Goal: Task Accomplishment & Management: Use online tool/utility

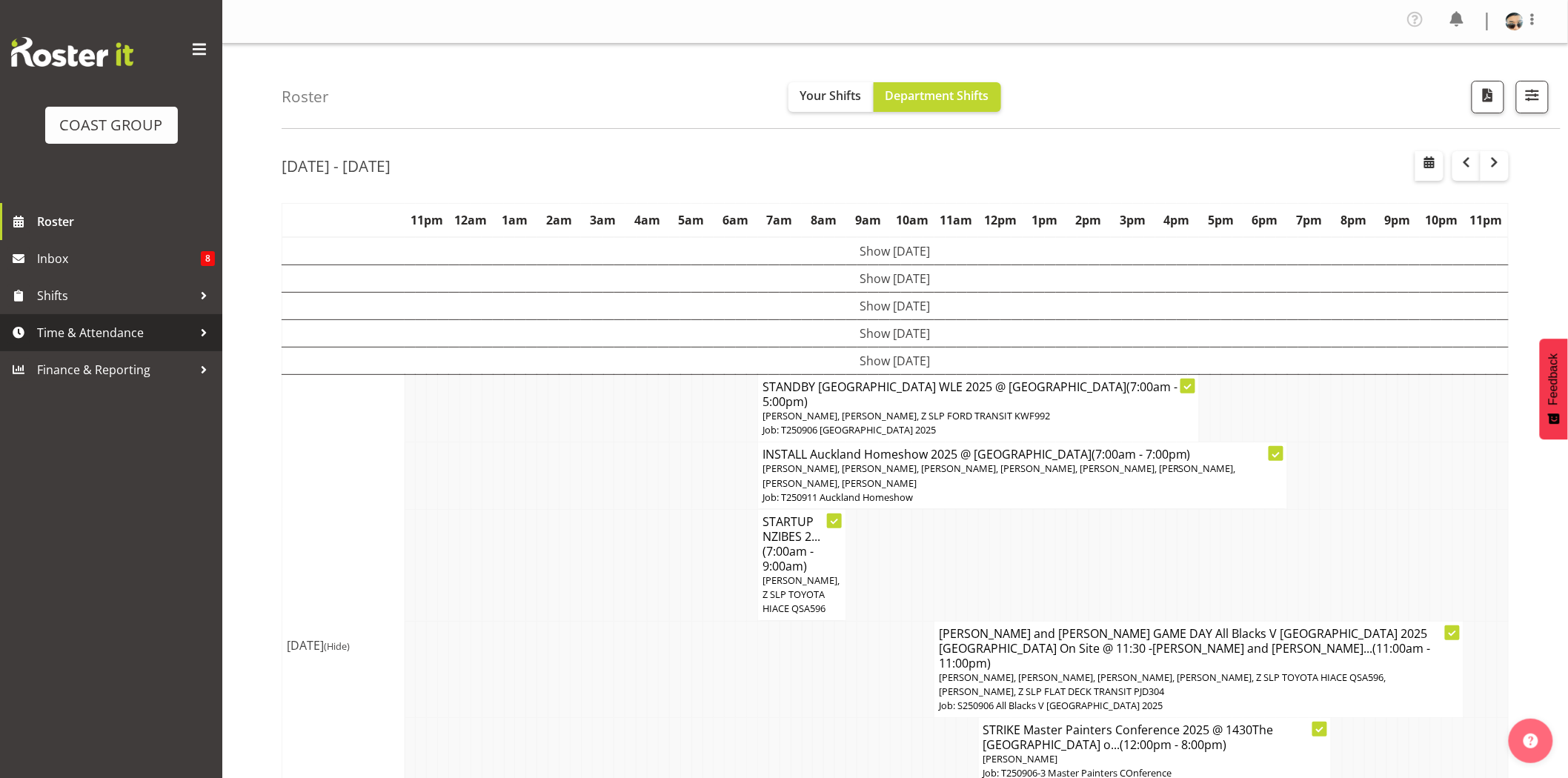
click at [102, 341] on span "Time & Attendance" at bounding box center [115, 332] width 155 height 23
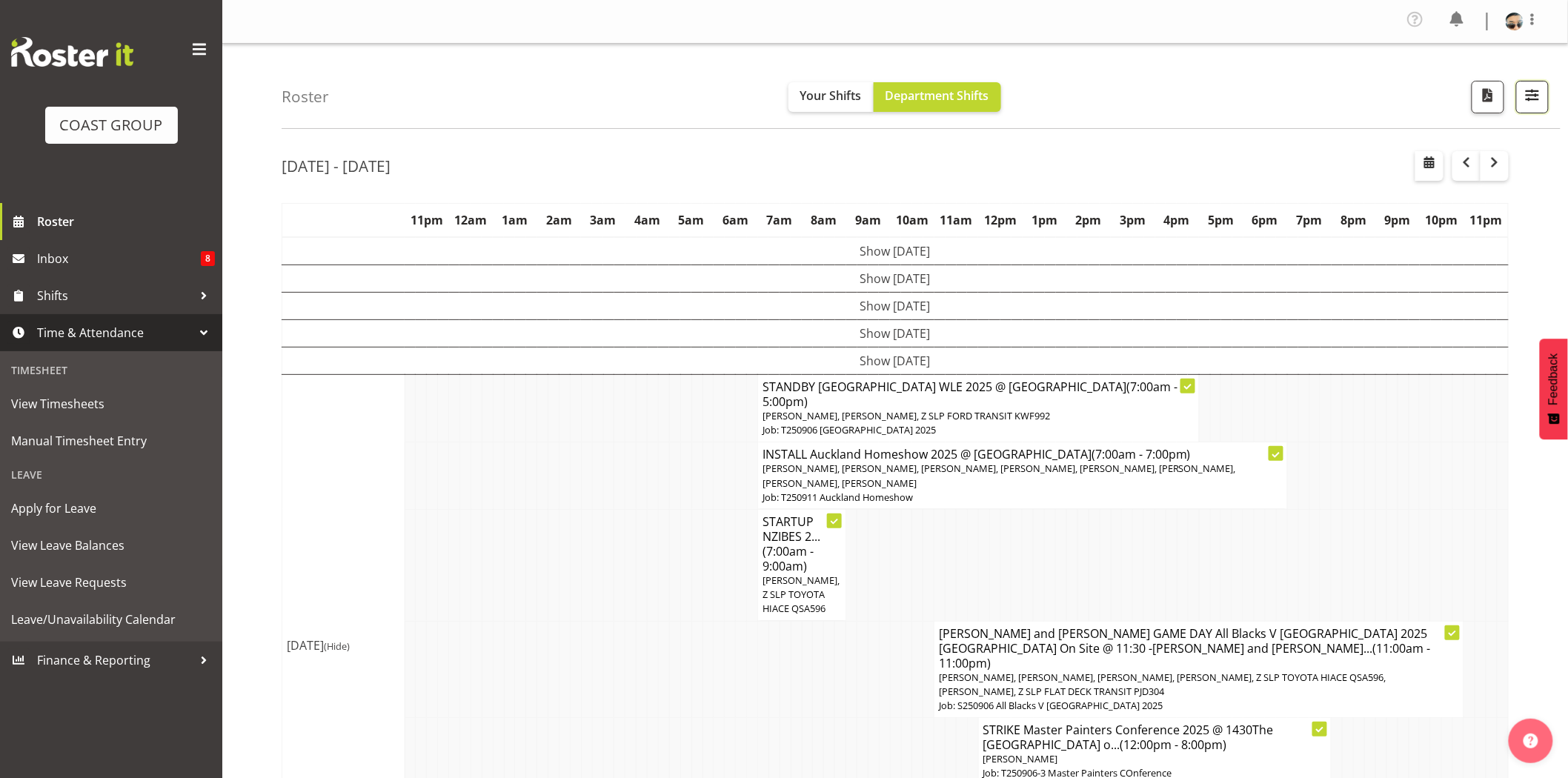
click at [1544, 84] on button "button" at bounding box center [1532, 96] width 32 height 32
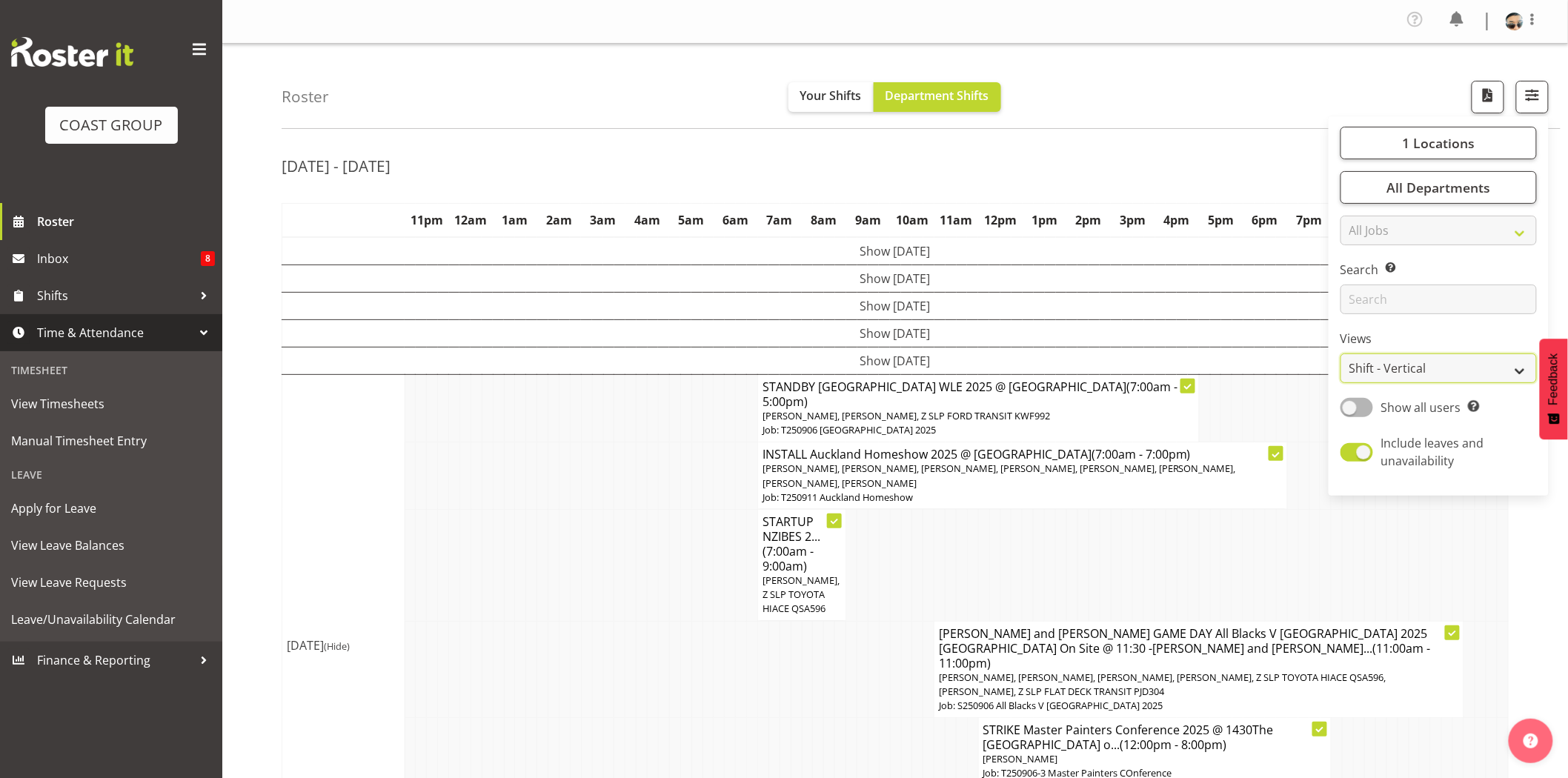
click at [1435, 369] on select "Staff Role Shift - Horizontal Shift - Vertical Staff - Location" at bounding box center [1438, 368] width 197 height 30
select select "staff"
click at [1341, 353] on select "Staff Role Shift - Horizontal Shift - Vertical Staff - Location" at bounding box center [1438, 368] width 197 height 30
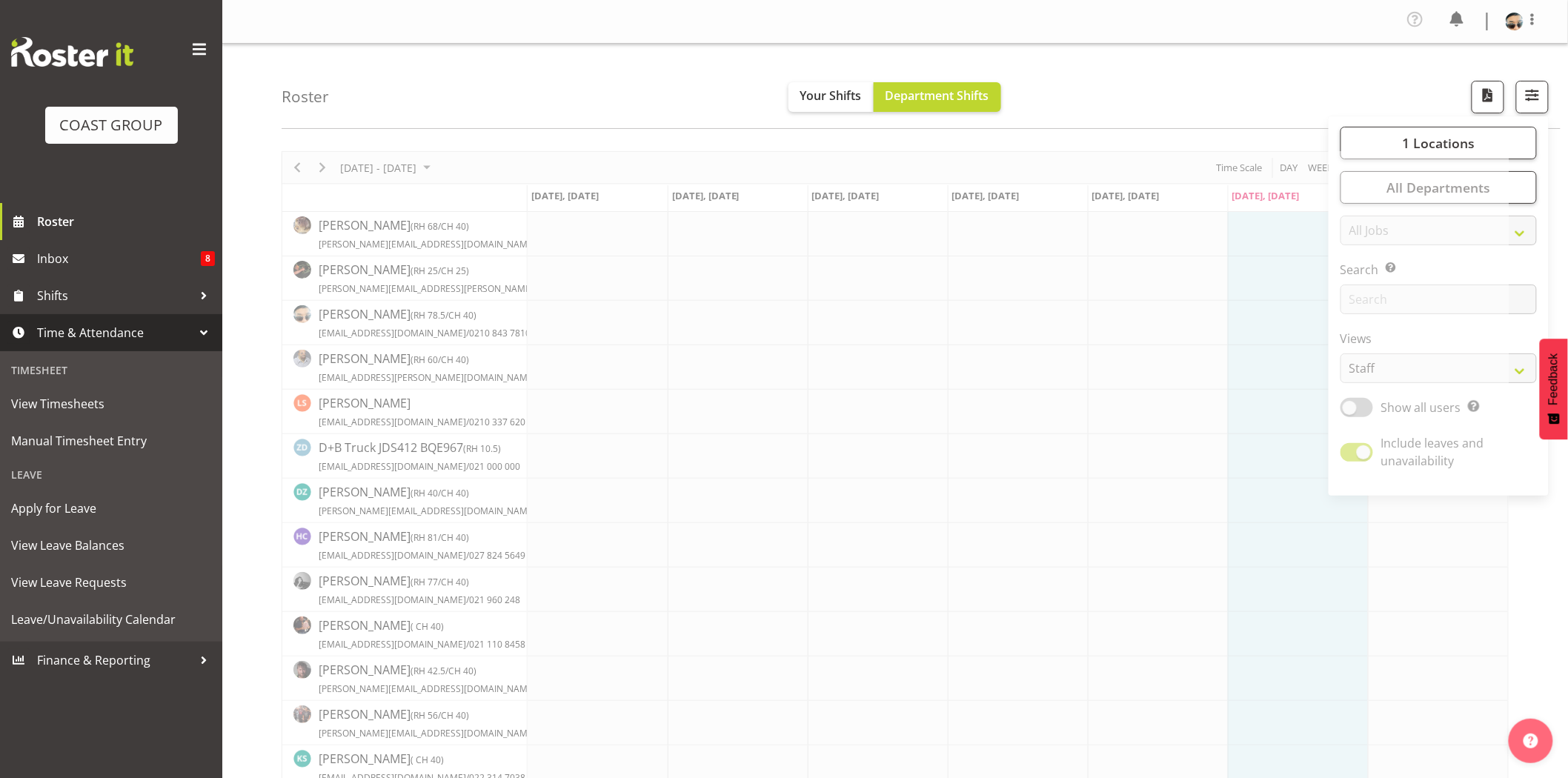
click at [1081, 103] on div "Roster Your Shifts Department Shifts 1 Locations Clear CARLTON EVENTS Carlton H…" at bounding box center [920, 86] width 1279 height 86
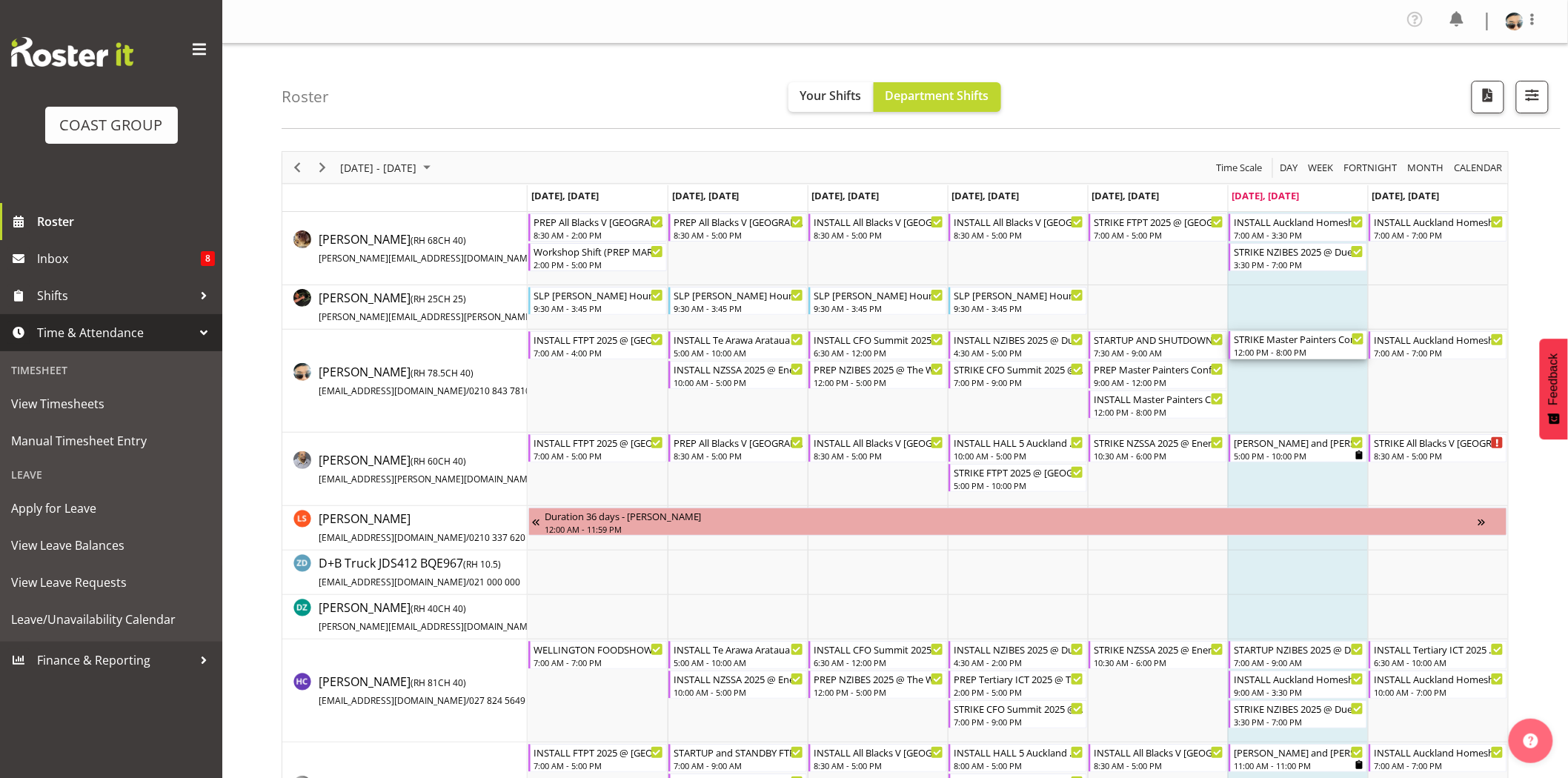
click at [1291, 345] on div "STRIKE Master Painters Conference 2025 @ 1430The Copthorne Bay of Islands On Si…" at bounding box center [1299, 345] width 131 height 29
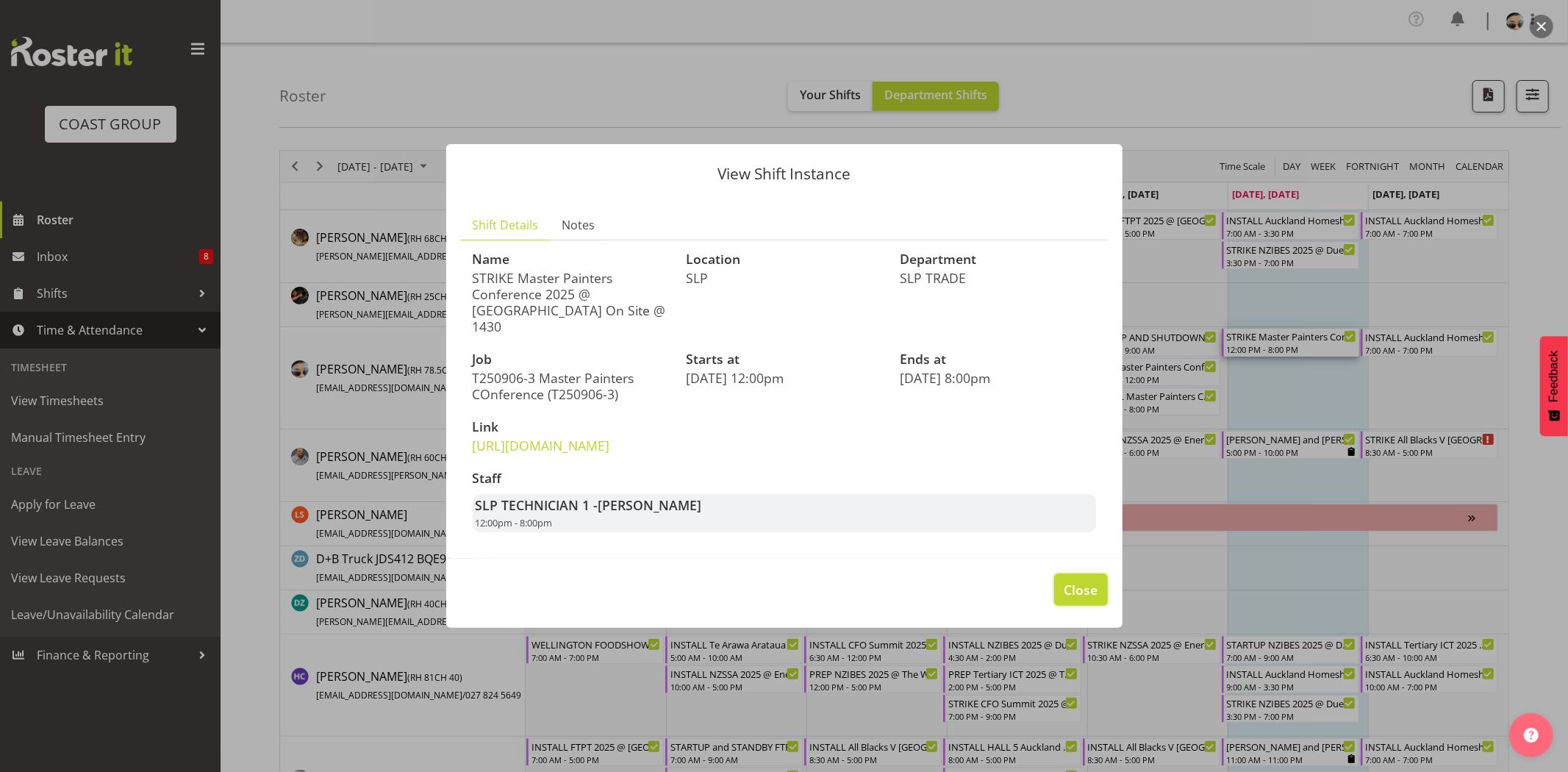
click at [1084, 606] on button "Close" at bounding box center [1081, 589] width 53 height 32
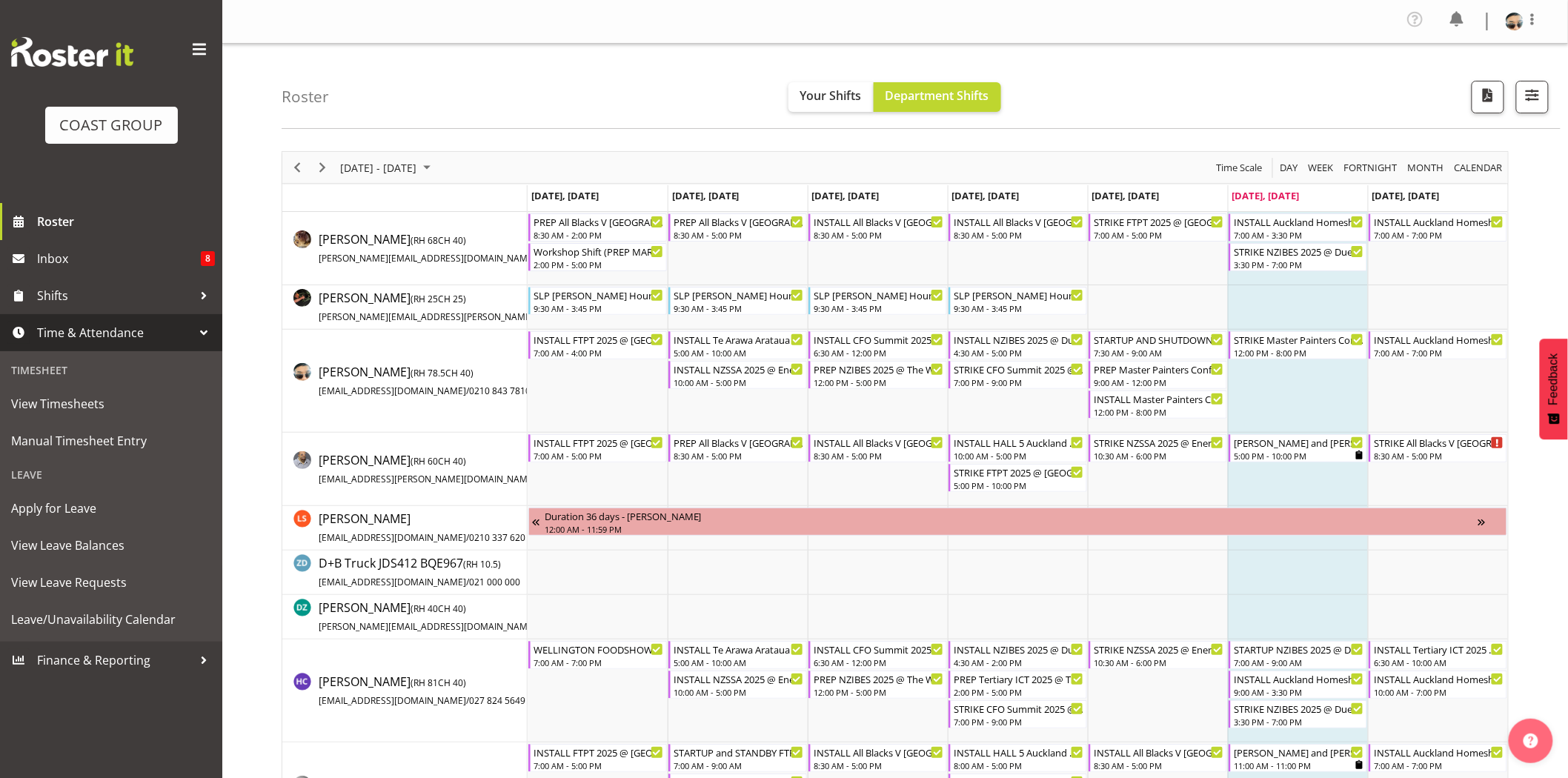
click at [1384, 97] on div "Roster Your Shifts Department Shifts 1 Locations Clear CARLTON EVENTS Carlton H…" at bounding box center [920, 86] width 1279 height 86
click at [1330, 350] on div "12:00 PM - 8:00 PM" at bounding box center [1299, 352] width 131 height 12
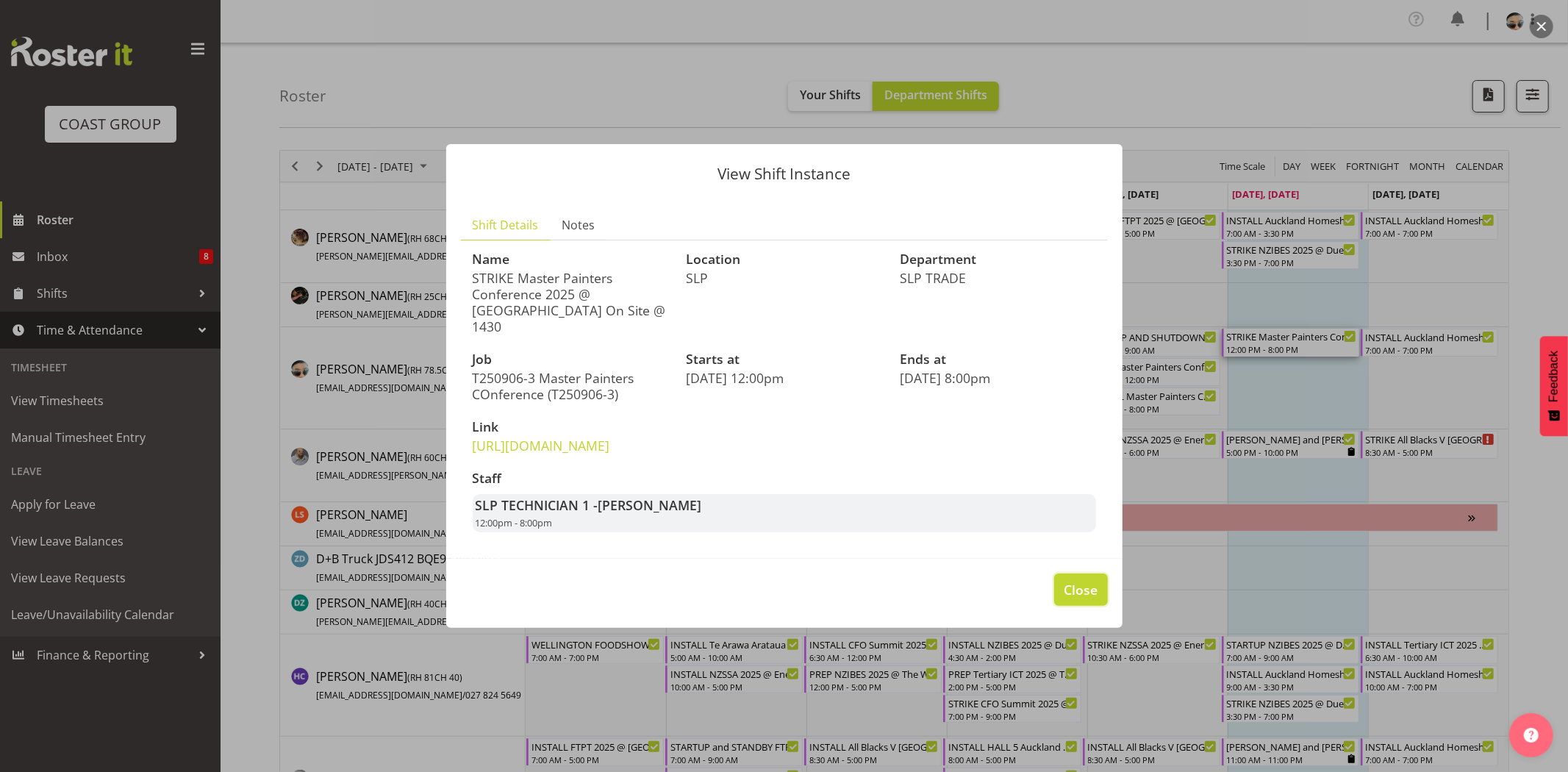
click at [1092, 599] on span "Close" at bounding box center [1080, 590] width 34 height 20
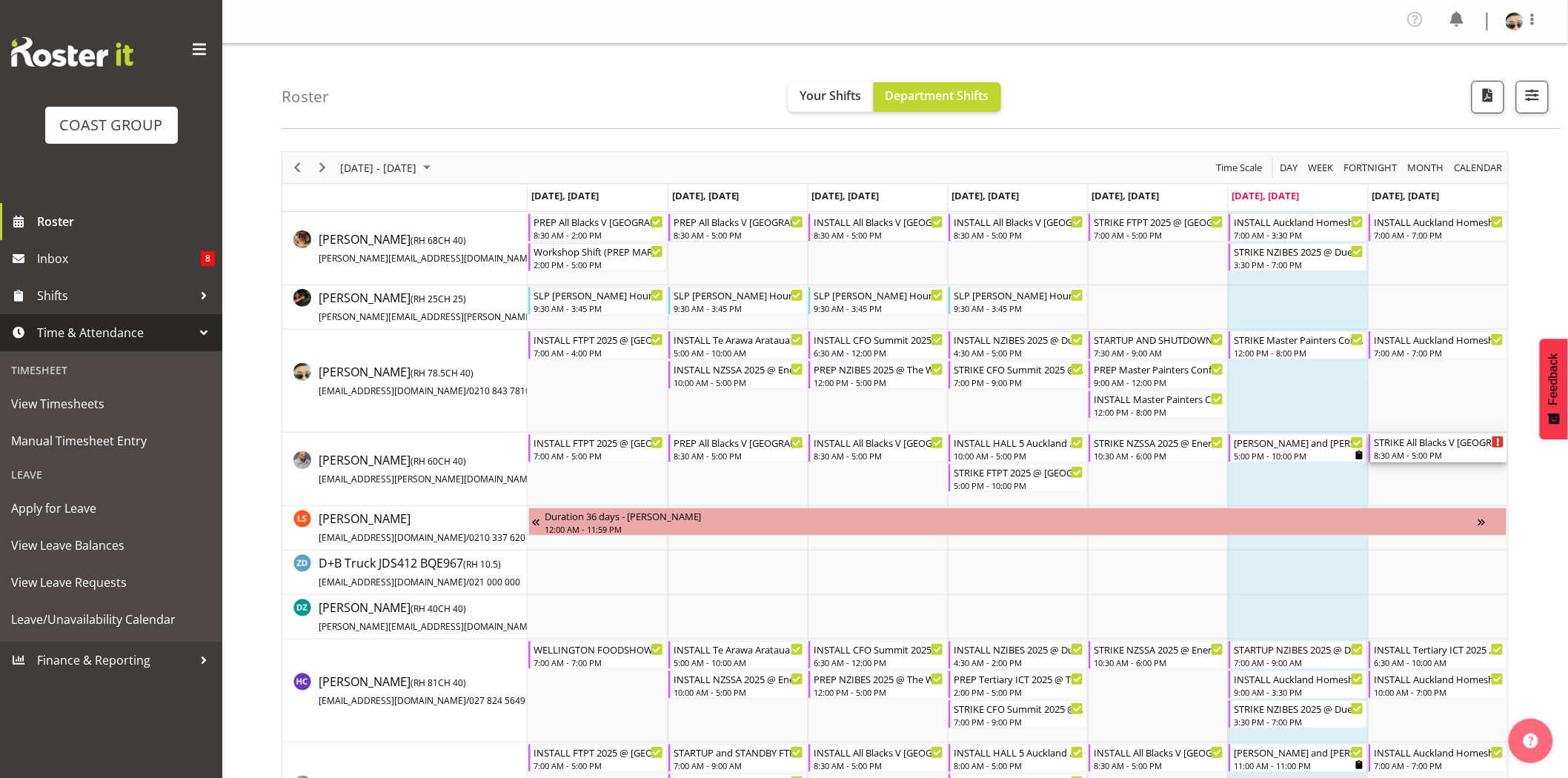
click at [1446, 449] on div "STRIKE All Blacks V South Africa 2025 @ Eden Park On Site @ TBC 8:30 AM - 5:00 …" at bounding box center [1438, 449] width 131 height 29
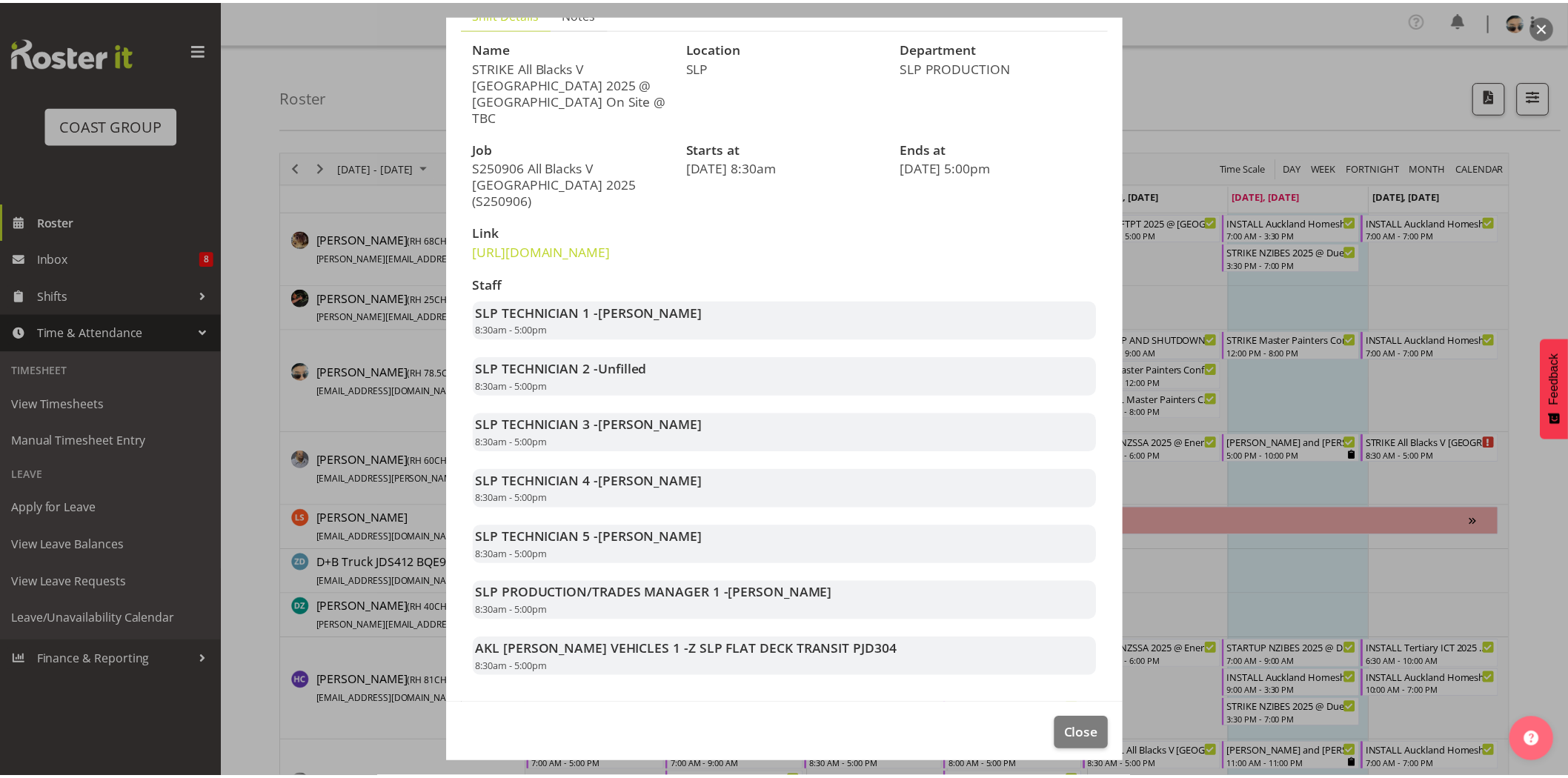
scroll to position [131, 0]
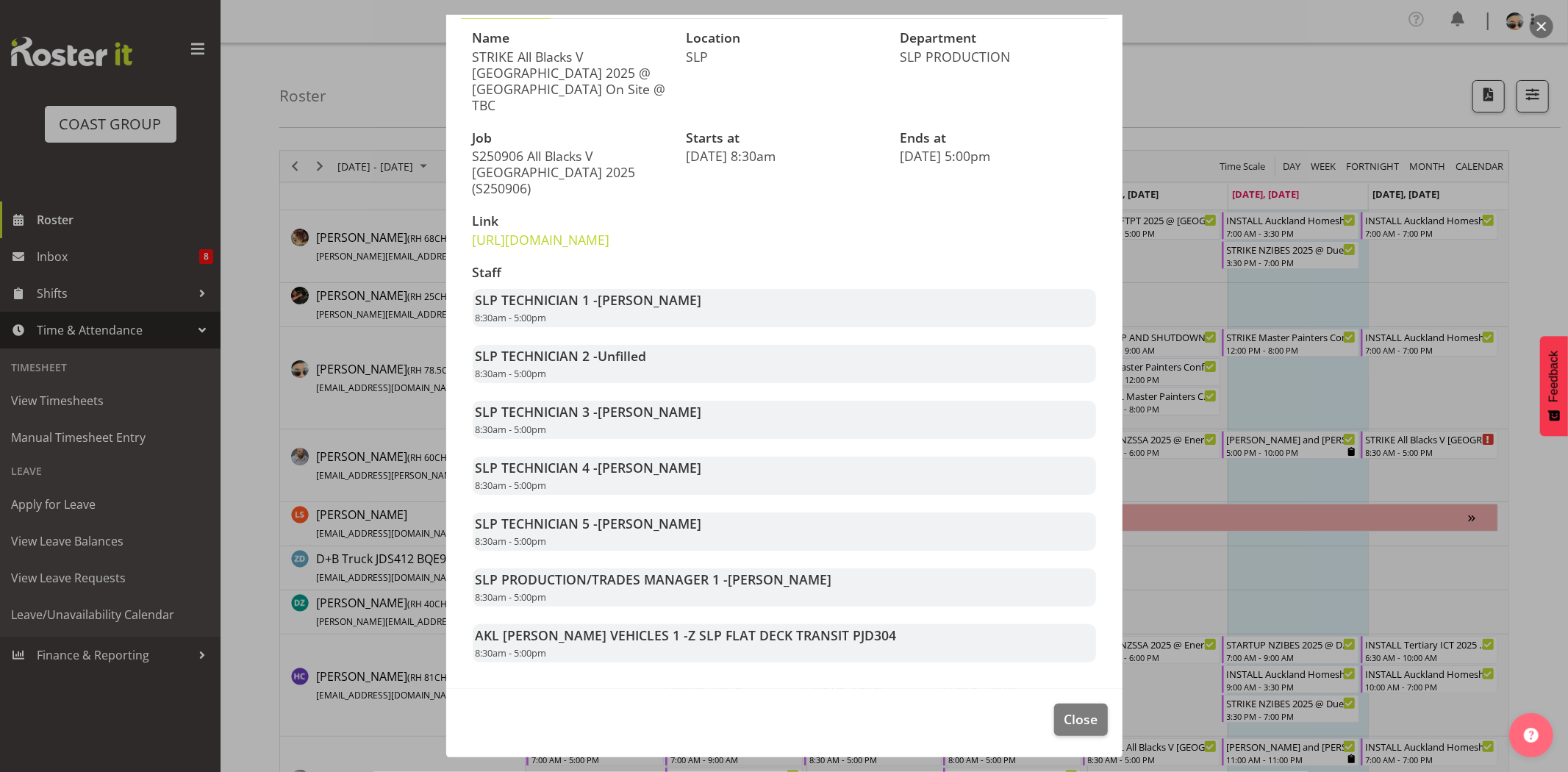
drag, startPoint x: 603, startPoint y: 303, endPoint x: 689, endPoint y: 316, distance: 87.0
click at [689, 316] on div "SLP TECHNICIAN 1 - Coel Phillips 8:30am - 5:00pm" at bounding box center [784, 307] width 623 height 38
click at [1090, 723] on button "Close" at bounding box center [1081, 719] width 53 height 32
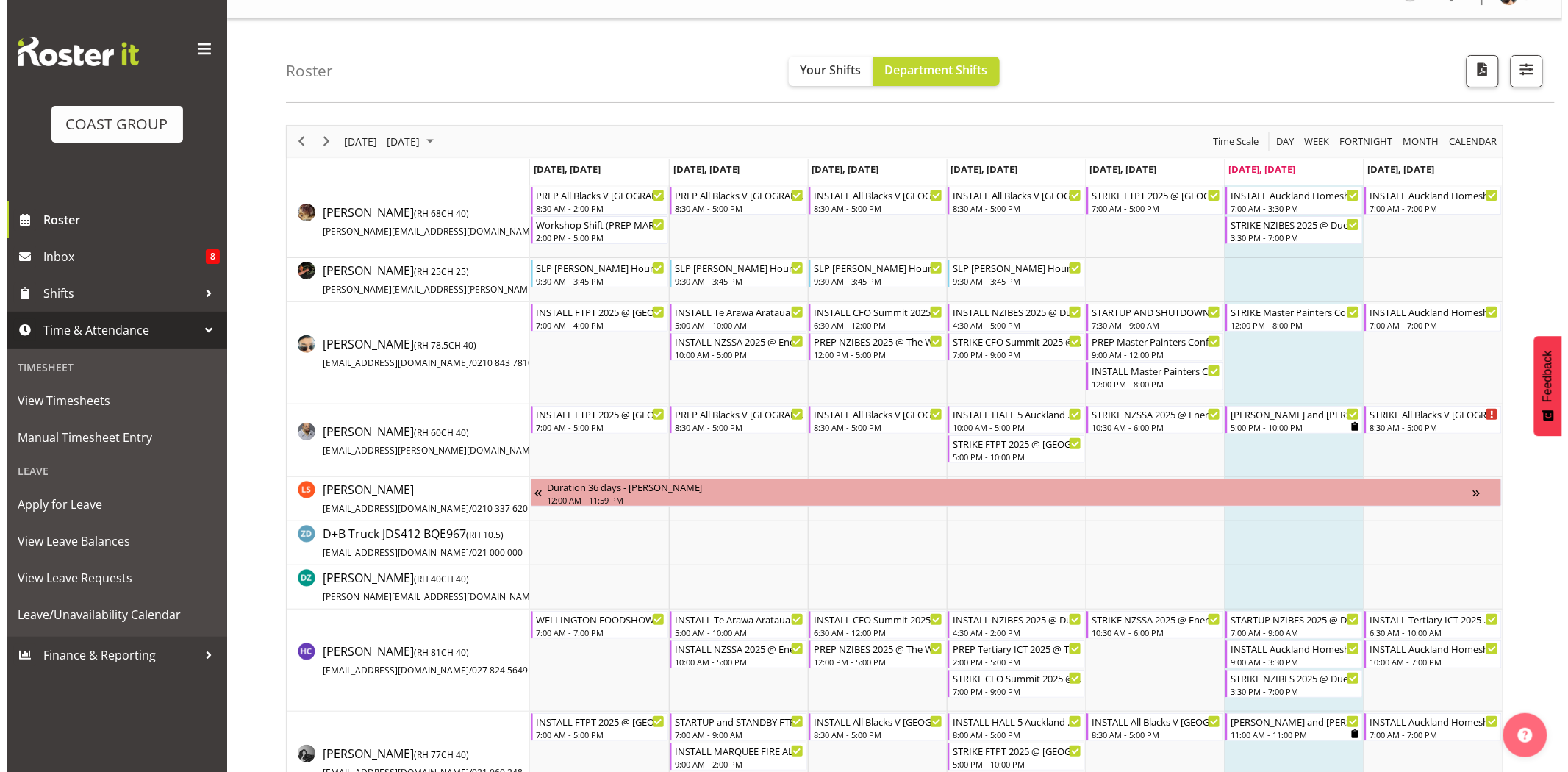
scroll to position [0, 0]
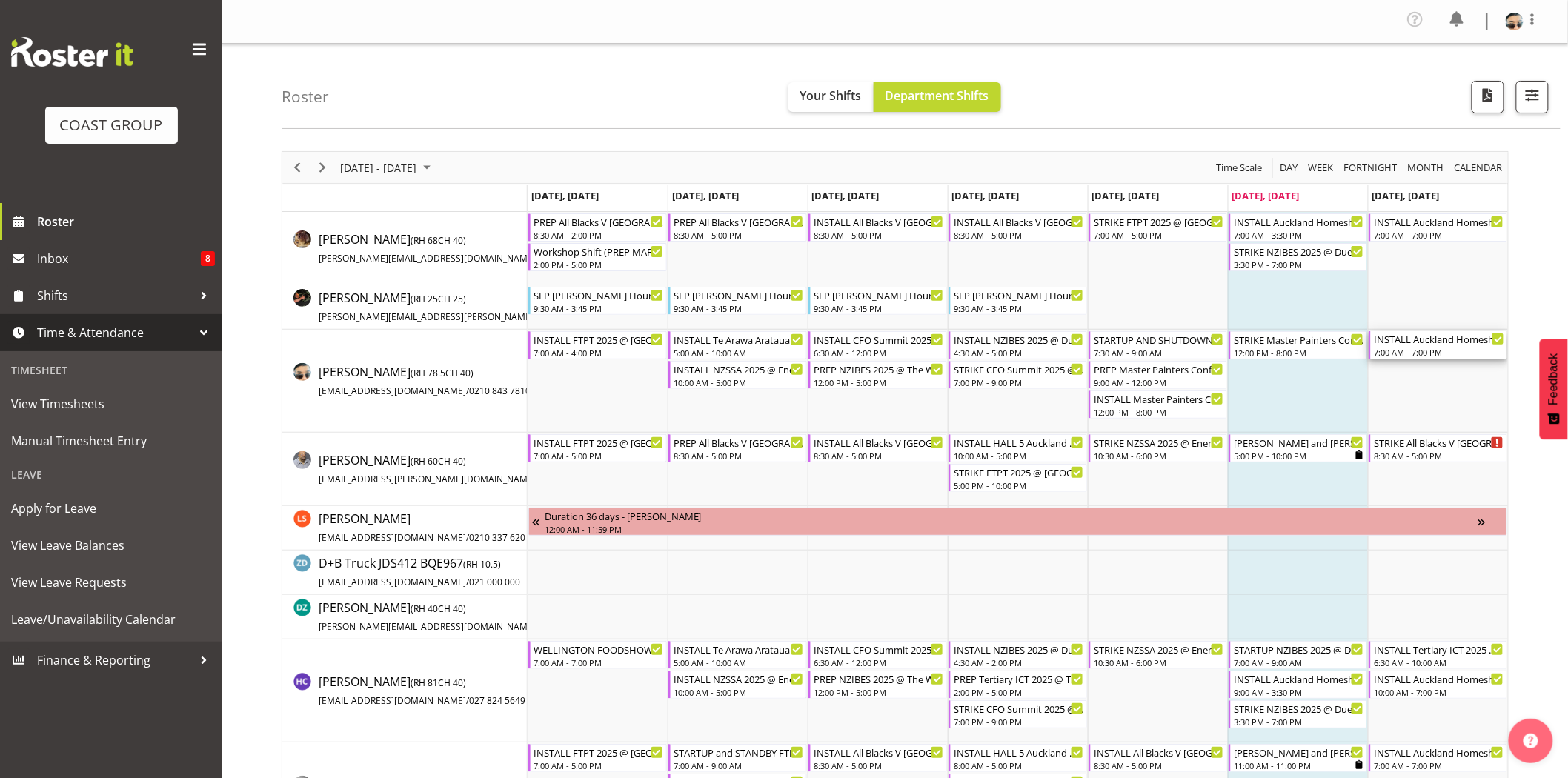
click at [1410, 349] on div "7:00 AM - 7:00 PM" at bounding box center [1438, 352] width 131 height 12
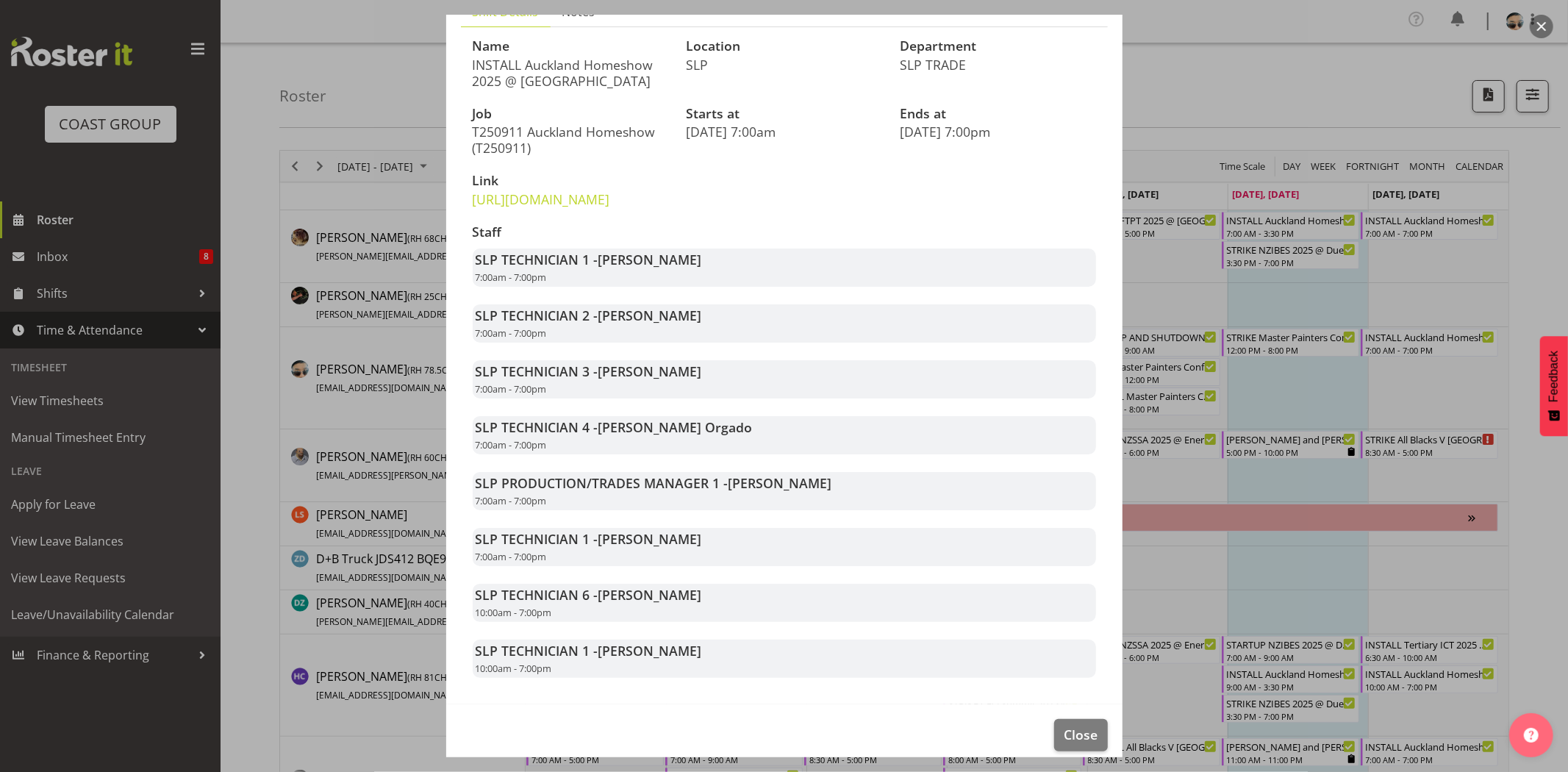
scroll to position [170, 0]
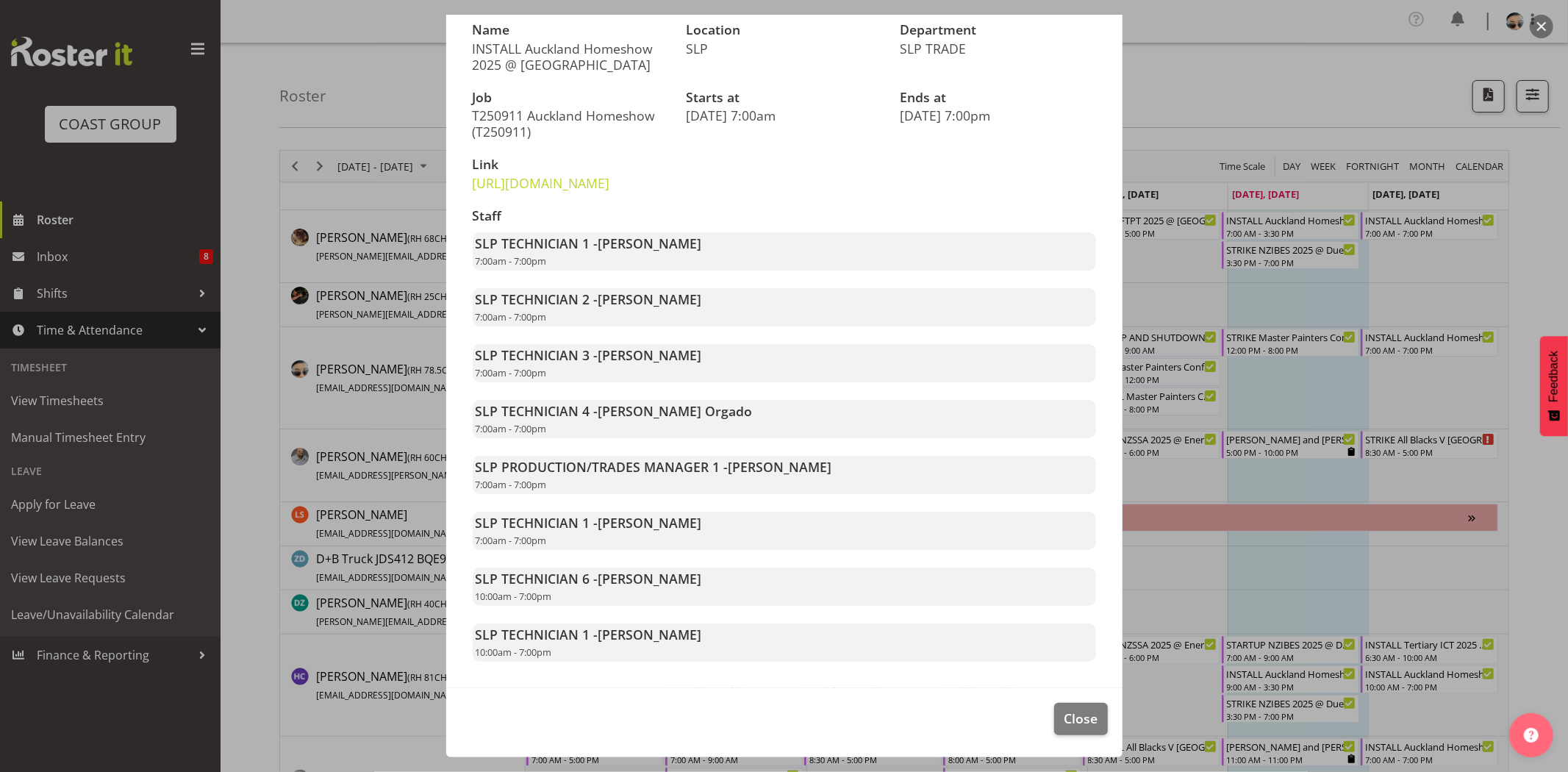
drag, startPoint x: 613, startPoint y: 303, endPoint x: 721, endPoint y: 325, distance: 110.2
click at [721, 325] on div "SLP TECHNICIAN 2 - Aof Anujarawat 7:00am - 7:00pm" at bounding box center [784, 306] width 623 height 38
drag, startPoint x: 599, startPoint y: 519, endPoint x: 644, endPoint y: 518, distance: 45.0
click at [644, 518] on span "[PERSON_NAME]" at bounding box center [650, 523] width 103 height 18
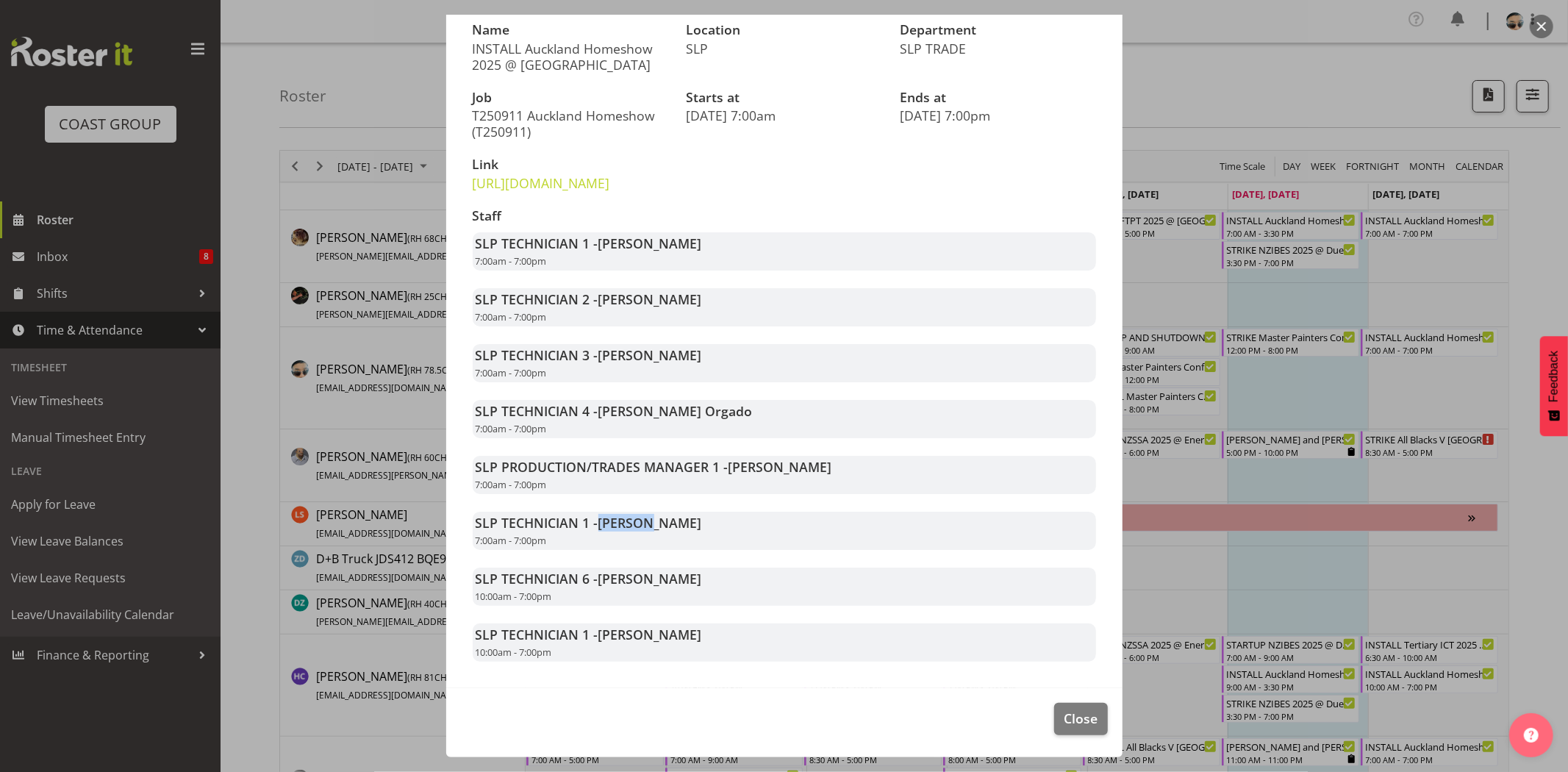
click at [644, 518] on span "[PERSON_NAME]" at bounding box center [650, 523] width 103 height 18
drag, startPoint x: 600, startPoint y: 574, endPoint x: 715, endPoint y: 586, distance: 115.6
click at [715, 586] on div "SLP TECHNICIAN 6 - Han Chaleerin 10:00am - 7:00pm" at bounding box center [784, 587] width 623 height 38
click at [1062, 708] on button "Close" at bounding box center [1081, 718] width 53 height 32
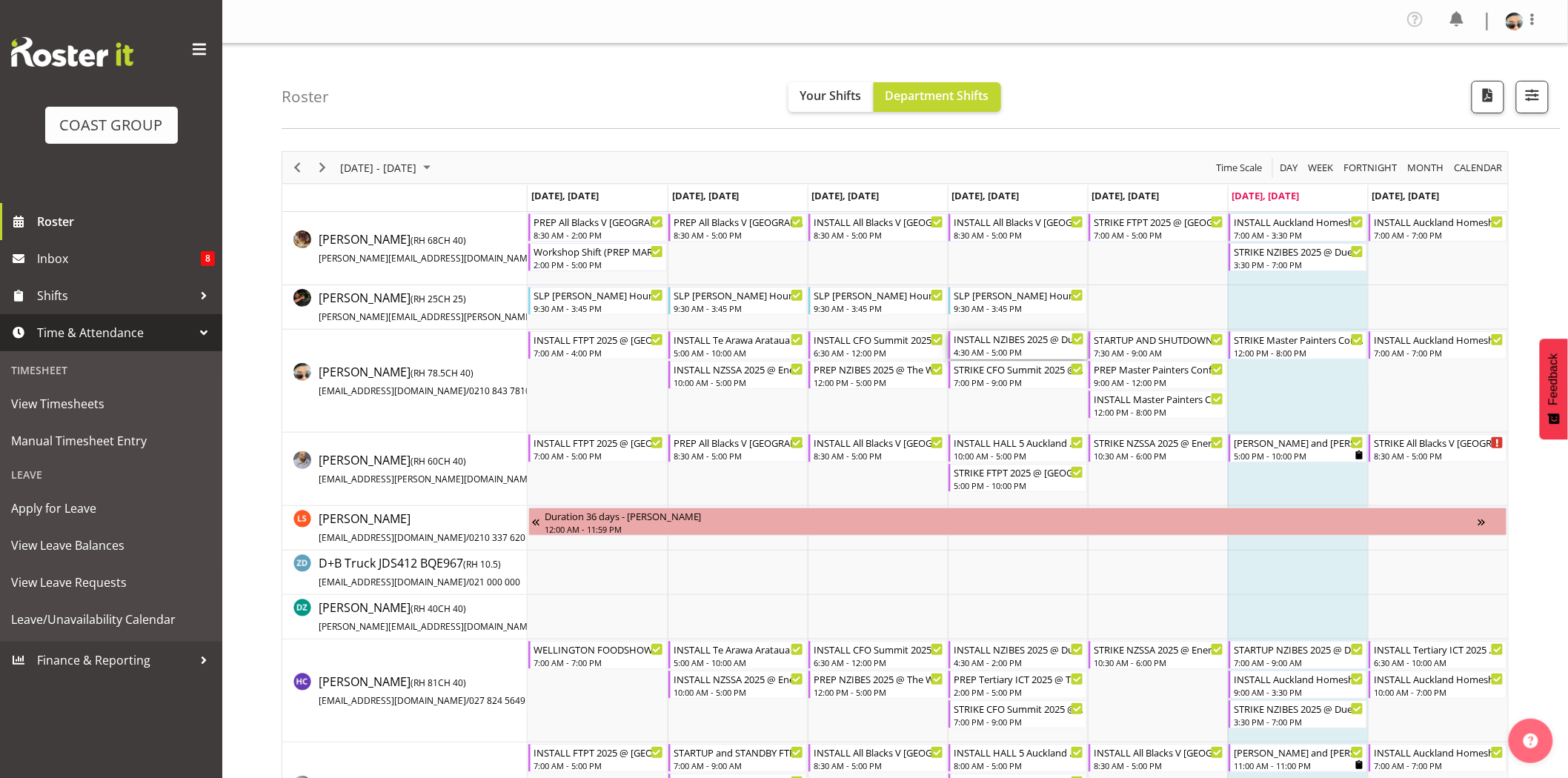
click at [1017, 342] on div "INSTALL NZIBES 2025 @ Due Drop On Site @ 0500" at bounding box center [1018, 338] width 131 height 15
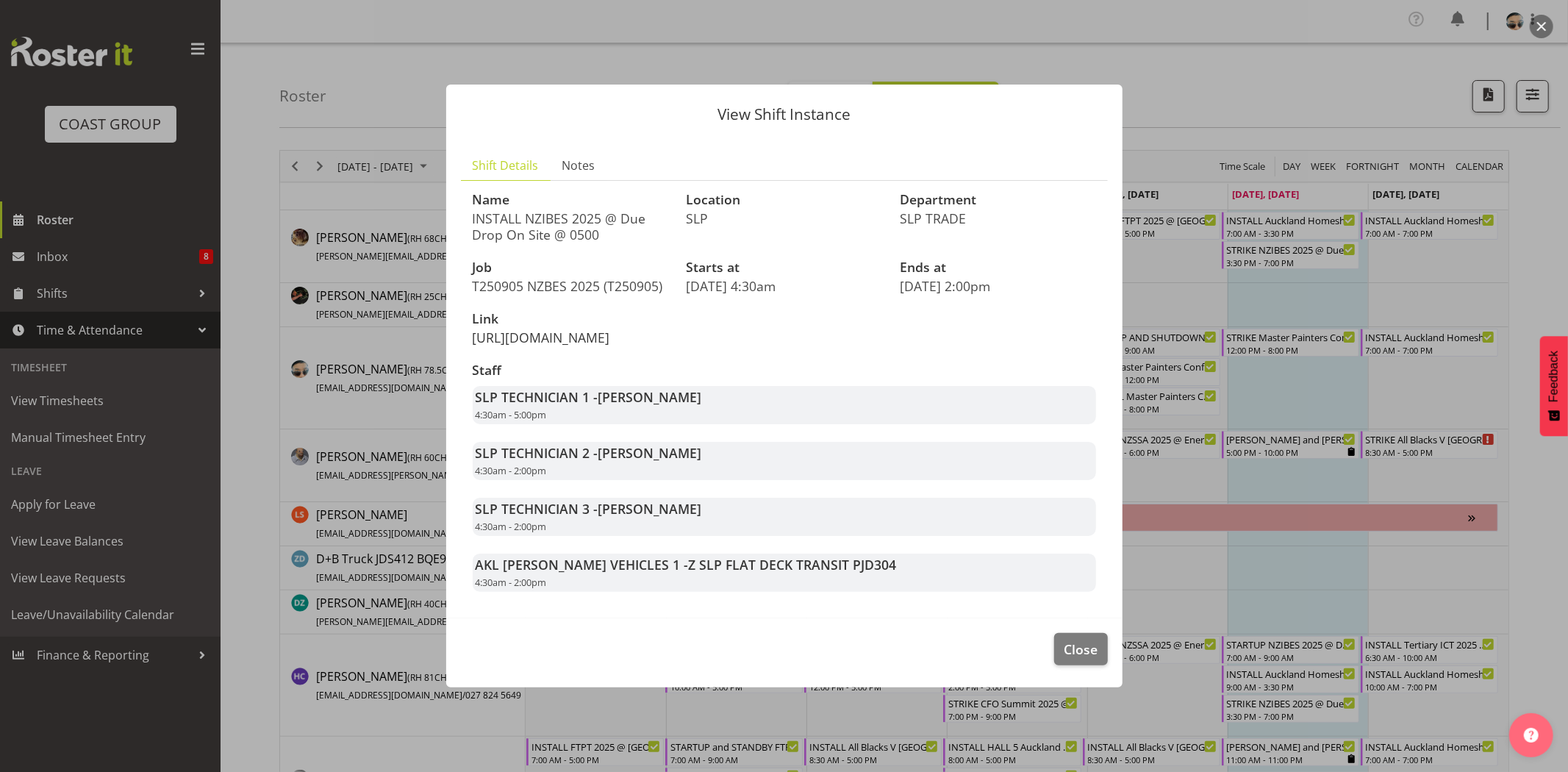
click at [605, 331] on link "[URL][DOMAIN_NAME]" at bounding box center [542, 338] width 138 height 18
click at [1077, 659] on span "Close" at bounding box center [1080, 650] width 34 height 20
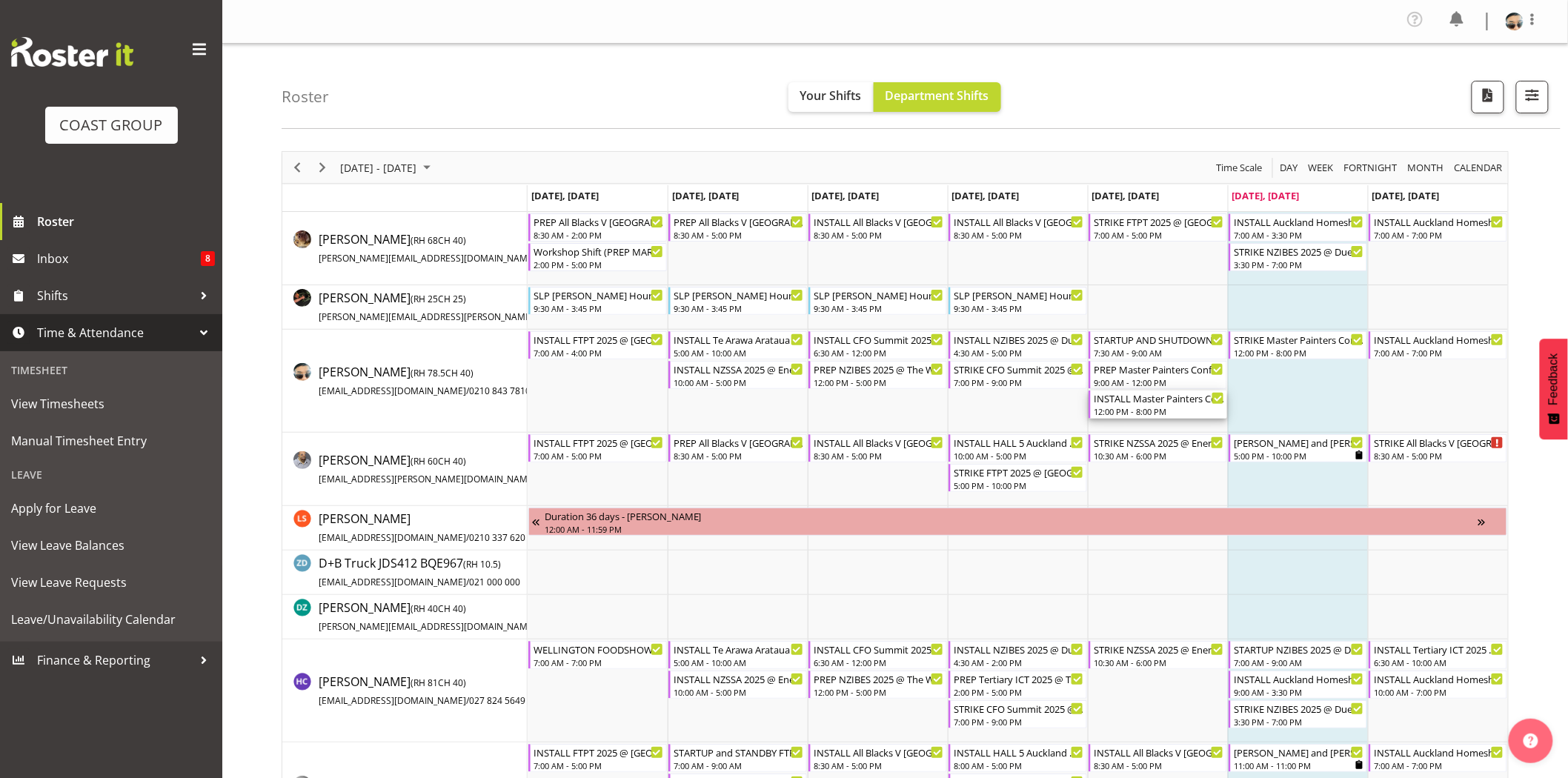
click at [1146, 403] on div "INSTALL Master Painters Conference 2025 TRAVEL WITH PANELS AND ASSIST @ [GEOGRA…" at bounding box center [1158, 397] width 131 height 15
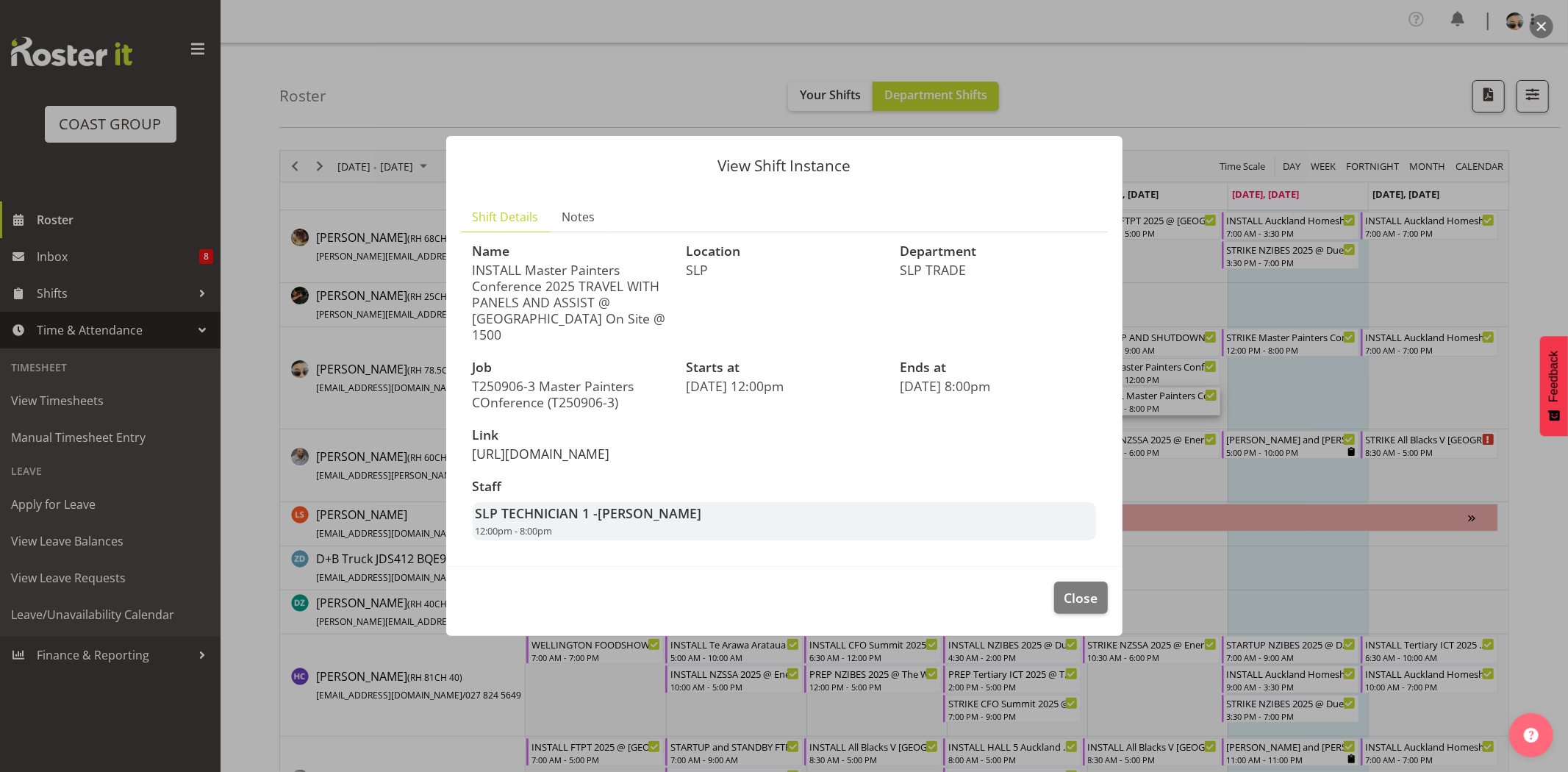
click at [572, 462] on link "https://drive.google.com/drive/folders/1ufk_n5Dhkog-9V1nlHfsc4srO-9n561k" at bounding box center [542, 454] width 138 height 18
click at [1100, 614] on button "Close" at bounding box center [1081, 597] width 53 height 32
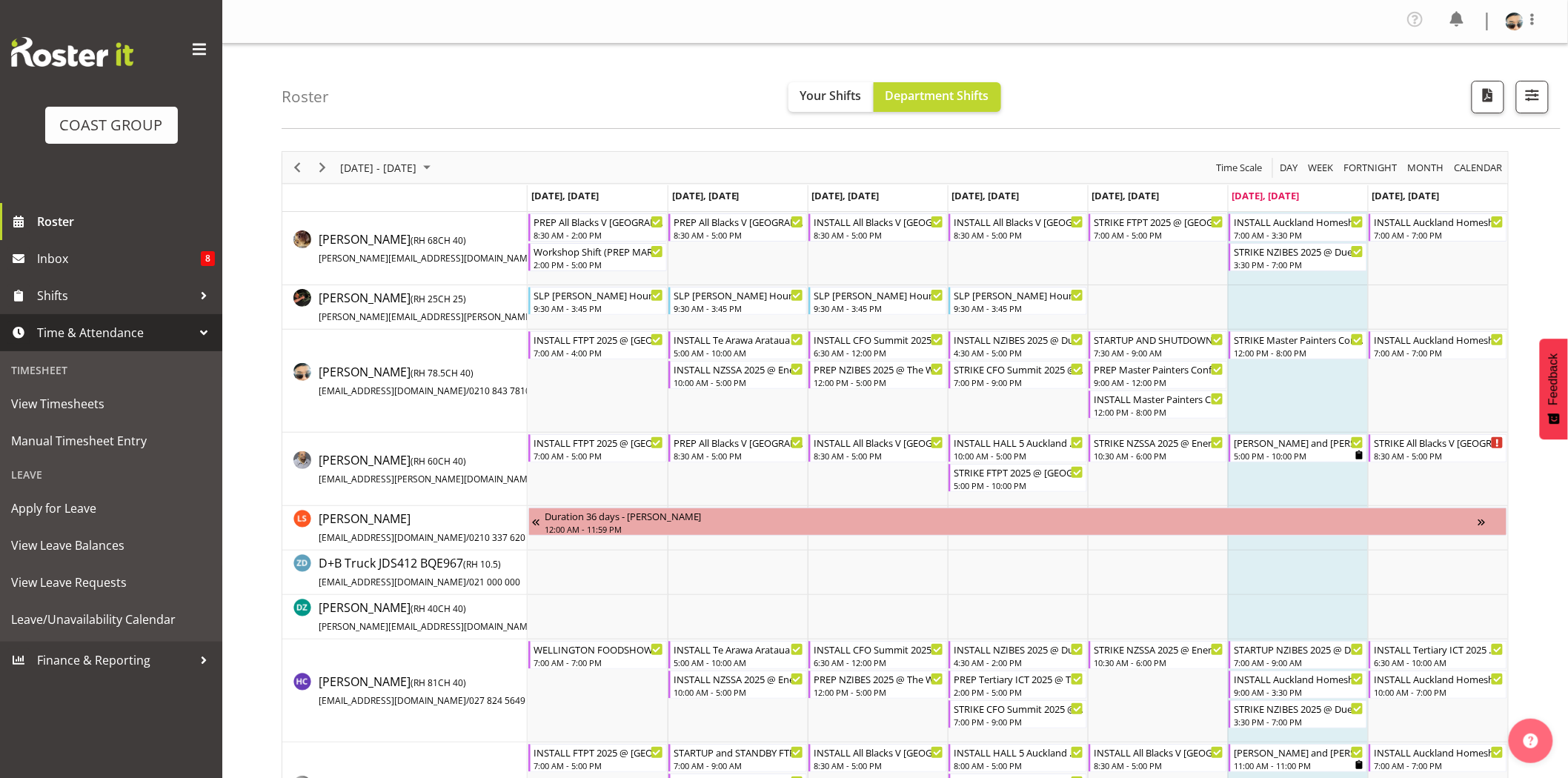
click at [1331, 398] on td "Timeline Week of September 6, 2025" at bounding box center [1298, 381] width 140 height 103
click at [1396, 345] on div "INSTALL Auckland Homeshow 2025 @ [GEOGRAPHIC_DATA] 7:00 AM - 7:00 PM" at bounding box center [1438, 345] width 131 height 29
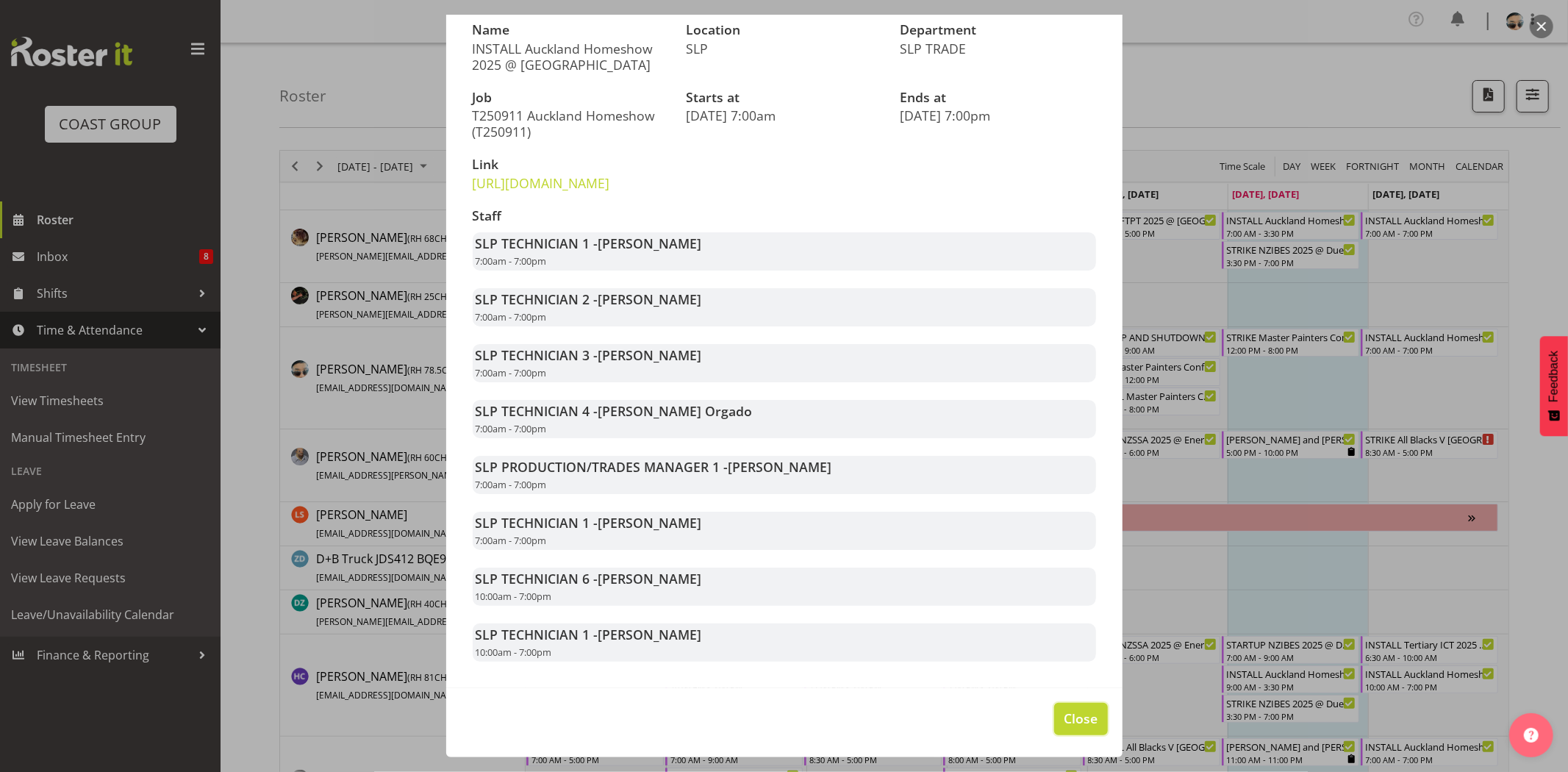
click at [1069, 723] on span "Close" at bounding box center [1080, 718] width 34 height 20
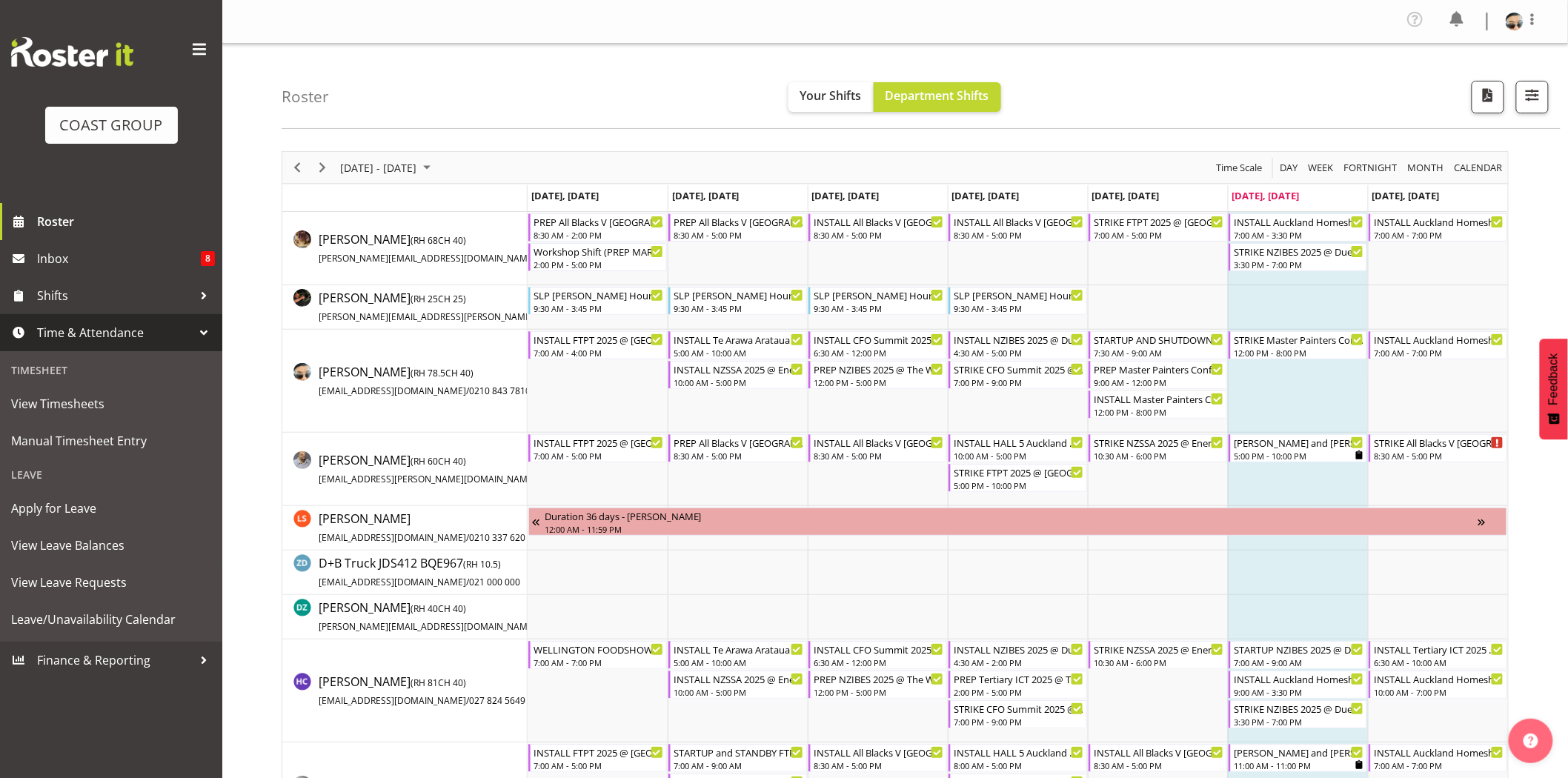
click at [516, 167] on div "September 01 - 07, 2025 Today Day Week Fortnight Month calendar Month Agenda Ti…" at bounding box center [895, 167] width 1225 height 31
click at [315, 159] on div "Timeline Week of September 6, 2025" at bounding box center [322, 167] width 26 height 31
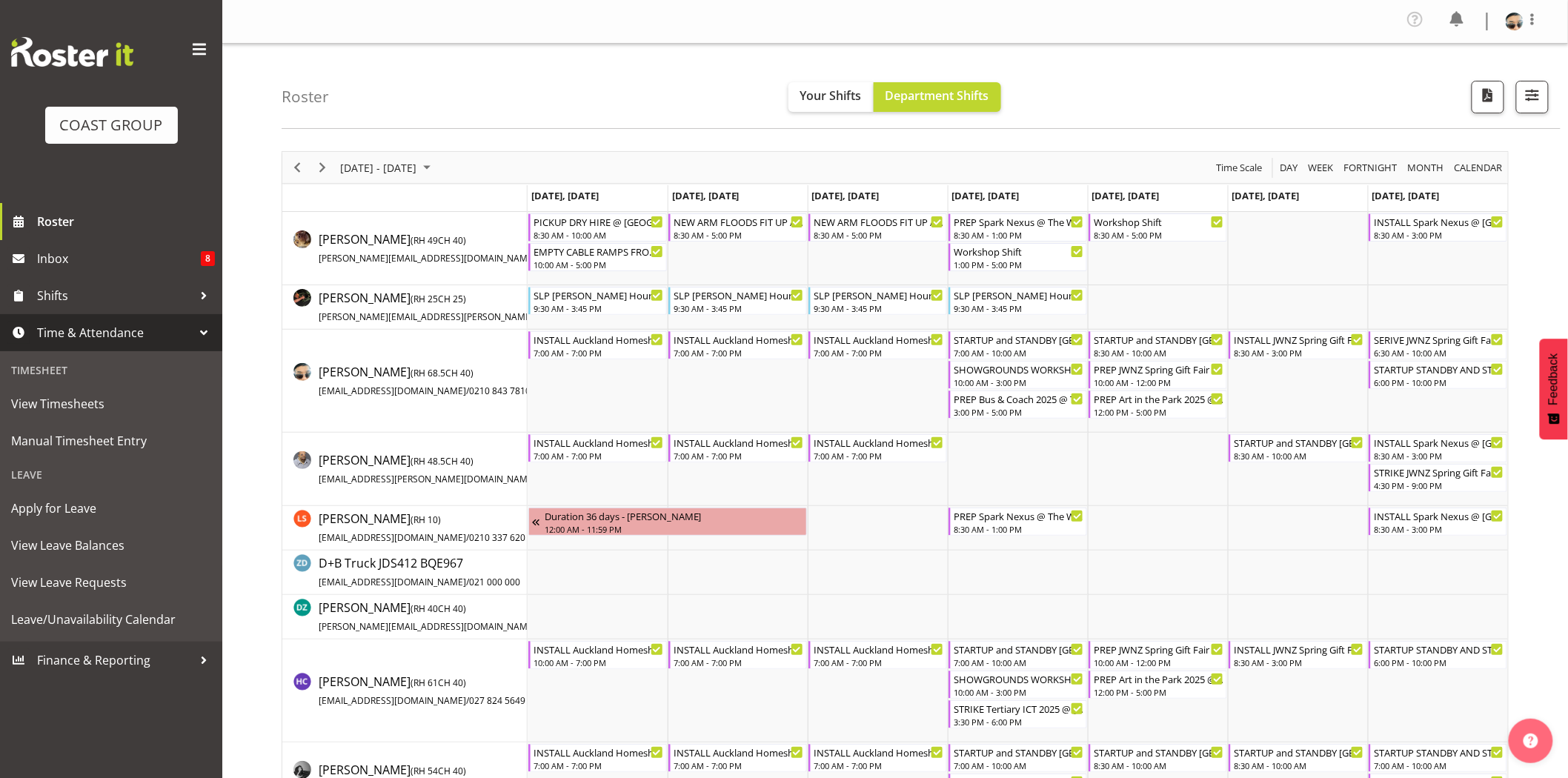
click at [576, 56] on div "Roster Your Shifts Department Shifts 1 Locations Clear CARLTON EVENTS Carlton H…" at bounding box center [920, 86] width 1279 height 86
click at [1372, 300] on td "Timeline Week of September 13, 2025" at bounding box center [1437, 307] width 140 height 44
click at [1326, 348] on div "8:30 AM - 3:00 PM" at bounding box center [1299, 352] width 131 height 12
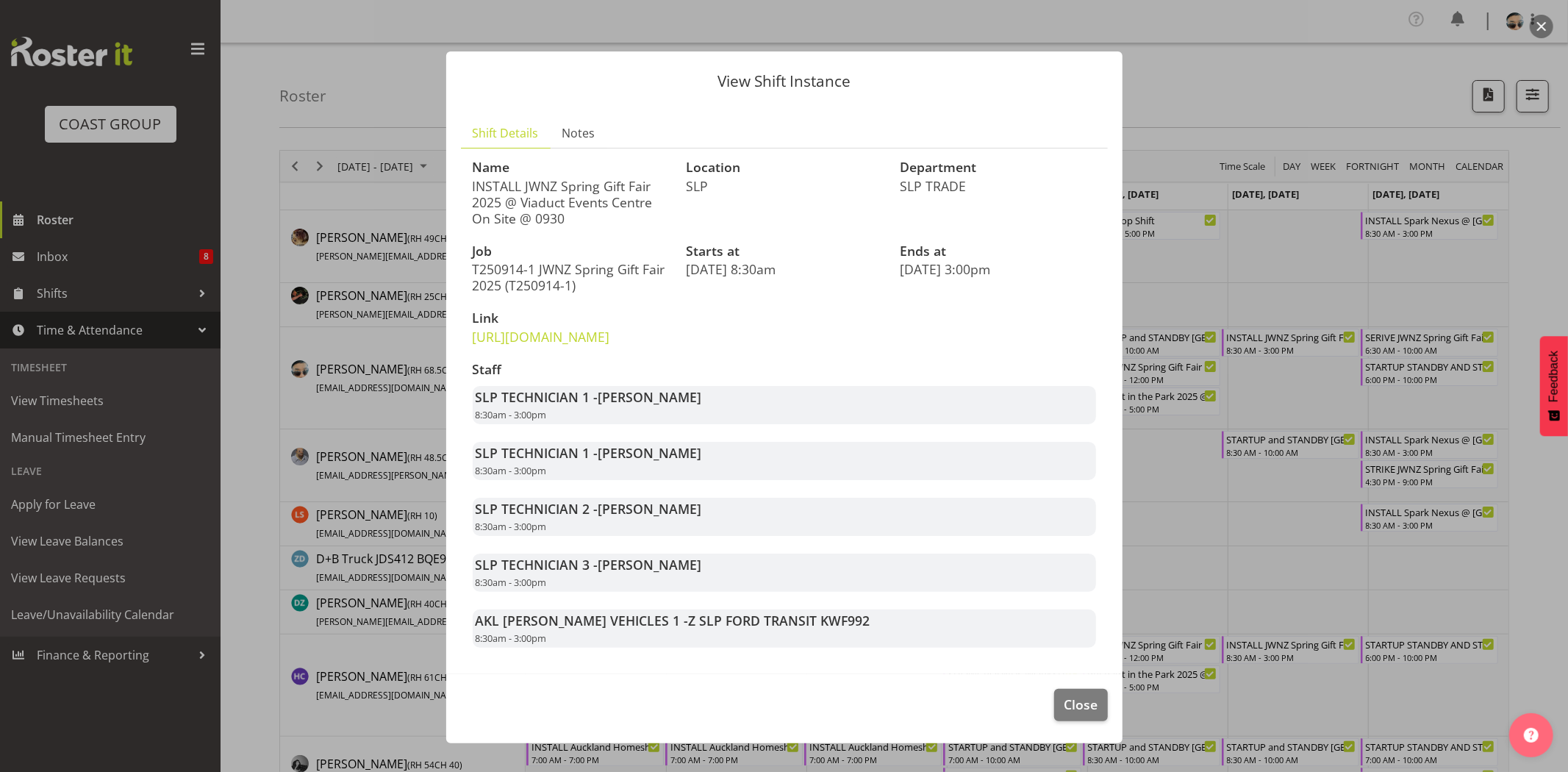
click at [1061, 709] on footer "Close" at bounding box center [784, 709] width 676 height 69
click at [1081, 721] on button "Close" at bounding box center [1081, 705] width 53 height 32
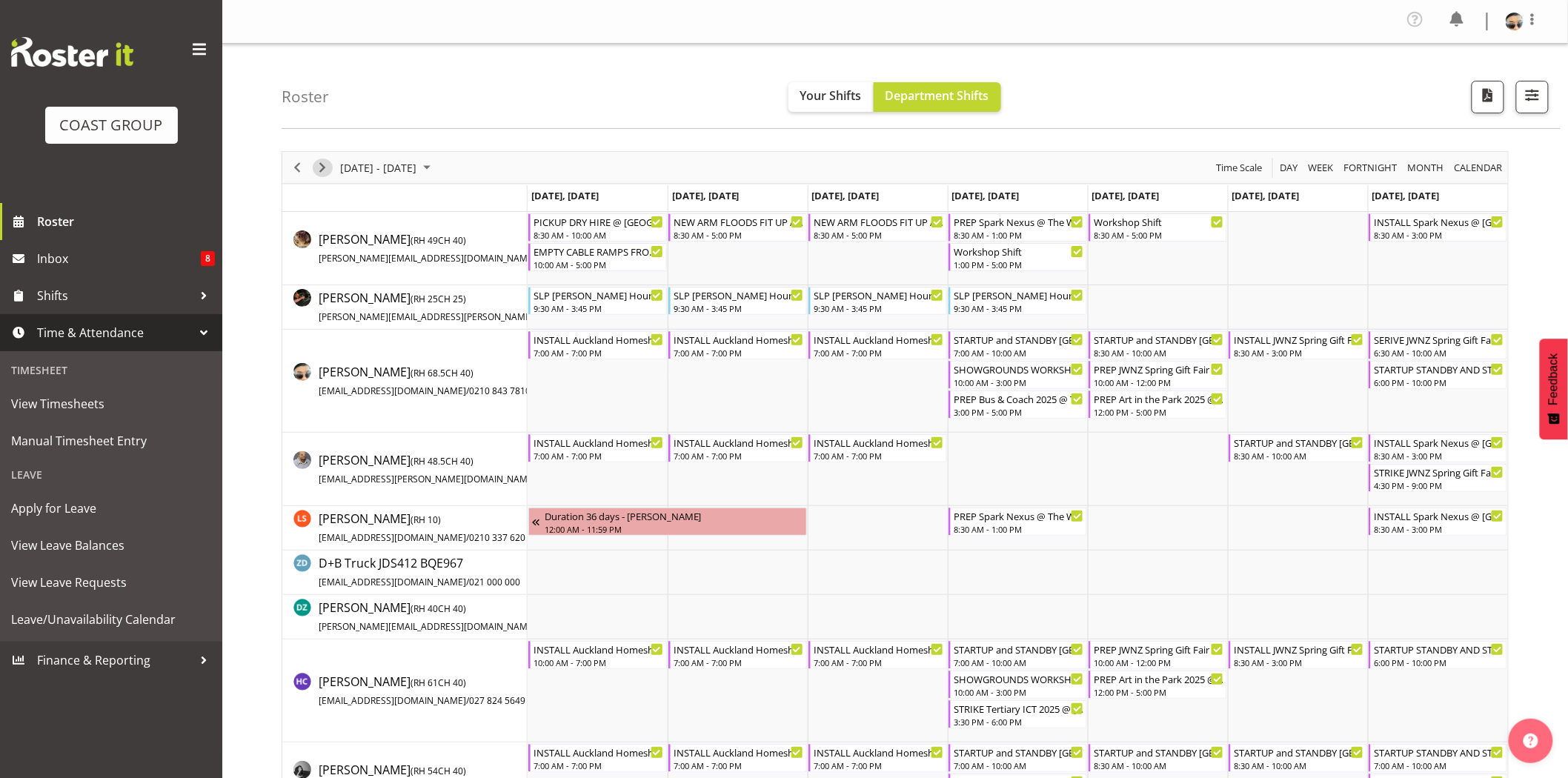
click at [318, 176] on span "Next" at bounding box center [322, 167] width 18 height 19
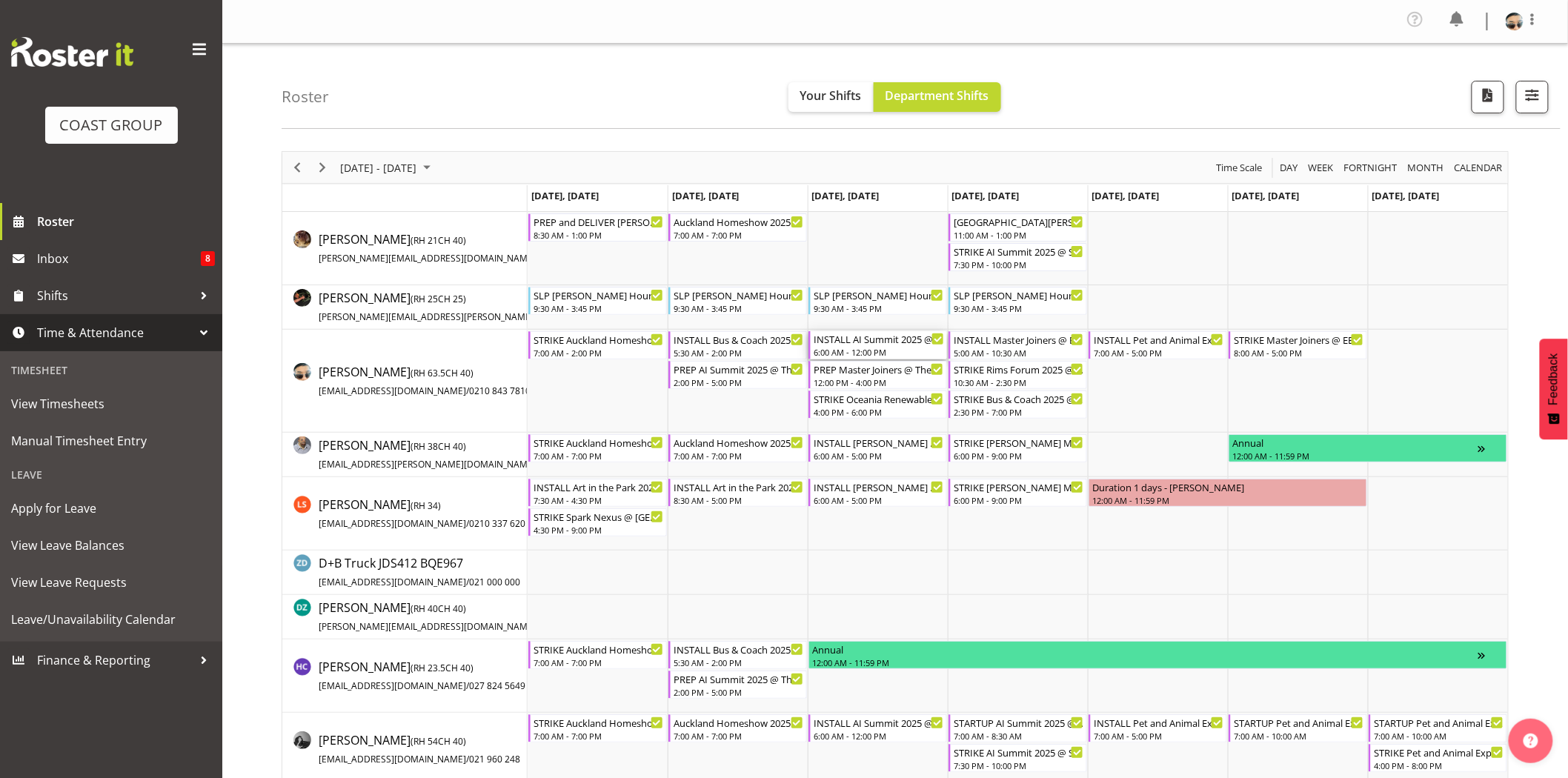
click at [885, 344] on div "INSTALL AI Summit 2025 @ Shed 10 On Site @ 0700" at bounding box center [878, 338] width 131 height 15
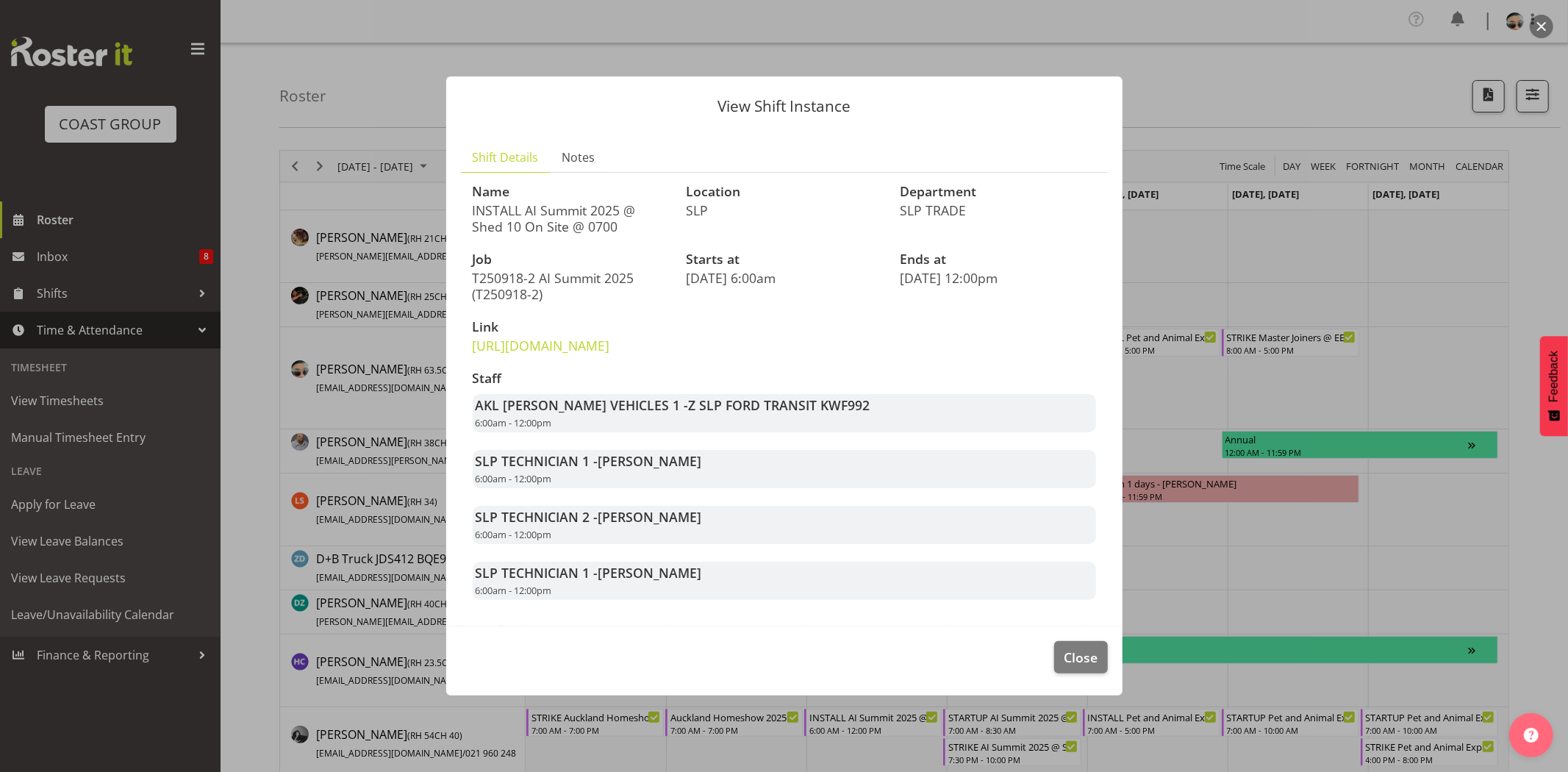
drag, startPoint x: 596, startPoint y: 470, endPoint x: 729, endPoint y: 470, distance: 133.0
click at [729, 470] on div "SLP TECHNICIAN 1 - Aof Anujarawat 6:00am - 12:00pm" at bounding box center [784, 468] width 623 height 38
drag, startPoint x: 522, startPoint y: 192, endPoint x: 621, endPoint y: 199, distance: 99.2
click at [621, 202] on p "INSTALL AI Summit 2025 @ Shed 10 On Site @ 0700" at bounding box center [571, 218] width 196 height 32
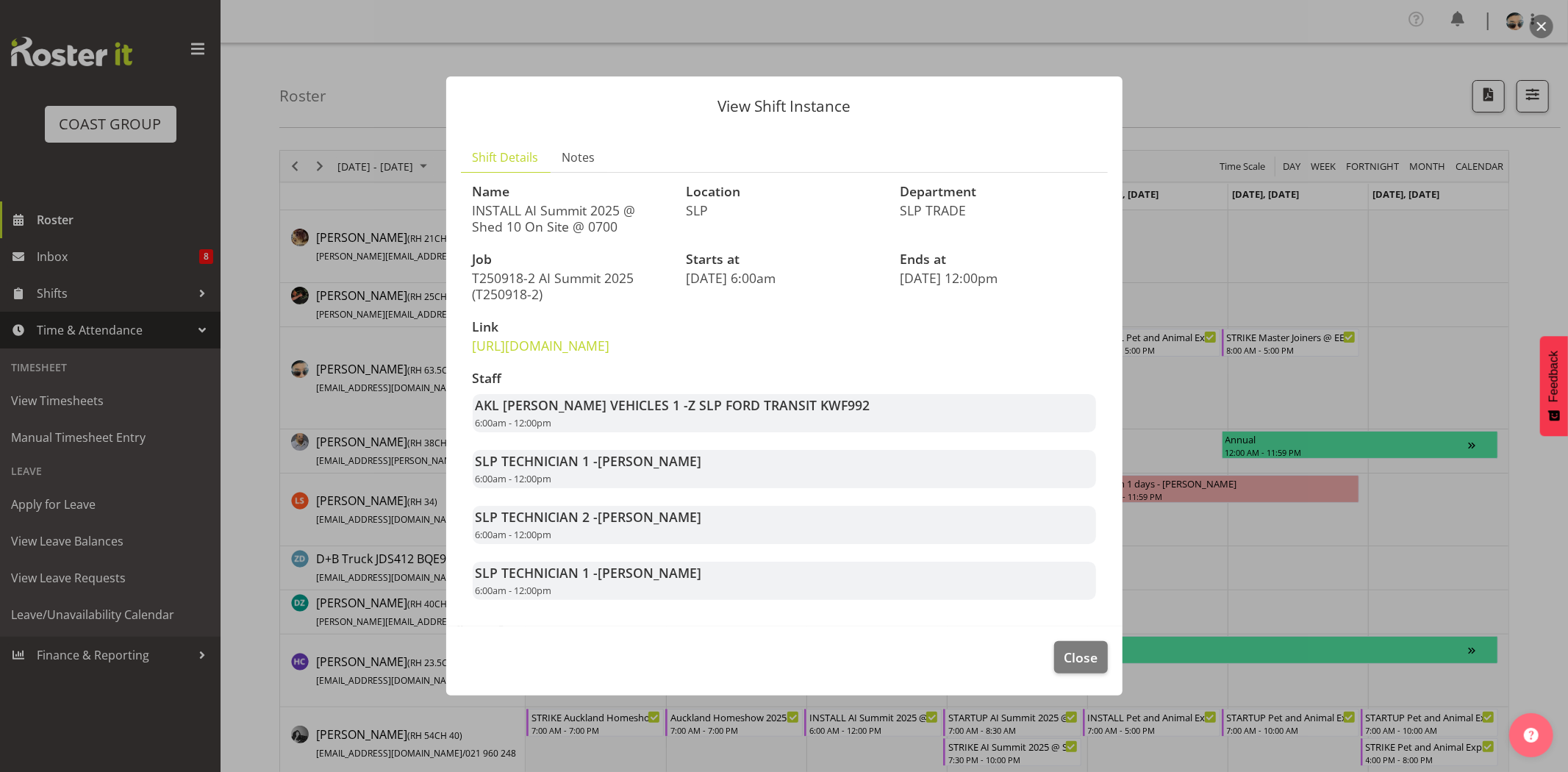
click at [621, 202] on p "INSTALL AI Summit 2025 @ Shed 10 On Site @ 0700" at bounding box center [571, 218] width 196 height 32
drag, startPoint x: 569, startPoint y: 195, endPoint x: 601, endPoint y: 195, distance: 32.0
click at [601, 202] on p "INSTALL AI Summit 2025 @ Shed 10 On Site @ 0700" at bounding box center [571, 218] width 196 height 32
click at [603, 202] on p "INSTALL AI Summit 2025 @ Shed 10 On Site @ 0700" at bounding box center [571, 218] width 196 height 32
click at [1065, 673] on button "Close" at bounding box center [1081, 657] width 53 height 32
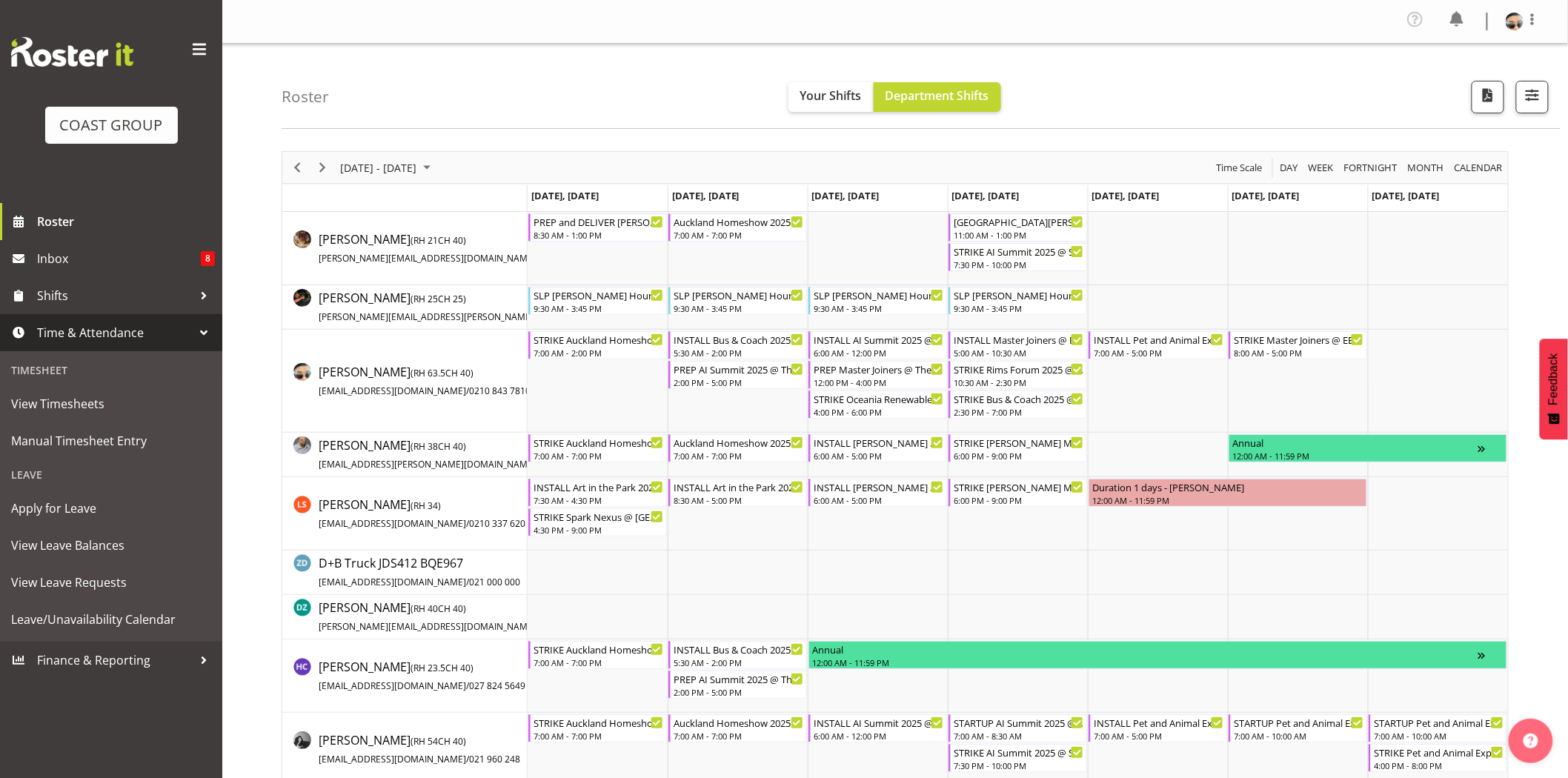
click at [900, 400] on div "STRIKE Oceania Renewable Power Summit 2025 @ The Pullman On Site @ 1630" at bounding box center [878, 397] width 131 height 15
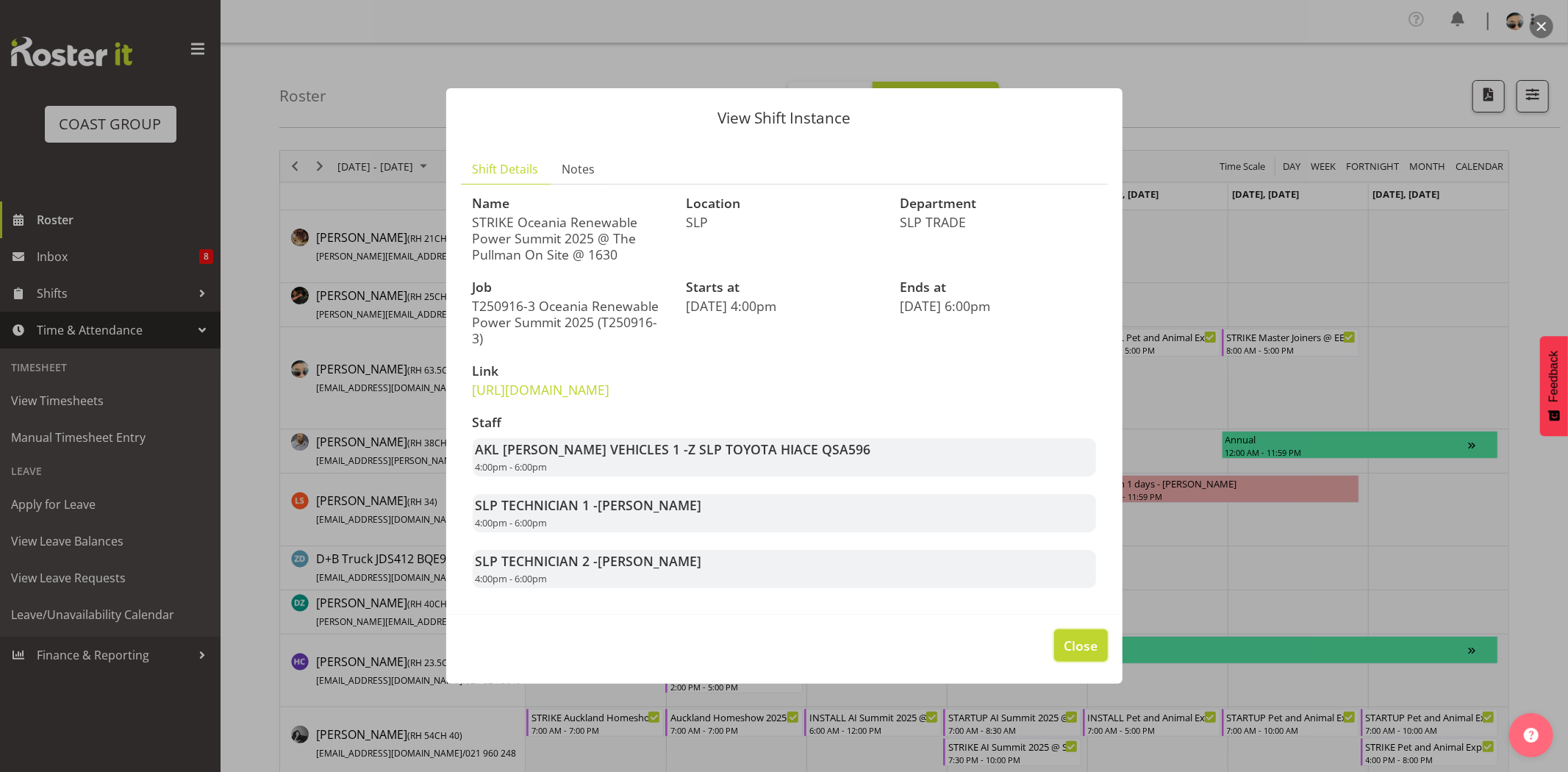
click at [1084, 651] on span "Close" at bounding box center [1080, 646] width 34 height 20
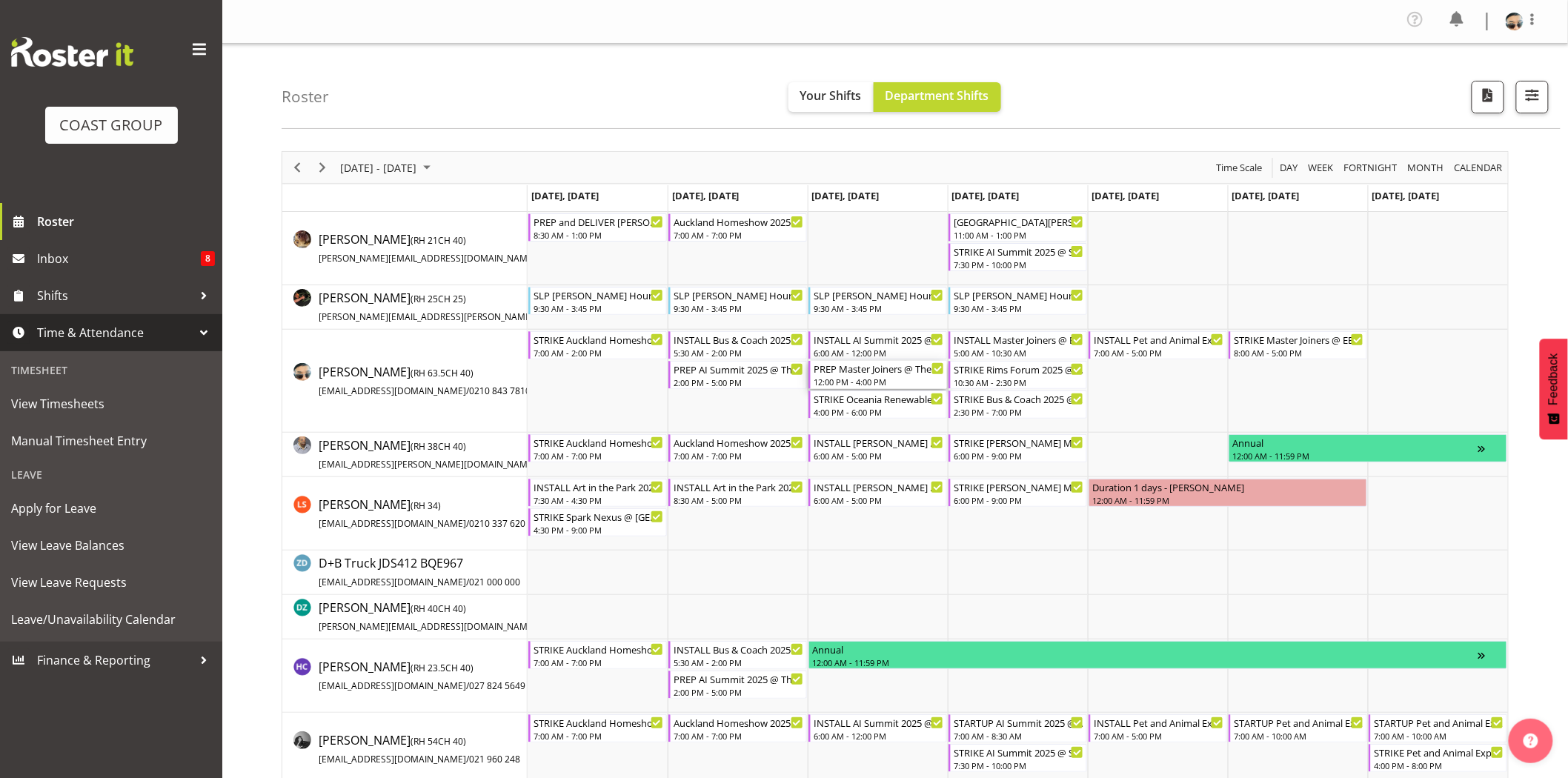
click at [916, 376] on div "PREP Master Joiners @ The Workshop 12:00 PM - 4:00 PM" at bounding box center [878, 375] width 131 height 29
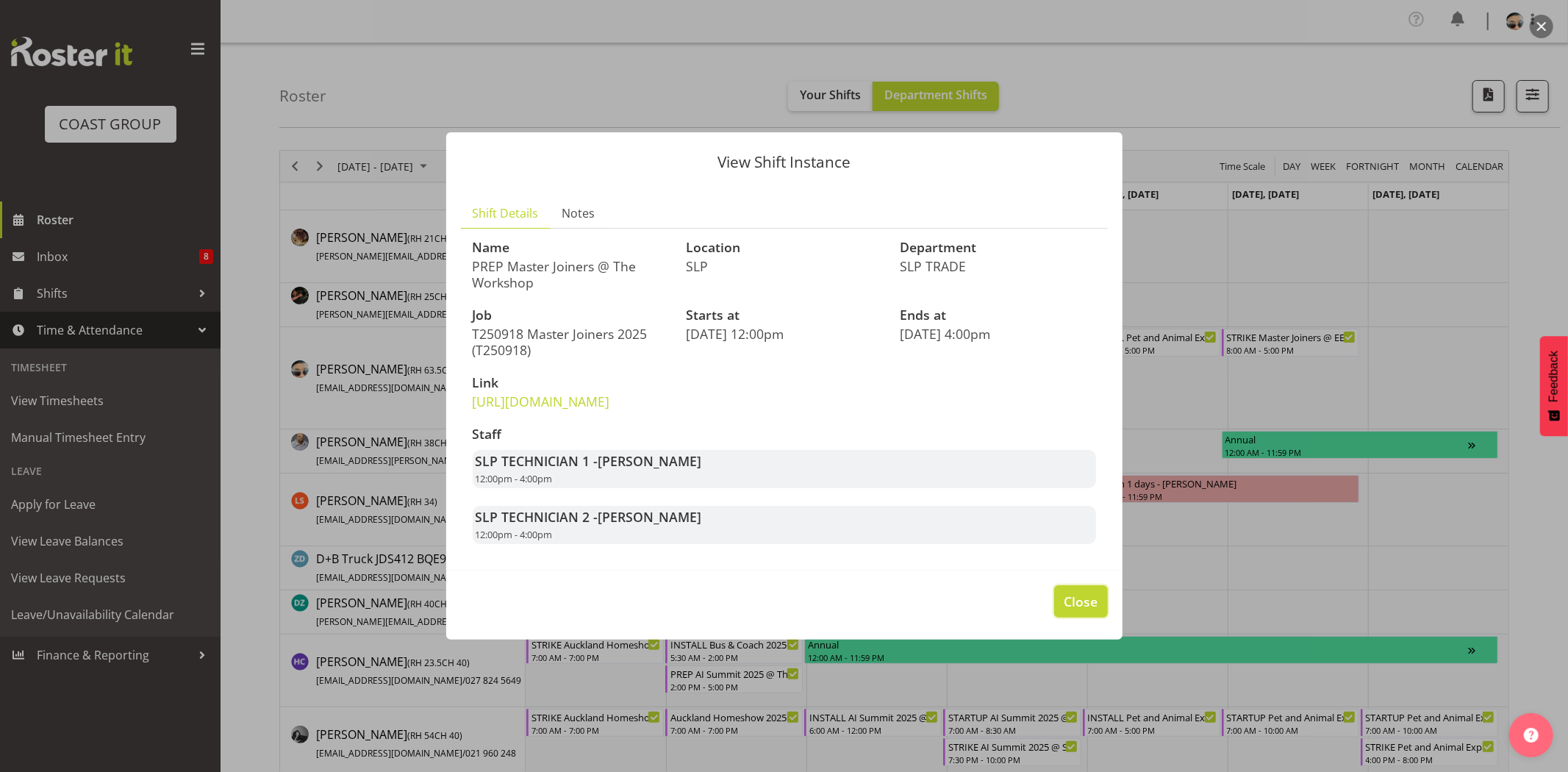
click at [1064, 616] on button "Close" at bounding box center [1081, 601] width 53 height 32
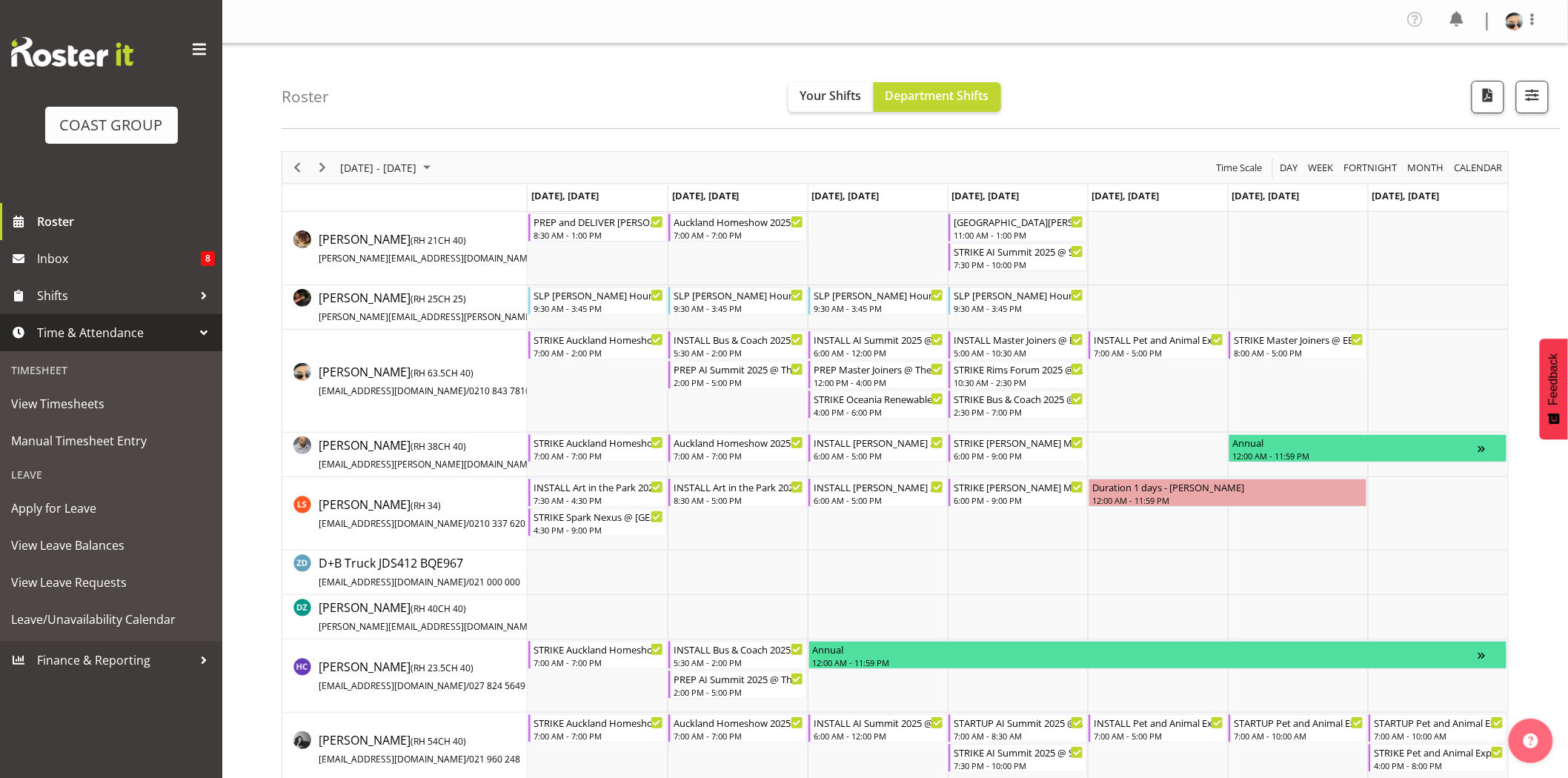
click at [1100, 97] on div "Roster Your Shifts Department Shifts 1 Locations Clear CARLTON EVENTS Carlton H…" at bounding box center [920, 86] width 1279 height 86
click at [1056, 348] on div "5:00 AM - 10:30 AM" at bounding box center [1018, 352] width 131 height 12
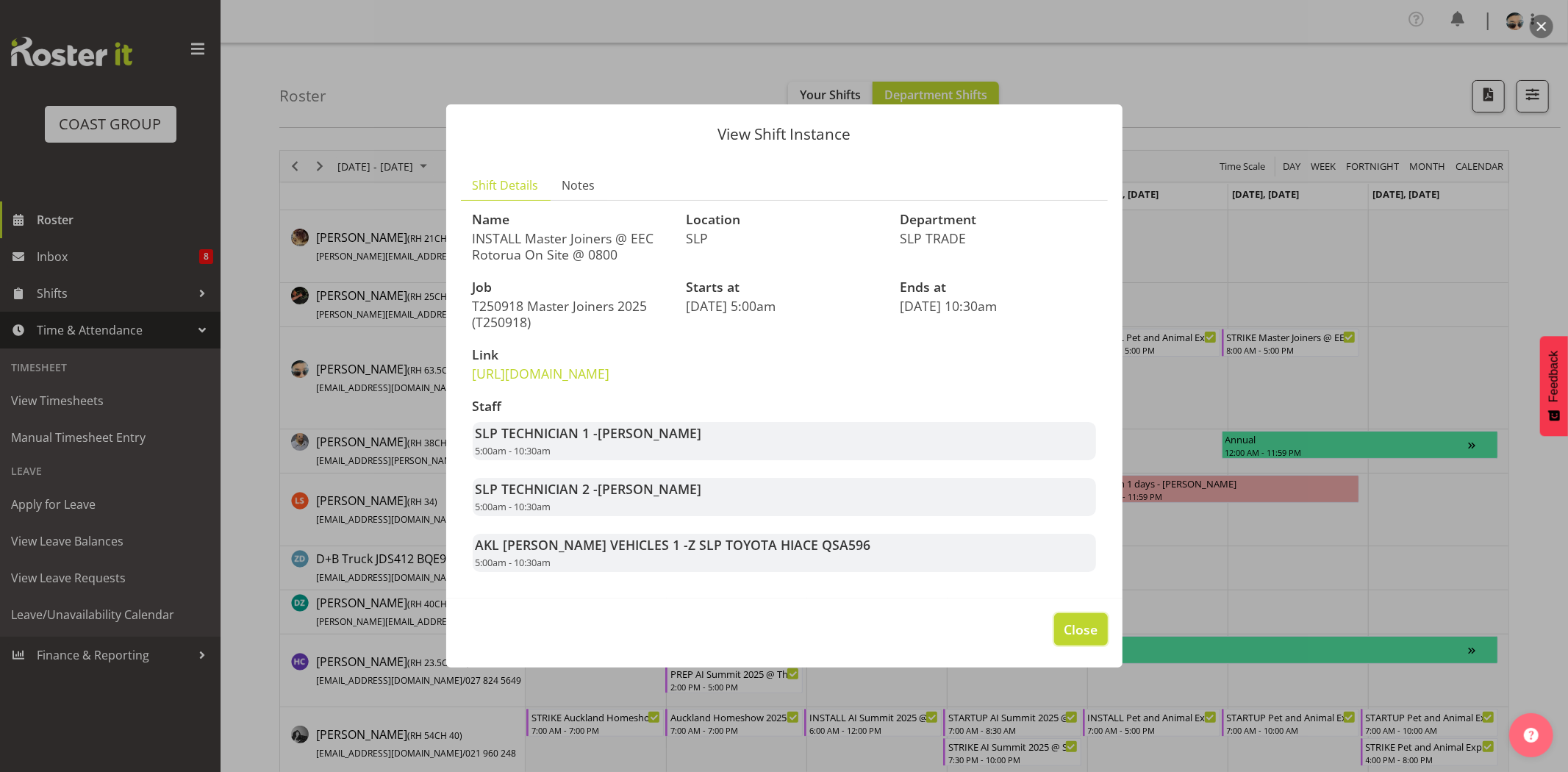
click at [1096, 630] on button "Close" at bounding box center [1081, 629] width 53 height 32
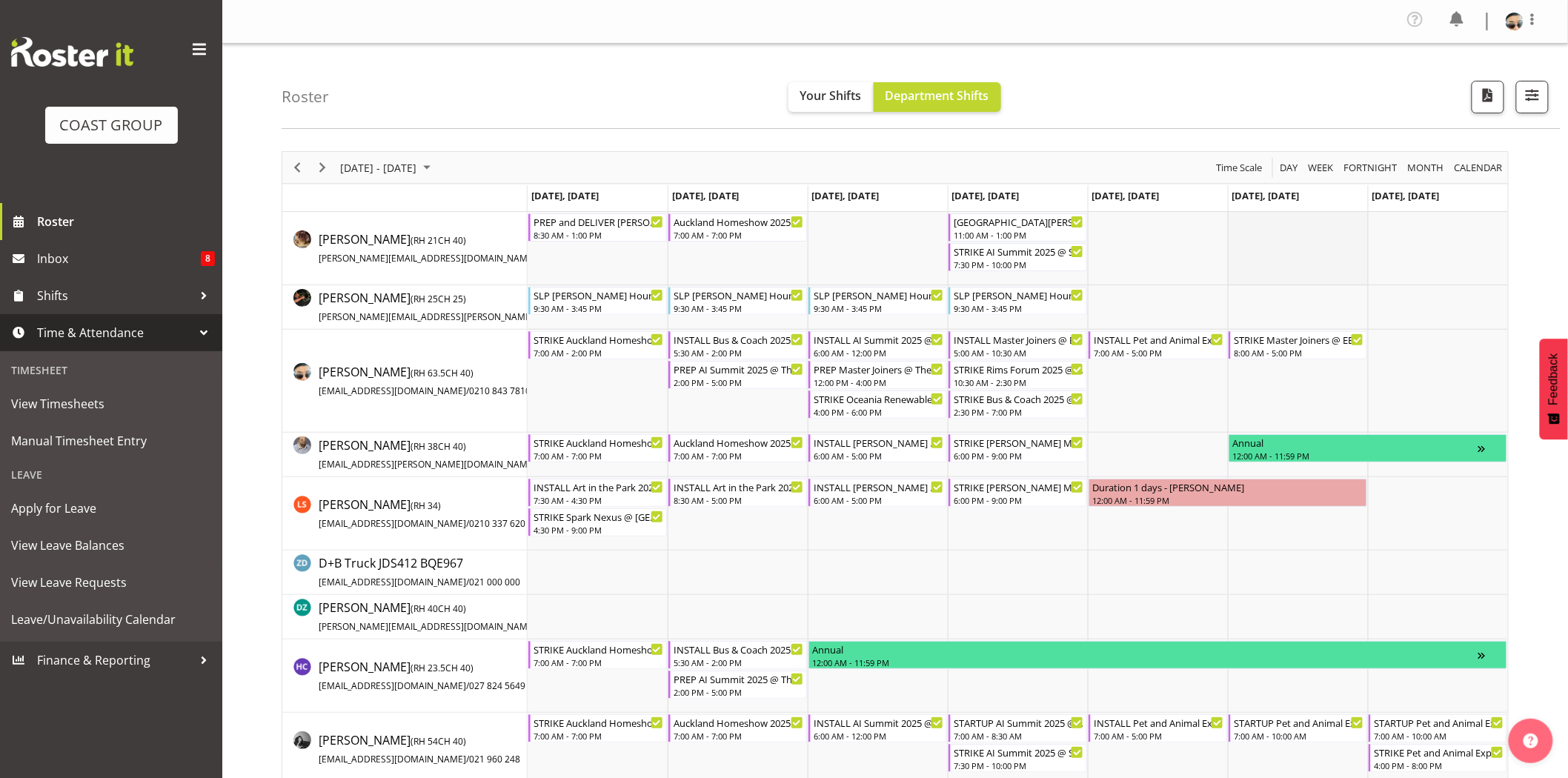
click at [1250, 264] on td "Timeline Week of September 20, 2025" at bounding box center [1298, 249] width 140 height 74
click at [1048, 341] on div "INSTALL Master Joiners @ EEC Rotorua On Site @ 0800" at bounding box center [1018, 338] width 131 height 15
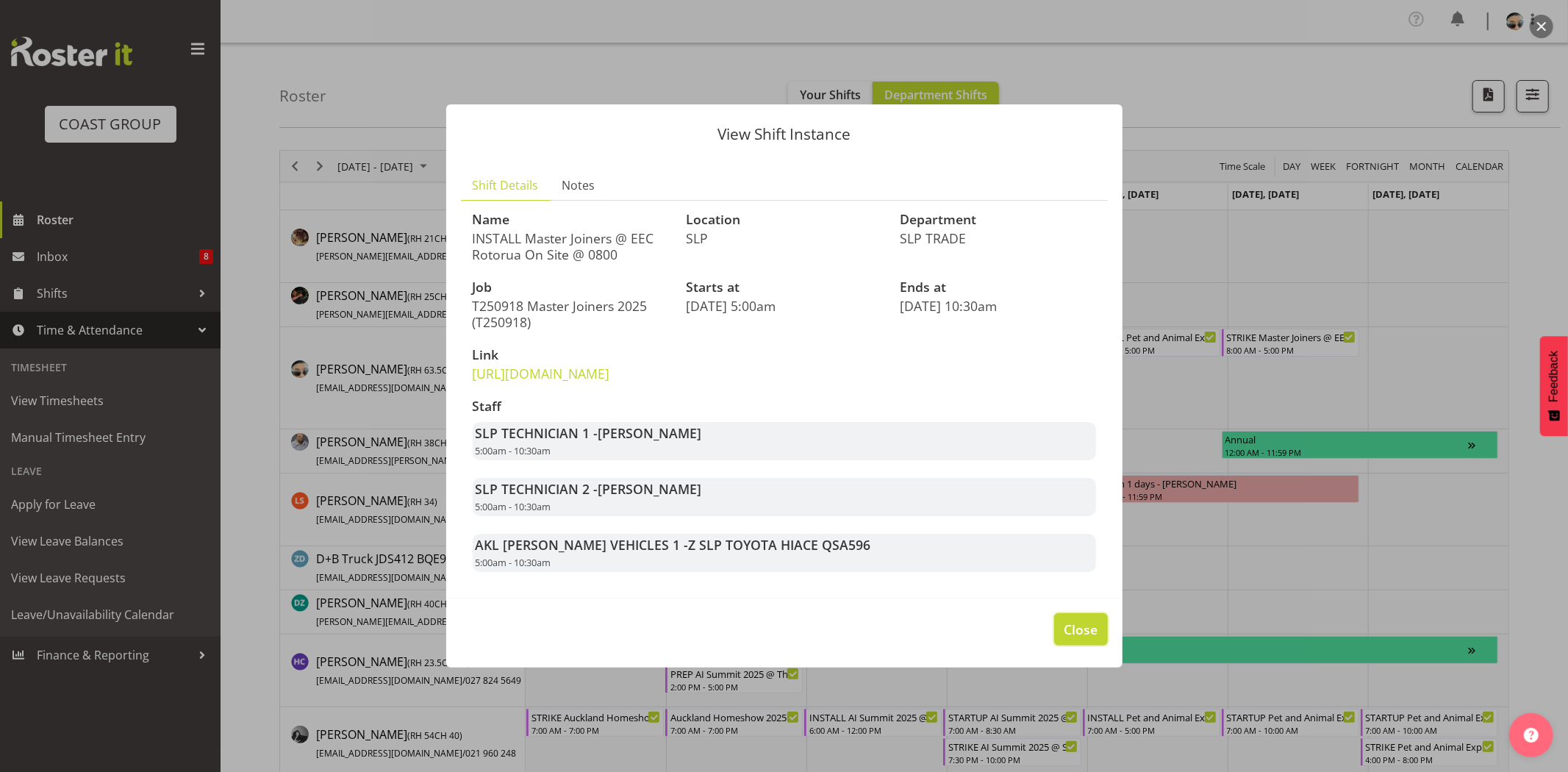
click at [1078, 636] on span "Close" at bounding box center [1080, 630] width 34 height 20
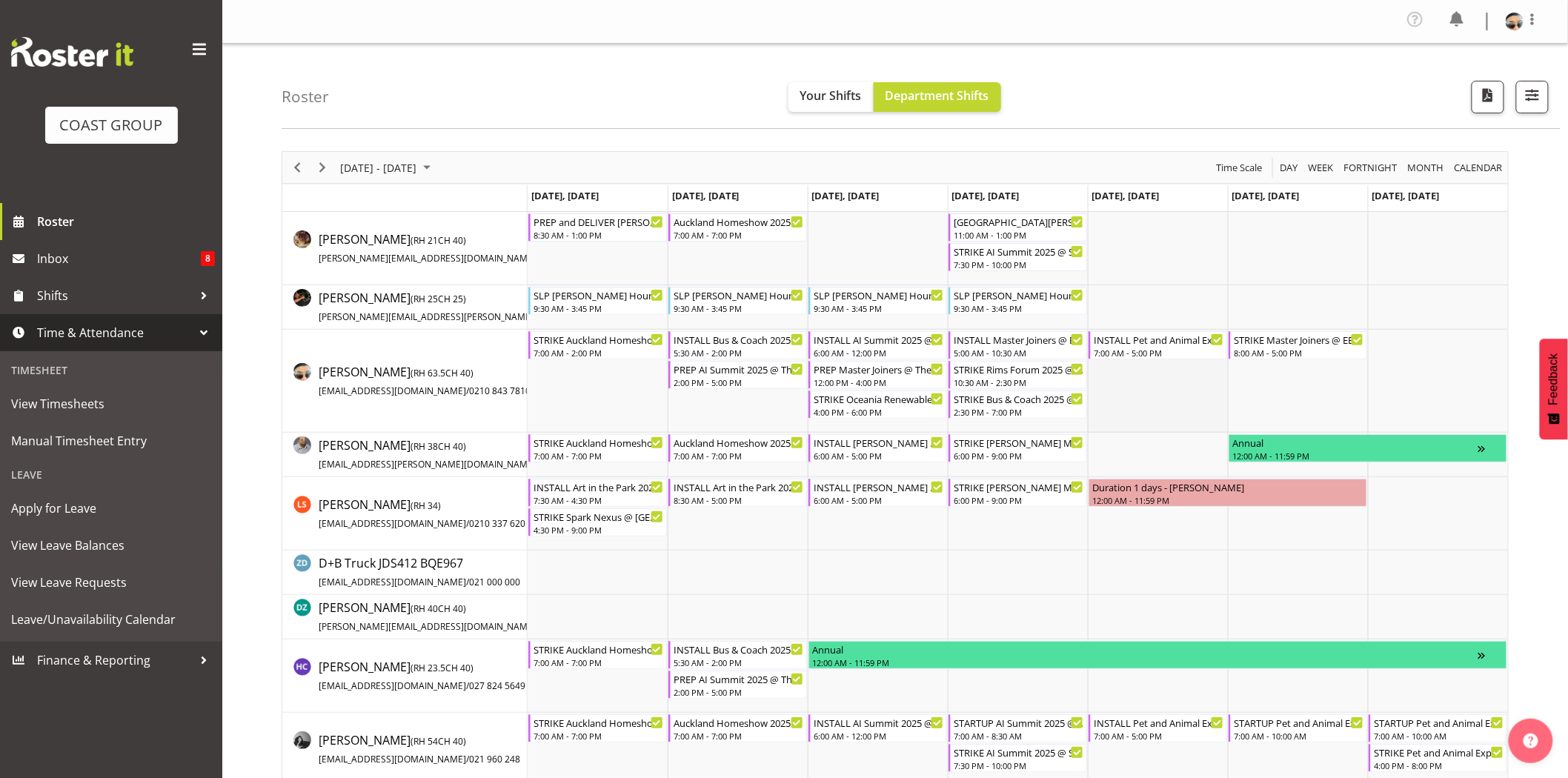
click at [1150, 401] on td "Timeline Week of September 20, 2025" at bounding box center [1157, 381] width 140 height 103
click at [1039, 377] on div "10:30 AM - 2:30 PM" at bounding box center [1018, 382] width 131 height 12
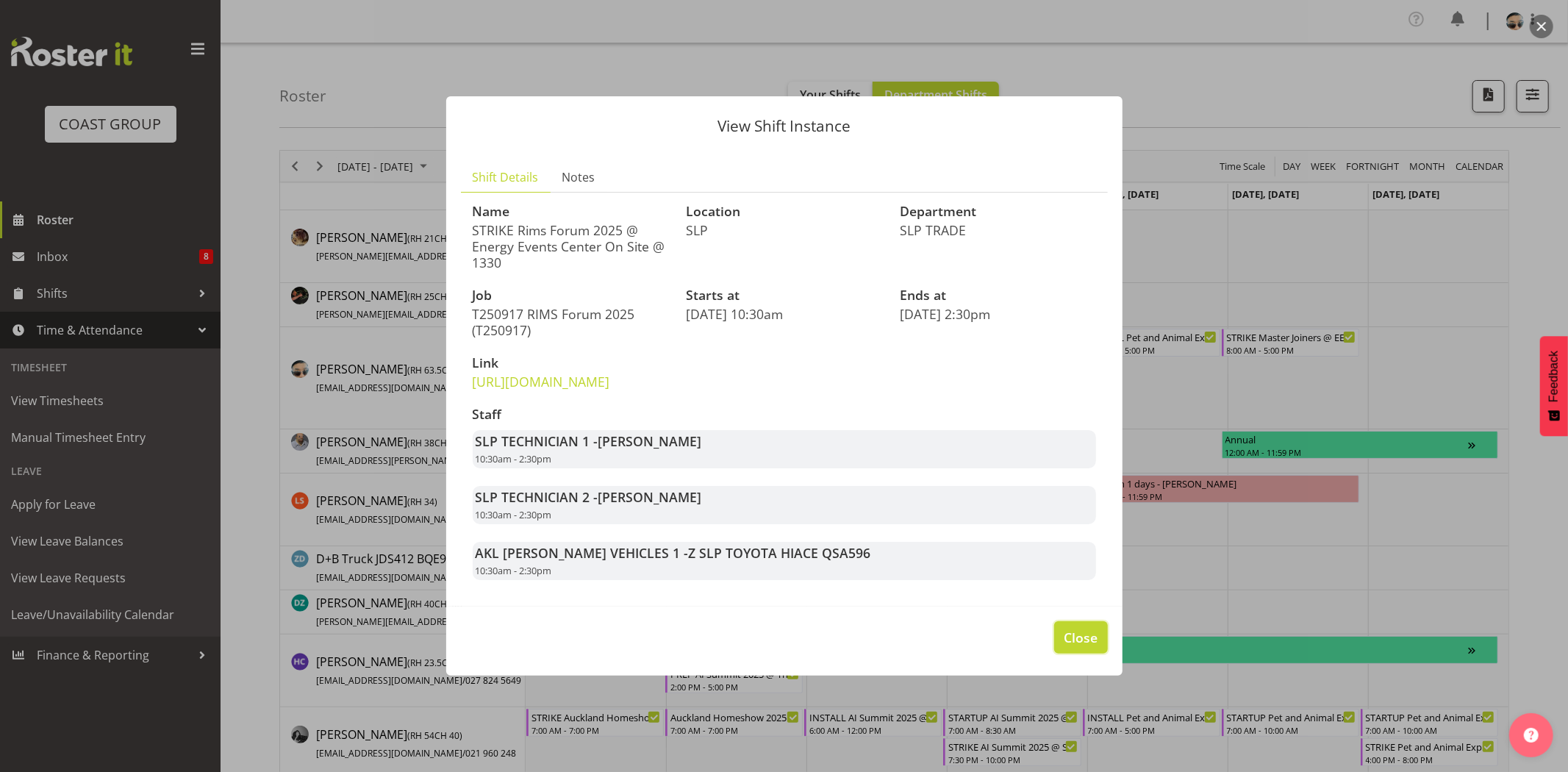
click at [1082, 654] on button "Close" at bounding box center [1081, 637] width 53 height 32
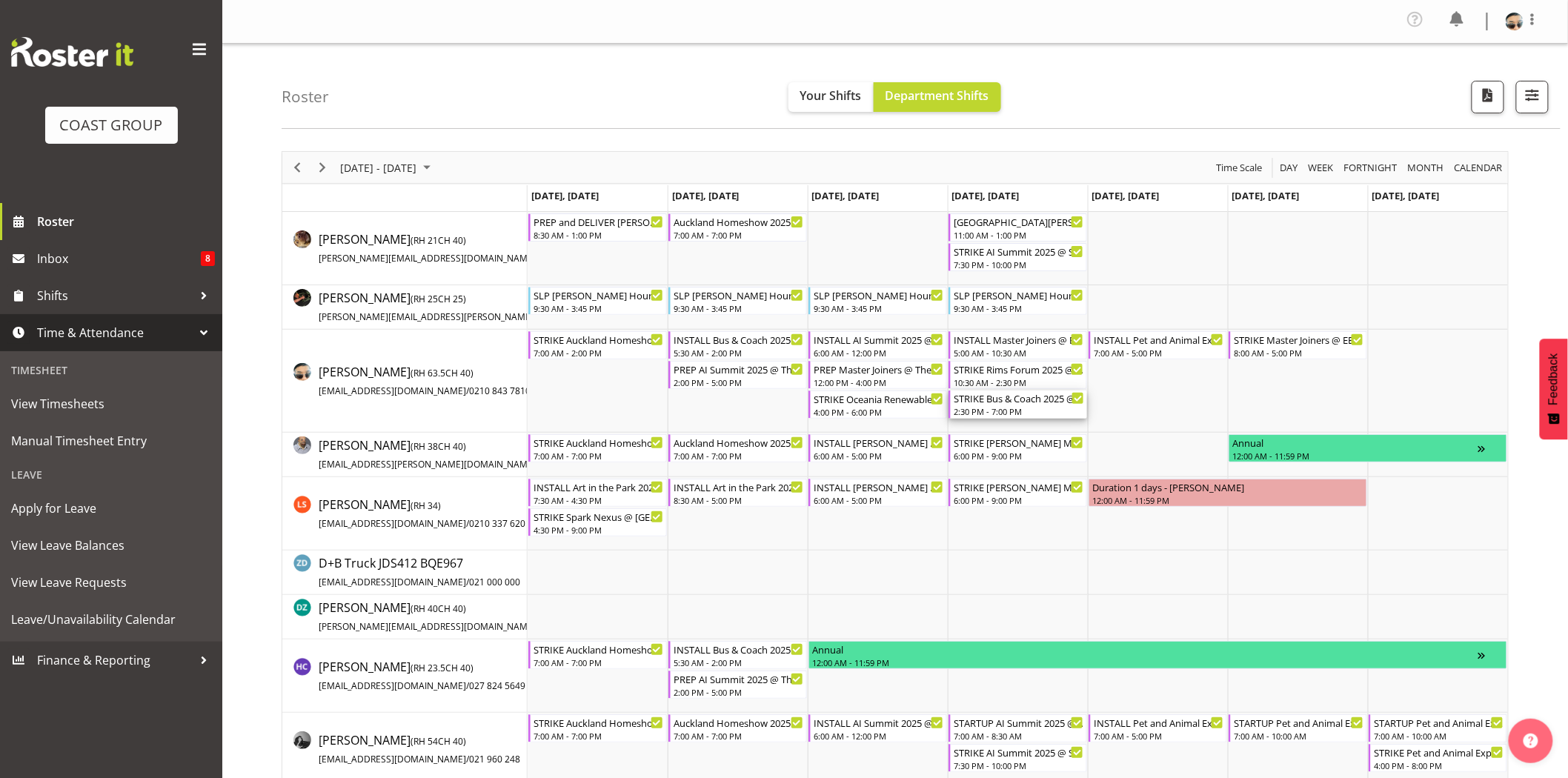
click at [1031, 405] on div "STRIKE Bus & Coach 2025 @ Claudelands On Site @ 1600 2:30 PM - 7:00 PM" at bounding box center [1018, 404] width 131 height 29
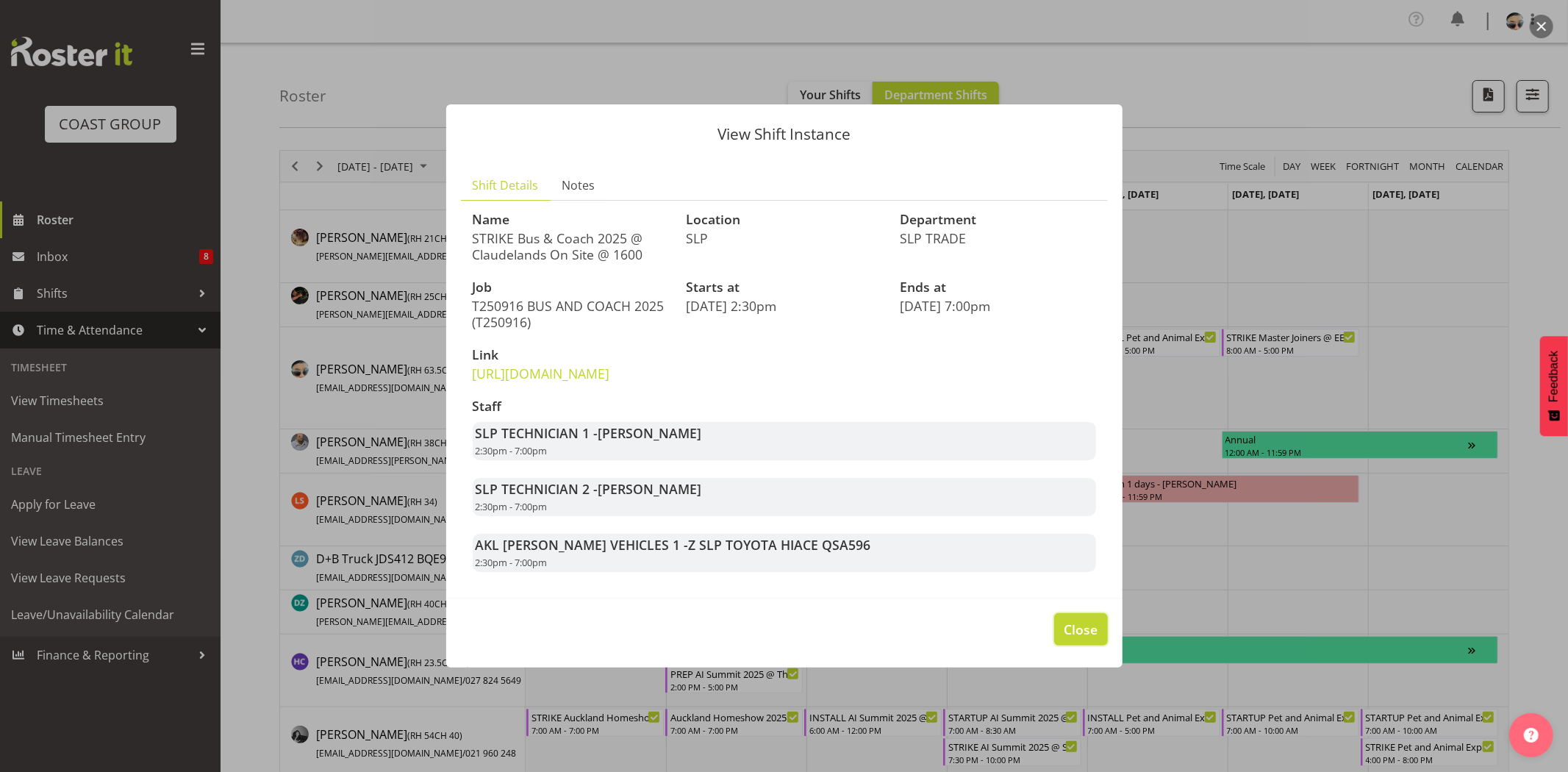
click at [1094, 639] on span "Close" at bounding box center [1080, 630] width 34 height 20
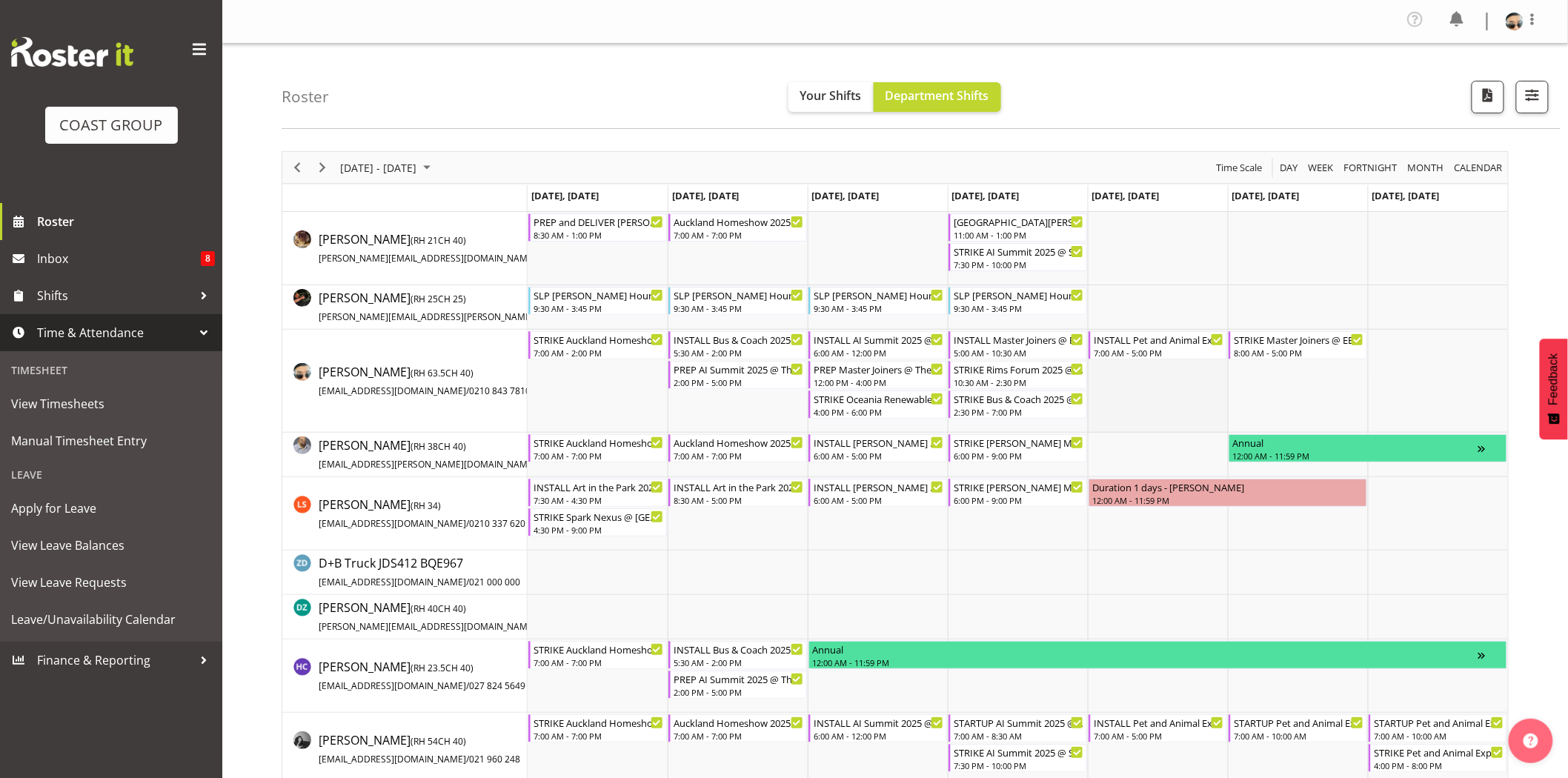
click at [1126, 406] on td "Timeline Week of September 20, 2025" at bounding box center [1157, 381] width 140 height 103
click at [1037, 386] on div "10:30 AM - 2:30 PM" at bounding box center [1018, 382] width 131 height 12
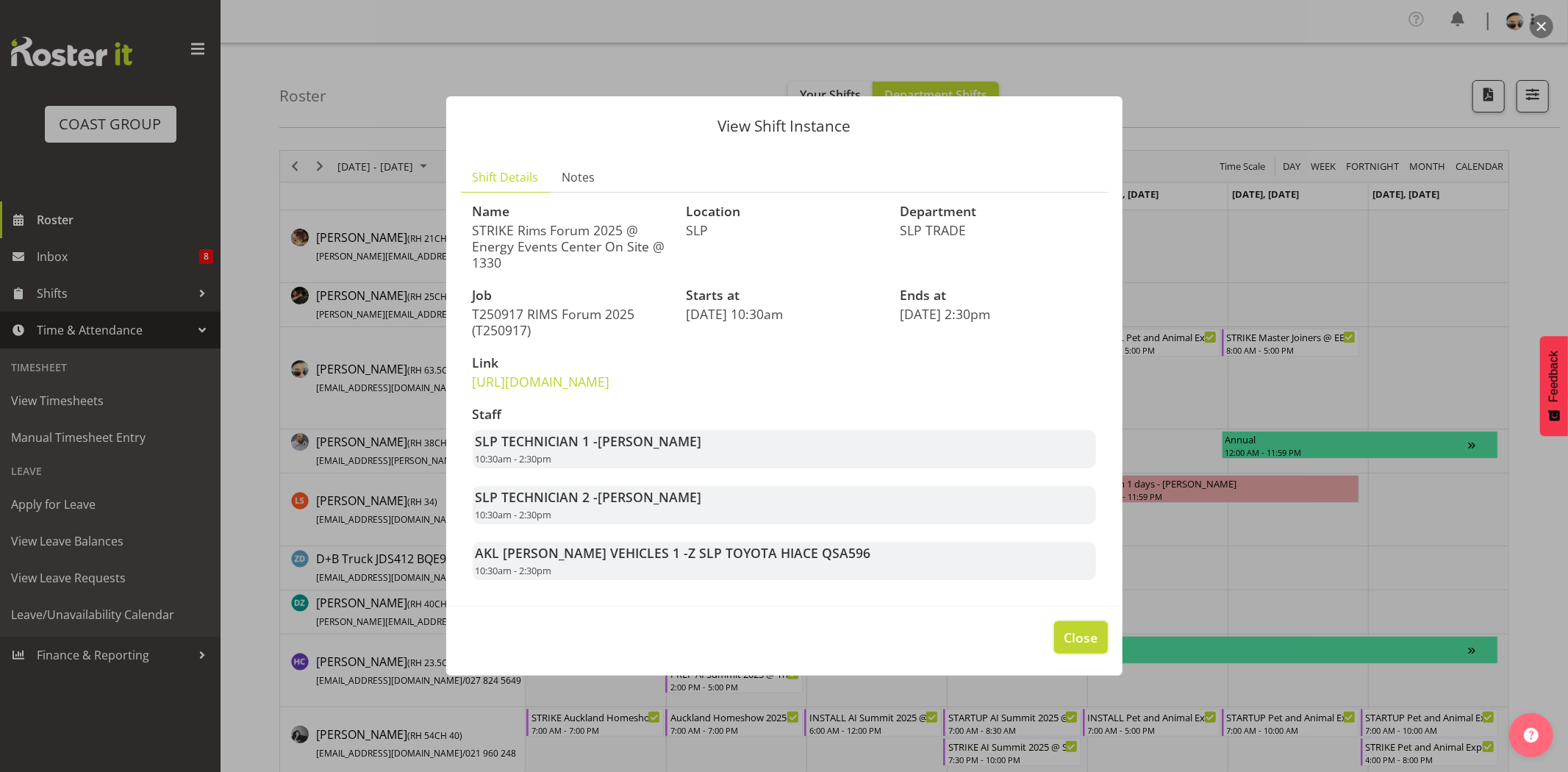
click at [1064, 654] on button "Close" at bounding box center [1081, 637] width 53 height 32
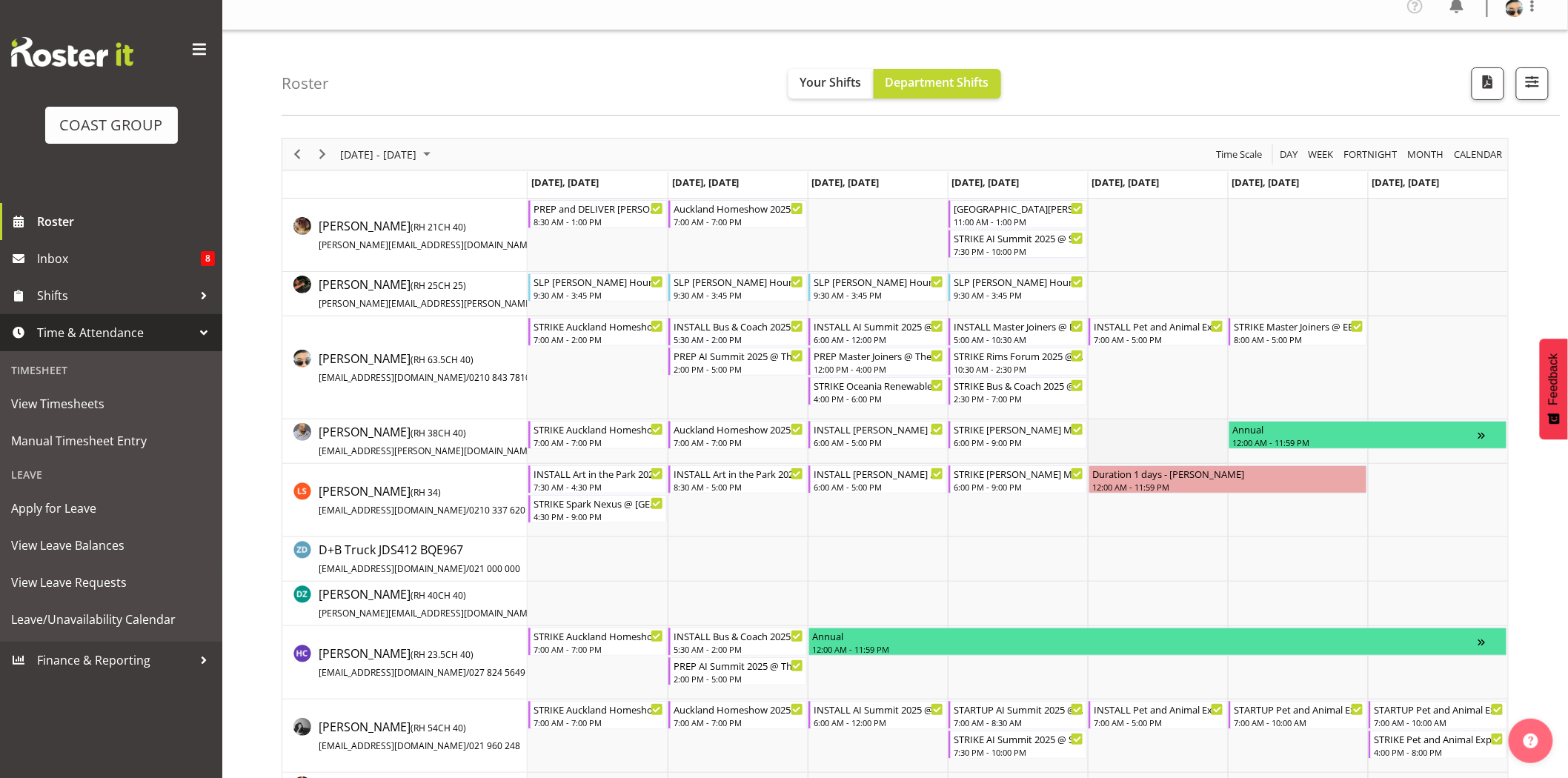
scroll to position [15, 0]
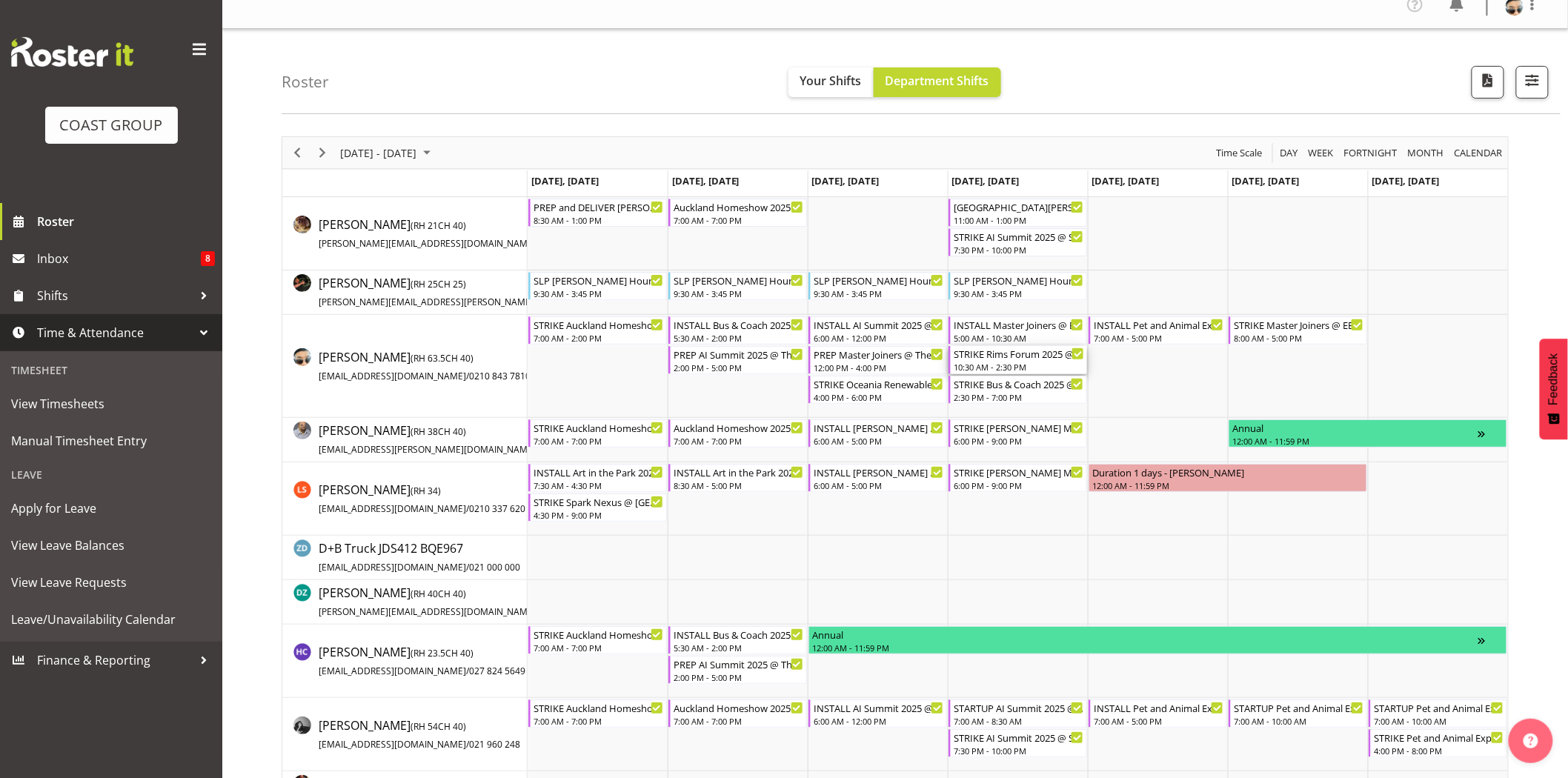
click at [1029, 360] on div "STRIKE Rims Forum 2025 @ Energy Events Center On Site @ 1330" at bounding box center [1018, 353] width 131 height 15
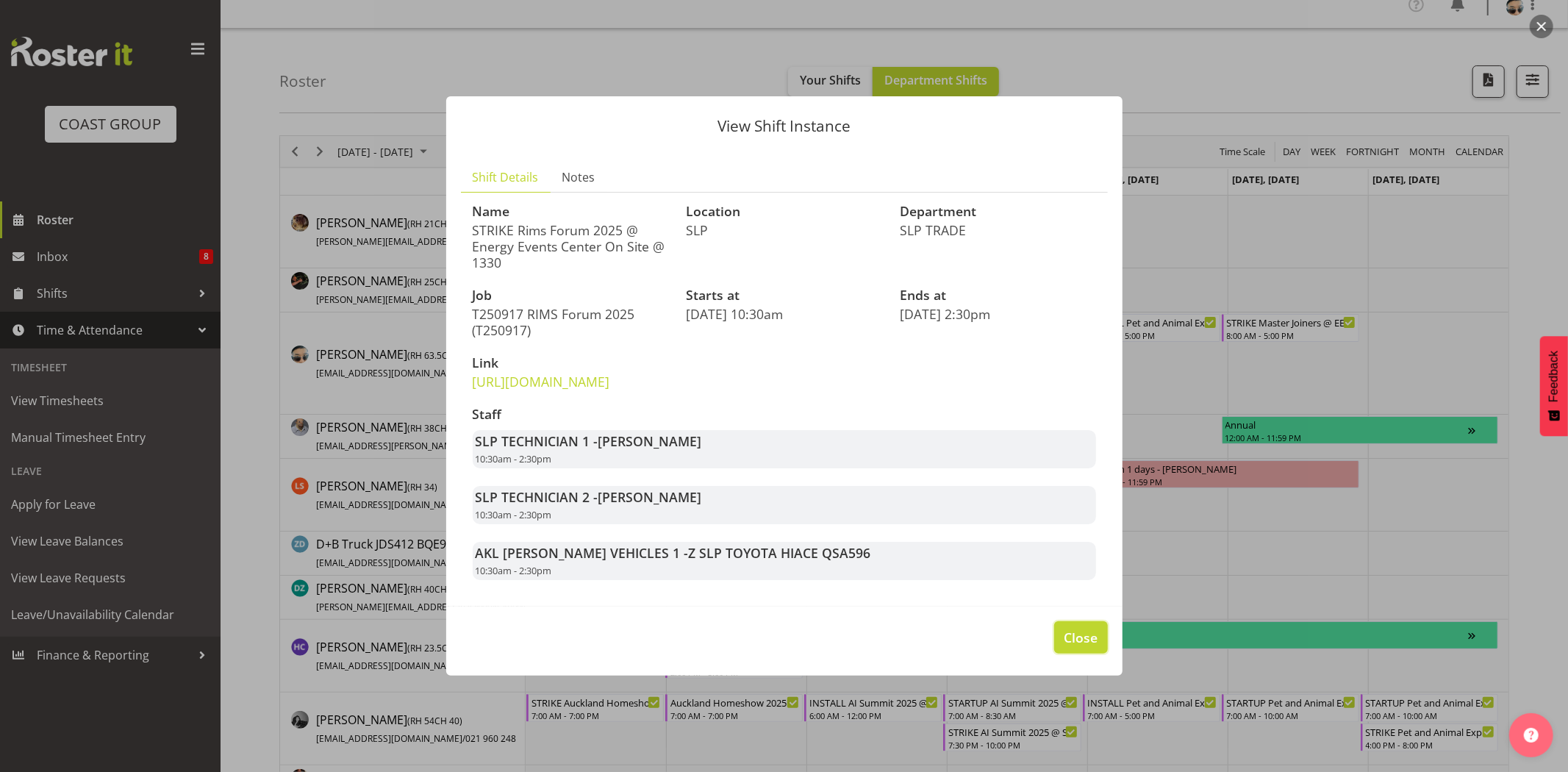
click at [1099, 645] on button "Close" at bounding box center [1081, 637] width 53 height 32
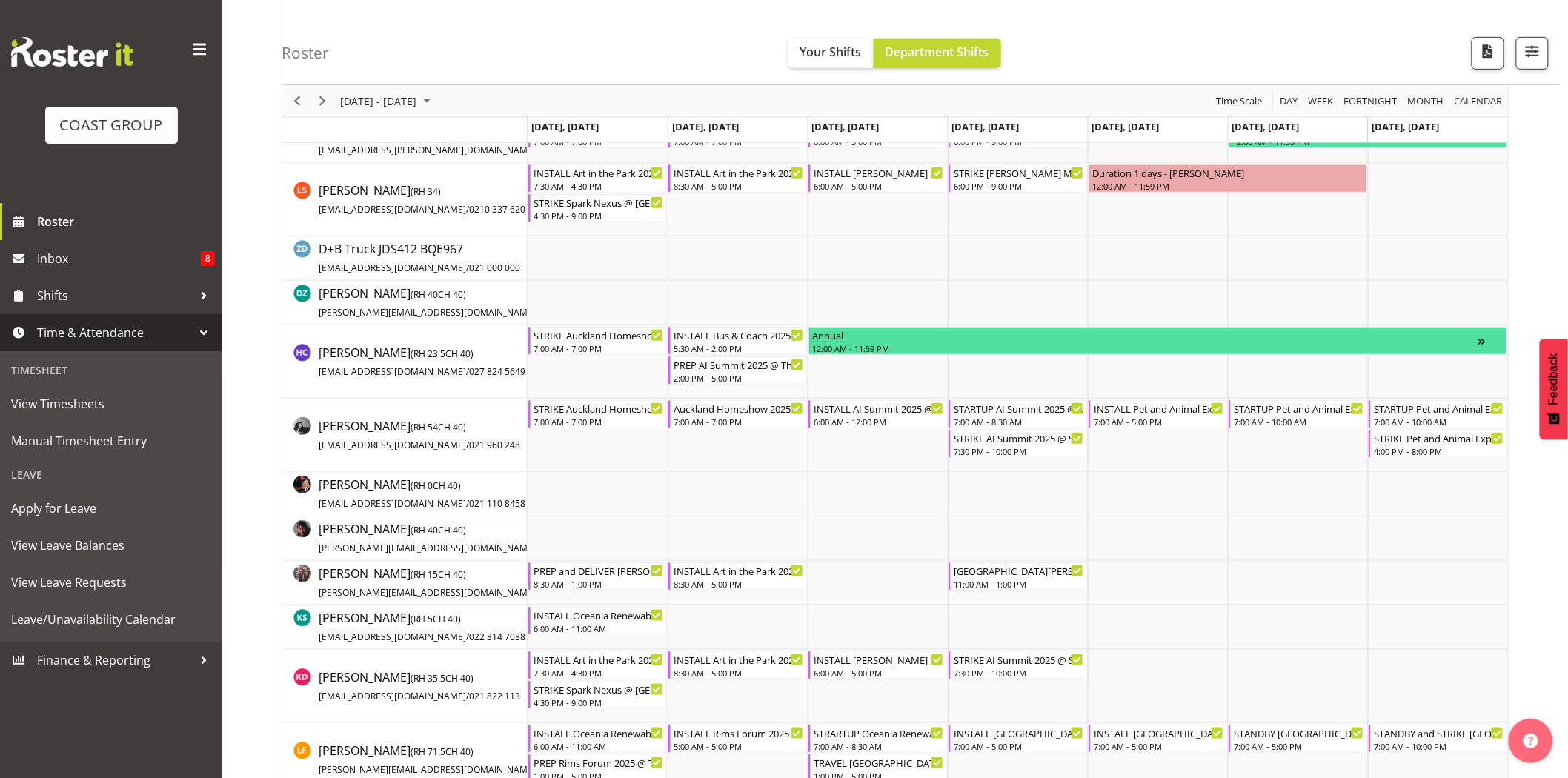
scroll to position [392, 0]
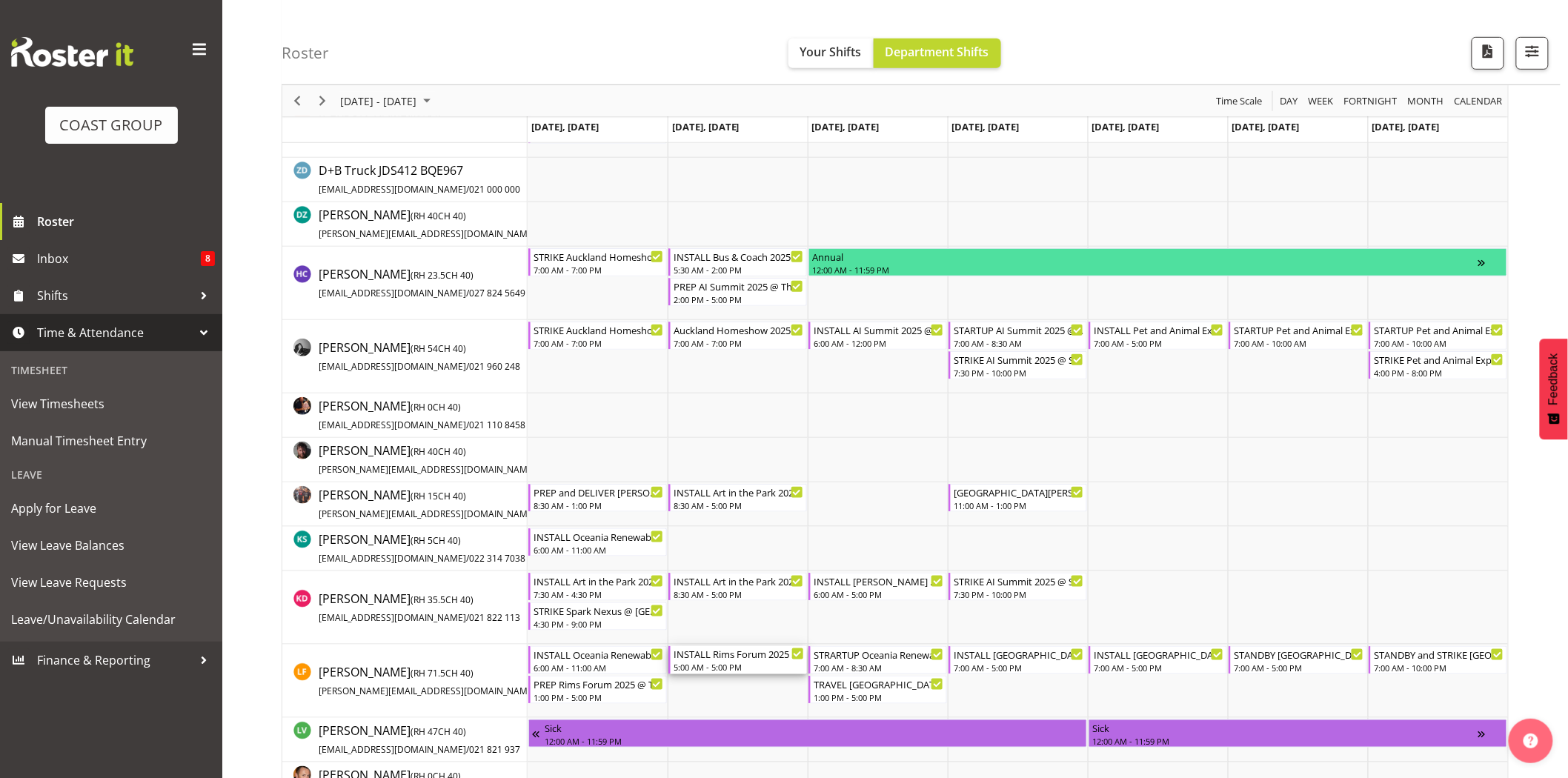
click at [759, 668] on div "5:00 AM - 5:00 PM" at bounding box center [738, 667] width 131 height 12
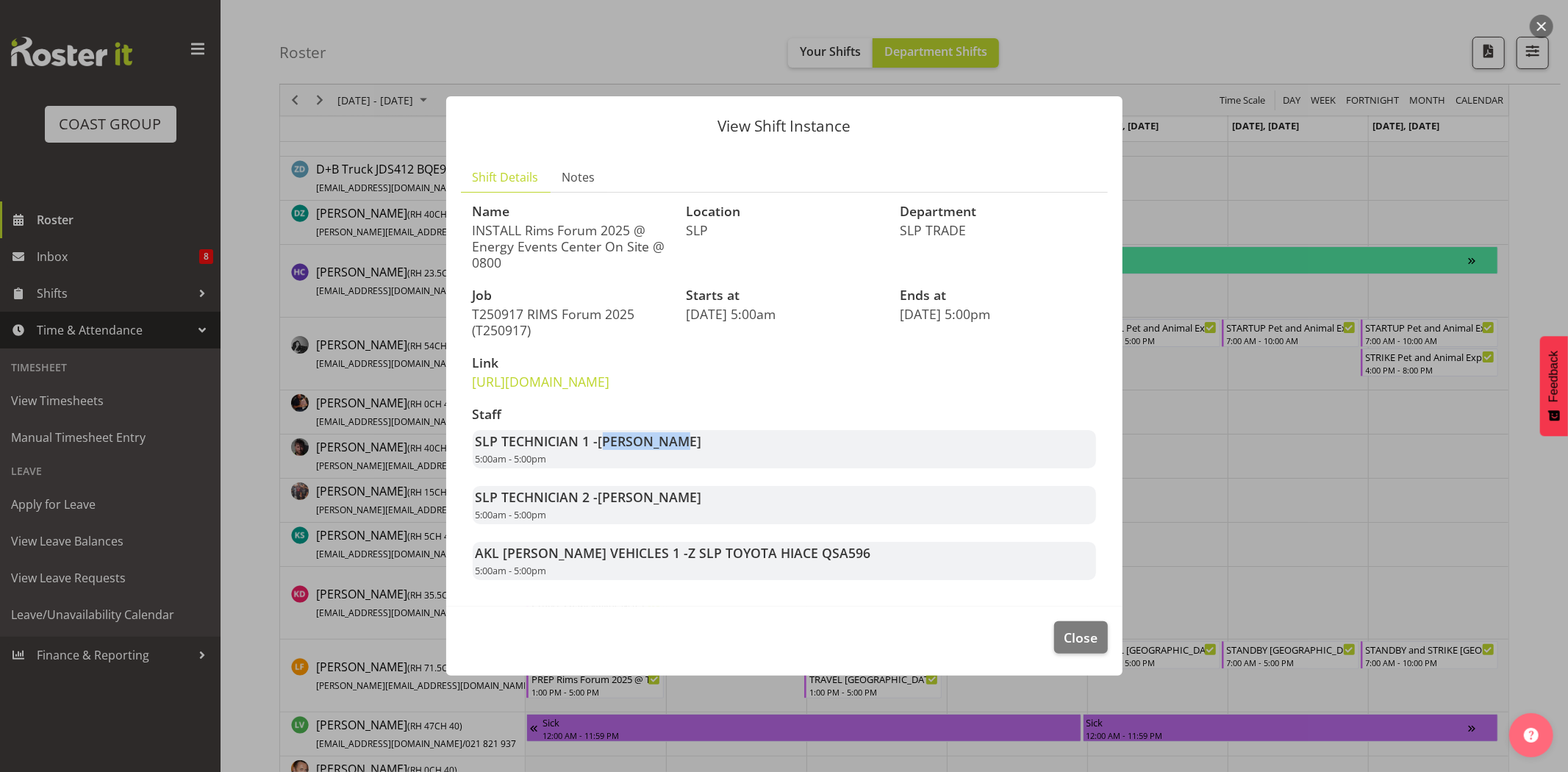
drag, startPoint x: 604, startPoint y: 460, endPoint x: 672, endPoint y: 460, distance: 68.0
click at [672, 450] on span "[PERSON_NAME]" at bounding box center [650, 441] width 103 height 18
click at [582, 390] on link "https://drive.google.com/drive/folders/1VO5DcxxJqCPM-hyDtGqb4aJINba3Gk2c" at bounding box center [542, 382] width 138 height 18
click at [1094, 647] on span "Close" at bounding box center [1080, 638] width 34 height 20
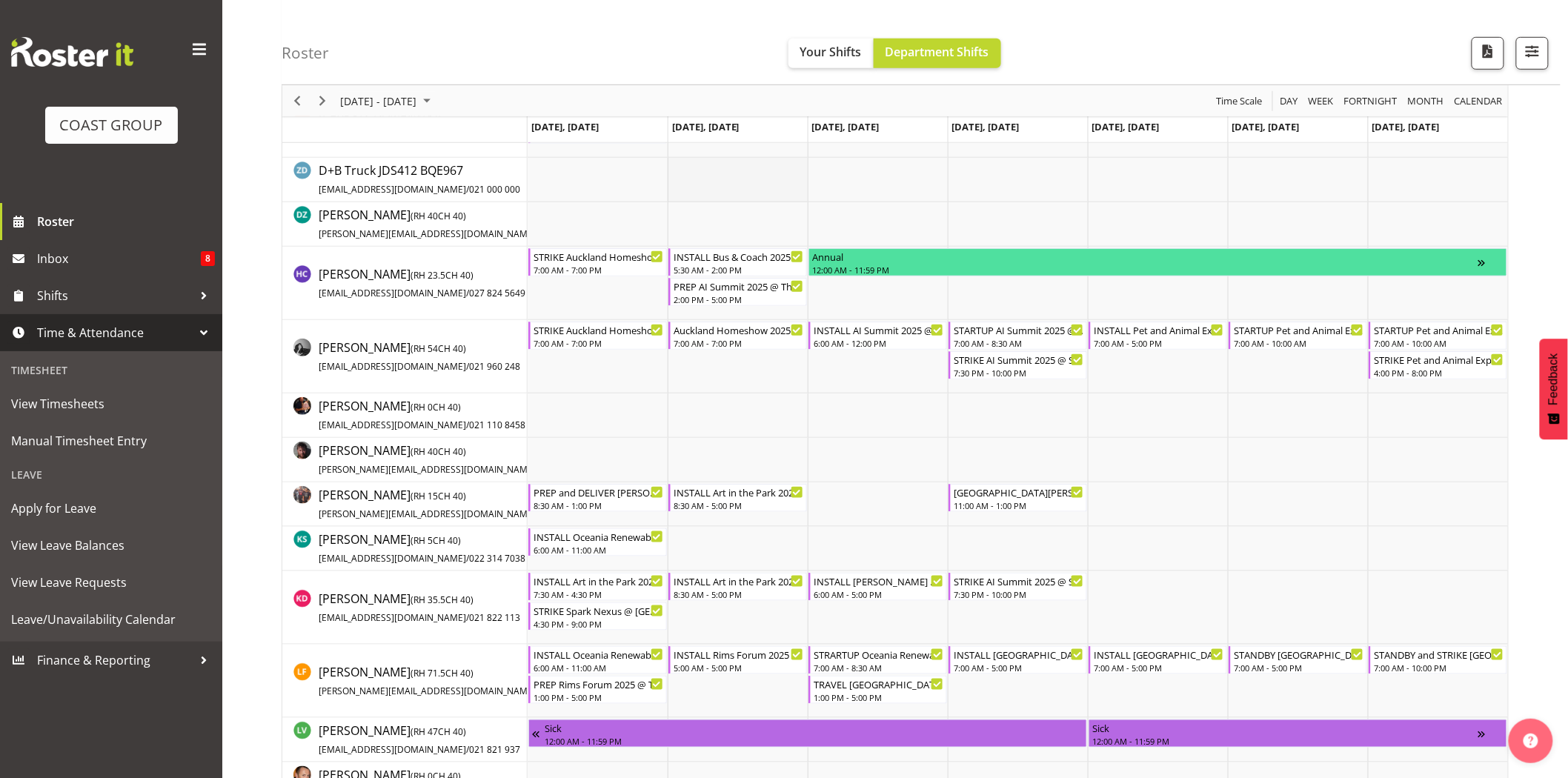
click at [699, 173] on td "Timeline Week of September 20, 2025" at bounding box center [737, 180] width 140 height 44
click at [864, 201] on td "Timeline Week of September 20, 2025" at bounding box center [877, 180] width 140 height 44
click at [300, 106] on span "Previous" at bounding box center [297, 100] width 18 height 19
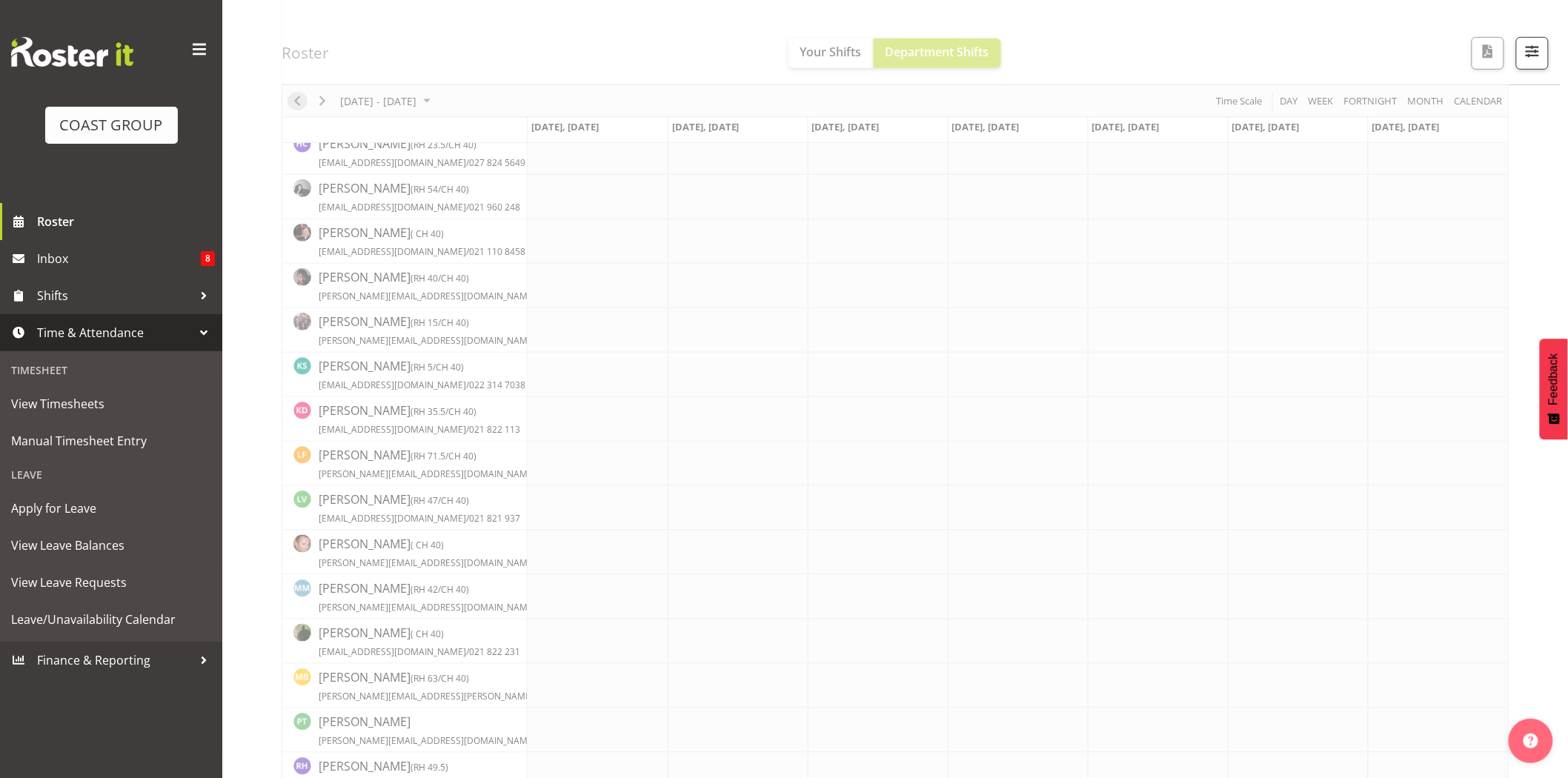
scroll to position [0, 0]
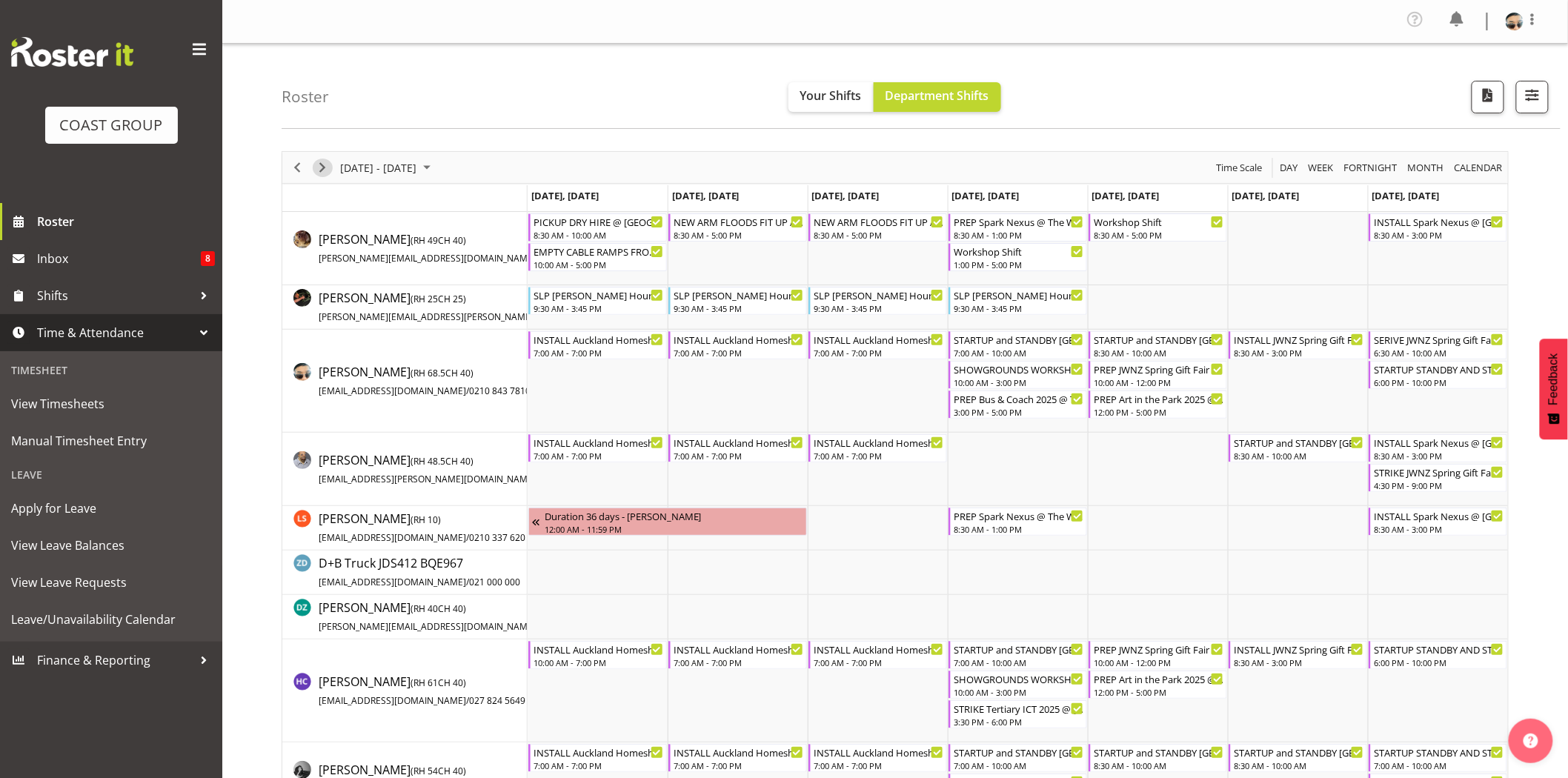
drag, startPoint x: 316, startPoint y: 173, endPoint x: 531, endPoint y: 10, distance: 269.8
click at [316, 173] on span "Next" at bounding box center [322, 167] width 18 height 19
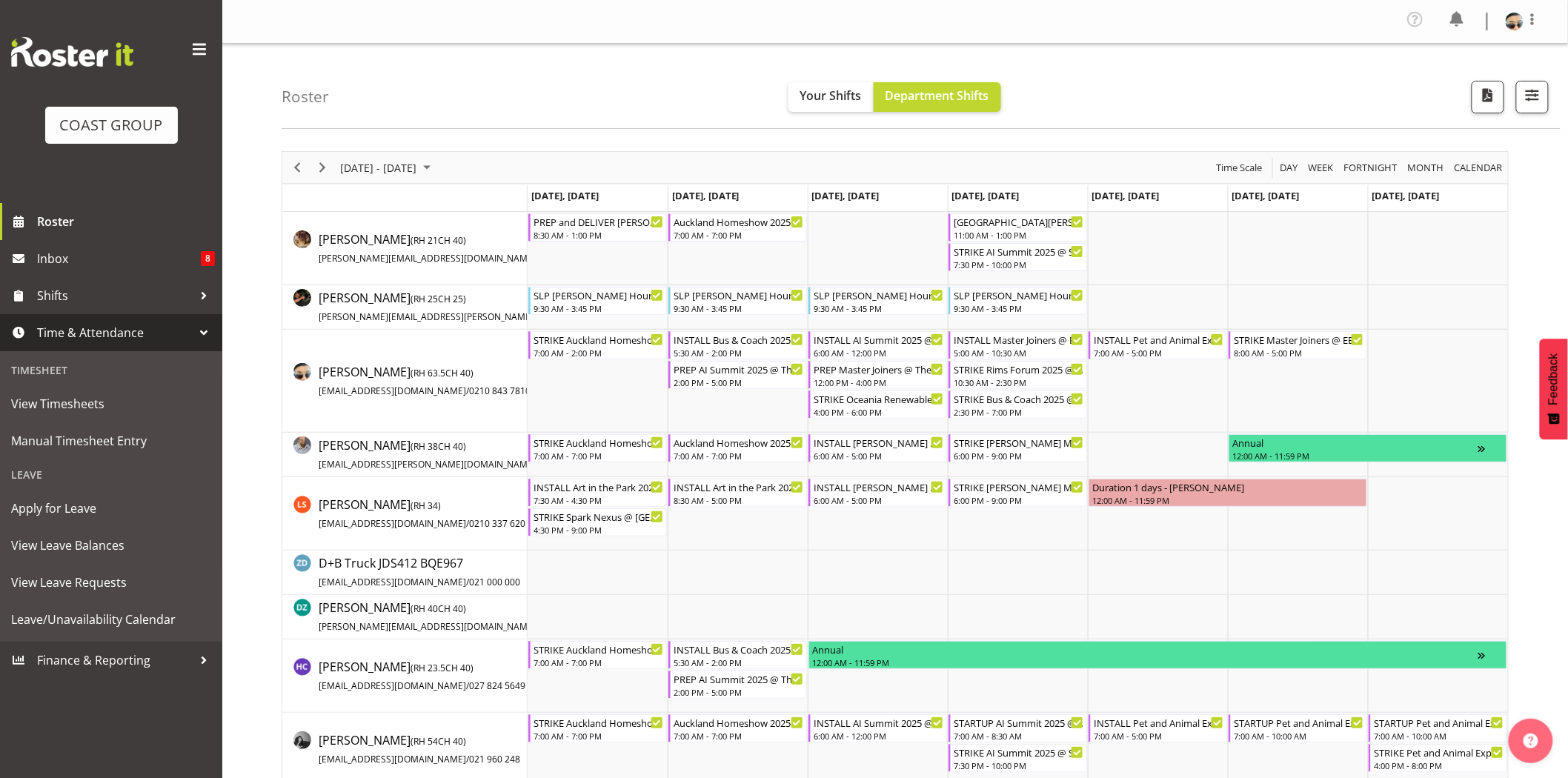
click at [684, 101] on div "Roster Your Shifts Department Shifts 1 Locations Clear CARLTON EVENTS Carlton H…" at bounding box center [920, 86] width 1279 height 86
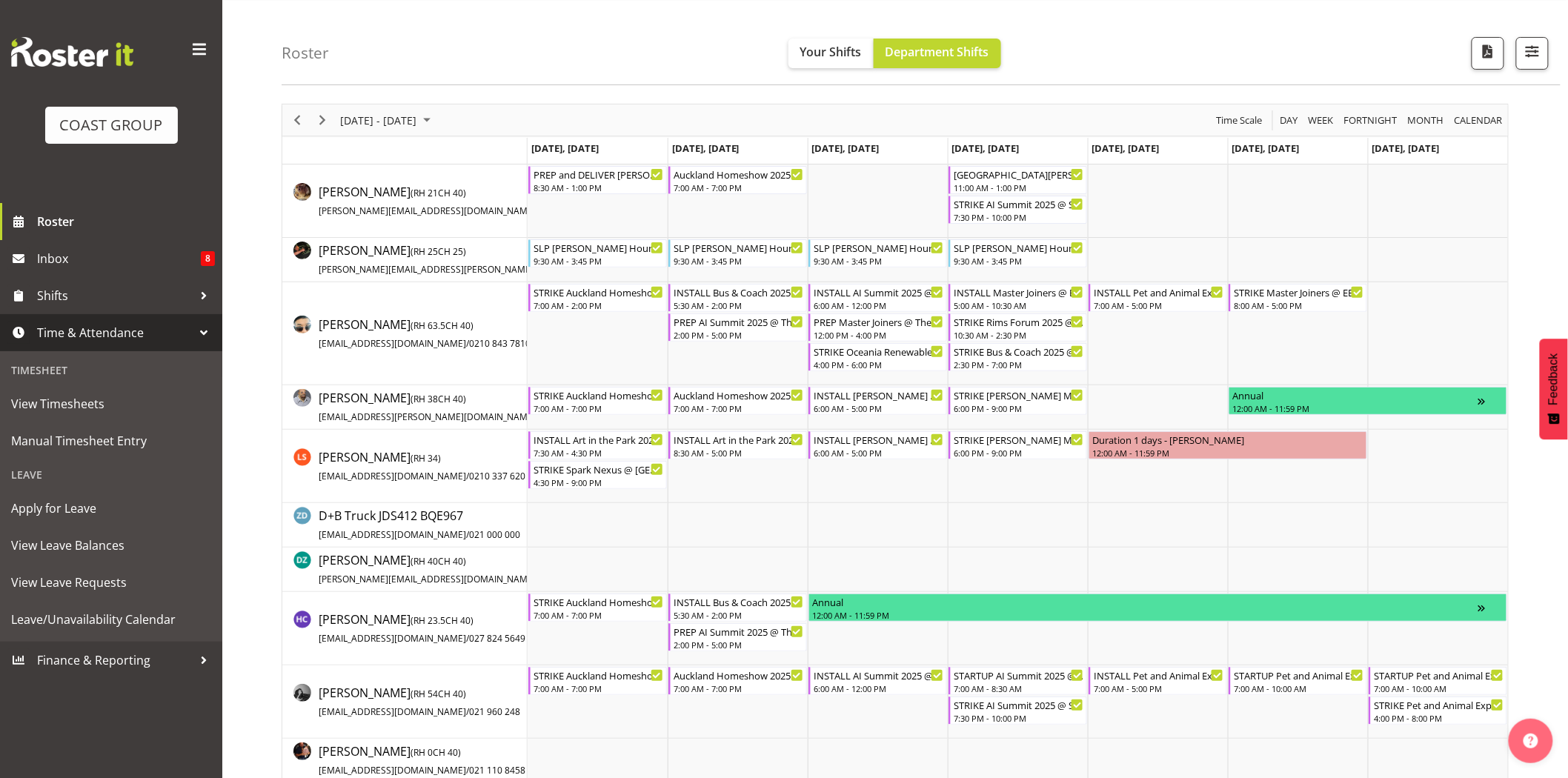
scroll to position [348, 0]
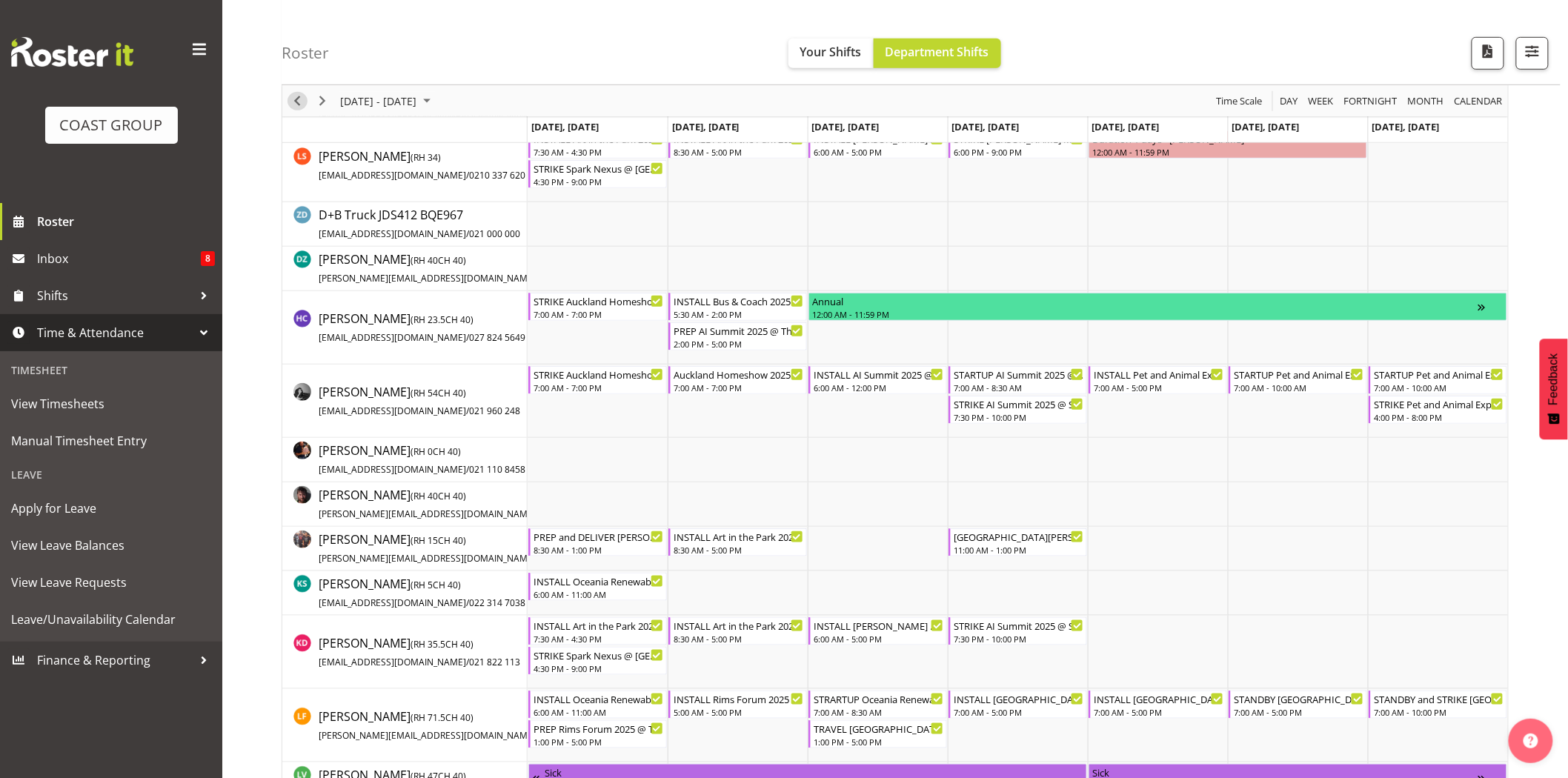
drag, startPoint x: 302, startPoint y: 97, endPoint x: 362, endPoint y: 93, distance: 60.1
click at [302, 98] on span "Previous" at bounding box center [297, 100] width 18 height 19
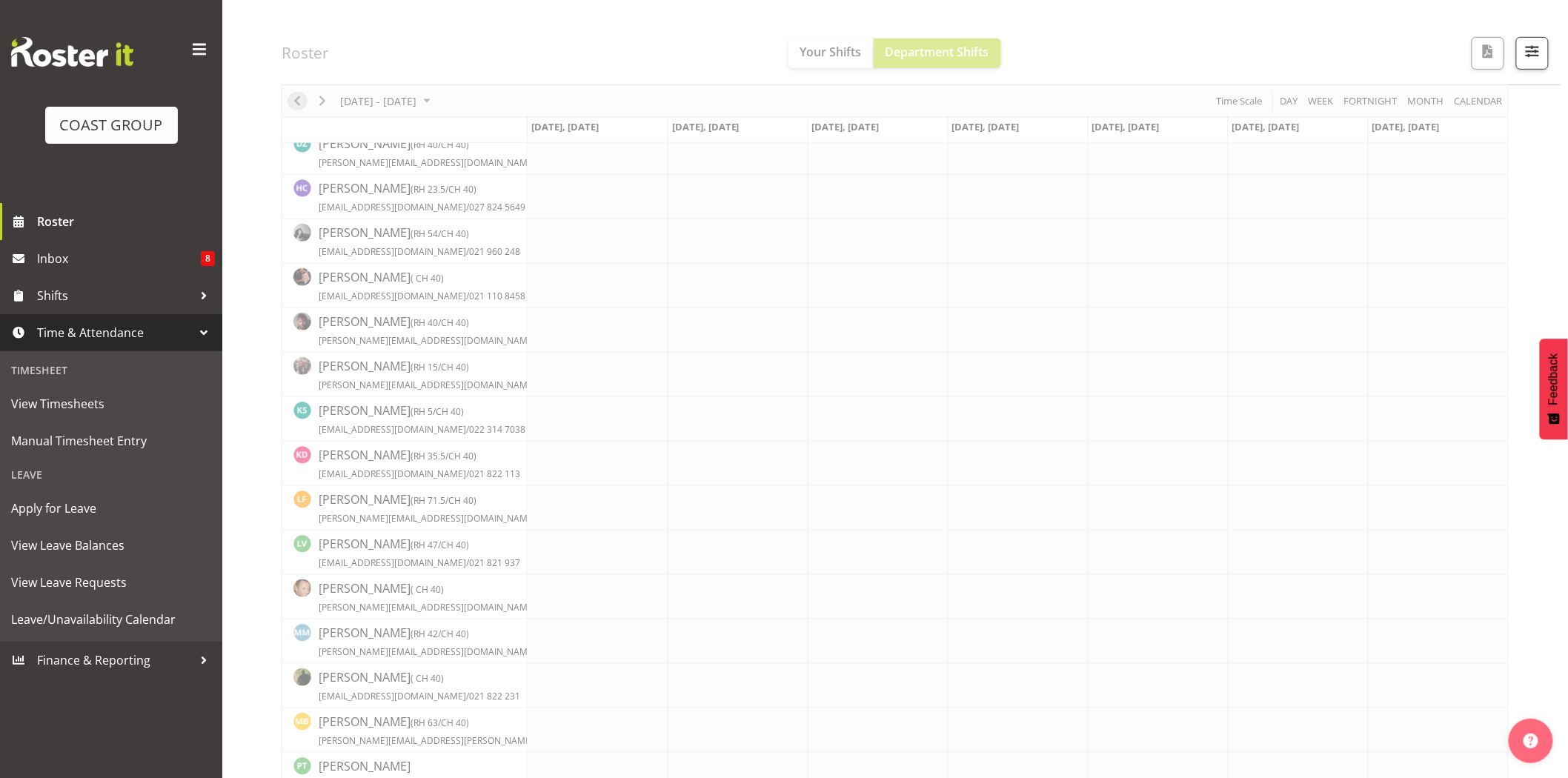
scroll to position [0, 0]
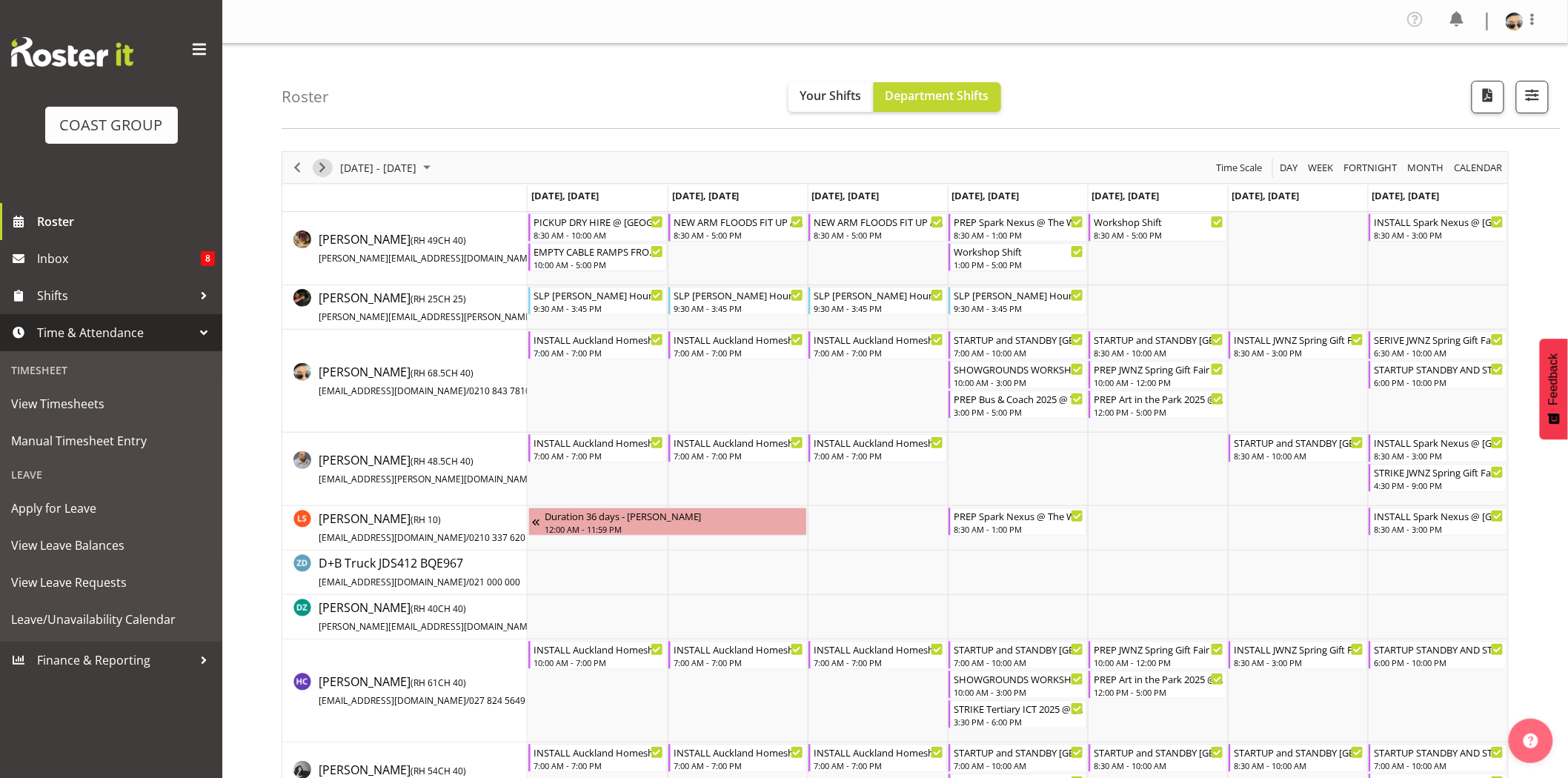
click at [320, 175] on span "Next" at bounding box center [322, 167] width 18 height 19
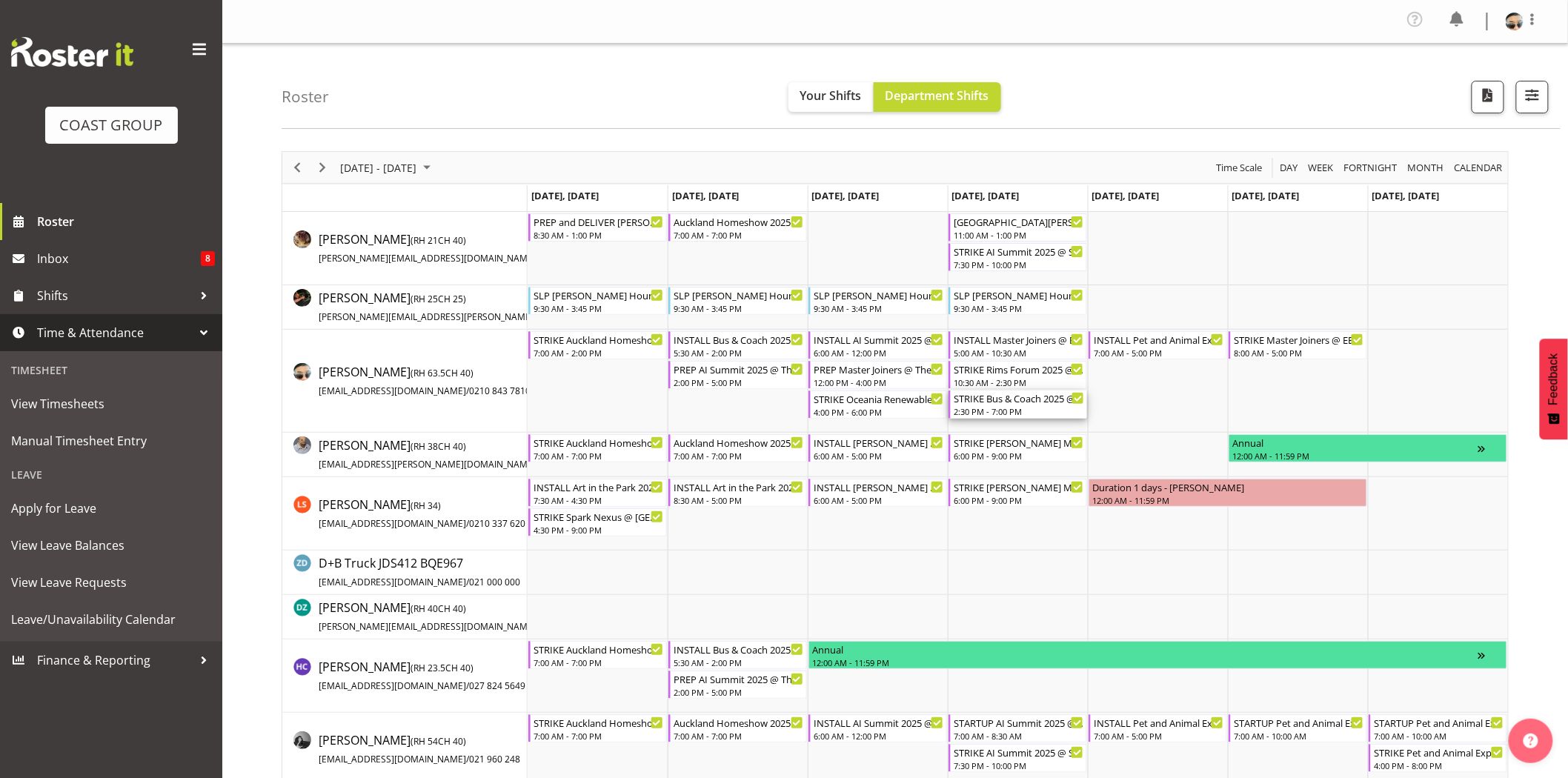
click at [995, 401] on div "STRIKE Bus & Coach 2025 @ Claudelands On Site @ 1600" at bounding box center [1018, 397] width 131 height 15
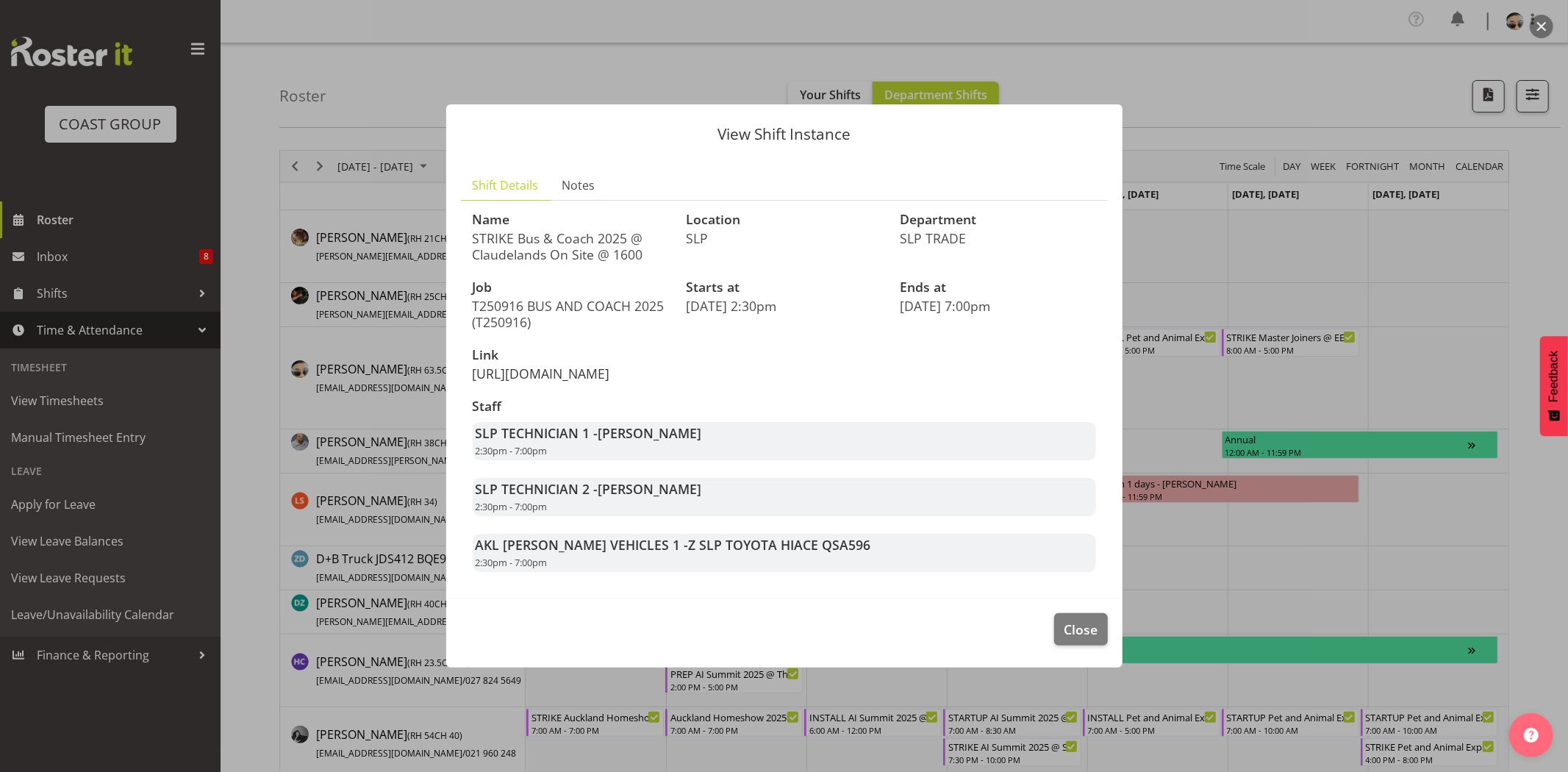
click at [588, 375] on link "https://drive.google.com/drive/folders/14CAmFOaydvL3xNikT149_AamzCsROd8n" at bounding box center [542, 374] width 138 height 18
click at [1083, 646] on button "Close" at bounding box center [1081, 629] width 53 height 32
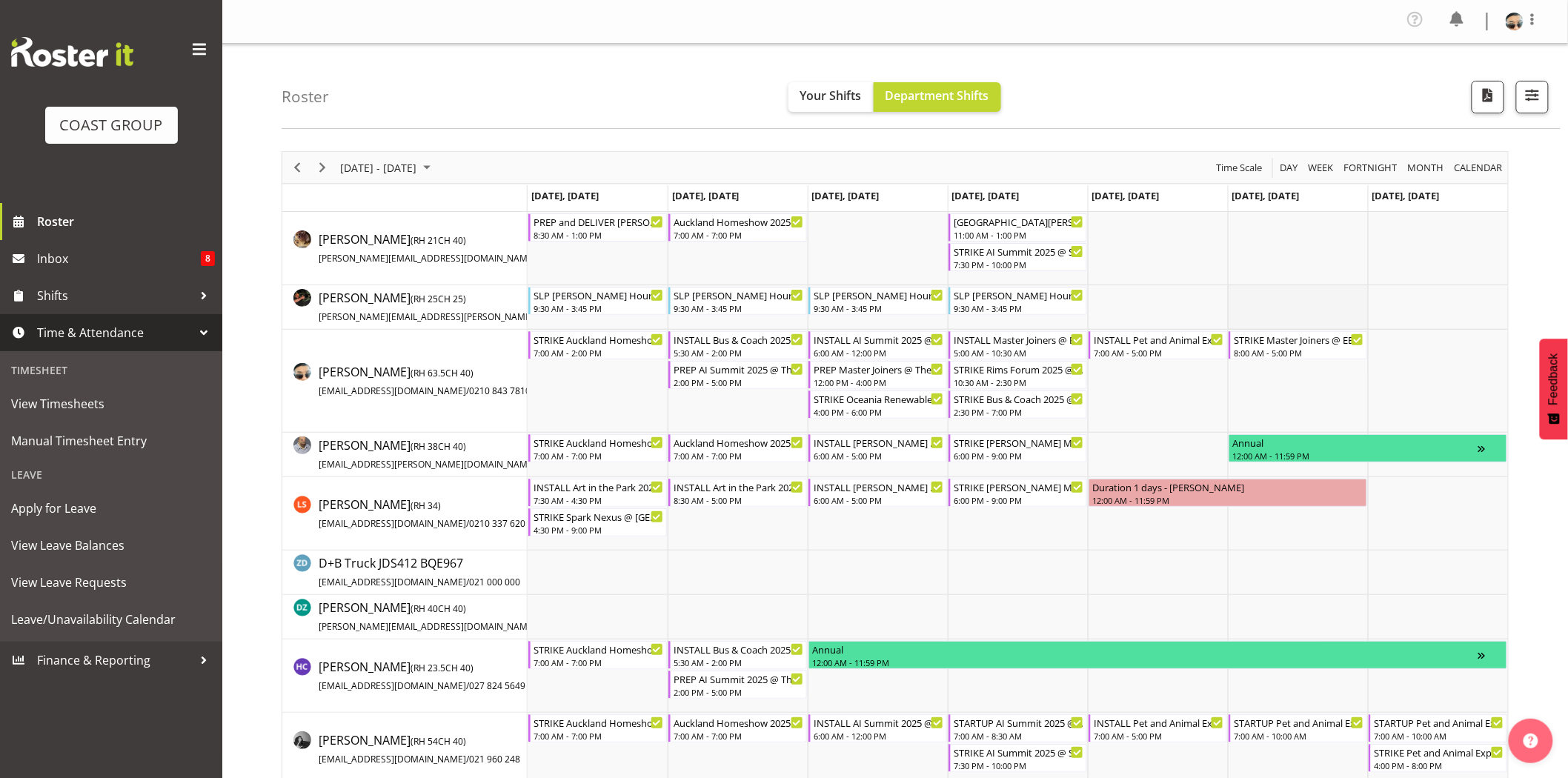
click at [1285, 310] on td "Timeline Week of September 20, 2025" at bounding box center [1298, 307] width 140 height 44
drag, startPoint x: 317, startPoint y: 166, endPoint x: 678, endPoint y: 21, distance: 389.0
click at [317, 166] on span "Next" at bounding box center [322, 167] width 18 height 19
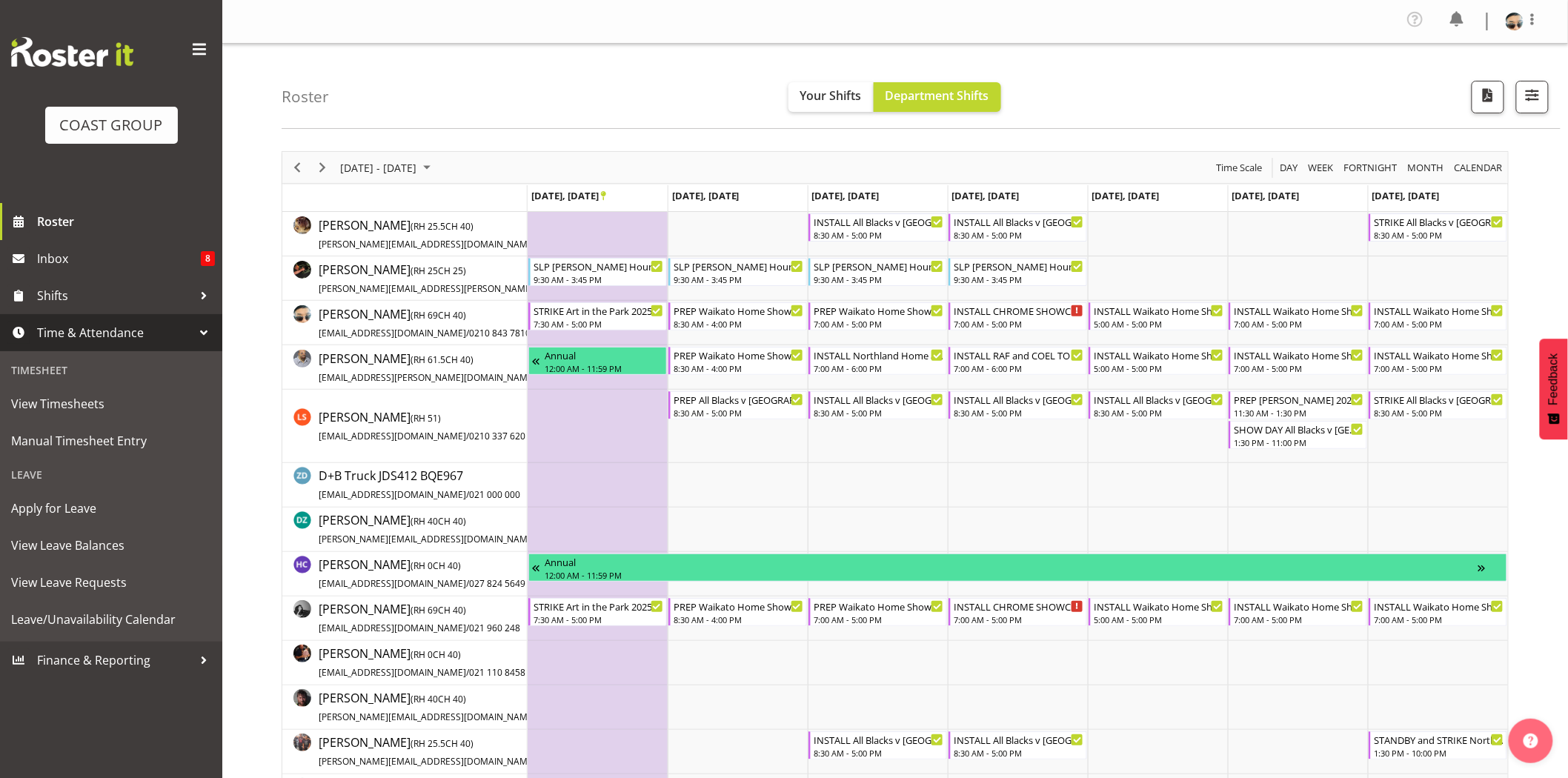
click at [741, 158] on div "September 22 - 28, 2025 Today Day Week Fortnight Month calendar Month Agenda Ti…" at bounding box center [895, 167] width 1225 height 31
click at [1038, 319] on div "7:00 AM - 5:00 PM" at bounding box center [1018, 324] width 131 height 12
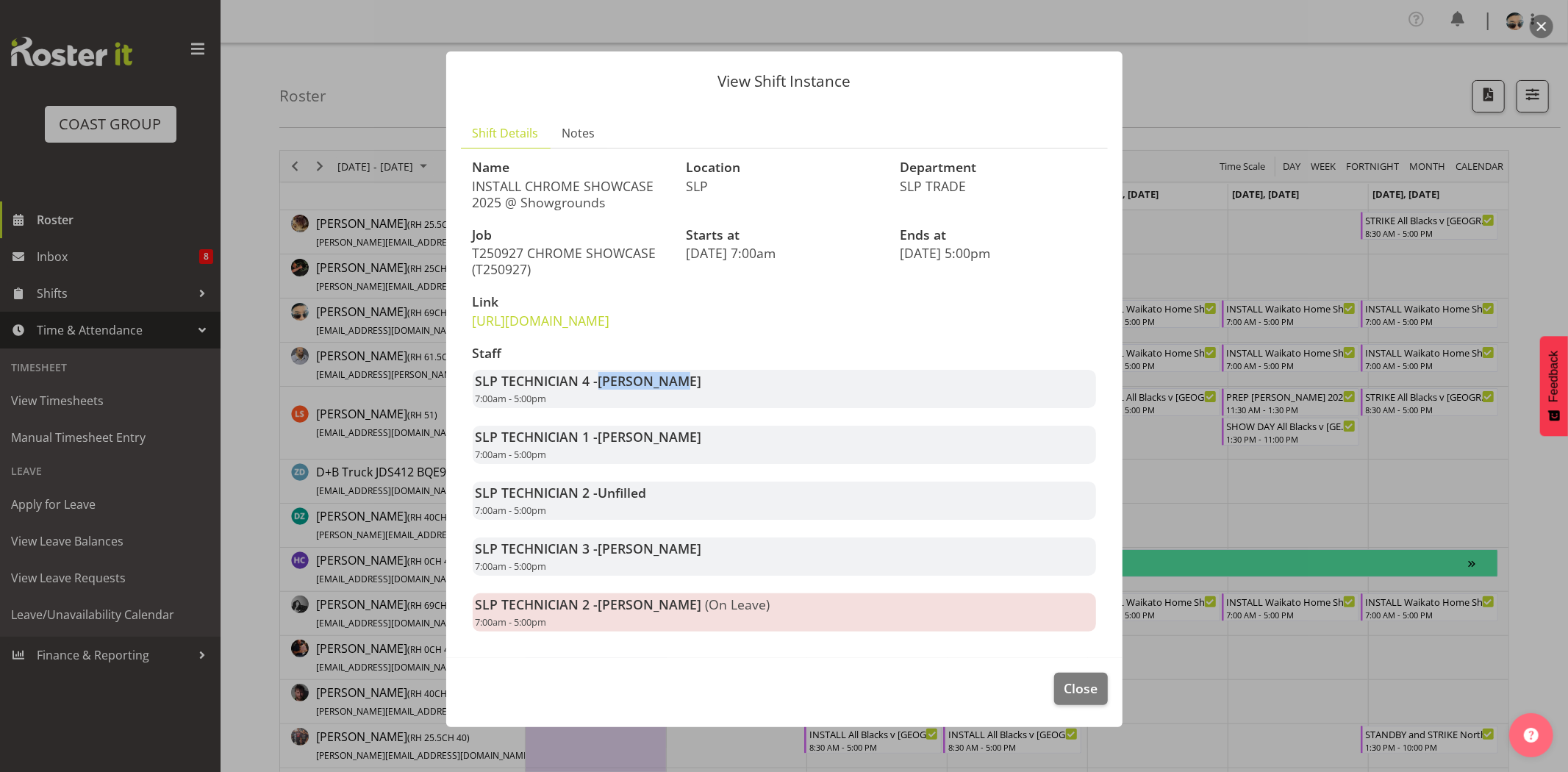
drag, startPoint x: 601, startPoint y: 393, endPoint x: 674, endPoint y: 397, distance: 73.1
click at [674, 397] on div "Staff SLP TECHNICIAN 4 - Aof Anujarawat 7:00am - 5:00pm SLP TECHNICIAN 1 - Hayd…" at bounding box center [784, 489] width 641 height 303
drag, startPoint x: 604, startPoint y: 413, endPoint x: 688, endPoint y: 414, distance: 84.0
click at [688, 389] on span "[PERSON_NAME]" at bounding box center [650, 381] width 103 height 18
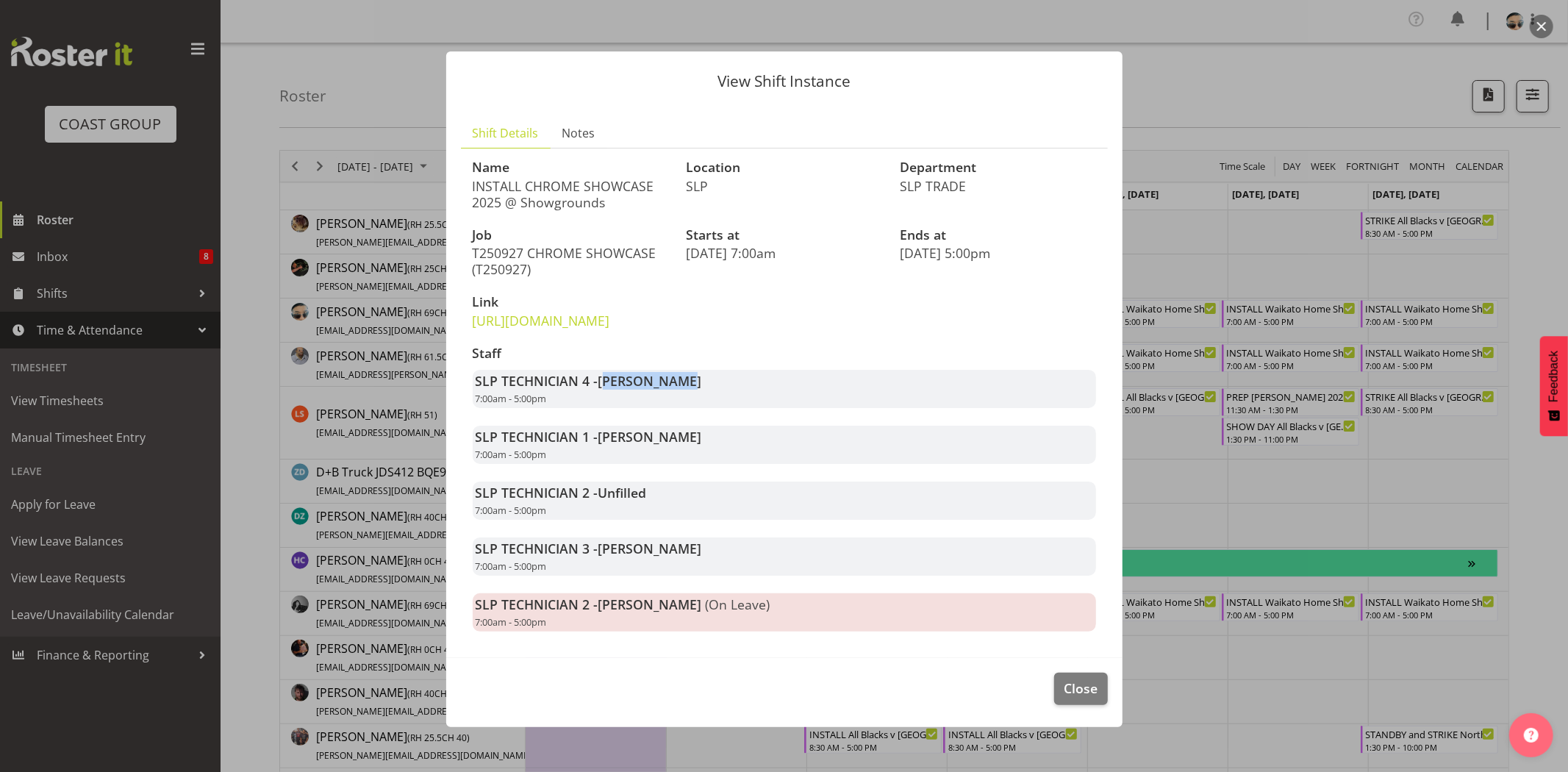
click at [688, 389] on span "[PERSON_NAME]" at bounding box center [650, 381] width 103 height 18
drag, startPoint x: 545, startPoint y: 181, endPoint x: 604, endPoint y: 182, distance: 59.0
click at [604, 182] on p "INSTALL CHROME SHOWCASE 2025 @ Showgrounds" at bounding box center [571, 193] width 196 height 32
click at [608, 182] on p "INSTALL CHROME SHOWCASE 2025 @ Showgrounds" at bounding box center [571, 193] width 196 height 32
click at [1086, 706] on button "Close" at bounding box center [1081, 688] width 53 height 32
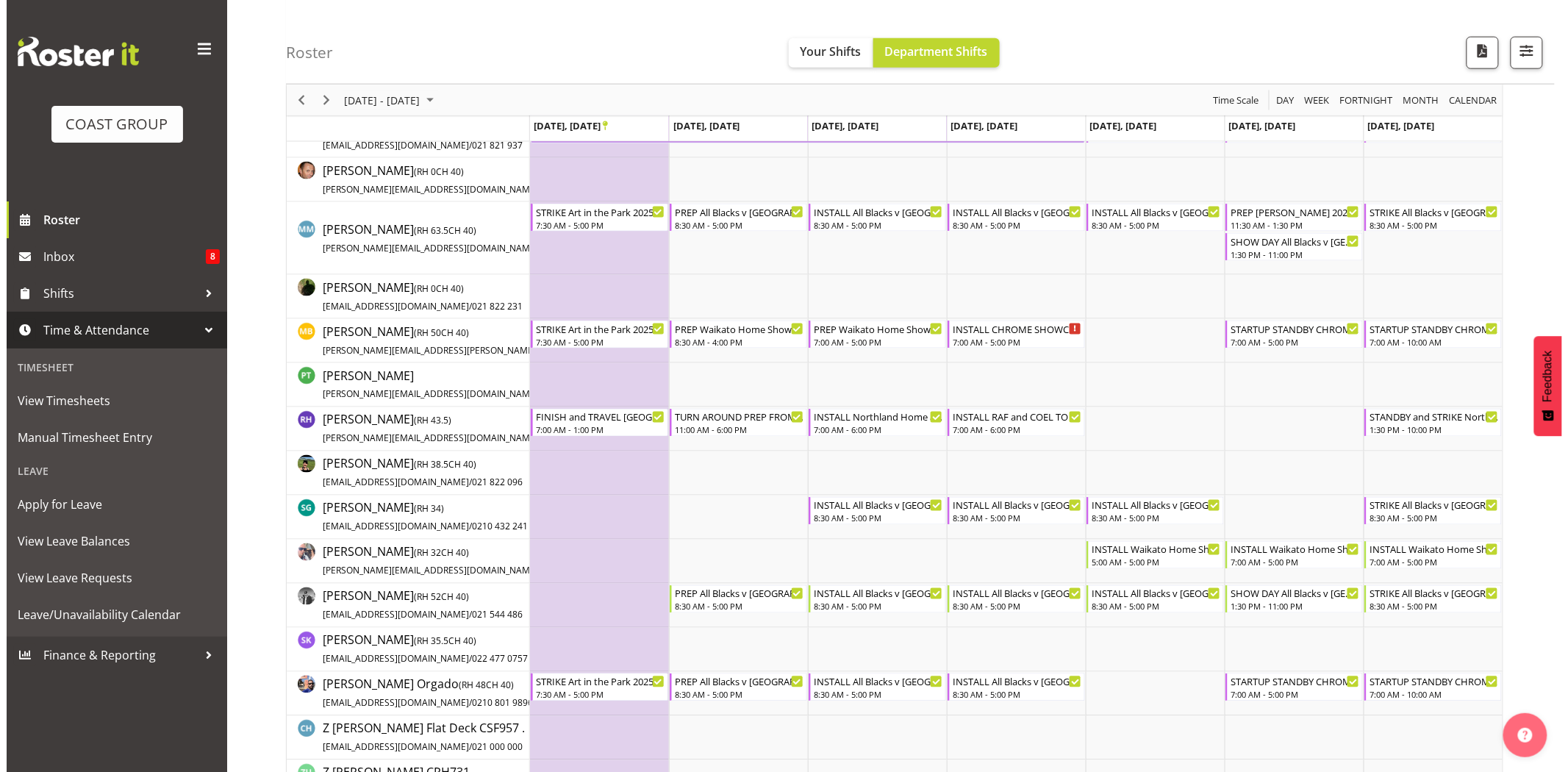
scroll to position [814, 0]
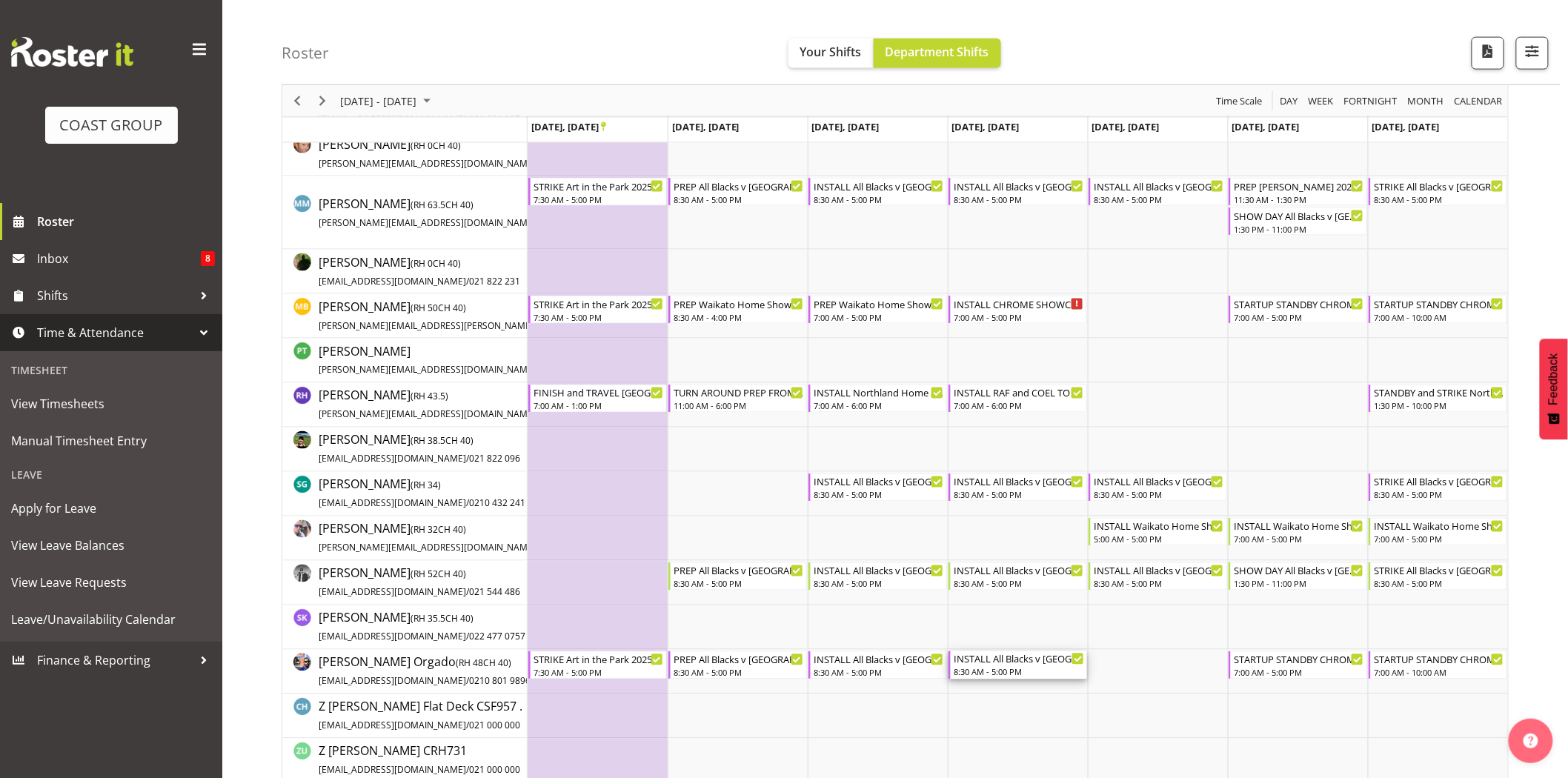
click at [1027, 663] on div "INSTALL All Blacks v Australia 2025 @ Eden Park On Site @ TBC" at bounding box center [1018, 658] width 131 height 15
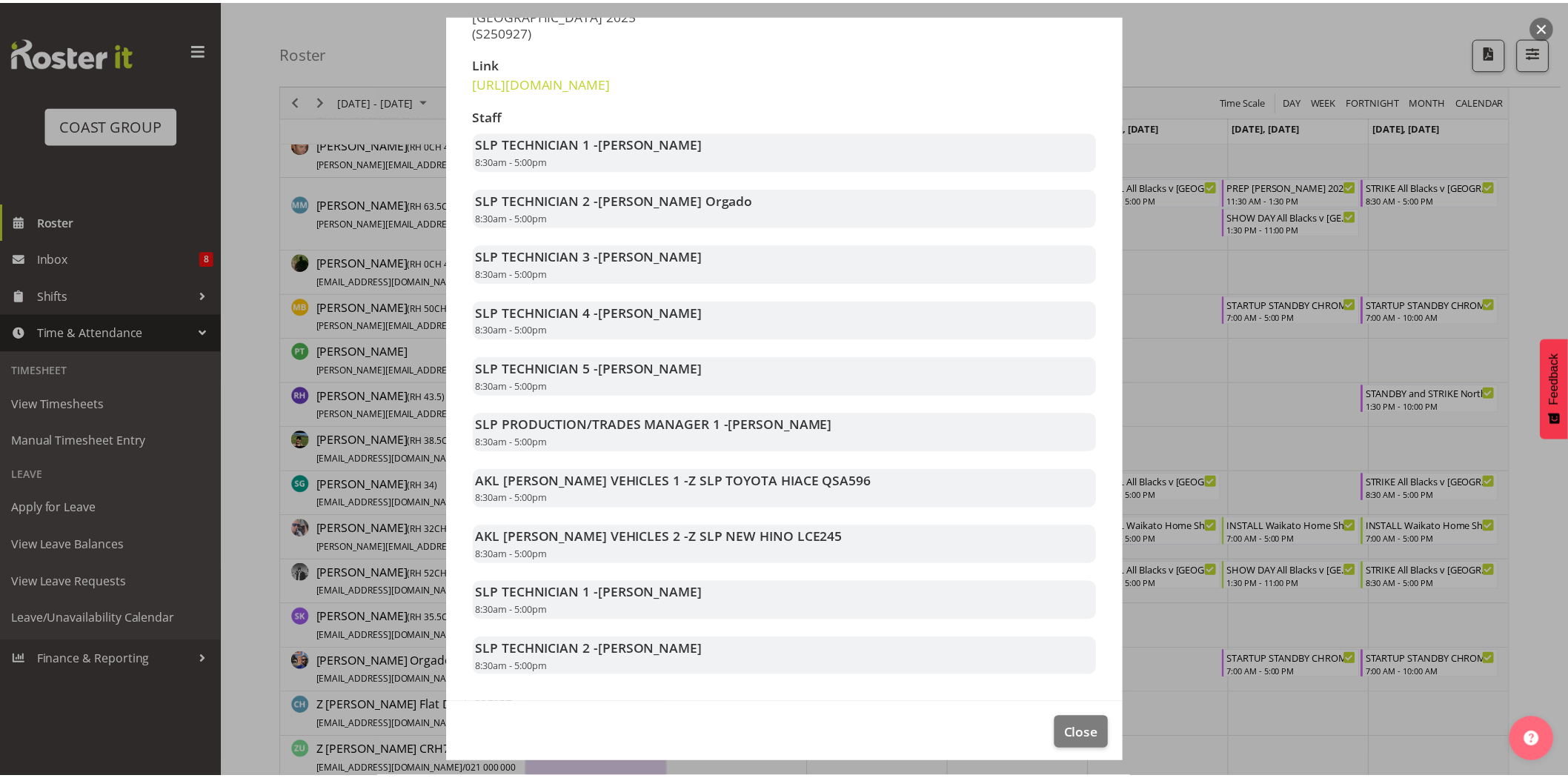
scroll to position [299, 0]
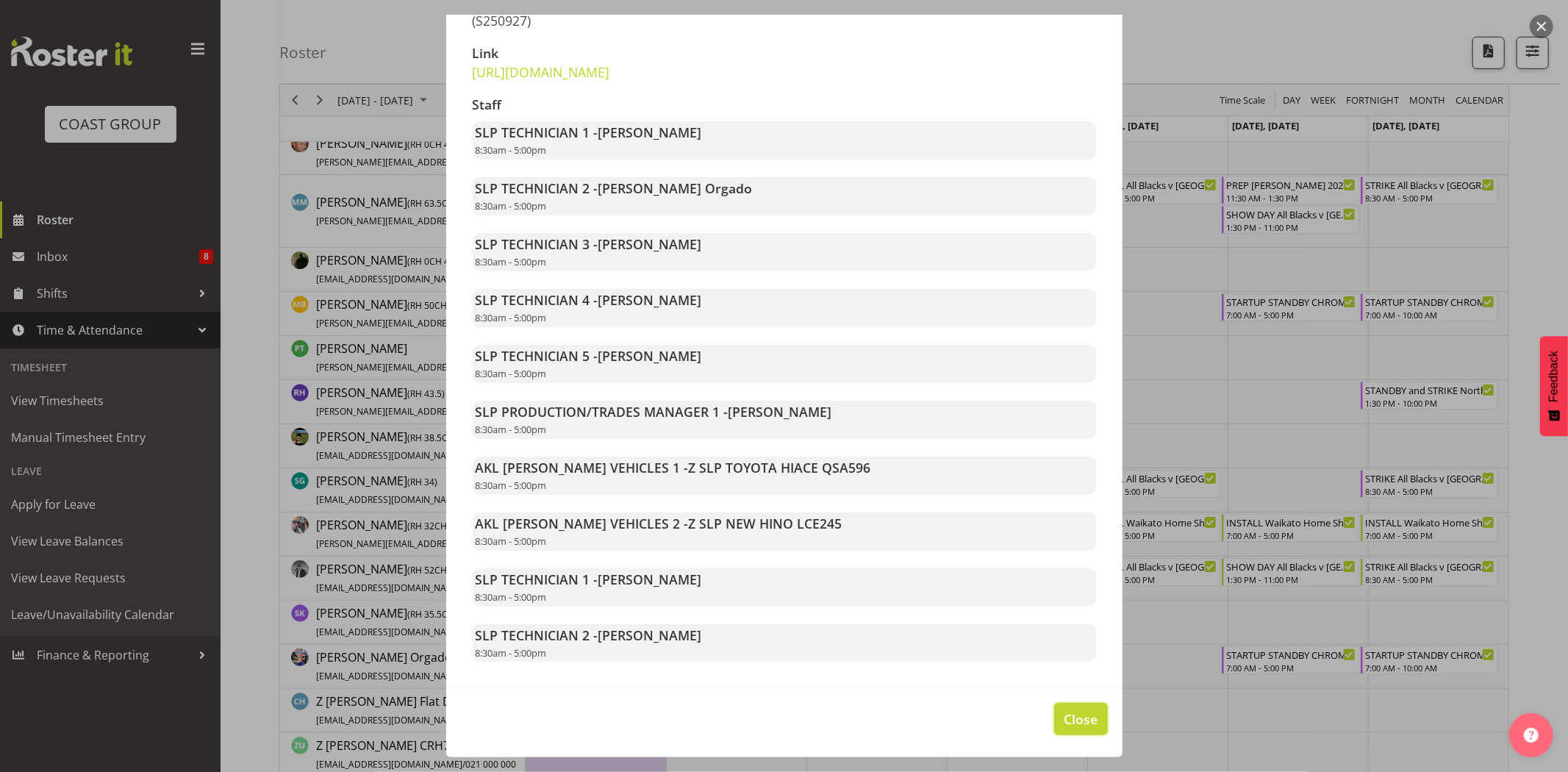
click at [1069, 733] on button "Close" at bounding box center [1081, 718] width 53 height 32
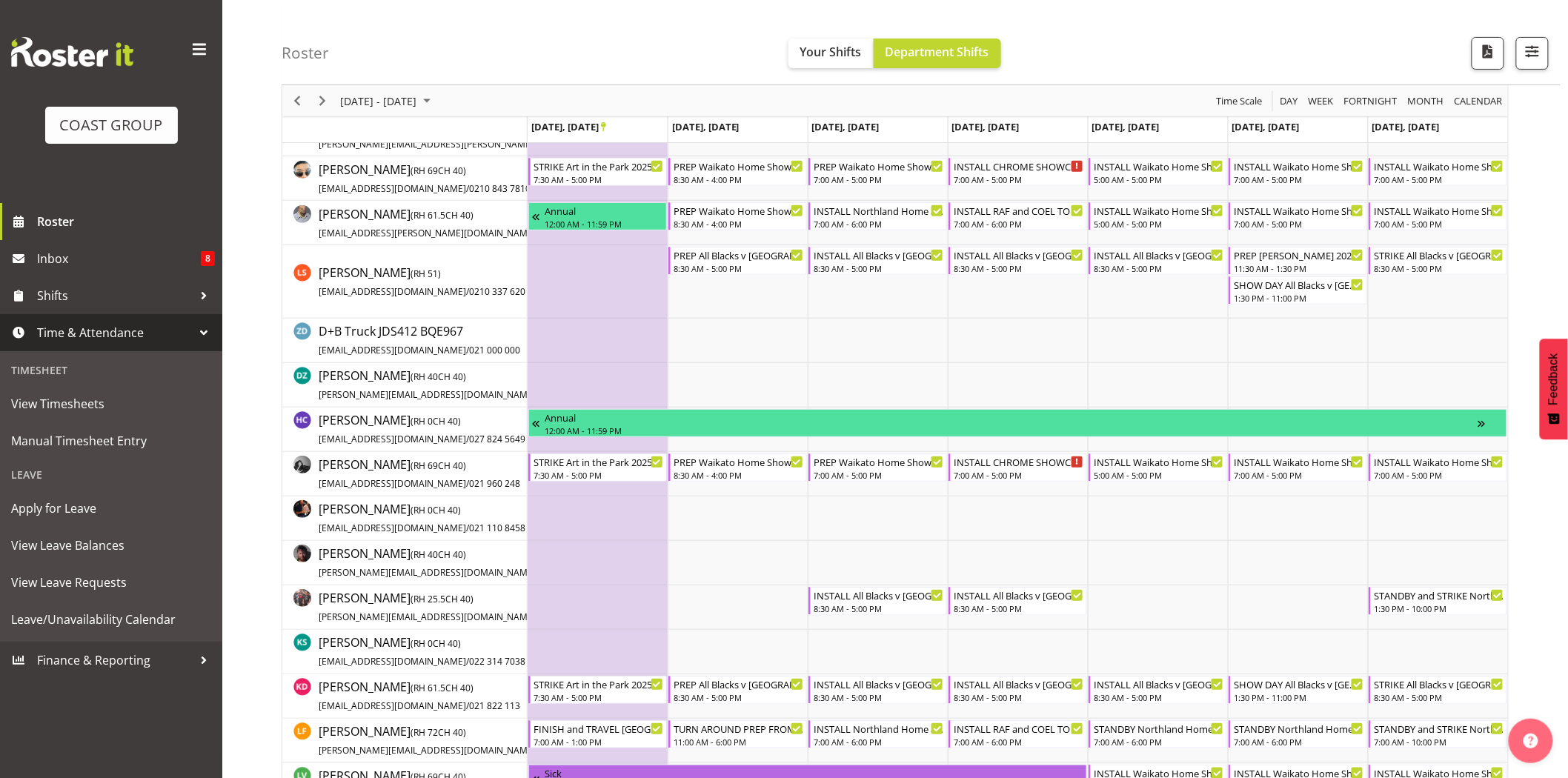
scroll to position [0, 0]
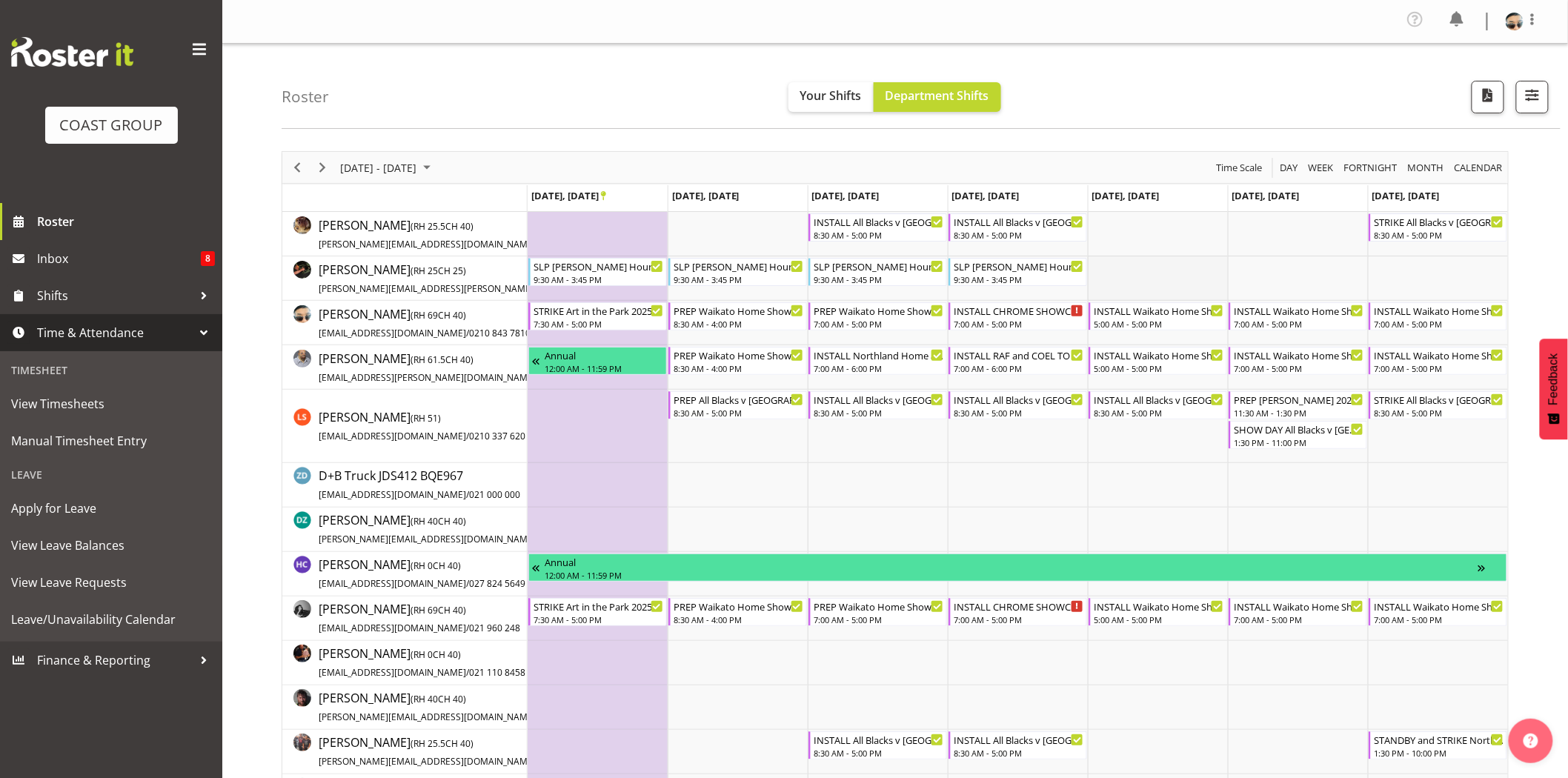
click at [1162, 284] on td "Timeline Week of September 27, 2025" at bounding box center [1157, 278] width 140 height 44
click at [1035, 320] on div "7:00 AM - 5:00 PM" at bounding box center [1018, 324] width 131 height 12
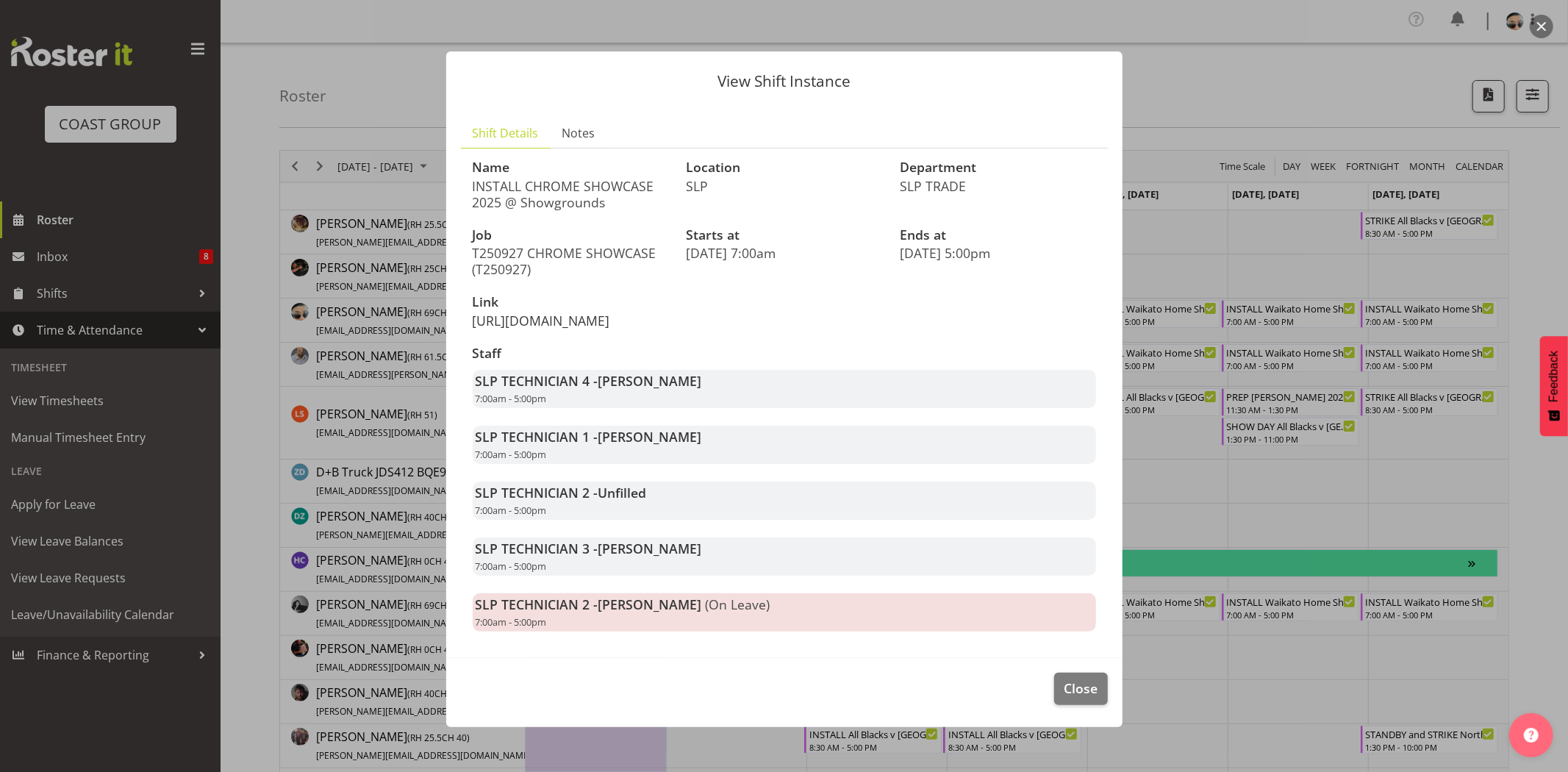
click at [559, 330] on link "https://drive.google.com/drive/folders/1p5lpgel0IeTn02OCzdjdeOxDdm1C6NkT" at bounding box center [542, 321] width 138 height 18
click at [1065, 698] on span "Close" at bounding box center [1080, 689] width 34 height 20
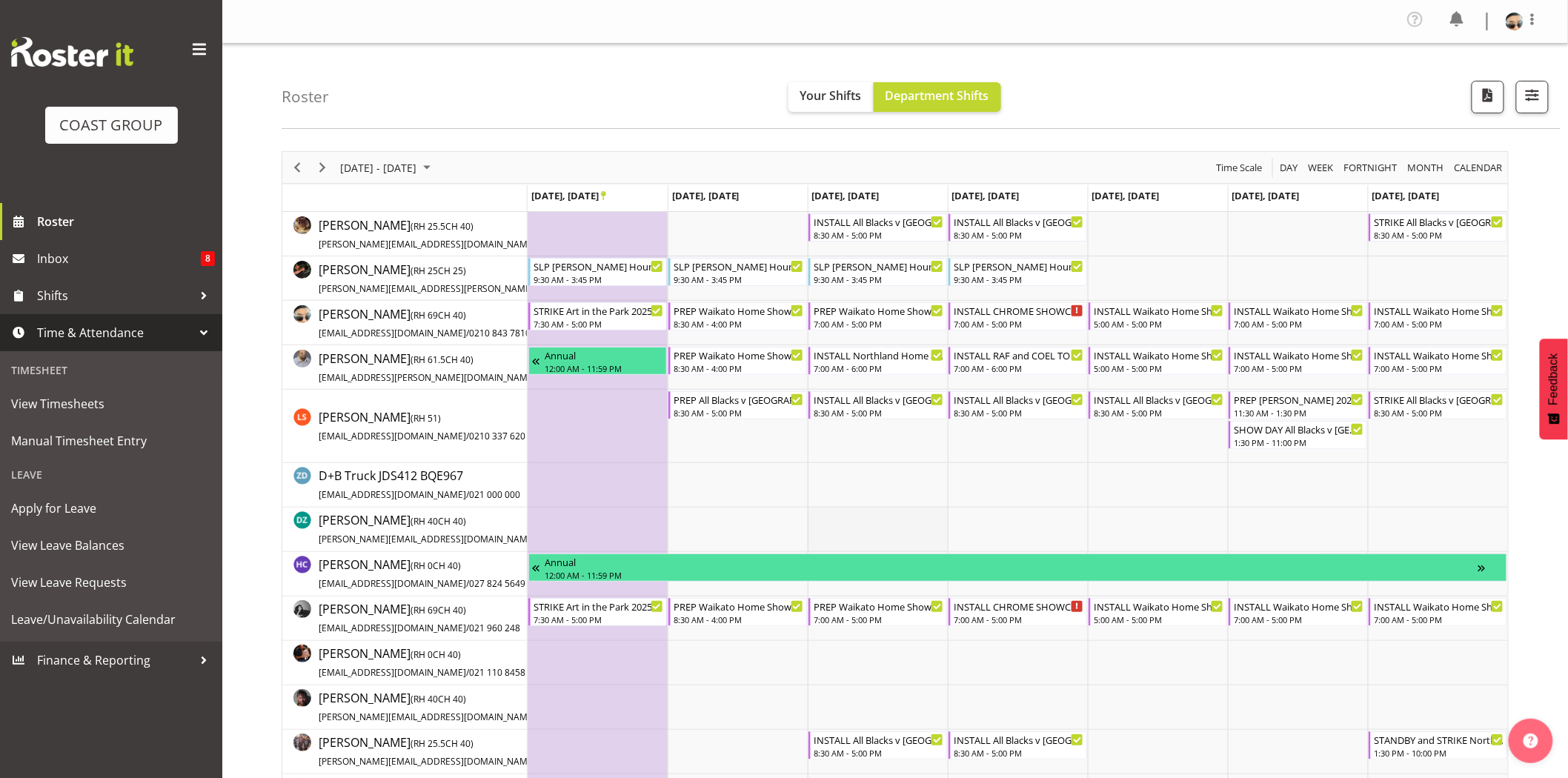
click at [884, 520] on td "Timeline Week of September 27, 2025" at bounding box center [877, 529] width 140 height 44
click at [1200, 271] on td "Timeline Week of September 27, 2025" at bounding box center [1157, 278] width 140 height 44
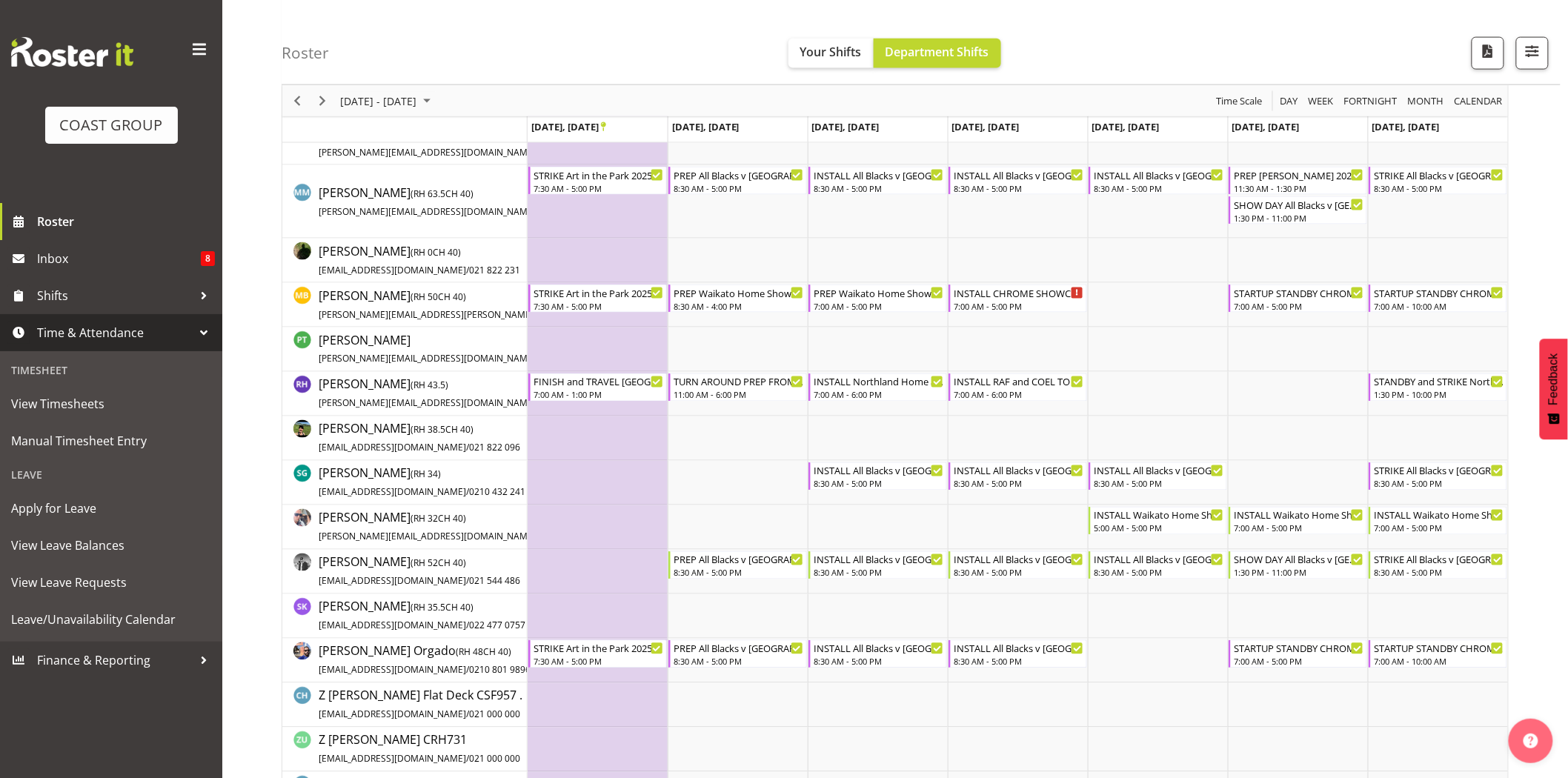
scroll to position [839, 0]
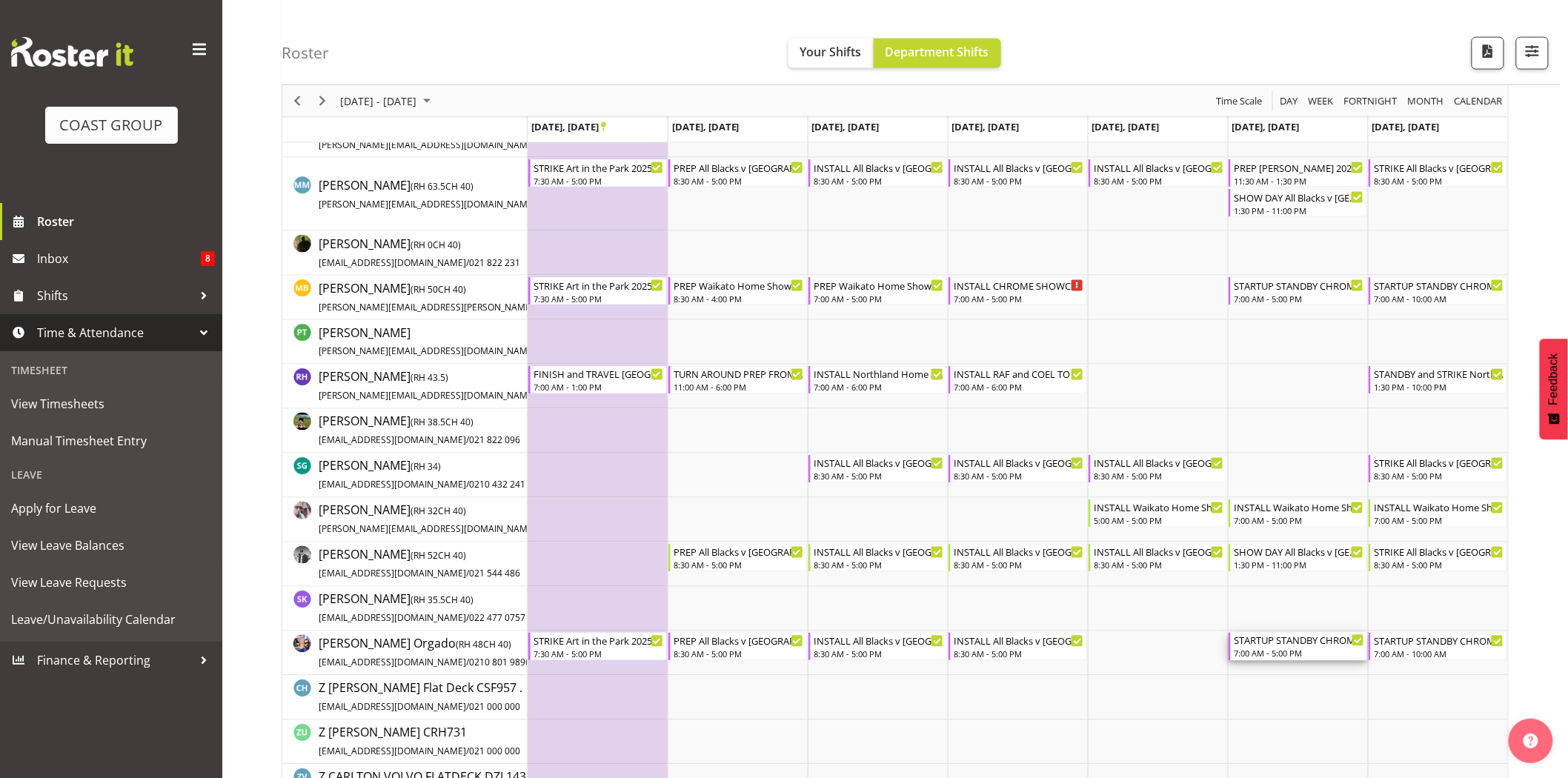
click at [1264, 646] on div "STARTUP STANDBY CHROME SHOWCASE 2025 @ Showgrounds" at bounding box center [1299, 640] width 131 height 15
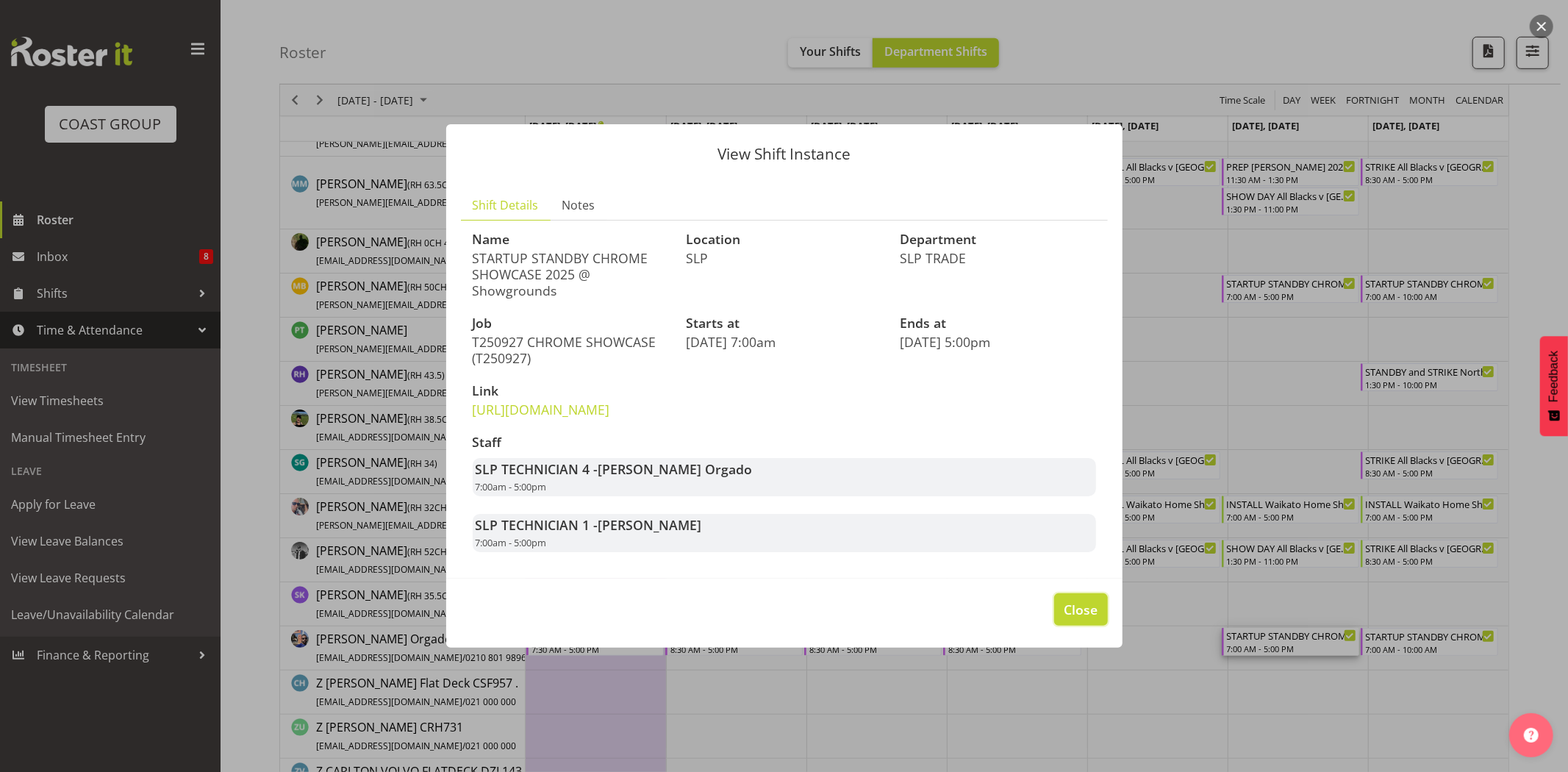
click at [1079, 619] on span "Close" at bounding box center [1080, 610] width 34 height 20
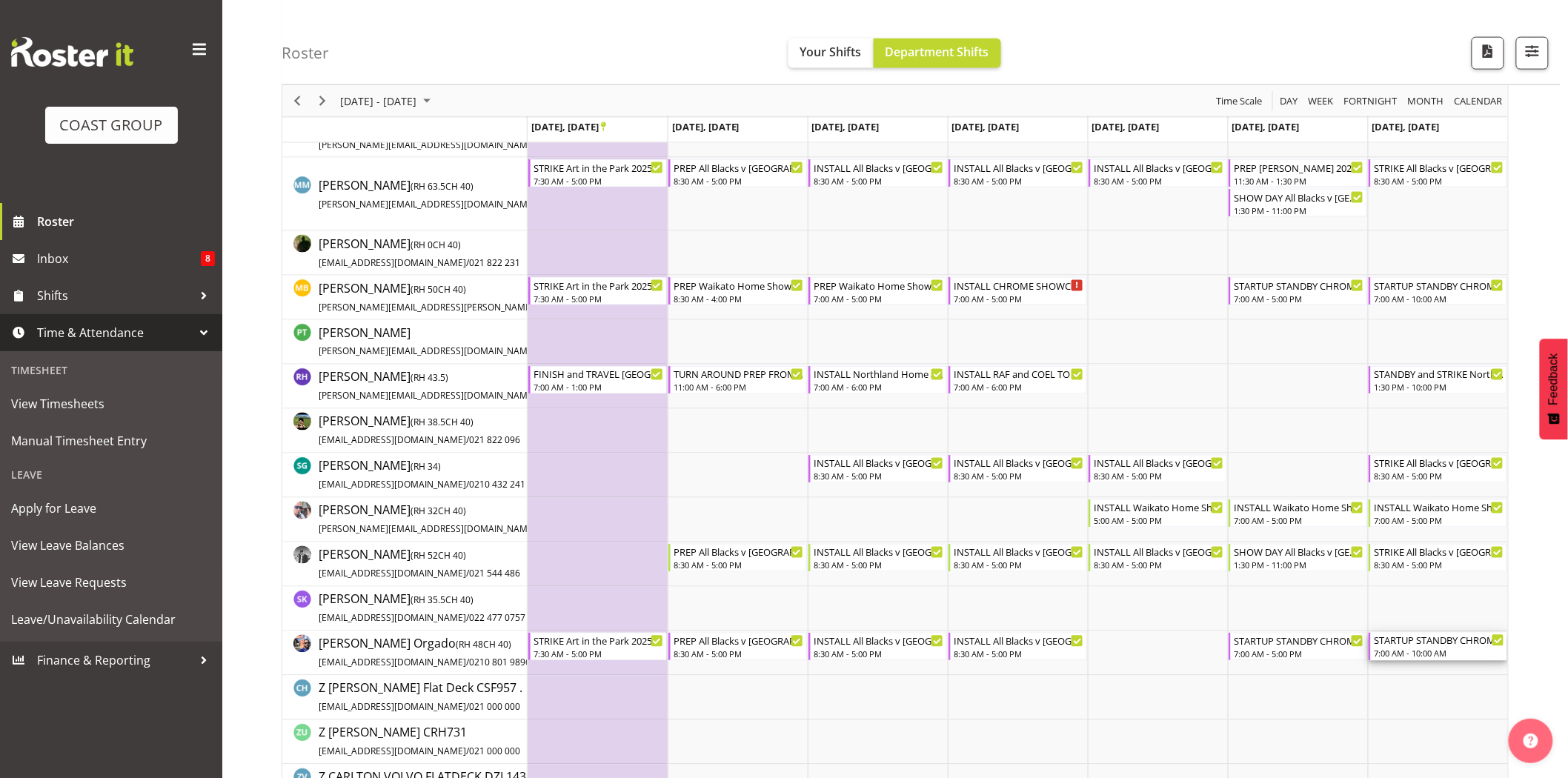
click at [1427, 640] on div "STARTUP STANDBY CHROME SHOWCASE 2025 @ Showgrounds" at bounding box center [1438, 640] width 131 height 15
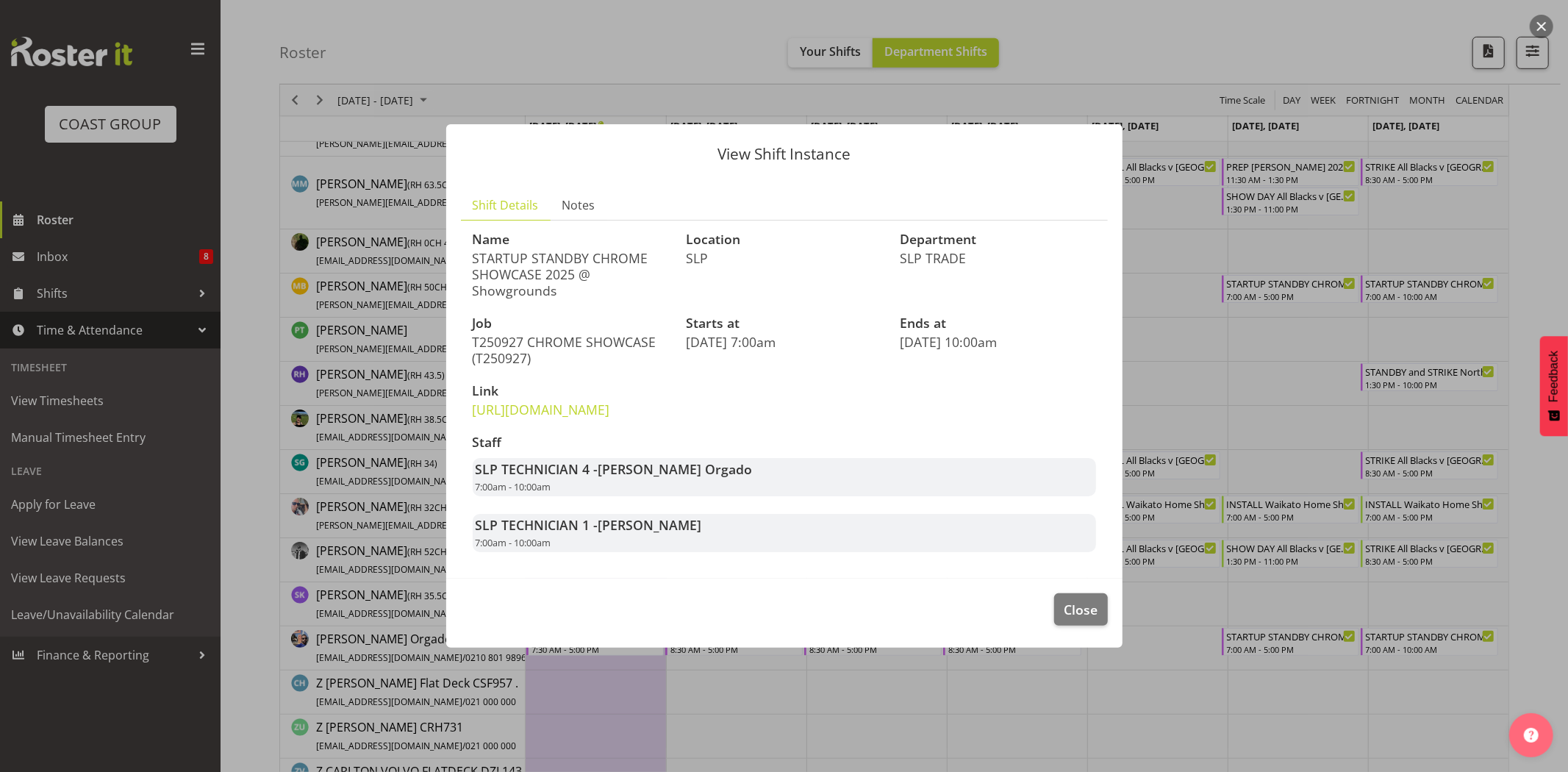
drag, startPoint x: 482, startPoint y: 484, endPoint x: 603, endPoint y: 503, distance: 122.5
click at [603, 497] on div "SLP TECHNICIAN 4 - Wiliam Cordeiro Orgado 7:00am - 10:00am" at bounding box center [784, 476] width 623 height 38
click at [604, 497] on div "SLP TECHNICIAN 4 - Wiliam Cordeiro Orgado 7:00am - 10:00am" at bounding box center [784, 476] width 623 height 38
click at [1093, 619] on span "Close" at bounding box center [1080, 610] width 34 height 20
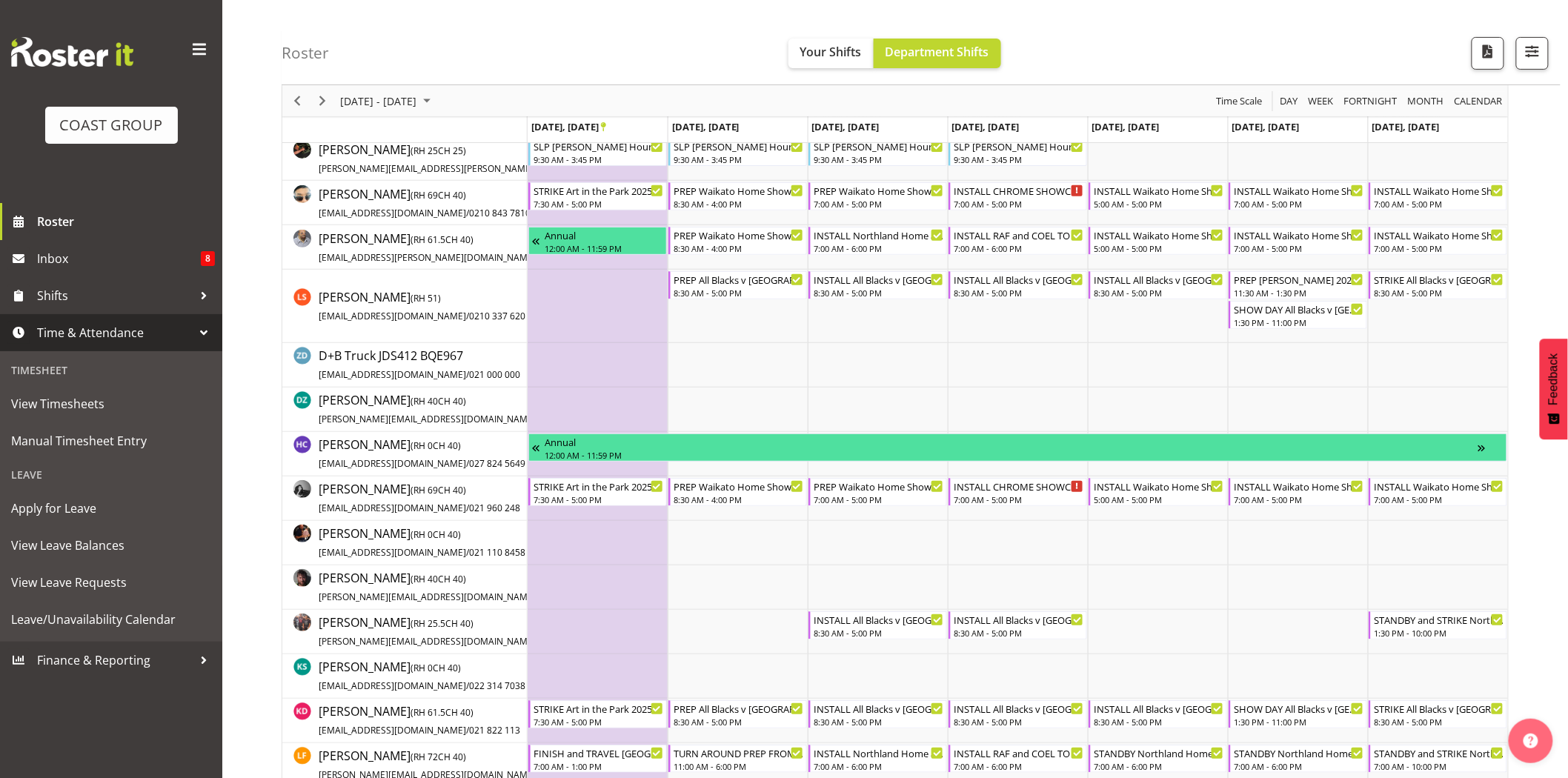
scroll to position [0, 0]
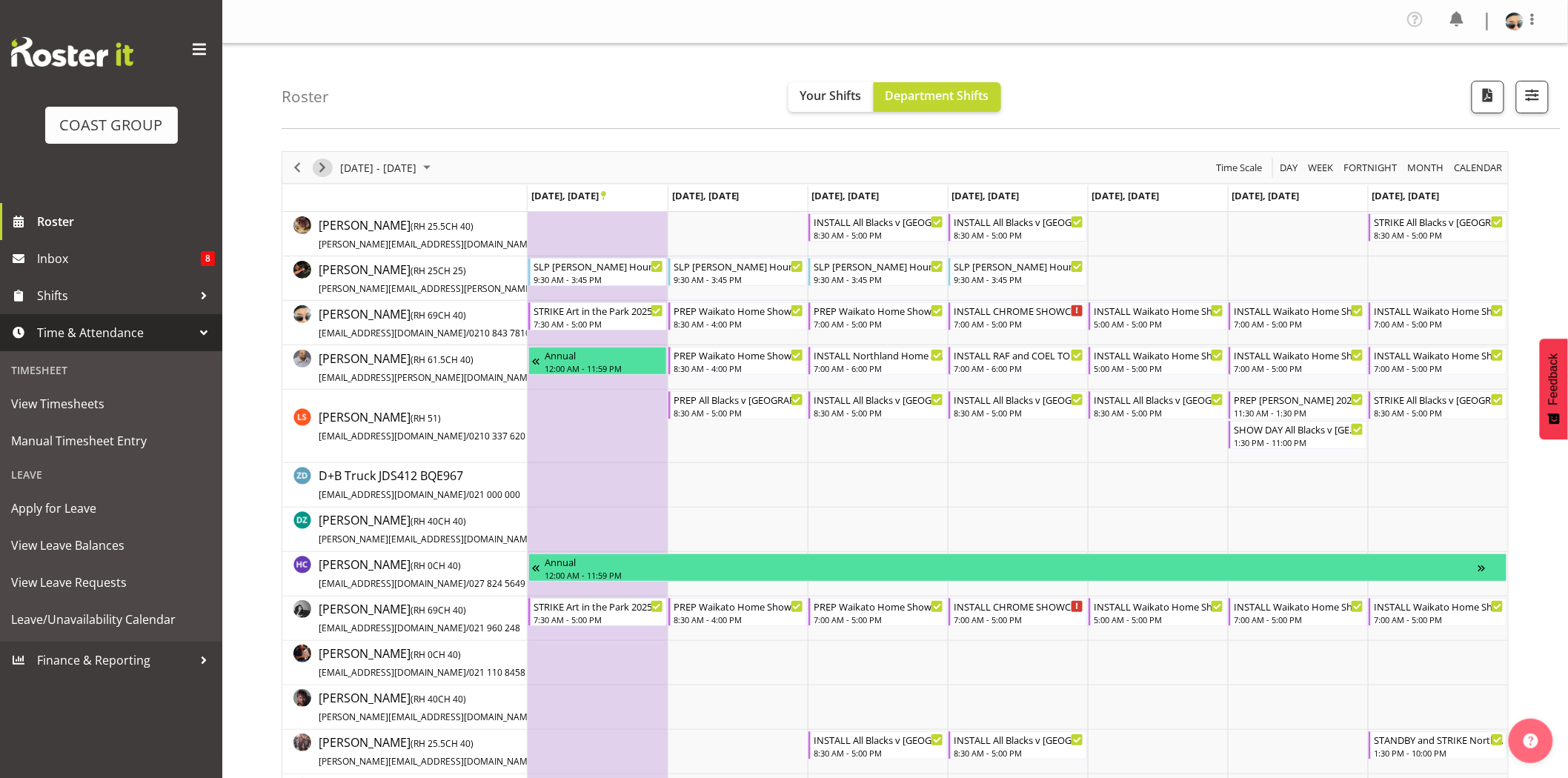
click at [327, 172] on span "Next" at bounding box center [322, 167] width 18 height 19
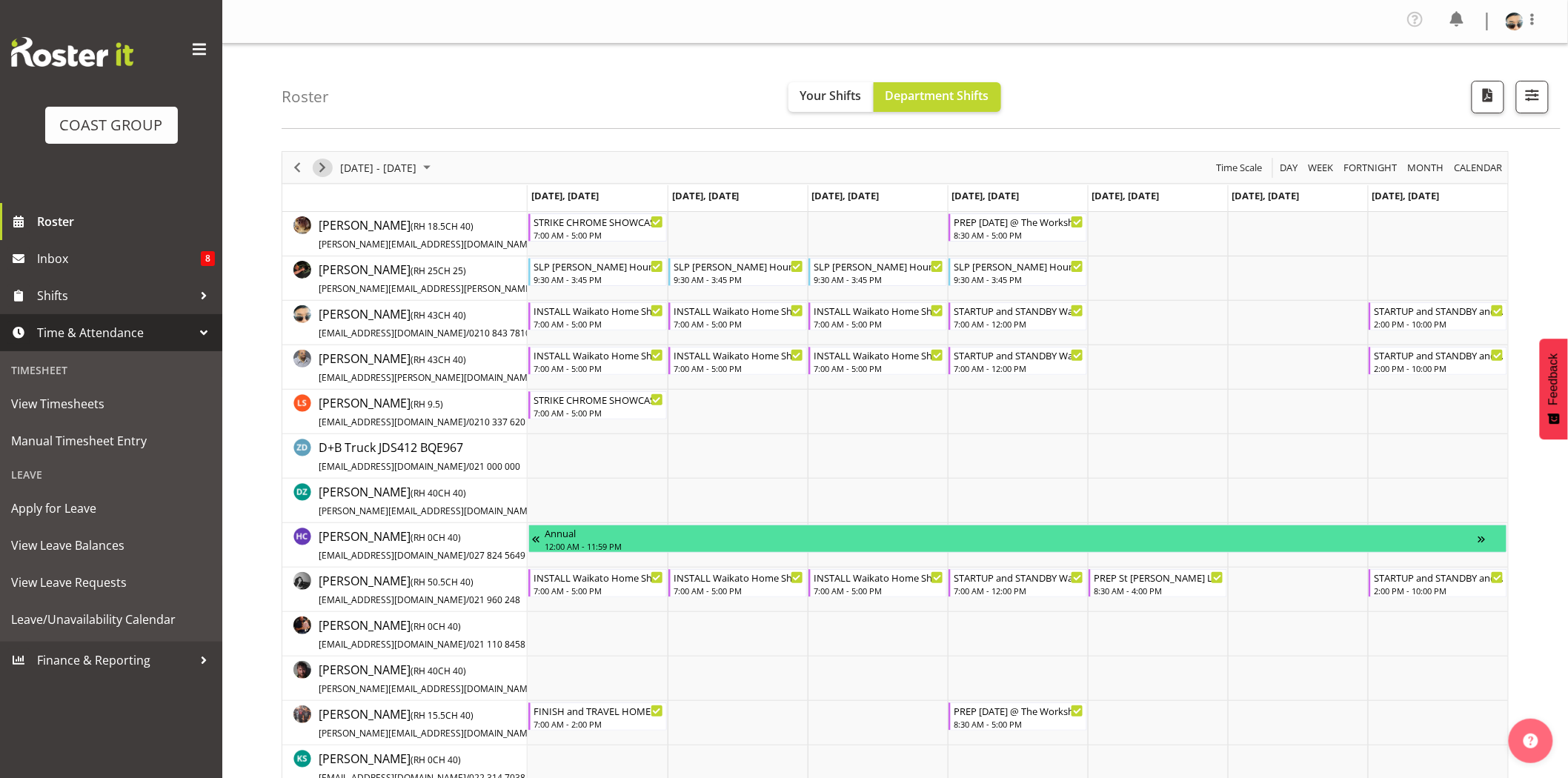
click at [327, 161] on span "Next" at bounding box center [322, 167] width 18 height 19
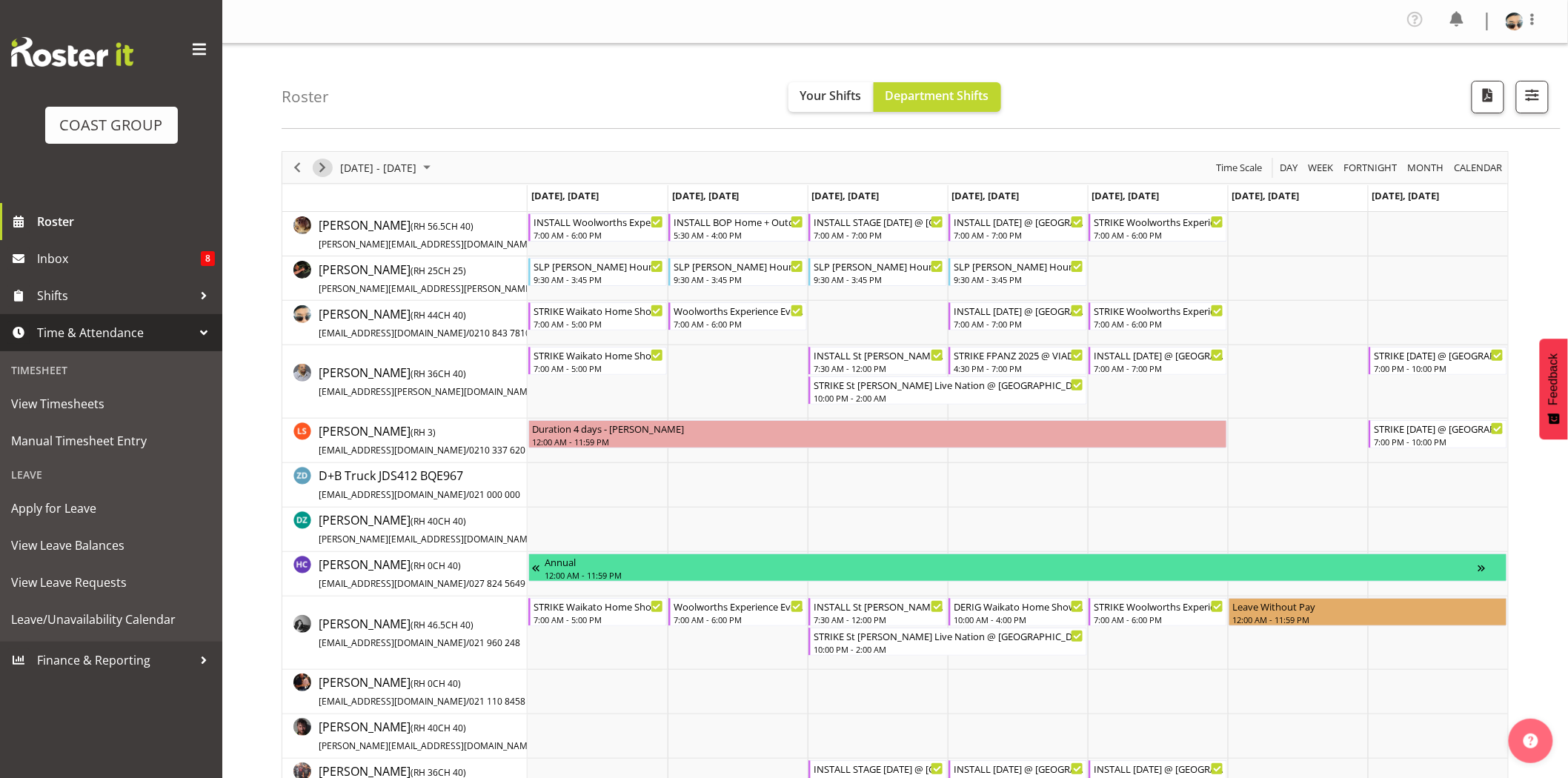
click at [326, 164] on span "Next" at bounding box center [322, 167] width 18 height 19
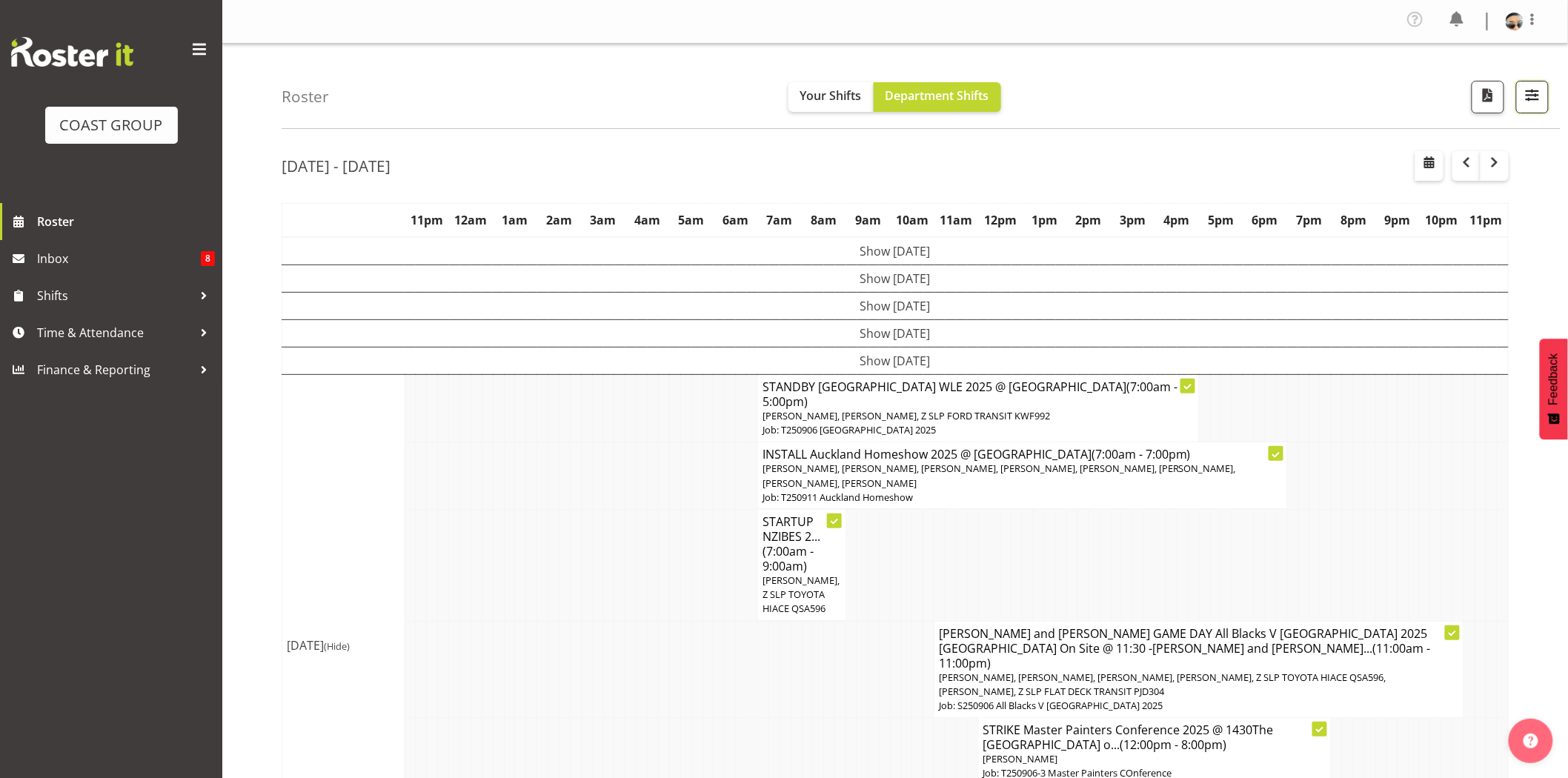
click at [1541, 96] on span "button" at bounding box center [1533, 95] width 20 height 20
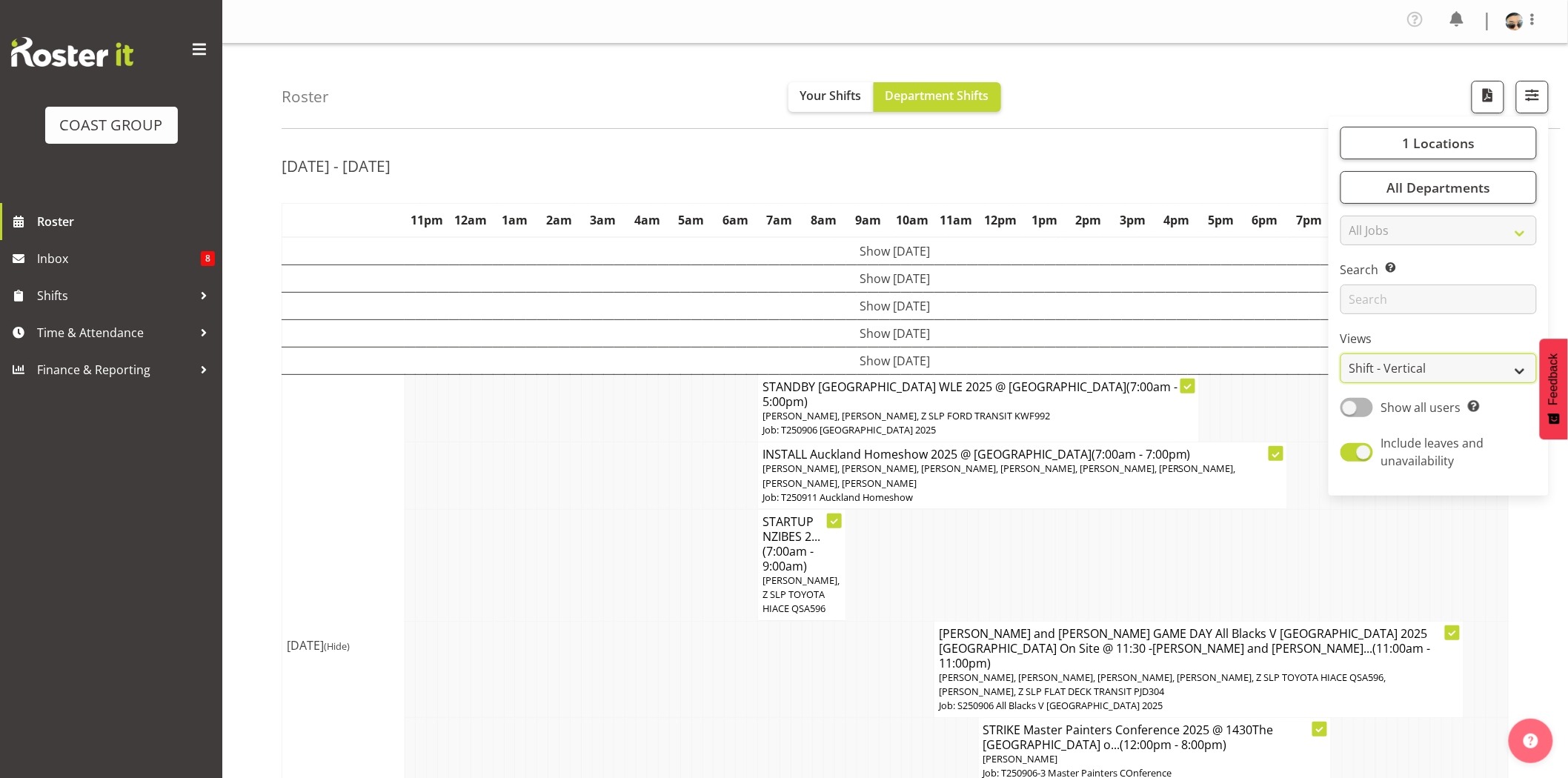
click at [1428, 365] on select "Staff Role Shift - Horizontal Shift - Vertical Staff - Location" at bounding box center [1438, 368] width 197 height 30
select select "staff"
click at [1341, 353] on select "Staff Role Shift - Horizontal Shift - Vertical Staff - Location" at bounding box center [1438, 368] width 197 height 30
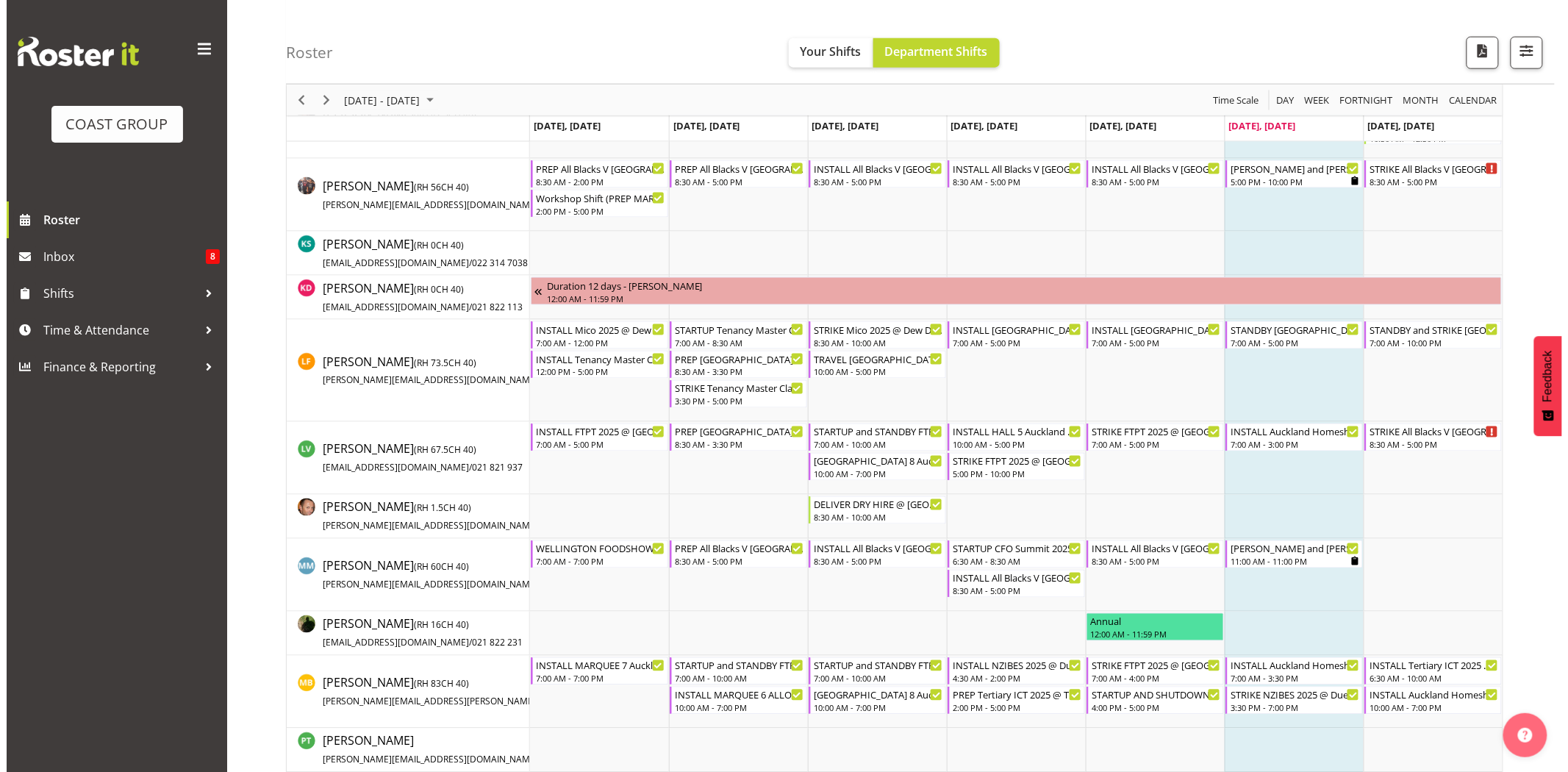
scroll to position [801, 0]
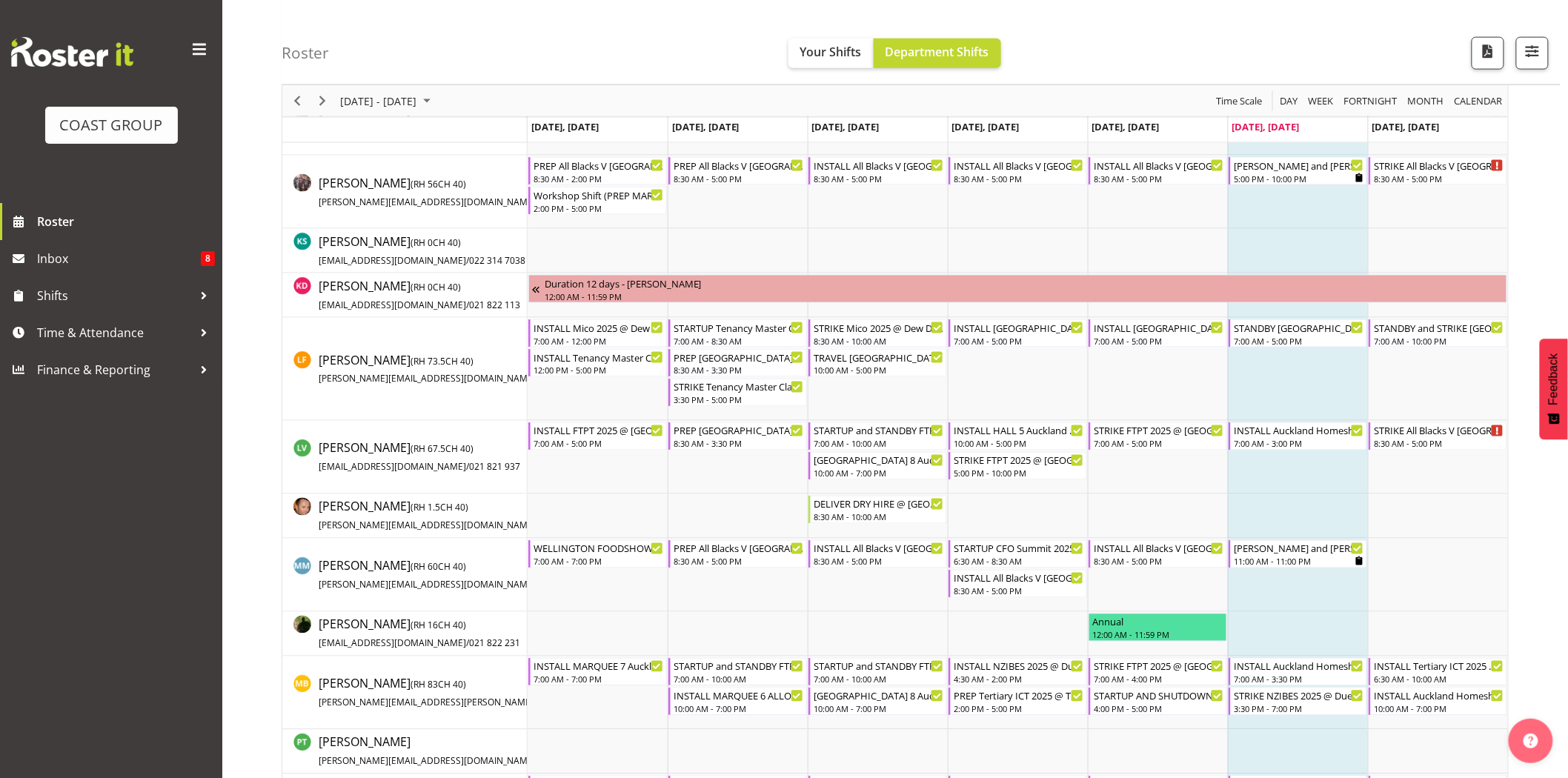
click at [1306, 643] on td "Timeline Week of September 6, 2025" at bounding box center [1298, 633] width 140 height 44
click at [1300, 702] on div "STRIKE NZIBES 2025 @ Due Drop On Site @ 1600" at bounding box center [1299, 694] width 131 height 15
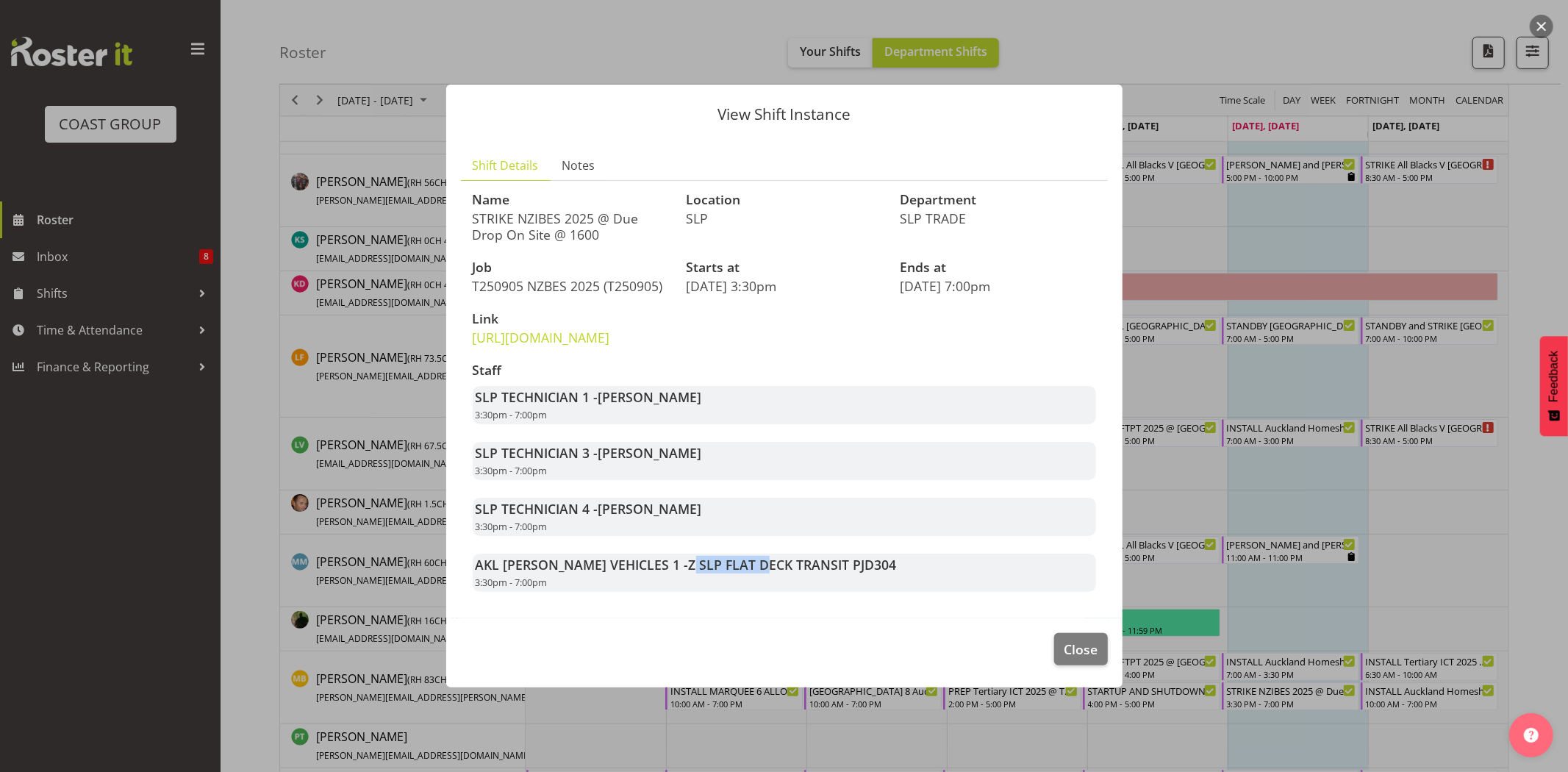
drag, startPoint x: 637, startPoint y: 589, endPoint x: 711, endPoint y: 589, distance: 74.0
click at [707, 574] on span "Z SLP FLAT DECK TRANSIT PJD304" at bounding box center [792, 565] width 208 height 18
click at [711, 574] on span "Z SLP FLAT DECK TRANSIT PJD304" at bounding box center [792, 565] width 208 height 18
click at [1075, 657] on span "Close" at bounding box center [1080, 650] width 34 height 20
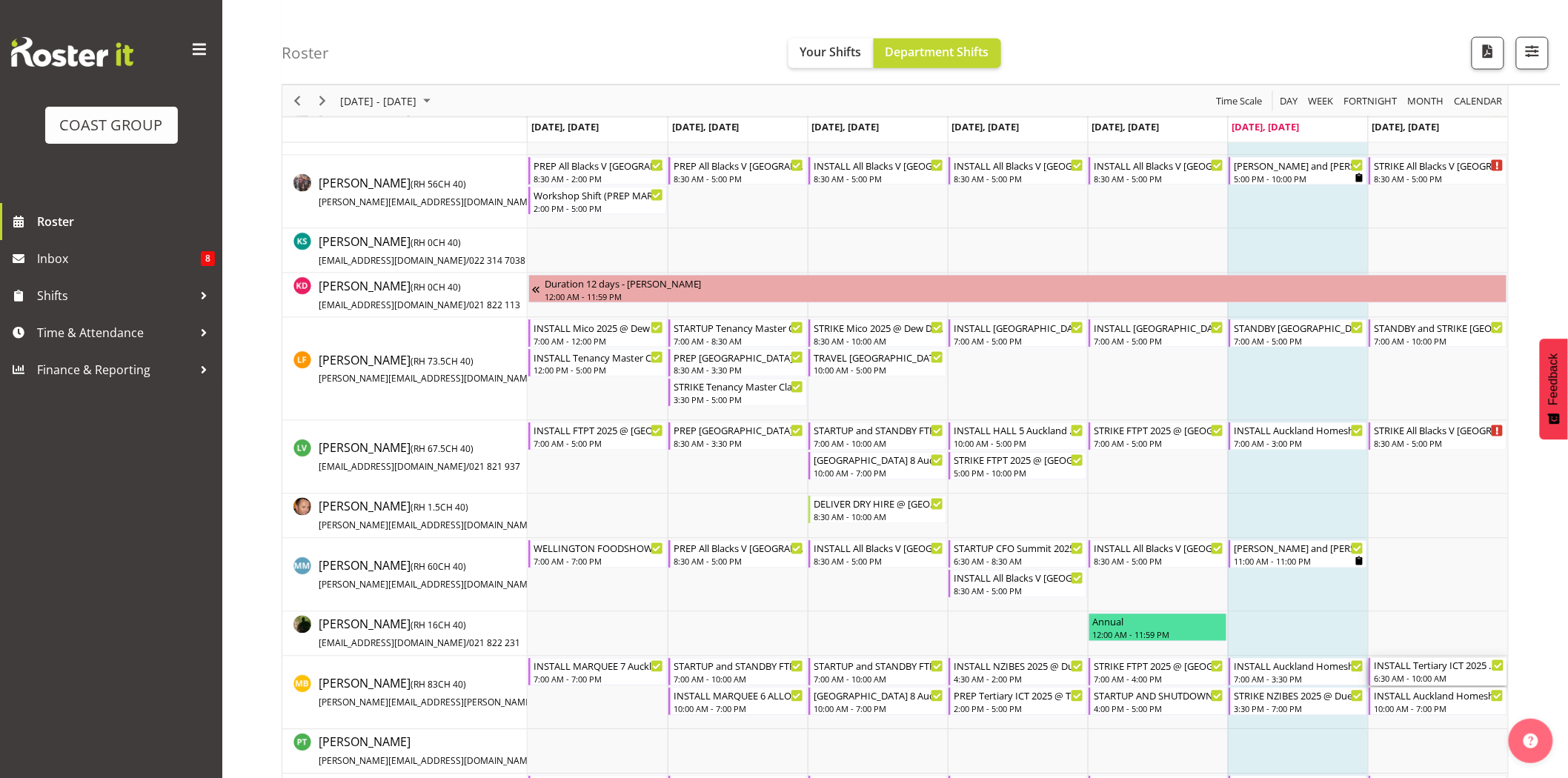
click at [1434, 675] on div "6:30 AM - 10:00 AM" at bounding box center [1438, 679] width 131 height 12
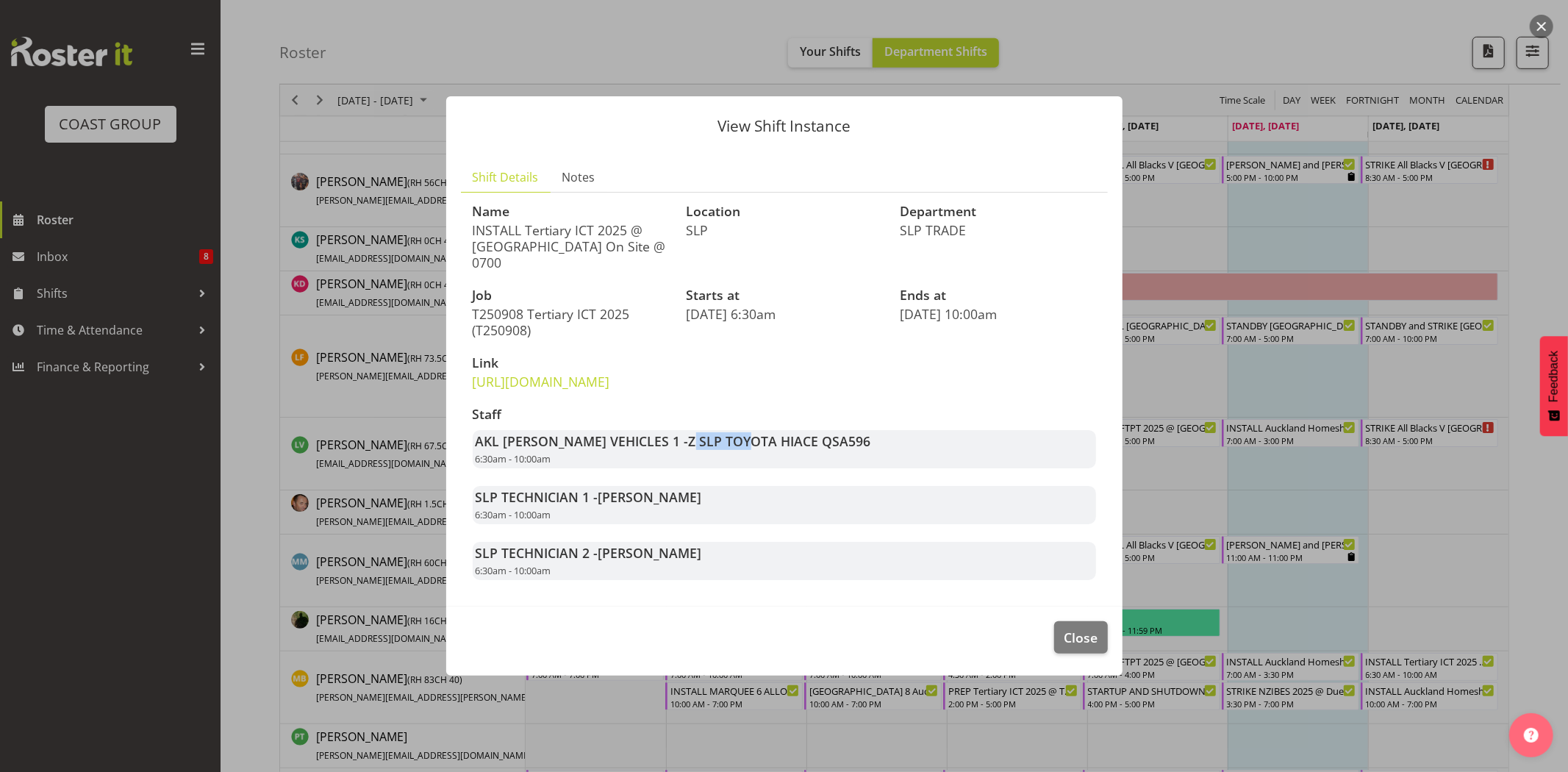
drag, startPoint x: 637, startPoint y: 452, endPoint x: 736, endPoint y: 453, distance: 99.0
click at [731, 450] on span "Z SLP TOYOTA HIACE QSA596" at bounding box center [780, 441] width 182 height 18
click at [737, 450] on span "Z SLP TOYOTA HIACE QSA596" at bounding box center [780, 441] width 182 height 18
drag, startPoint x: 518, startPoint y: 214, endPoint x: 592, endPoint y: 201, distance: 75.1
click at [592, 201] on div "Name INSTALL Tertiary ICT 2025 @ [GEOGRAPHIC_DATA] On Site @ 0700" at bounding box center [570, 237] width 214 height 84
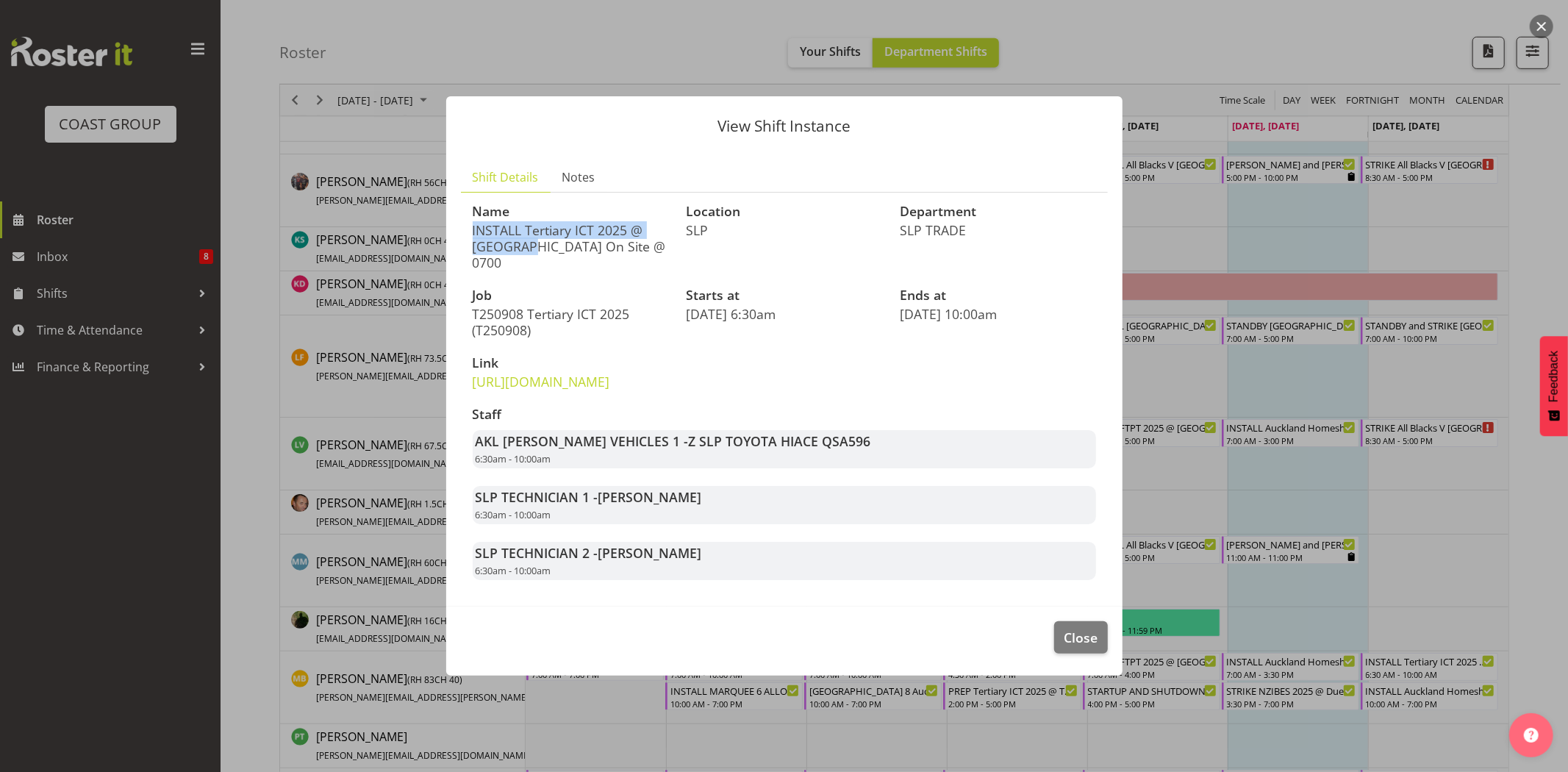
click at [592, 204] on h3 "Name" at bounding box center [571, 211] width 196 height 15
drag, startPoint x: 535, startPoint y: 218, endPoint x: 596, endPoint y: 217, distance: 61.0
click at [596, 223] on p "INSTALL Tertiary ICT 2025 @ [GEOGRAPHIC_DATA] On Site @ 0700" at bounding box center [571, 247] width 196 height 49
click at [597, 223] on p "INSTALL Tertiary ICT 2025 @ [GEOGRAPHIC_DATA] On Site @ 0700" at bounding box center [571, 247] width 196 height 49
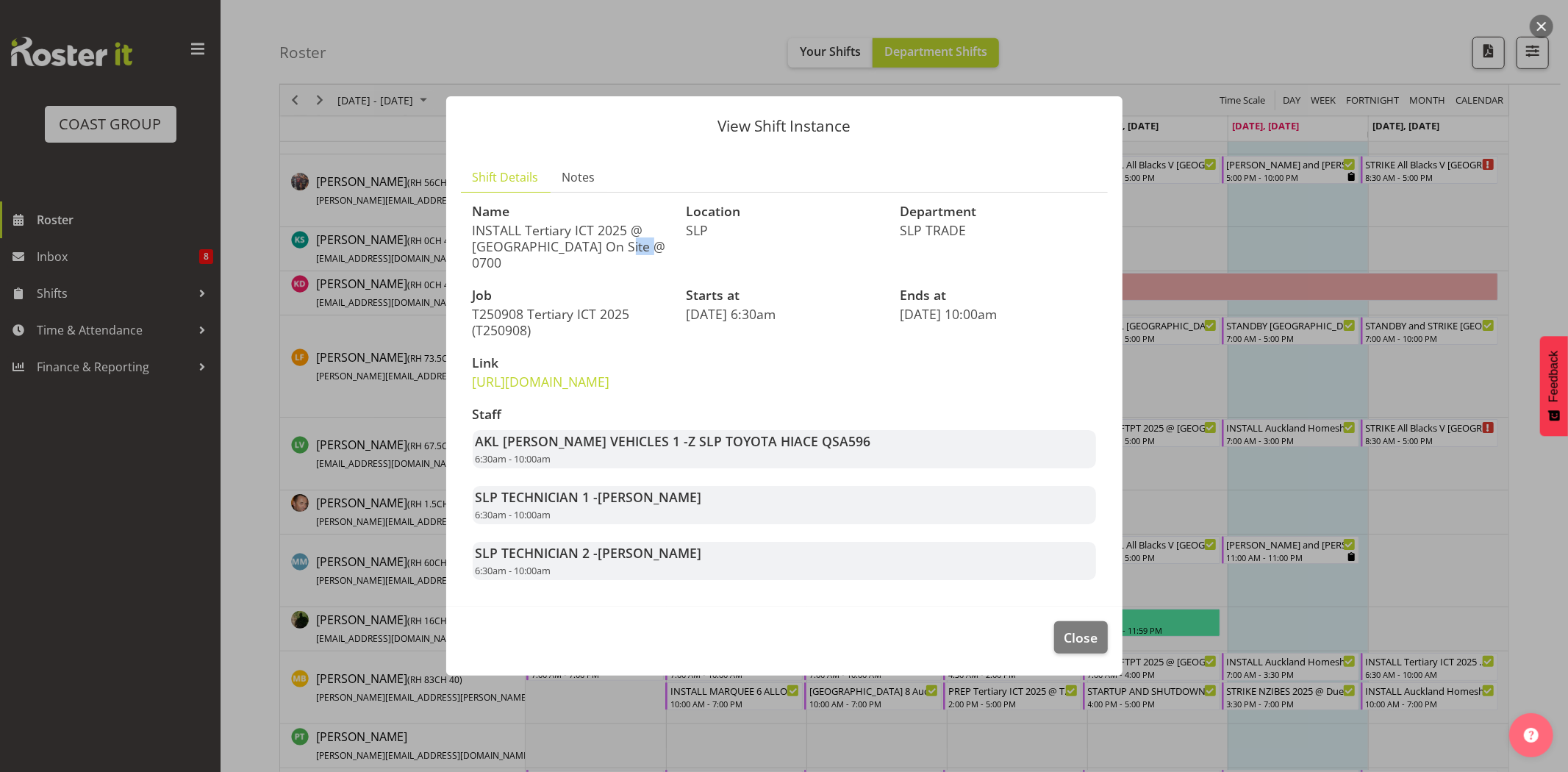
click at [622, 223] on p "INSTALL Tertiary ICT 2025 @ [GEOGRAPHIC_DATA] On Site @ 0700" at bounding box center [571, 247] width 196 height 49
click at [589, 223] on p "INSTALL Tertiary ICT 2025 @ [GEOGRAPHIC_DATA] On Site @ 0700" at bounding box center [571, 247] width 196 height 49
drag, startPoint x: 583, startPoint y: 222, endPoint x: 603, endPoint y: 222, distance: 20.0
click at [603, 223] on p "INSTALL Tertiary ICT 2025 @ [GEOGRAPHIC_DATA] On Site @ 0700" at bounding box center [571, 247] width 196 height 49
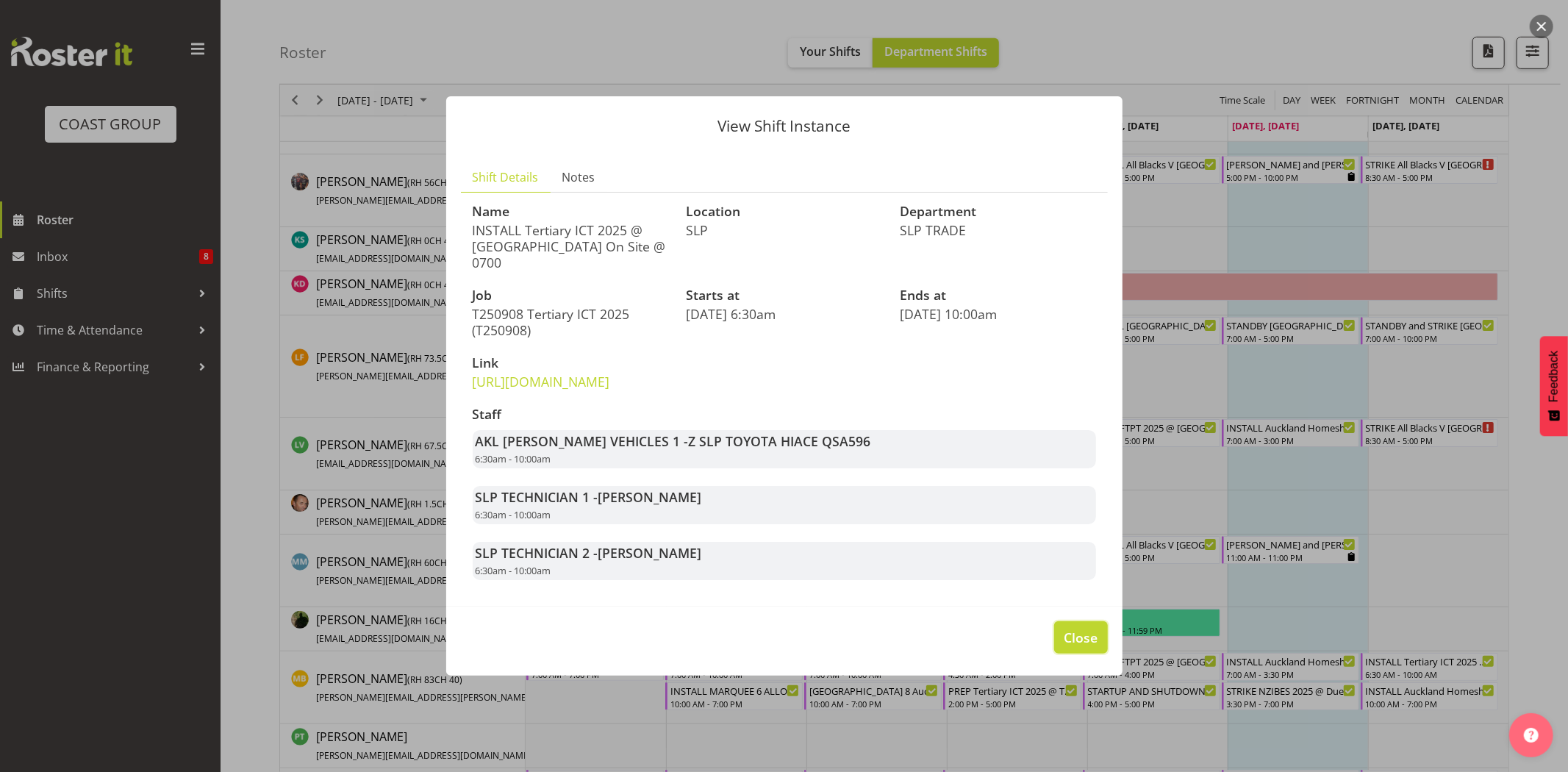
click at [1085, 647] on span "Close" at bounding box center [1080, 638] width 34 height 20
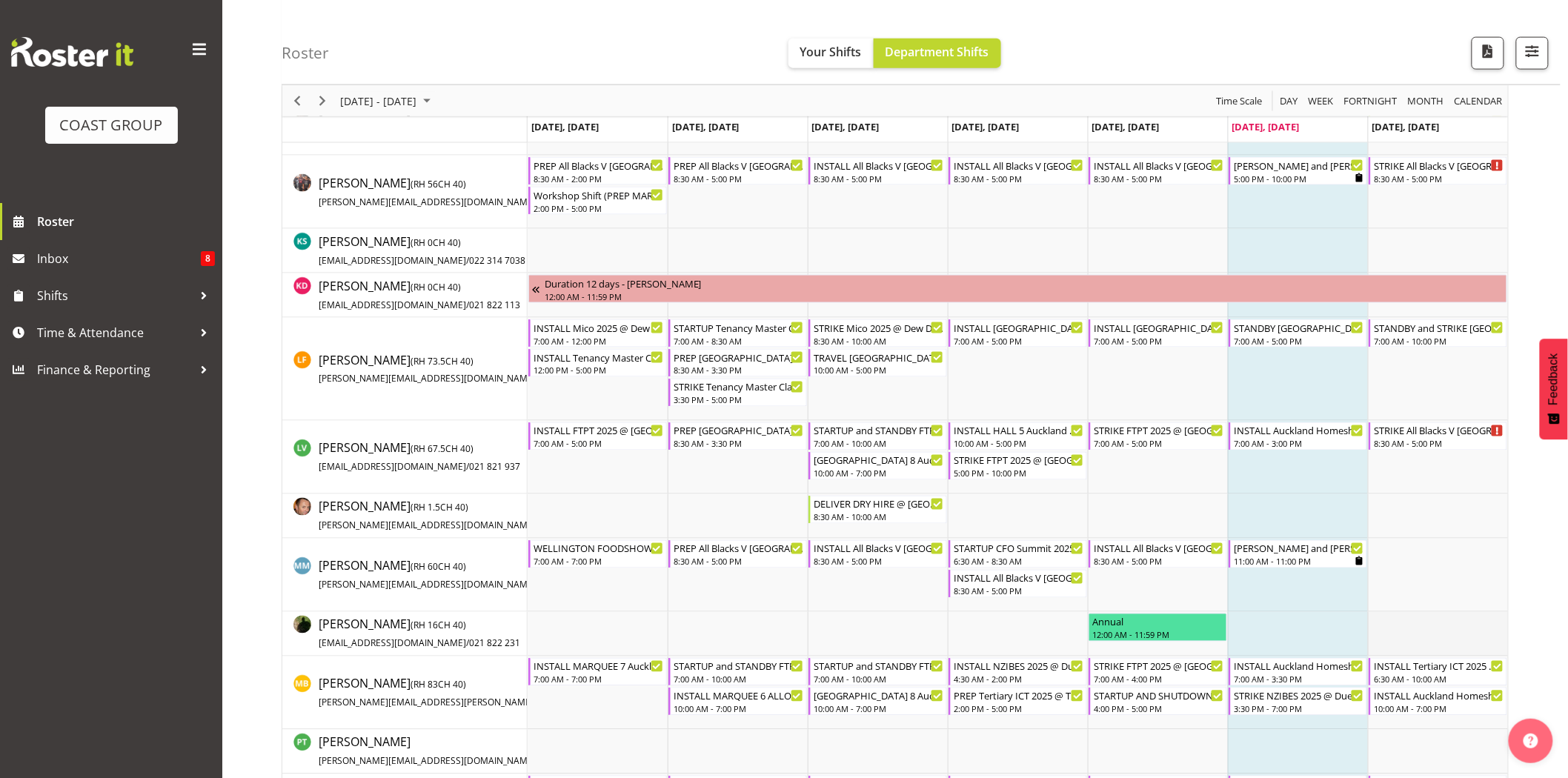
click at [1373, 635] on td "Timeline Week of September 6, 2025" at bounding box center [1437, 633] width 140 height 44
click at [1444, 694] on div "INSTALL Auckland Homeshow 2025 @ [GEOGRAPHIC_DATA]" at bounding box center [1438, 694] width 131 height 15
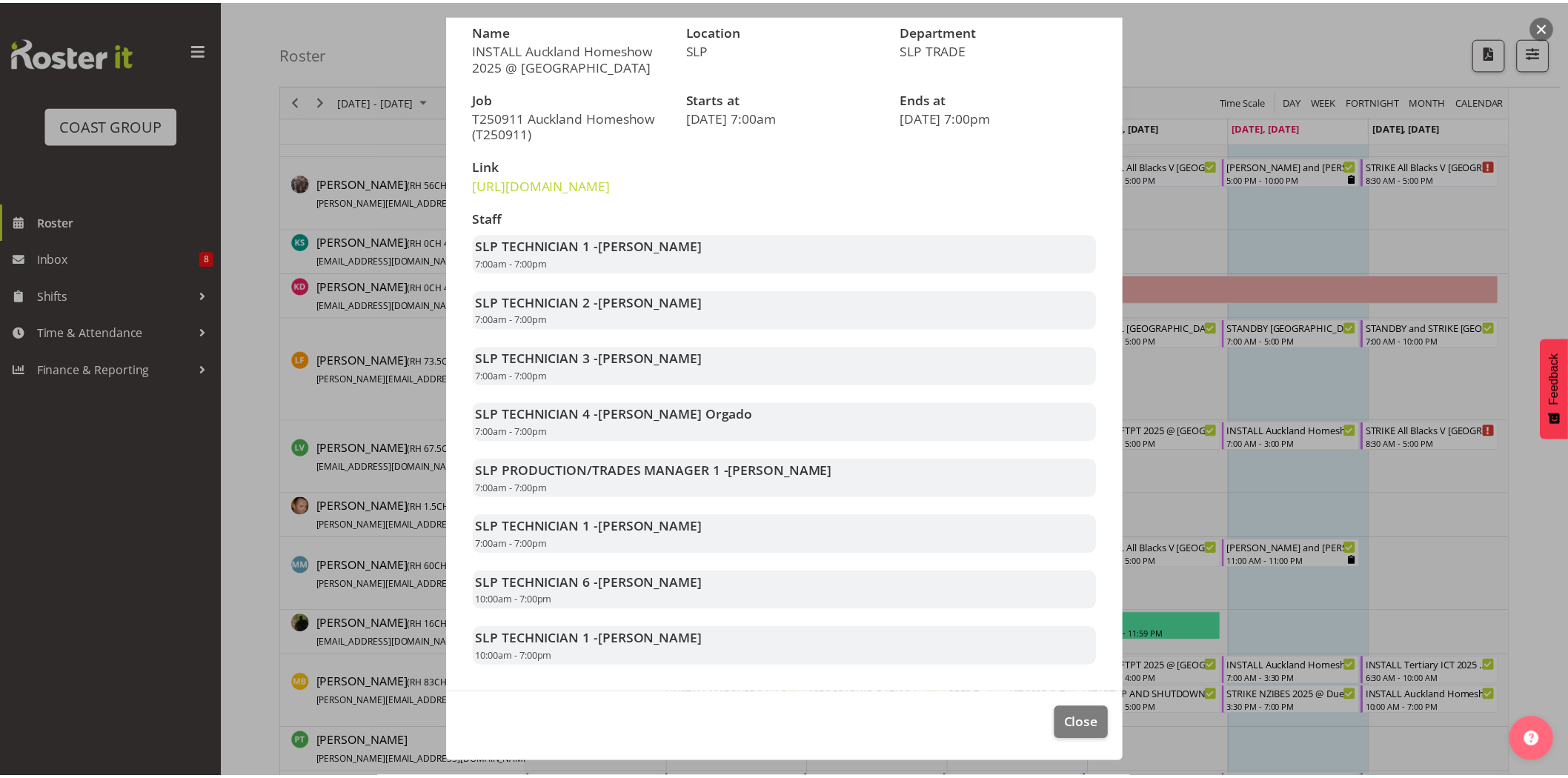
scroll to position [171, 0]
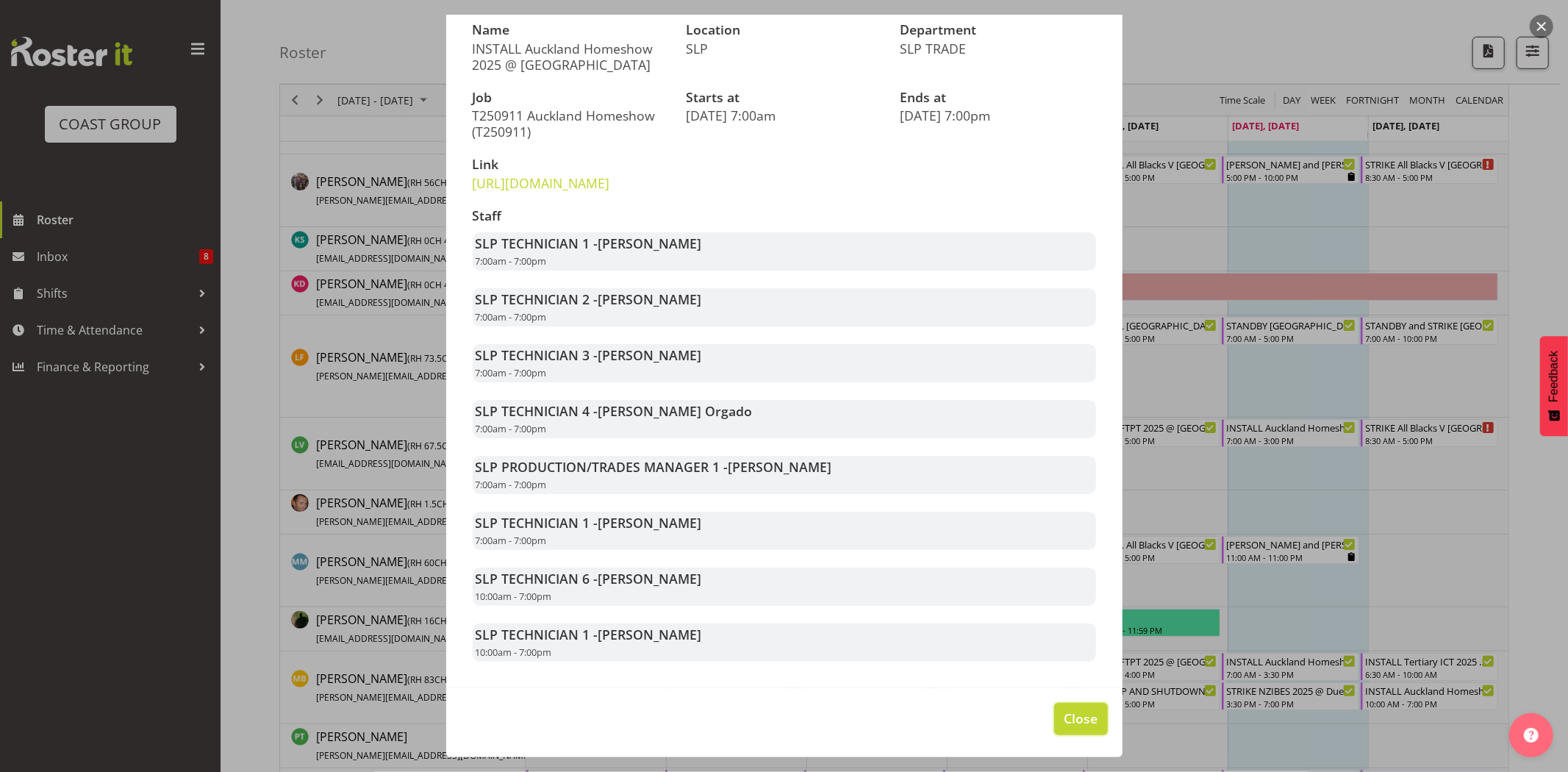
click at [1071, 714] on span "Close" at bounding box center [1080, 718] width 34 height 20
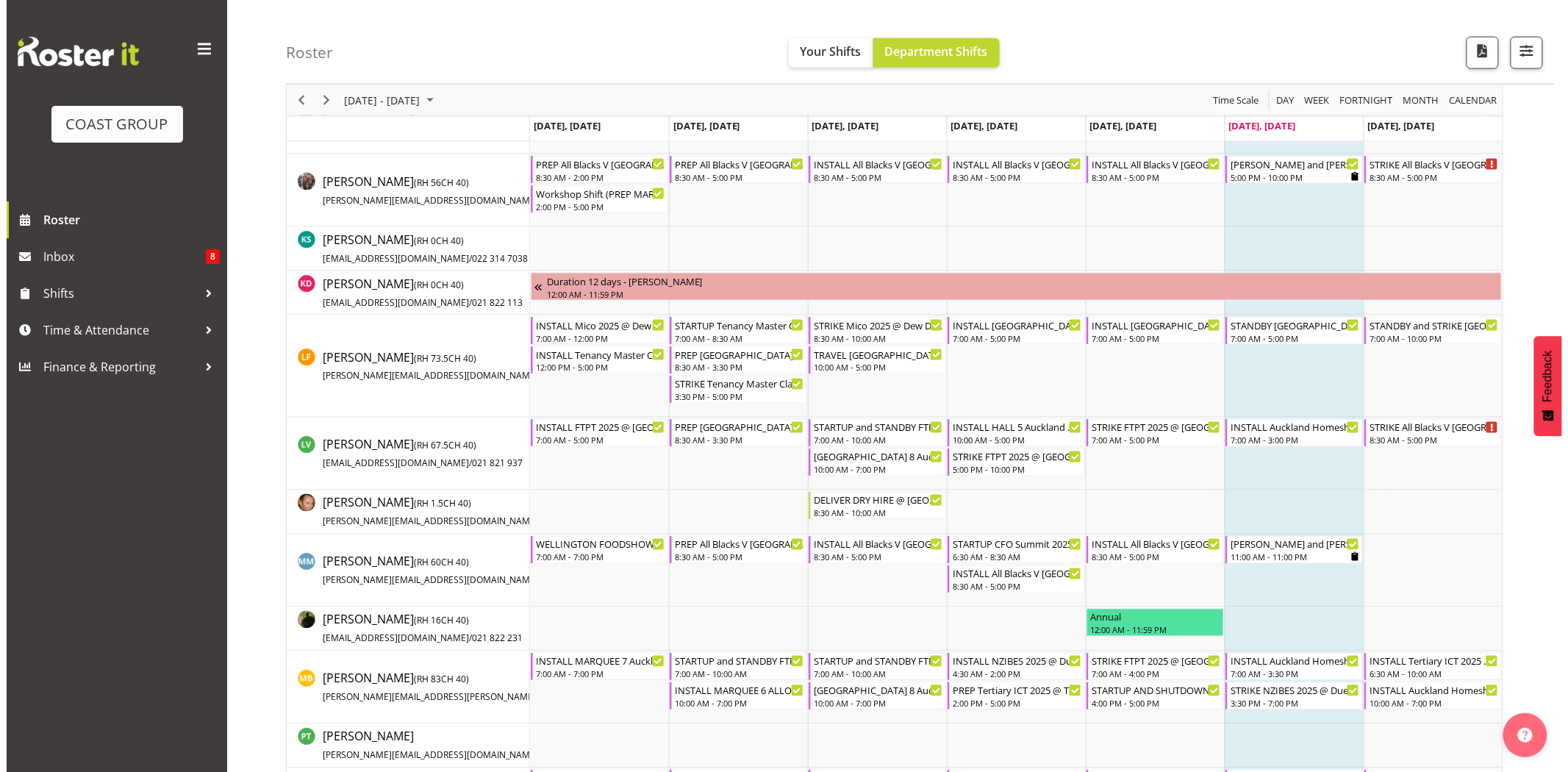
scroll to position [792, 0]
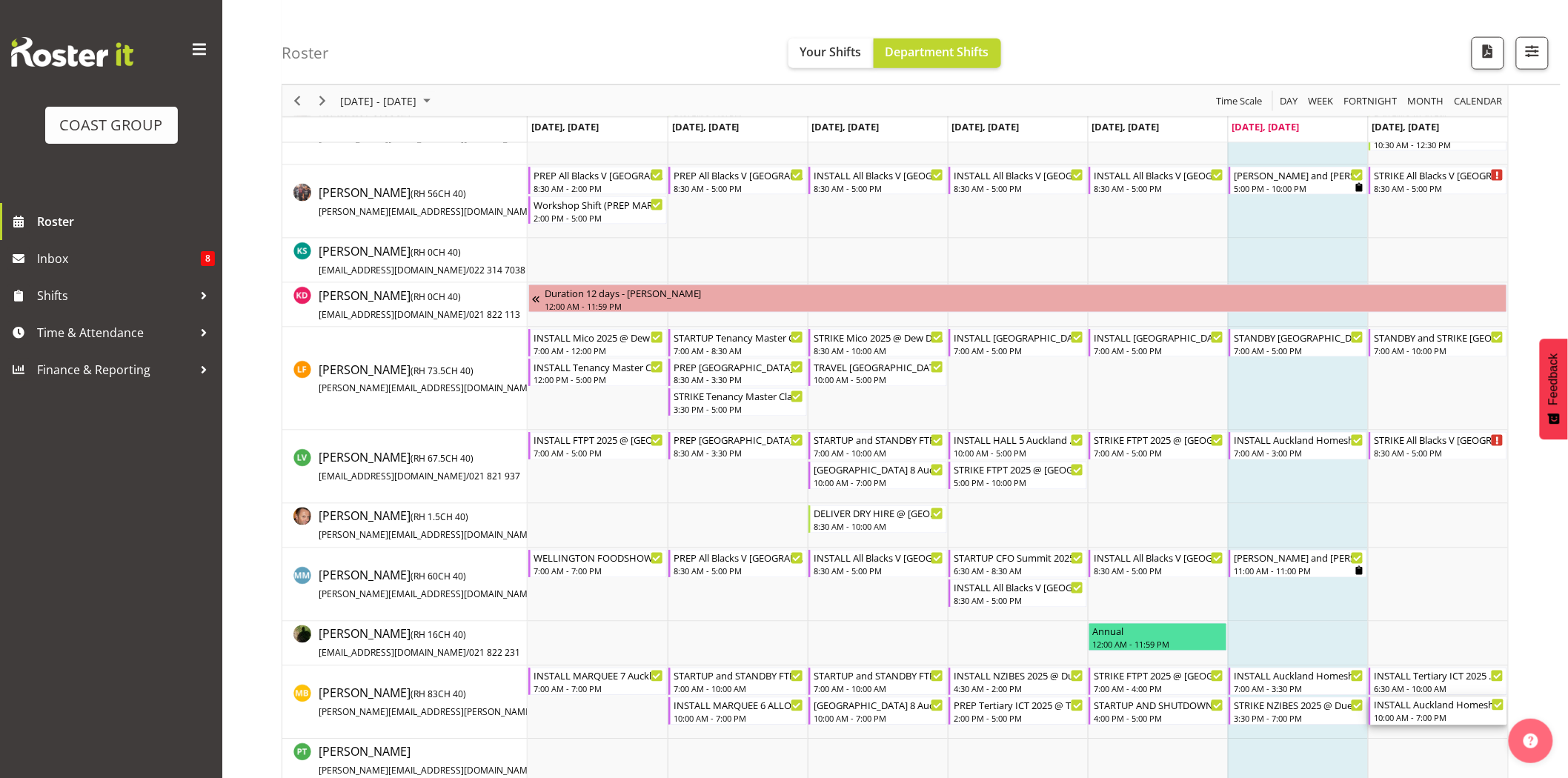
click at [1457, 711] on div "INSTALL Auckland Homeshow 2025 @ [GEOGRAPHIC_DATA]" at bounding box center [1438, 704] width 131 height 15
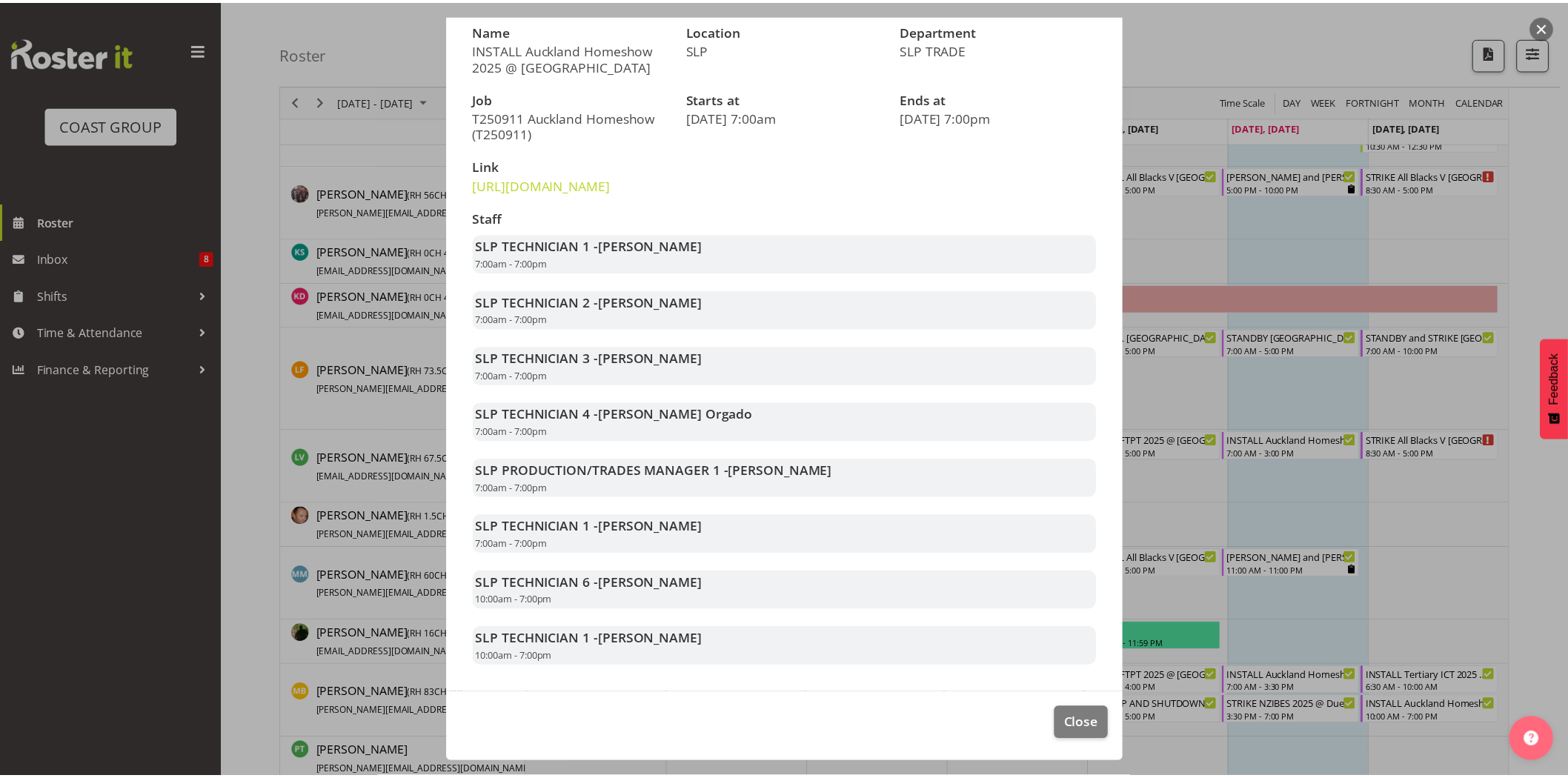
scroll to position [171, 0]
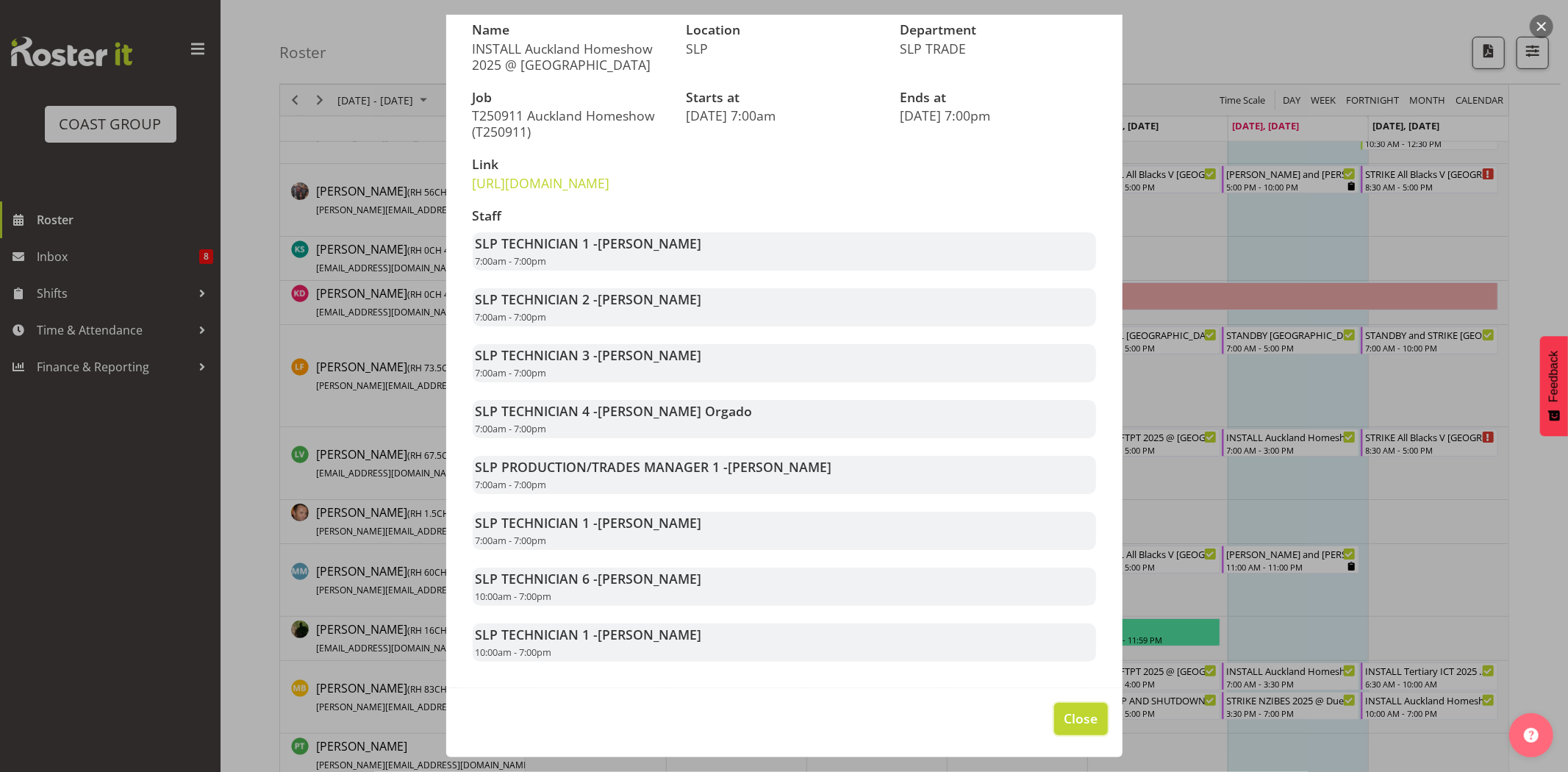
click at [1079, 714] on span "Close" at bounding box center [1080, 718] width 34 height 20
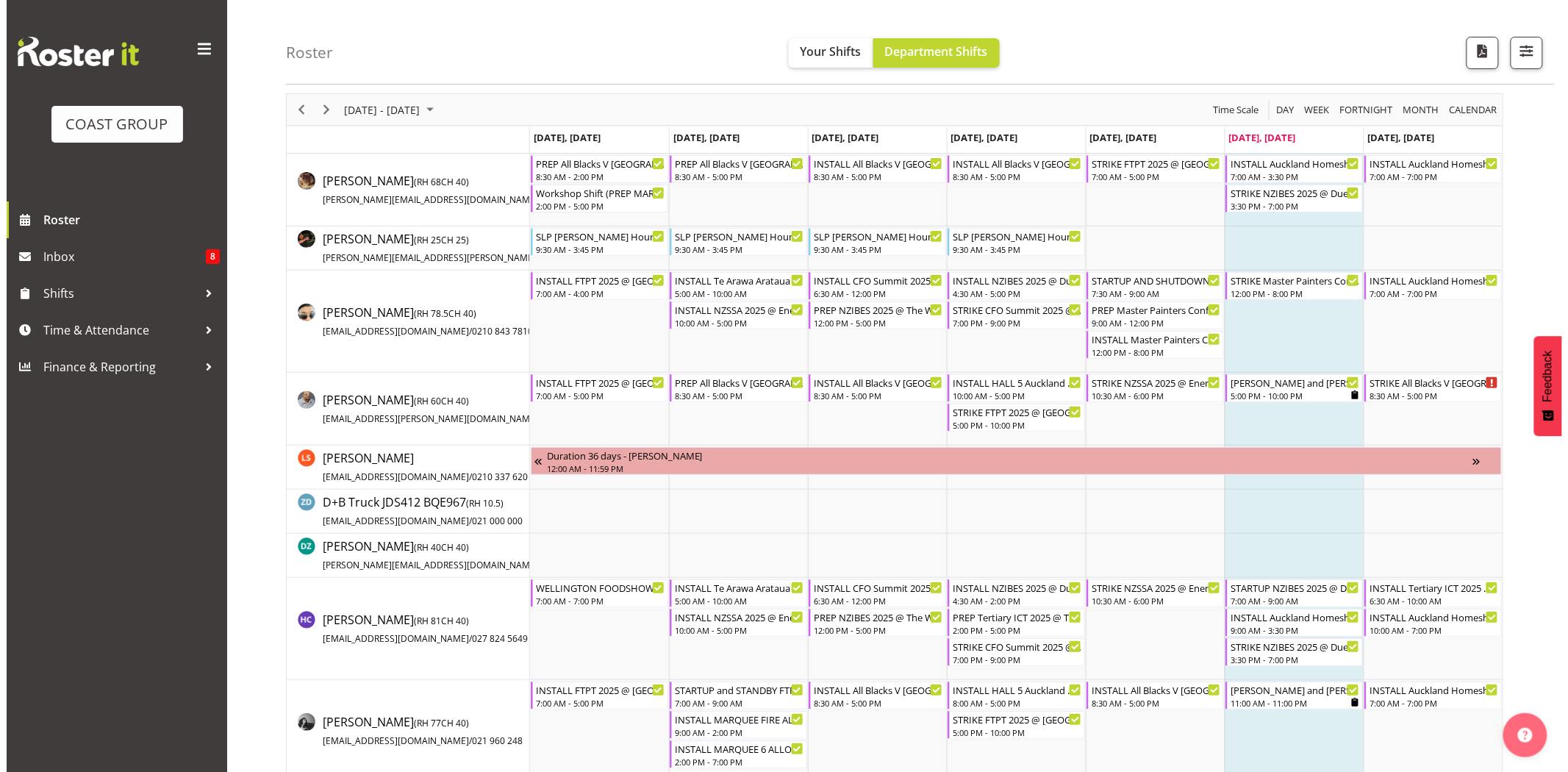
scroll to position [0, 0]
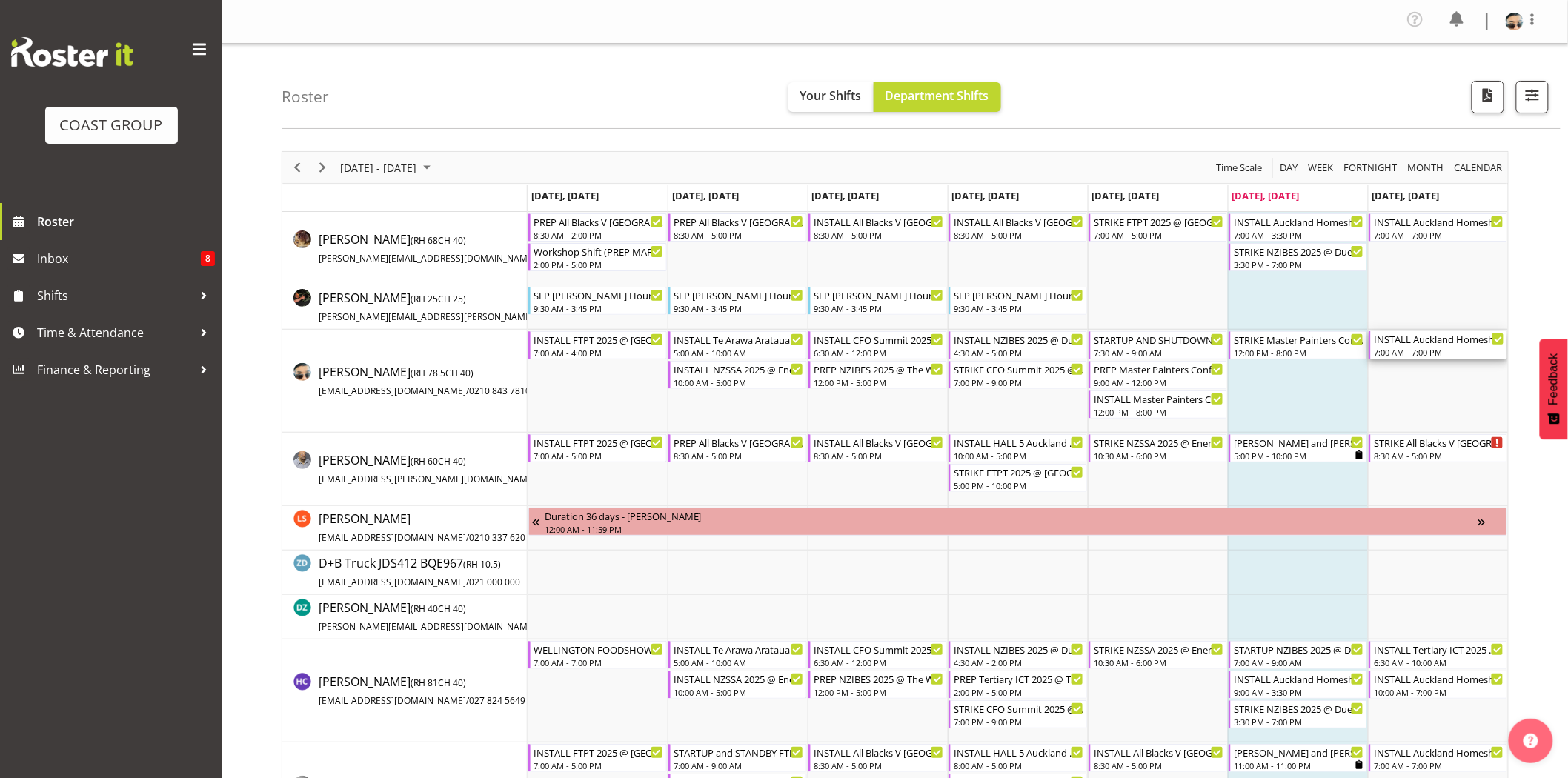
click at [1448, 346] on div "INSTALL Auckland Homeshow 2025 @ [GEOGRAPHIC_DATA] 7:00 AM - 7:00 PM" at bounding box center [1438, 345] width 131 height 29
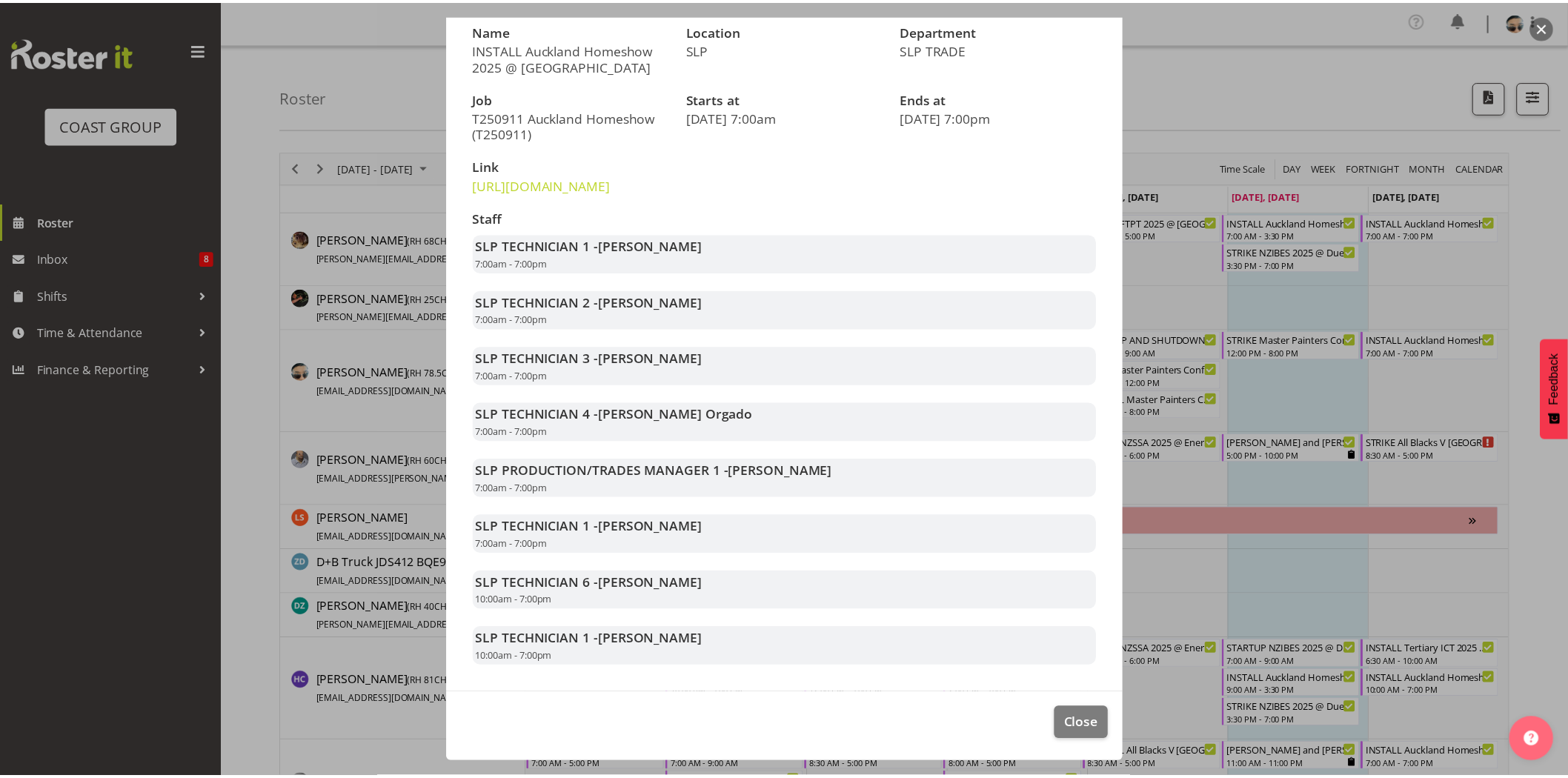
scroll to position [171, 0]
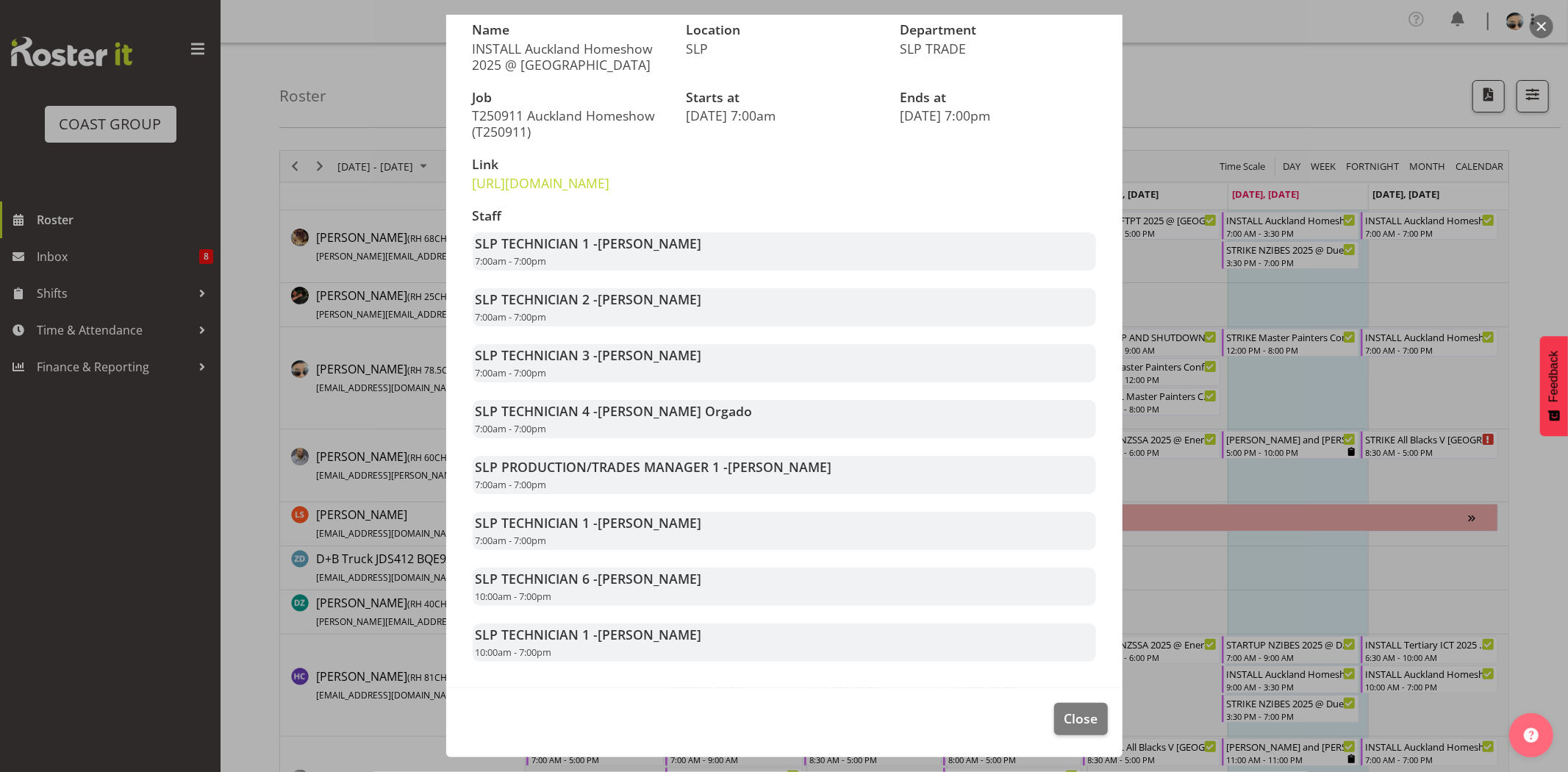
drag, startPoint x: 603, startPoint y: 240, endPoint x: 681, endPoint y: 252, distance: 78.9
click at [681, 252] on div "SLP TECHNICIAN 1 - [PERSON_NAME] 7:00am - 7:00pm" at bounding box center [784, 251] width 623 height 38
drag, startPoint x: 608, startPoint y: 293, endPoint x: 717, endPoint y: 293, distance: 109.0
click at [715, 293] on div "SLP TECHNICIAN 2 - Aof Anujarawat 7:00am - 7:00pm" at bounding box center [784, 306] width 623 height 38
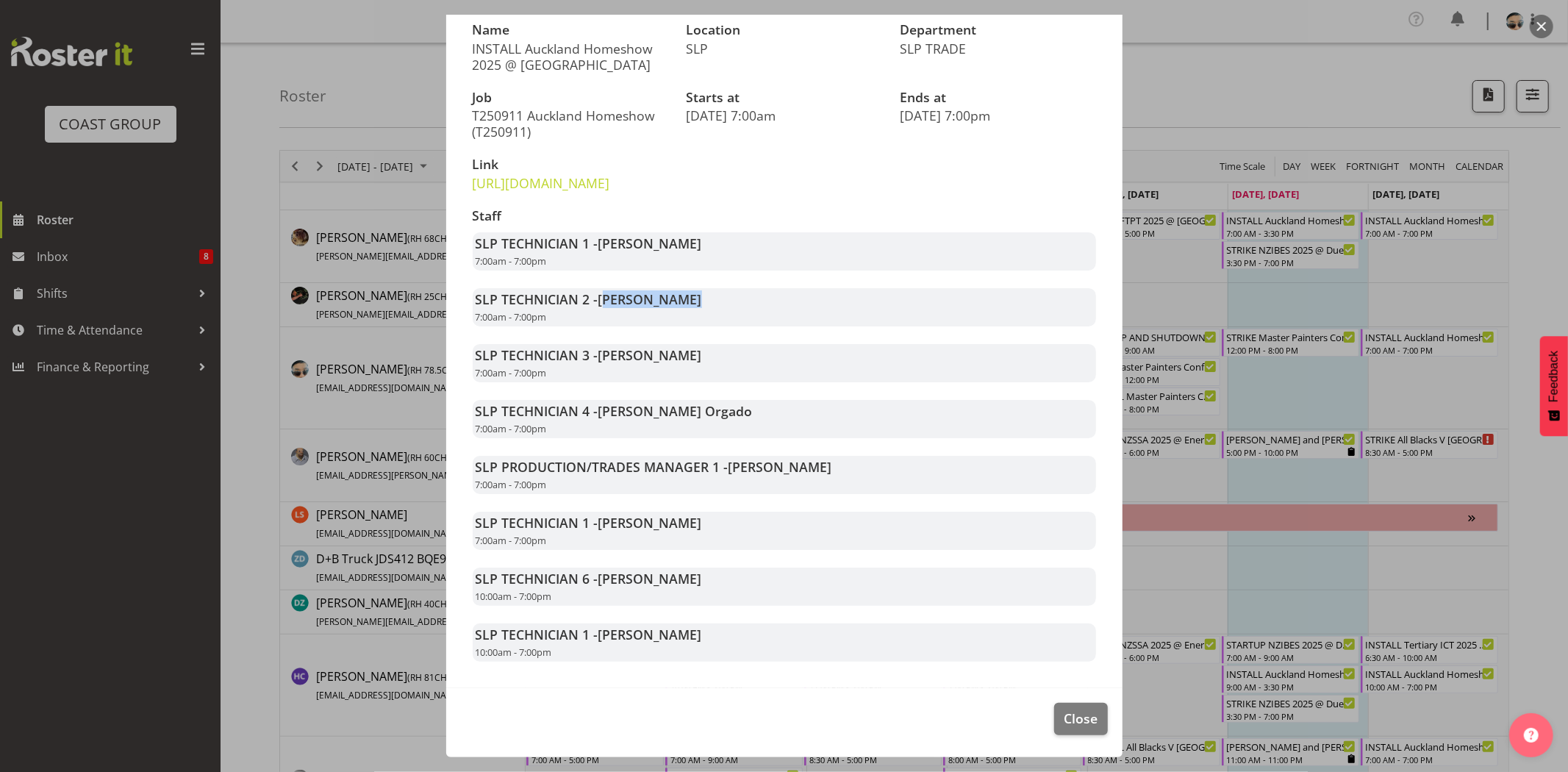
click at [718, 293] on div "SLP TECHNICIAN 2 - Aof Anujarawat 7:00am - 7:00pm" at bounding box center [784, 306] width 623 height 38
click at [618, 276] on div "Staff SLP TECHNICIAN 1 - [PERSON_NAME] 7:00am - 7:00pm SLP TECHNICIAN 2 - Aof A…" at bounding box center [784, 435] width 641 height 470
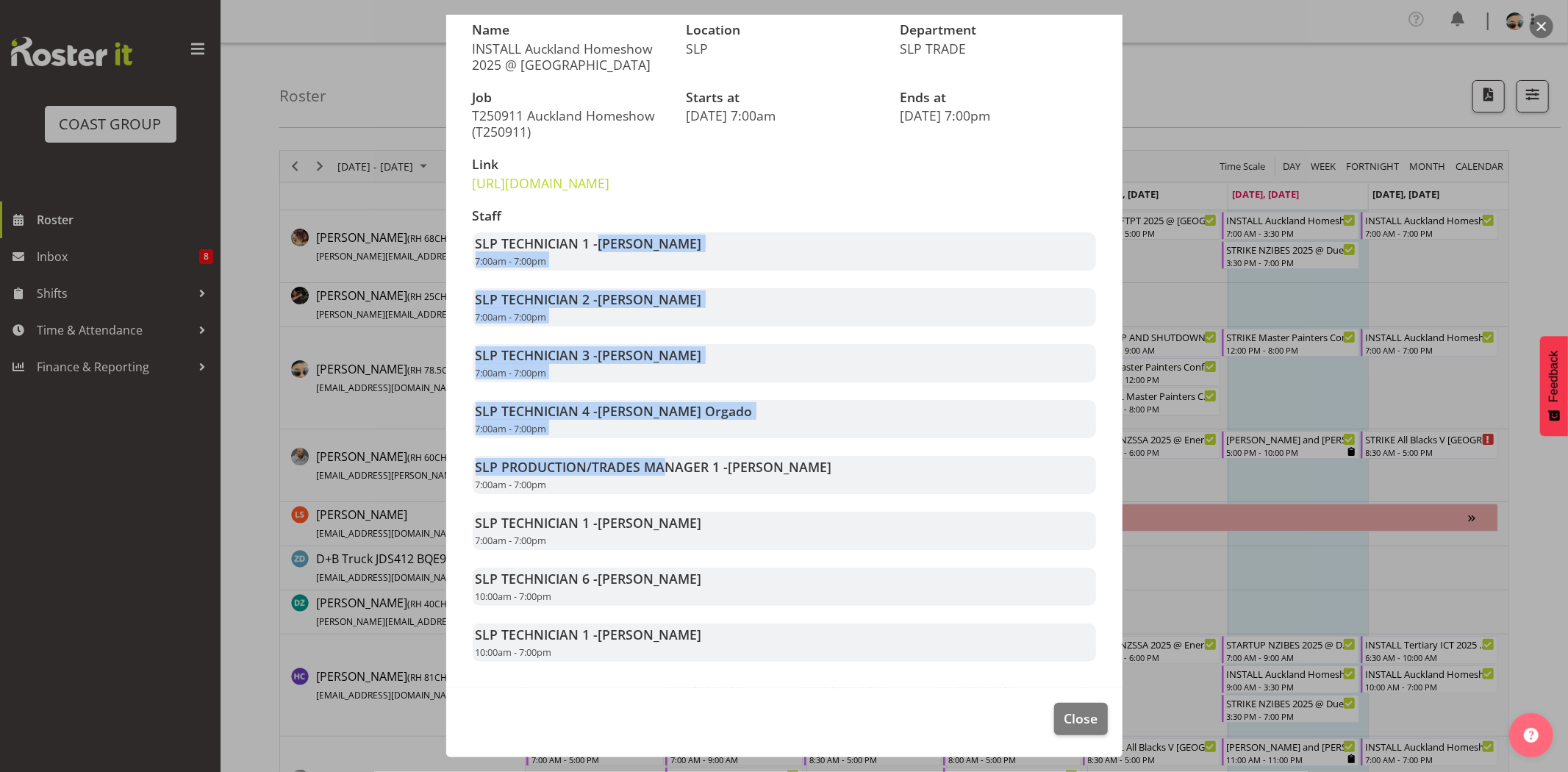
drag, startPoint x: 601, startPoint y: 243, endPoint x: 660, endPoint y: 444, distance: 209.5
click at [660, 444] on div "Staff SLP TECHNICIAN 1 - [PERSON_NAME] 7:00am - 7:00pm SLP TECHNICIAN 2 - Aof A…" at bounding box center [784, 435] width 641 height 470
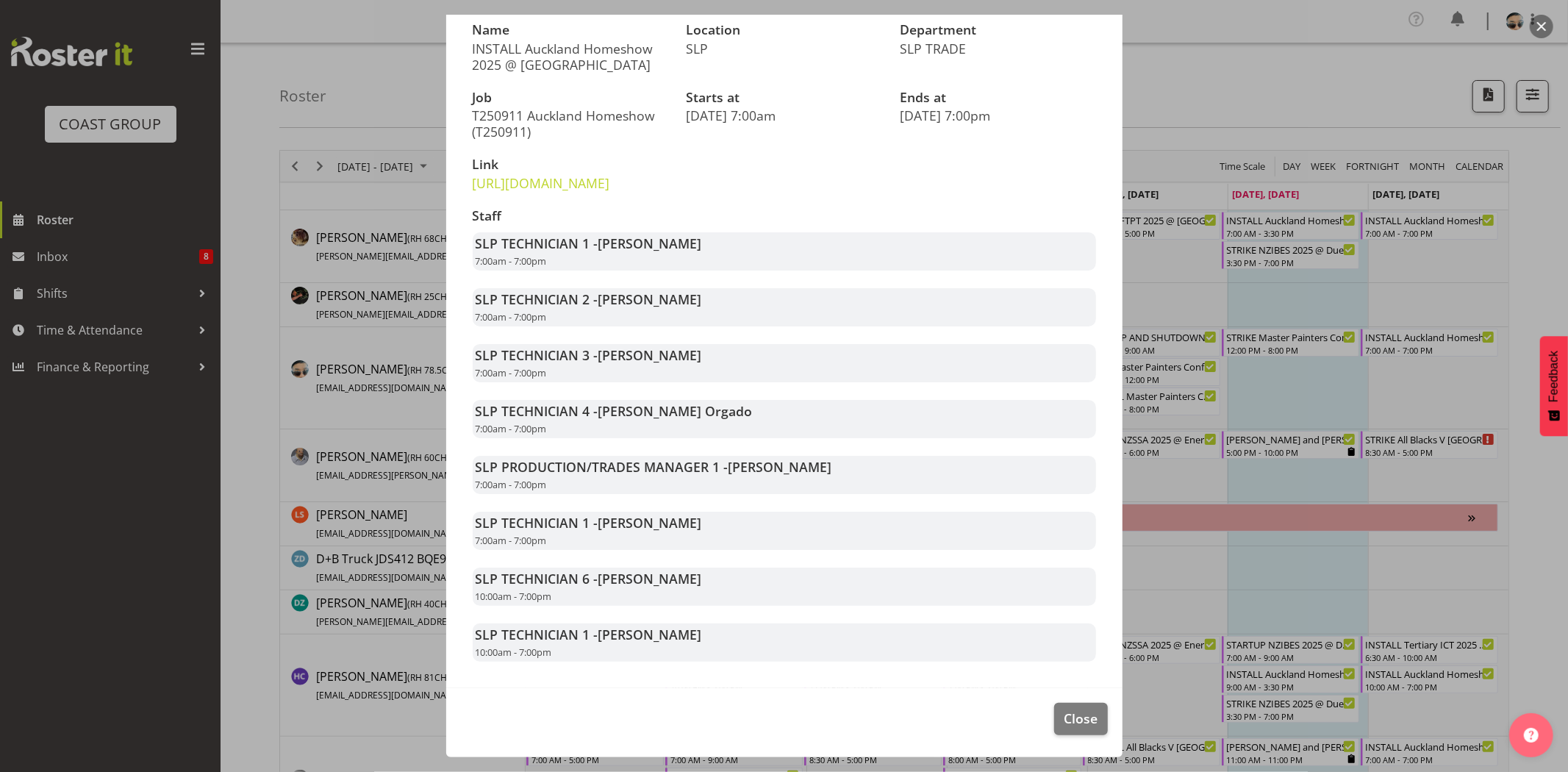
drag, startPoint x: 605, startPoint y: 518, endPoint x: 694, endPoint y: 517, distance: 89.0
click at [694, 517] on div "SLP TECHNICIAN 1 - [PERSON_NAME] 7:00am - 7:00pm" at bounding box center [784, 530] width 623 height 38
click at [1064, 717] on span "Close" at bounding box center [1080, 718] width 34 height 20
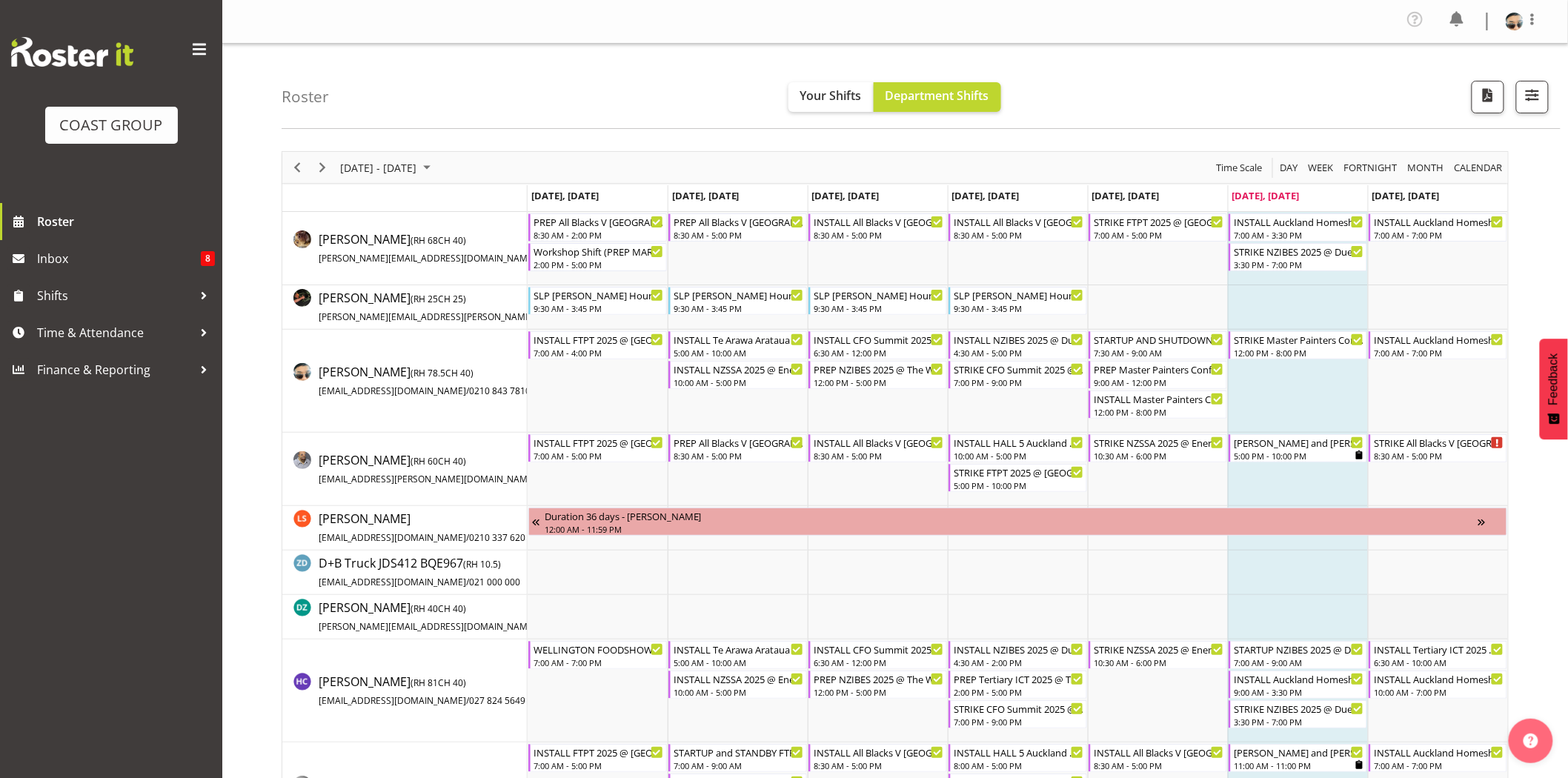
click at [1396, 620] on td "Timeline Week of September 6, 2025" at bounding box center [1437, 617] width 140 height 44
click at [1418, 657] on div "6:30 AM - 10:00 AM" at bounding box center [1438, 662] width 131 height 12
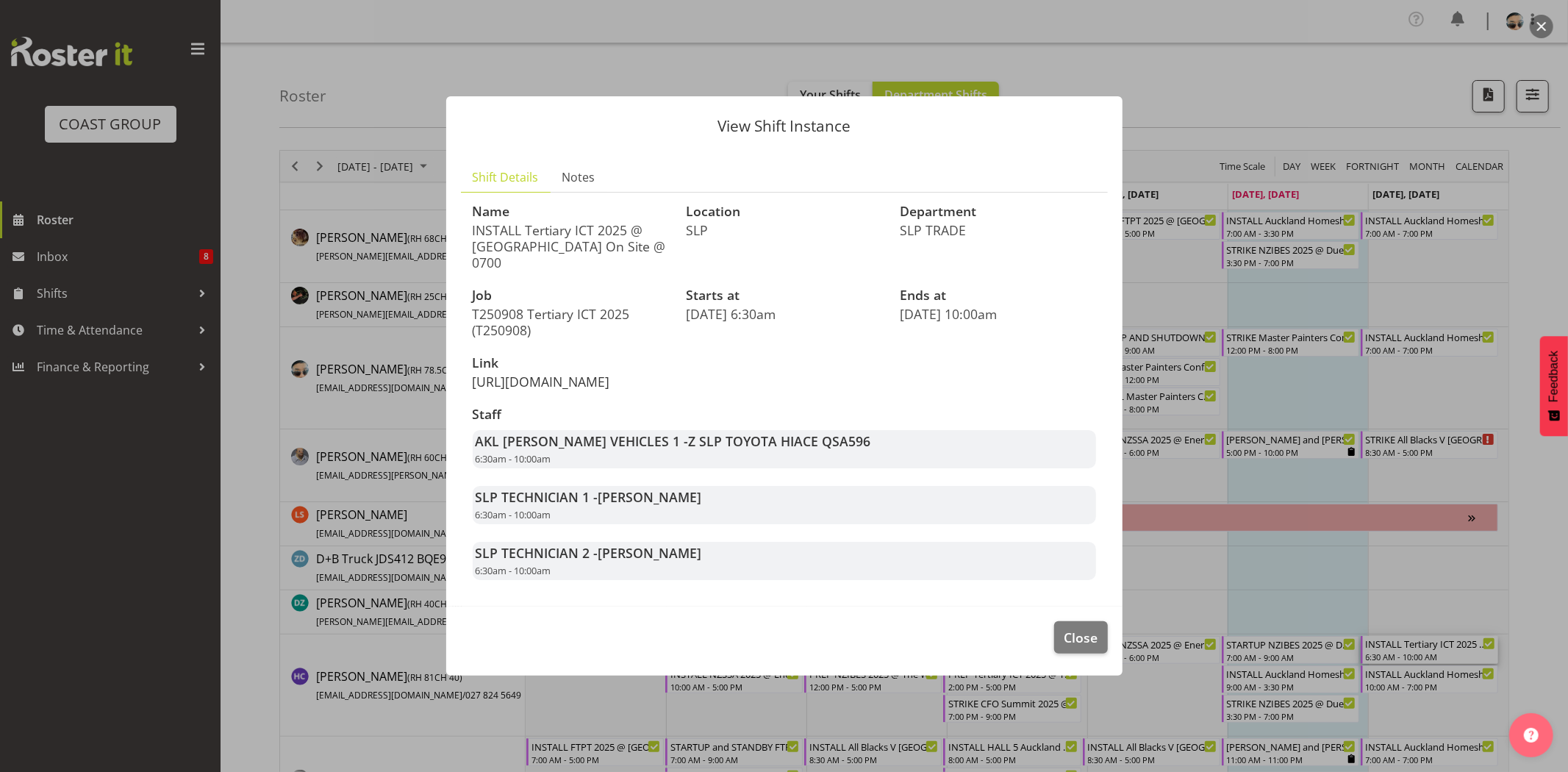
click at [604, 381] on link "[URL][DOMAIN_NAME]" at bounding box center [542, 382] width 138 height 18
click at [1087, 647] on span "Close" at bounding box center [1080, 638] width 34 height 20
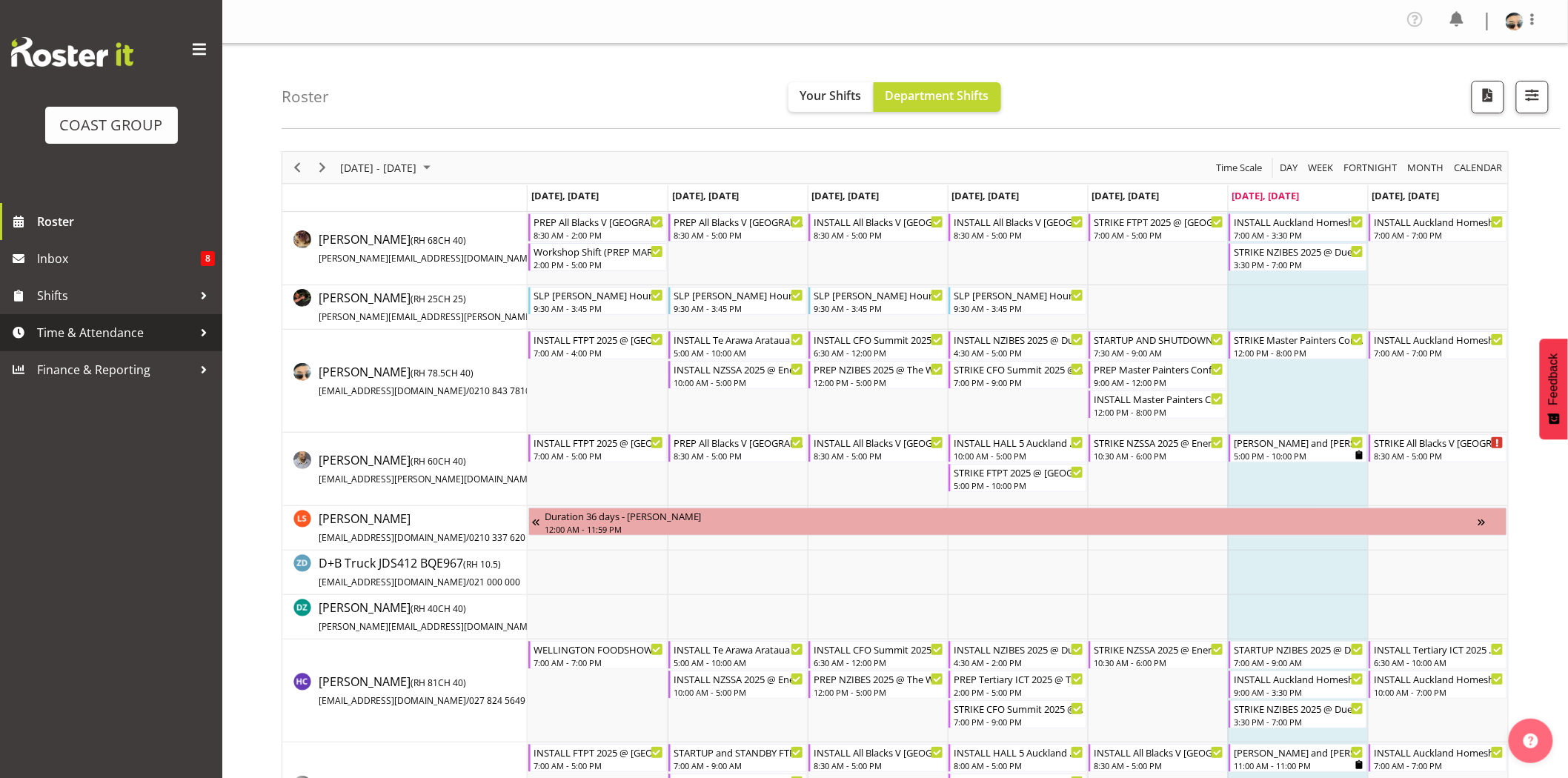
click at [134, 335] on span "Time & Attendance" at bounding box center [115, 332] width 155 height 23
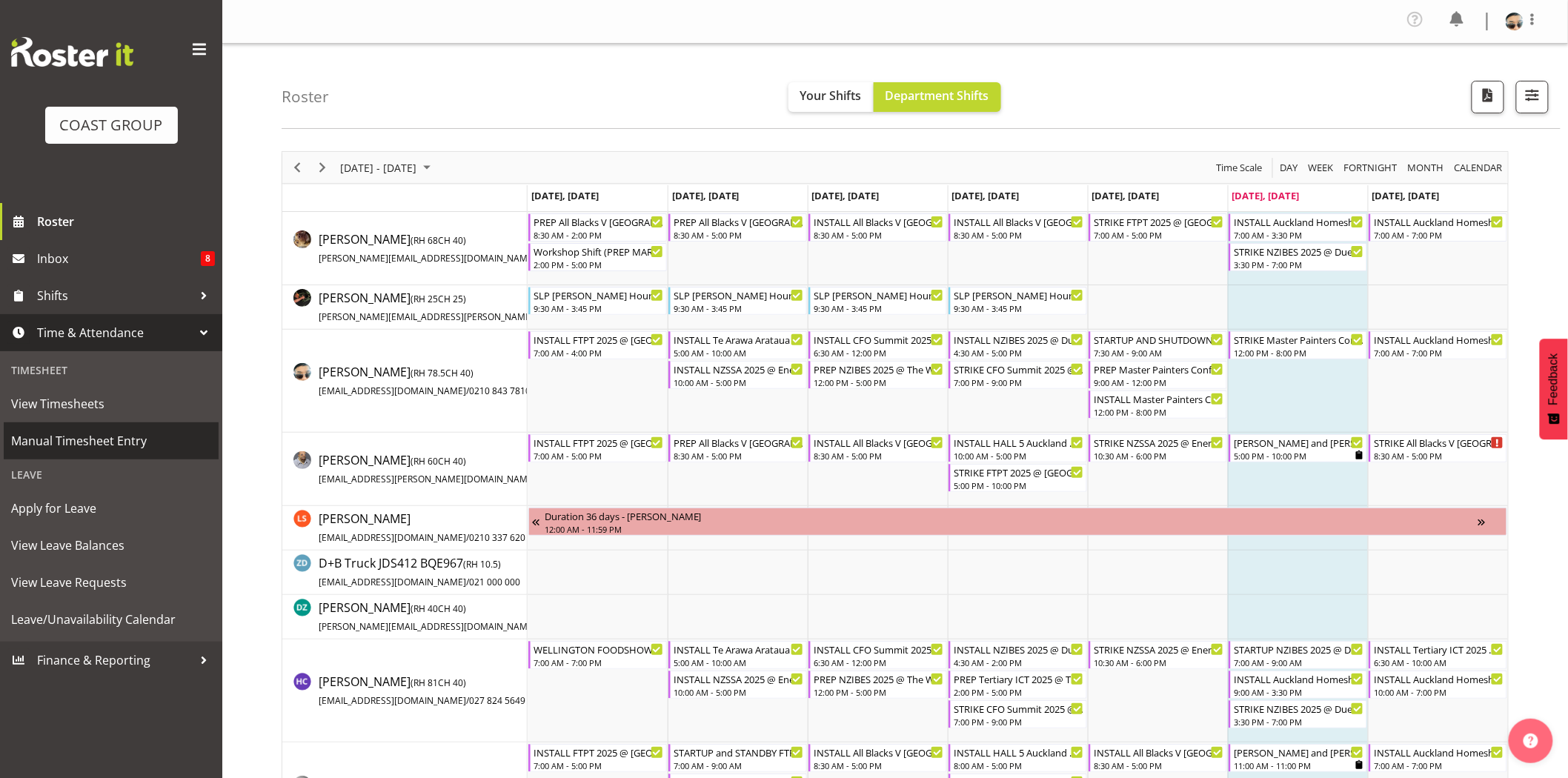
click at [119, 441] on span "Manual Timesheet Entry" at bounding box center [110, 441] width 200 height 23
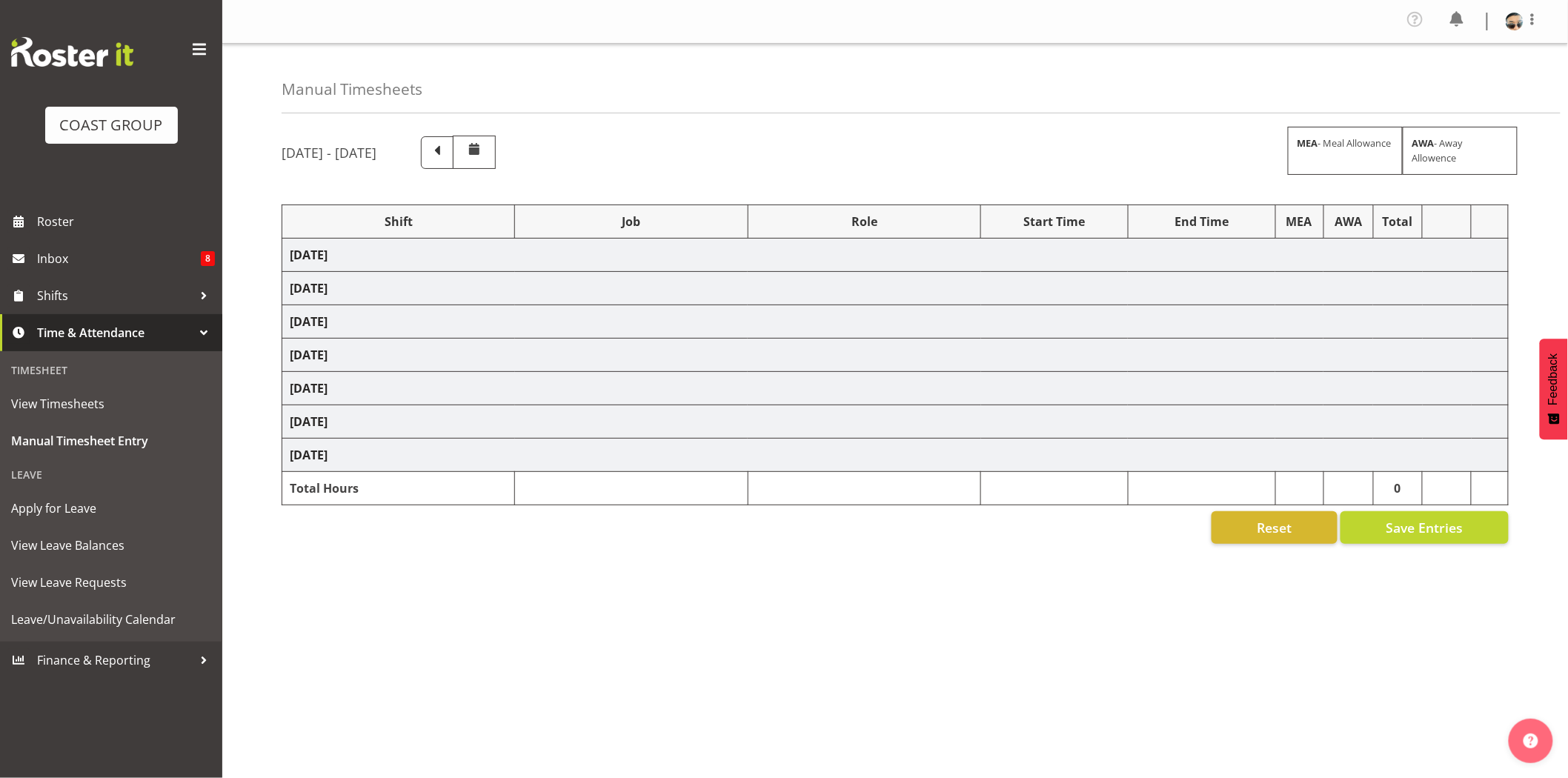
select select "78451"
select select "10277"
select select "78914"
select select "10368"
select select "78914"
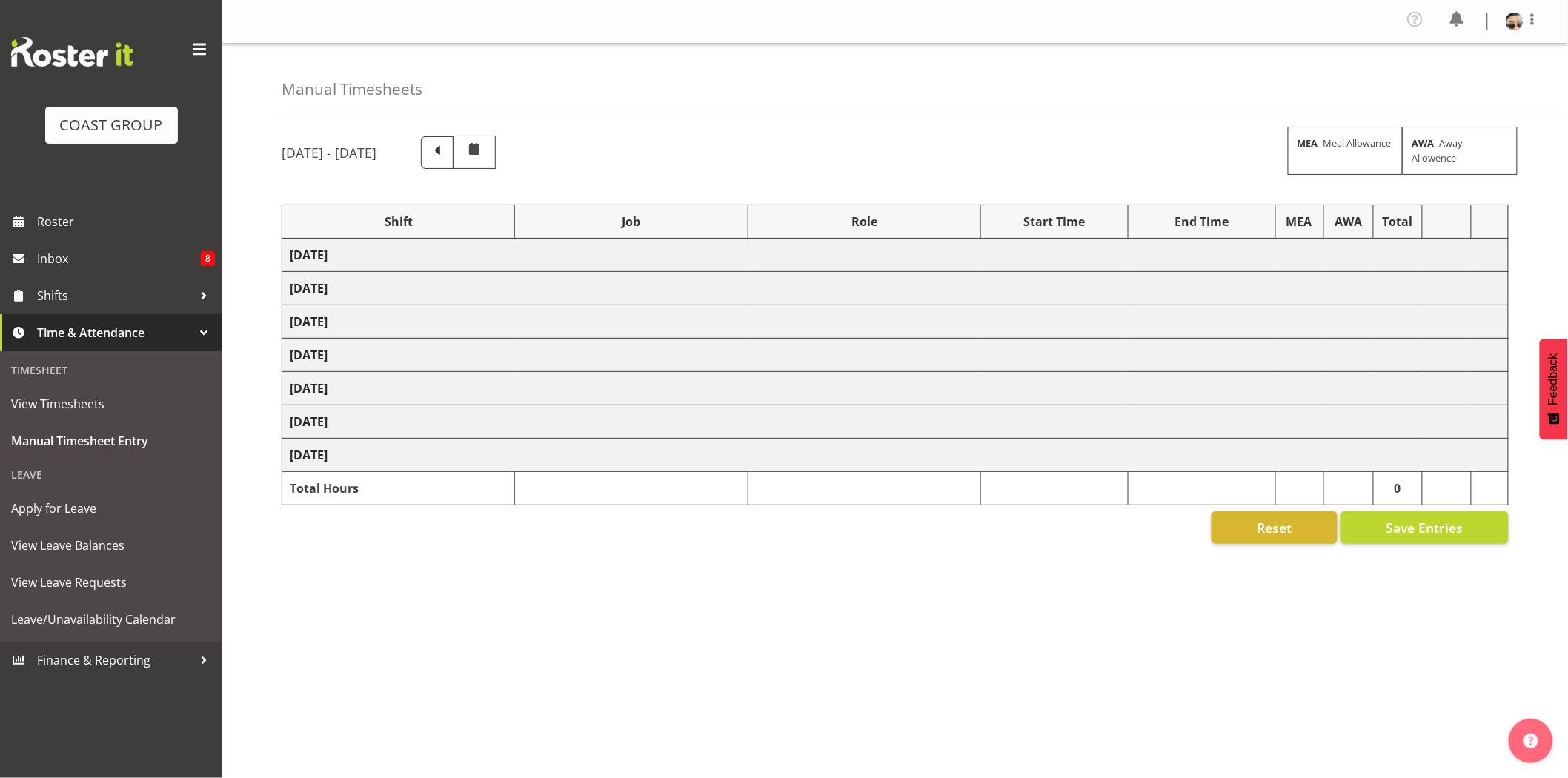
select select "10368"
select select "78451"
select select "10277"
select select "78914"
select select "10368"
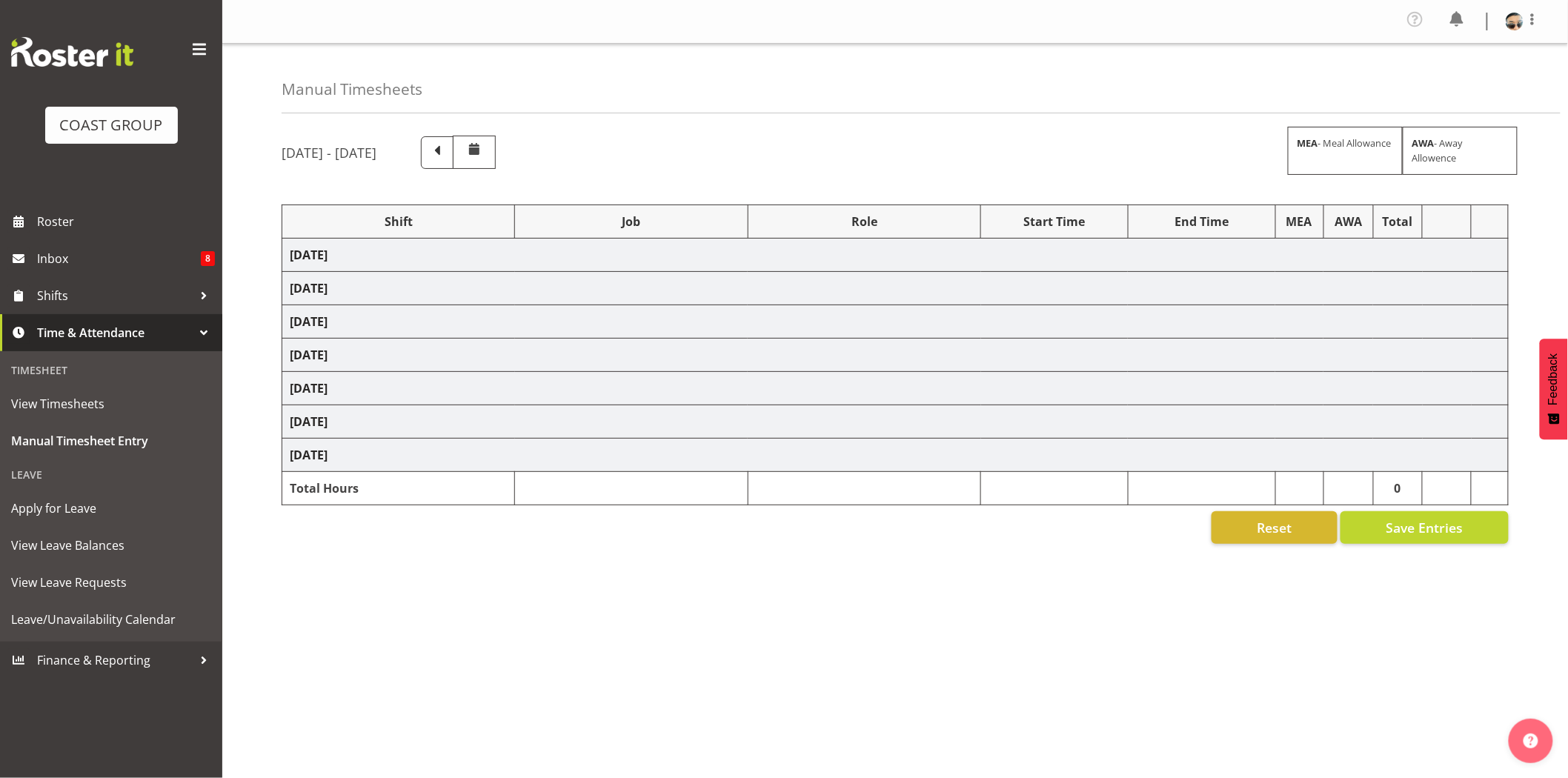
select select "79690"
select select "10450"
select select "79690"
select select "10450"
select select "79690"
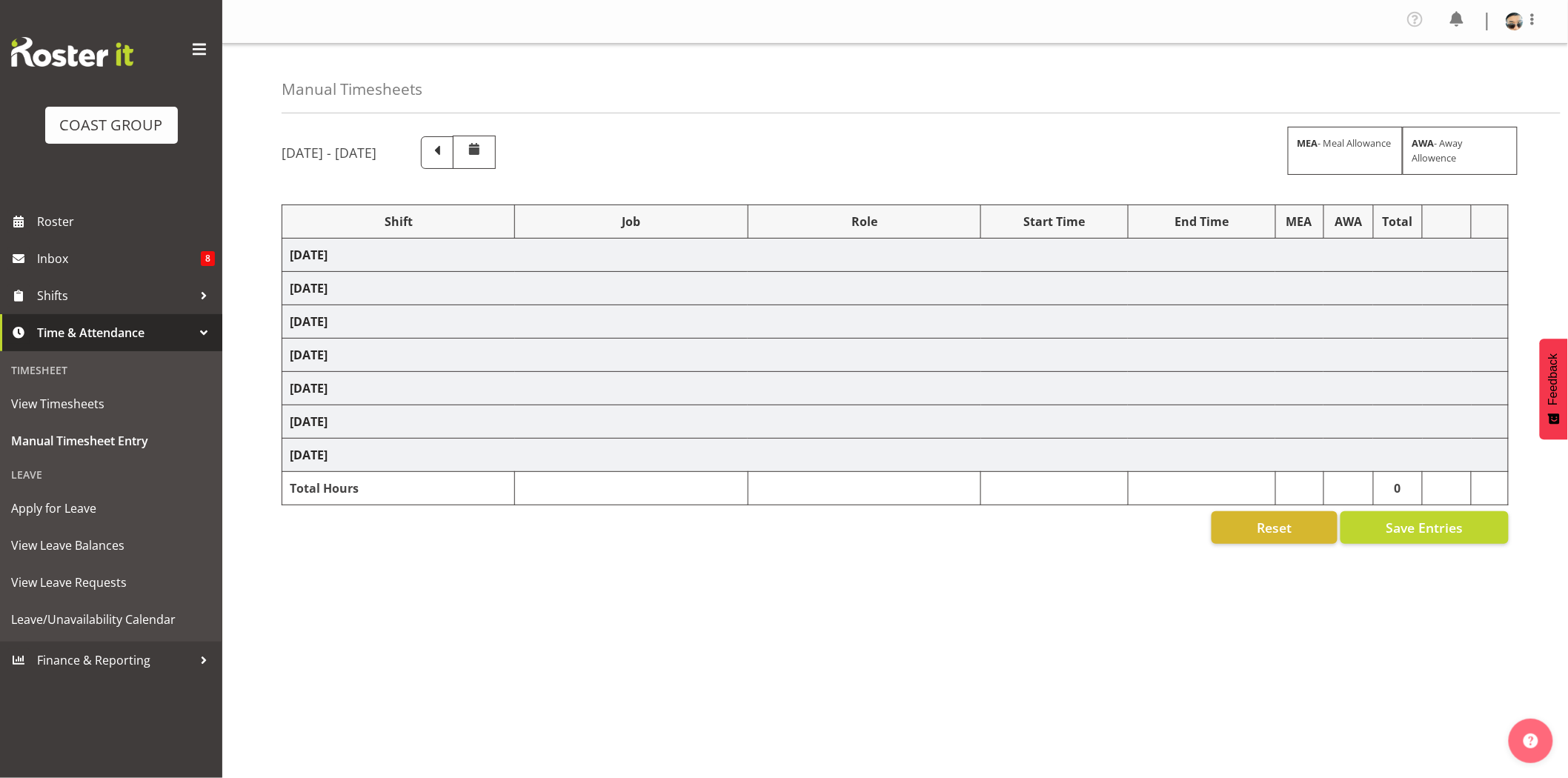
select select "10450"
select select "73746"
select select "9869"
select select "73746"
select select "9869"
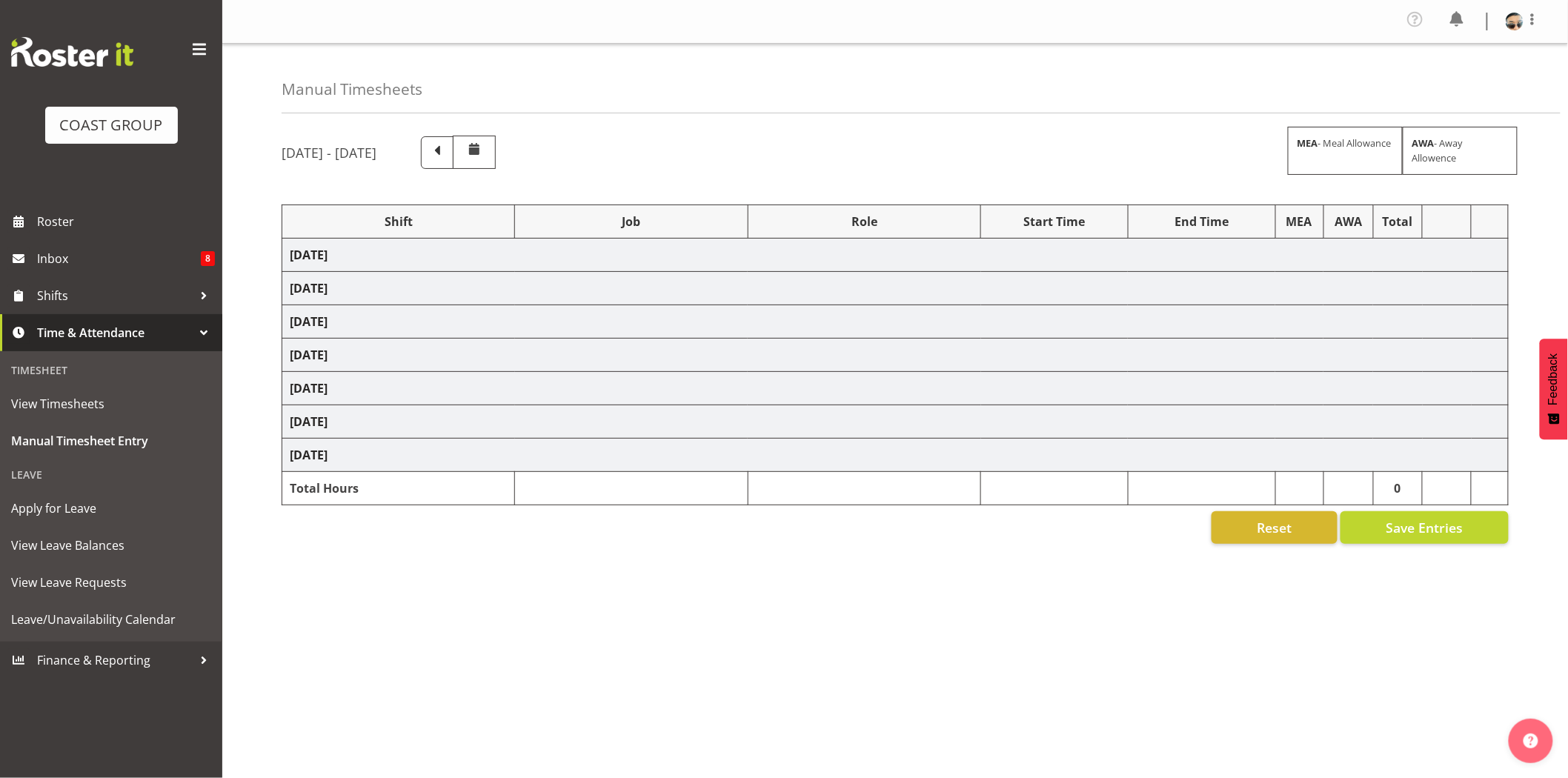
select select "73746"
select select "9869"
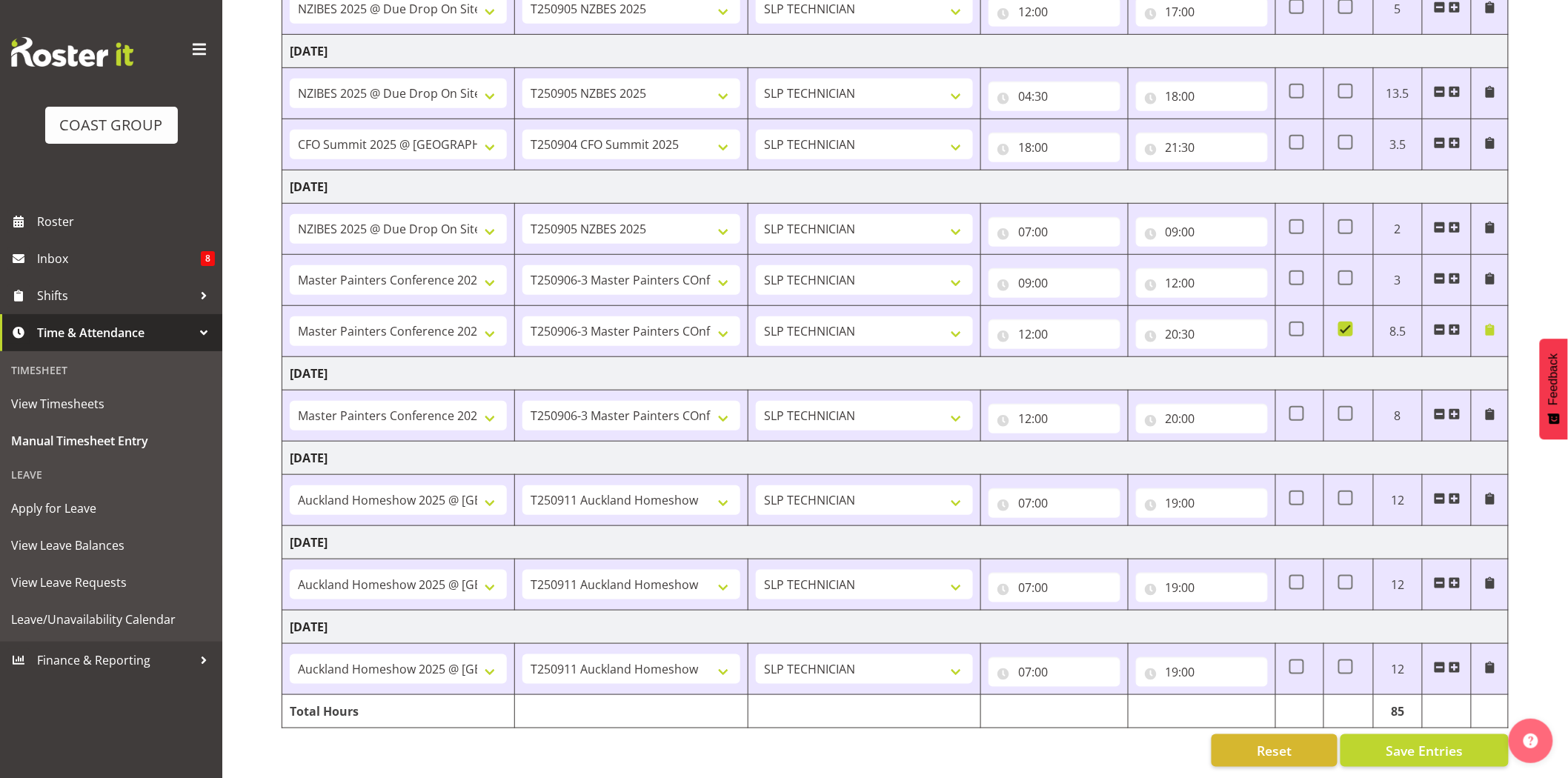
scroll to position [350, 0]
click at [1330, 373] on td "Saturday 6th September 2025" at bounding box center [895, 374] width 1226 height 33
